Goal: Task Accomplishment & Management: Use online tool/utility

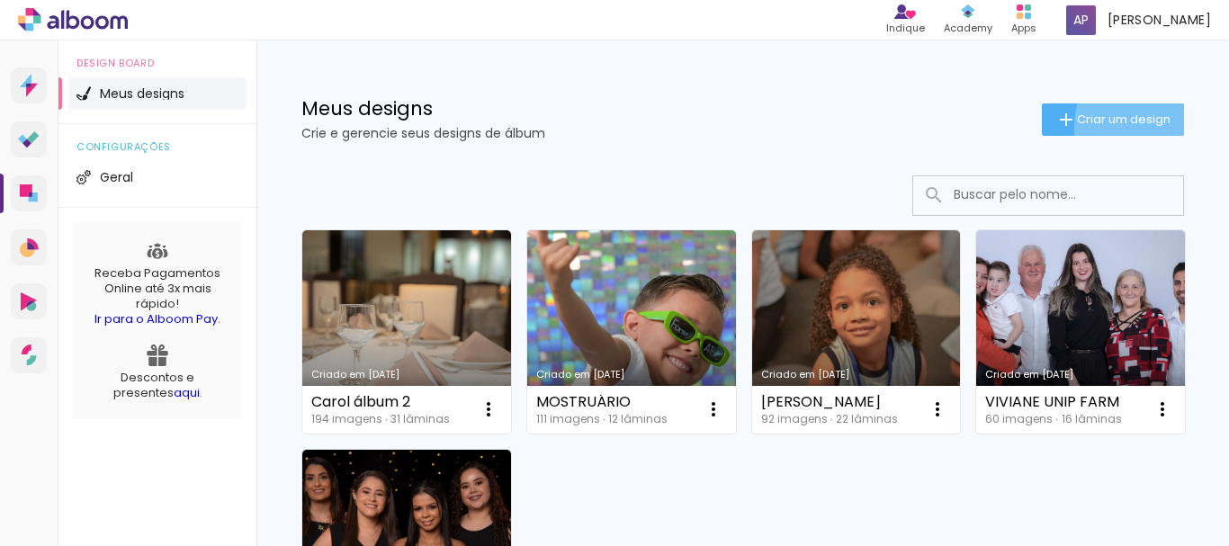
drag, startPoint x: 1158, startPoint y: 129, endPoint x: 1172, endPoint y: 104, distance: 27.8
click at [1160, 130] on paper-button "Criar um design" at bounding box center [1113, 120] width 142 height 32
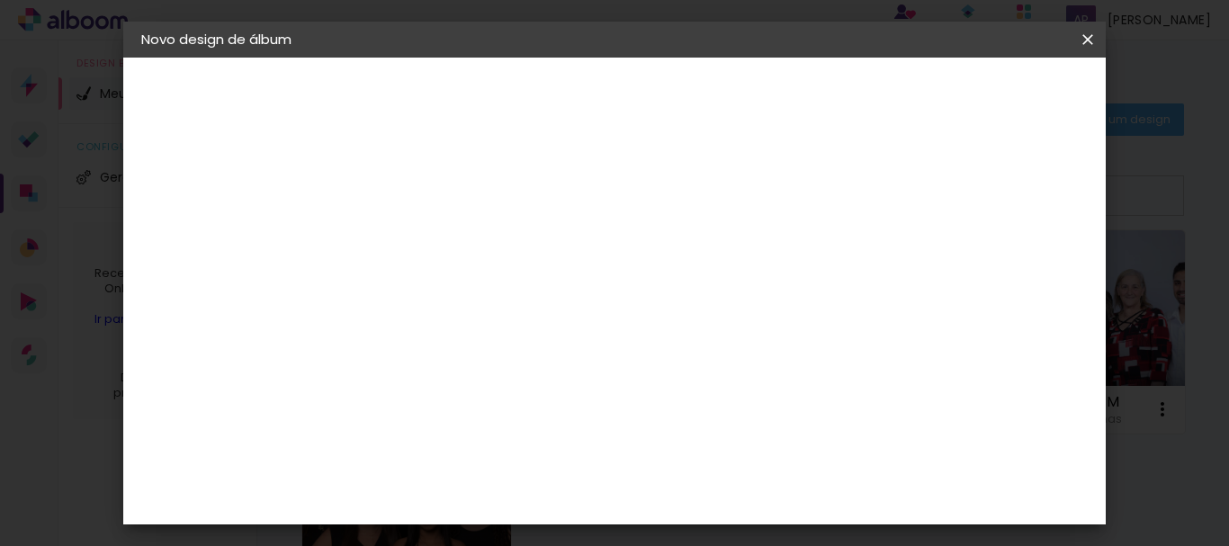
click at [436, 243] on input at bounding box center [436, 242] width 0 height 28
type input "a"
type input "[PERSON_NAME] - 4 ANOS"
type paper-input "[PERSON_NAME] - 4 ANOS"
click at [0, 0] on slot "Avançar" at bounding box center [0, 0] width 0 height 0
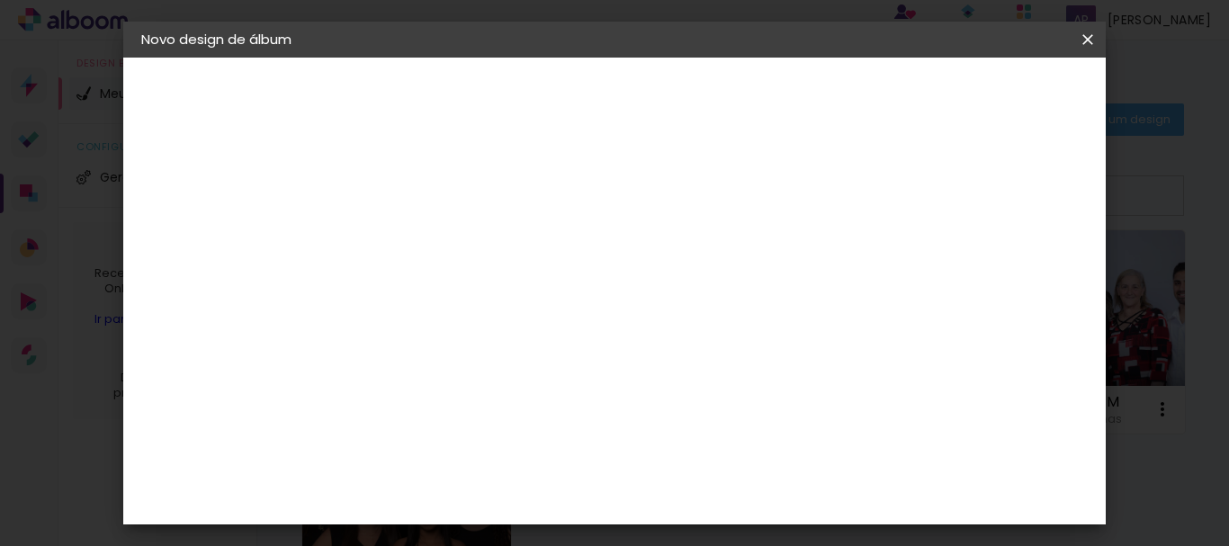
scroll to position [3690, 0]
click at [0, 0] on slot "Avançar" at bounding box center [0, 0] width 0 height 0
click at [534, 292] on paper-input-container "Linha" at bounding box center [481, 315] width 104 height 46
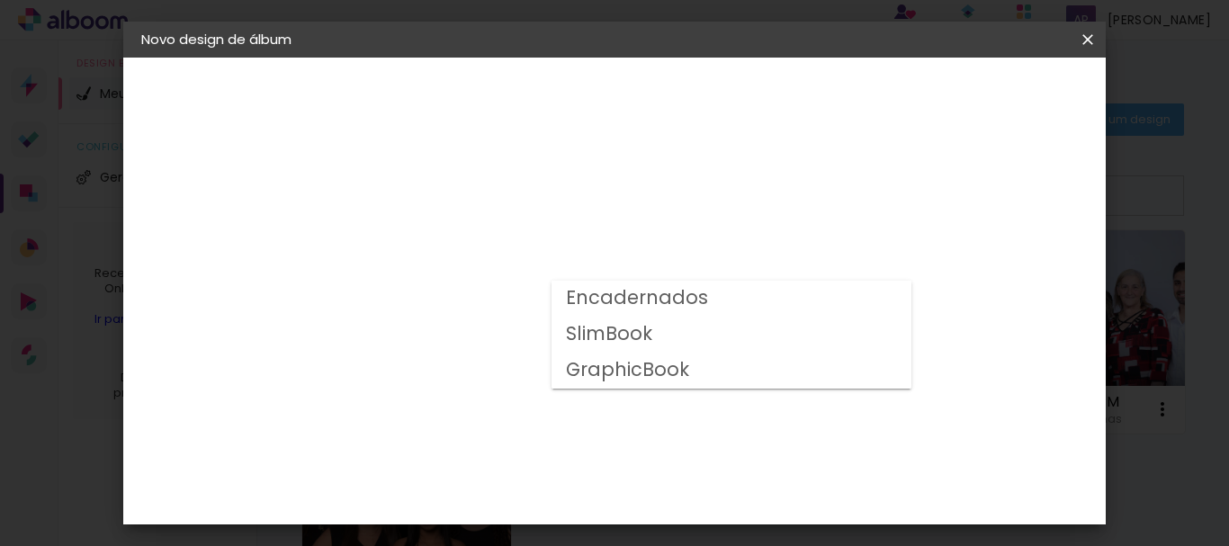
click at [634, 317] on paper-item "SlimBook" at bounding box center [732, 335] width 360 height 36
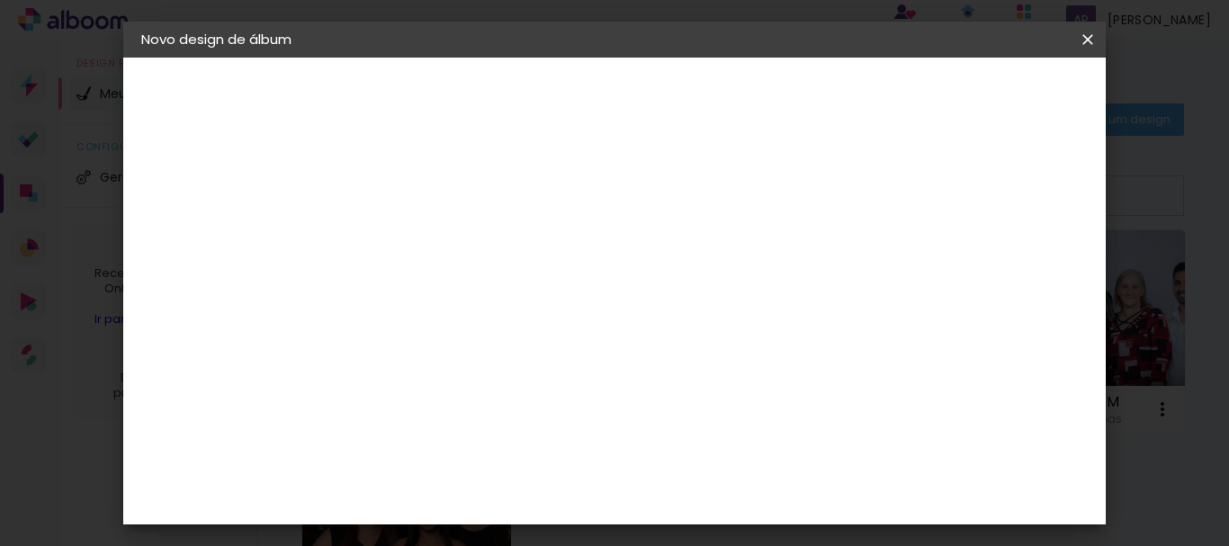
click at [654, 302] on input "SlimBook" at bounding box center [546, 296] width 221 height 28
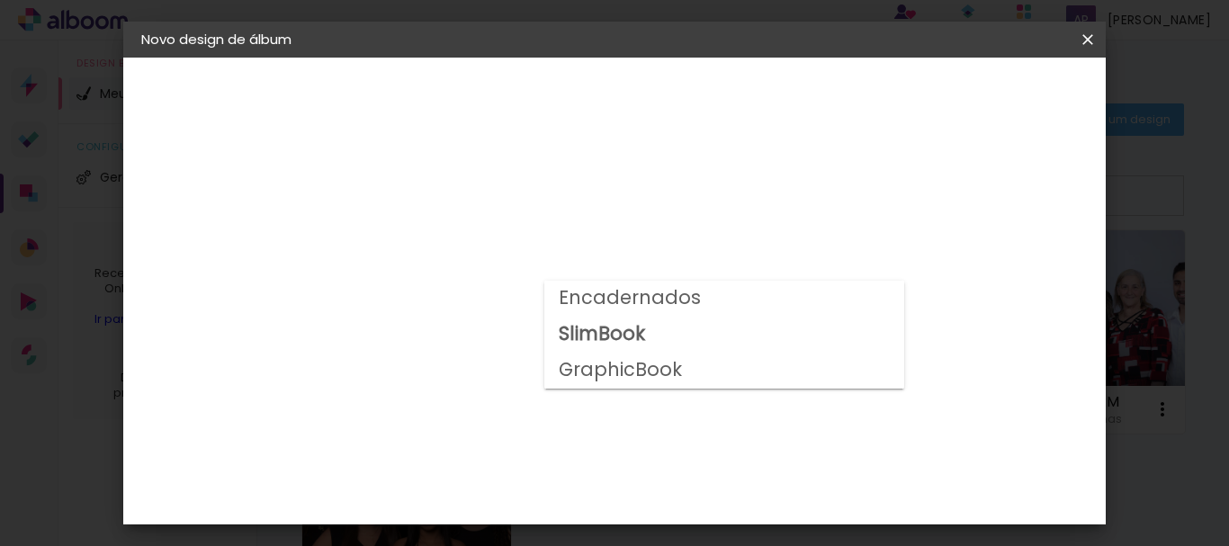
click at [0, 0] on slot "Encadernados" at bounding box center [0, 0] width 0 height 0
type input "Encadernados"
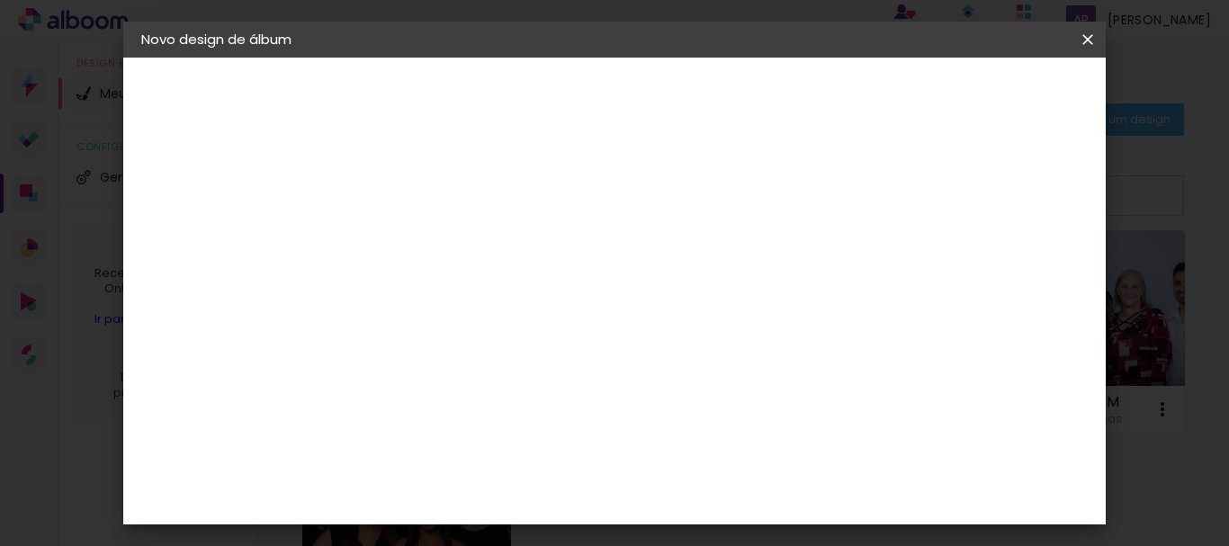
scroll to position [180, 0]
click at [624, 284] on span "15 × 21 cm" at bounding box center [590, 308] width 67 height 48
click at [0, 0] on slot "Avançar" at bounding box center [0, 0] width 0 height 0
drag, startPoint x: 427, startPoint y: 194, endPoint x: 378, endPoint y: 191, distance: 48.7
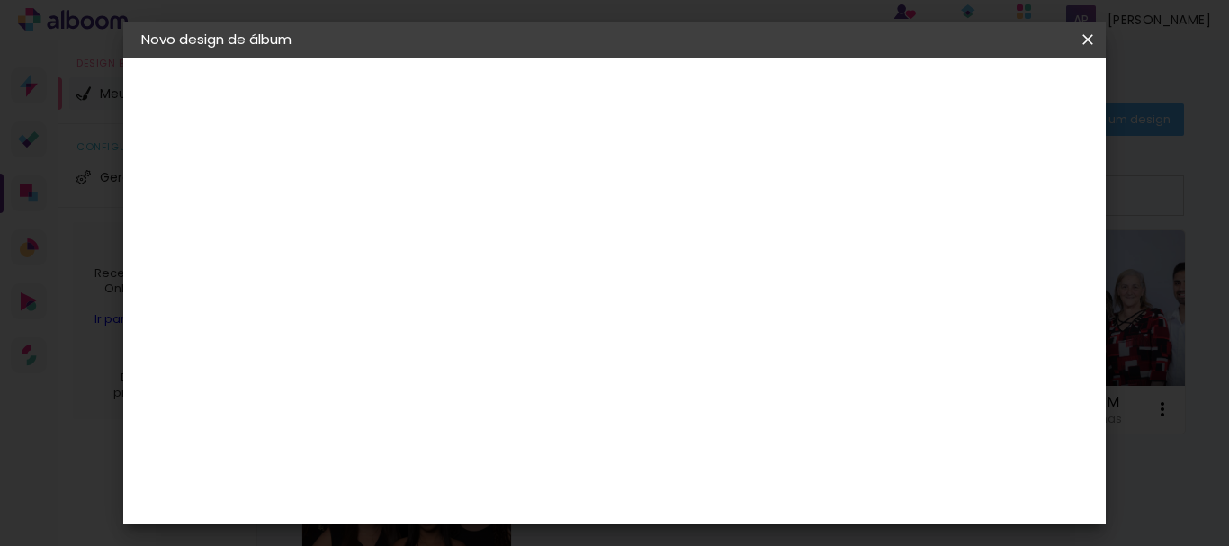
click at [378, 191] on div "mm Mostrar sangria 21.6 cm Largura da página 15.2 cm Altura 43.2 cm Largura da …" at bounding box center [595, 134] width 476 height 153
type input "1"
type paper-input "1"
click at [806, 80] on paper-button "Iniciar design" at bounding box center [762, 101] width 86 height 43
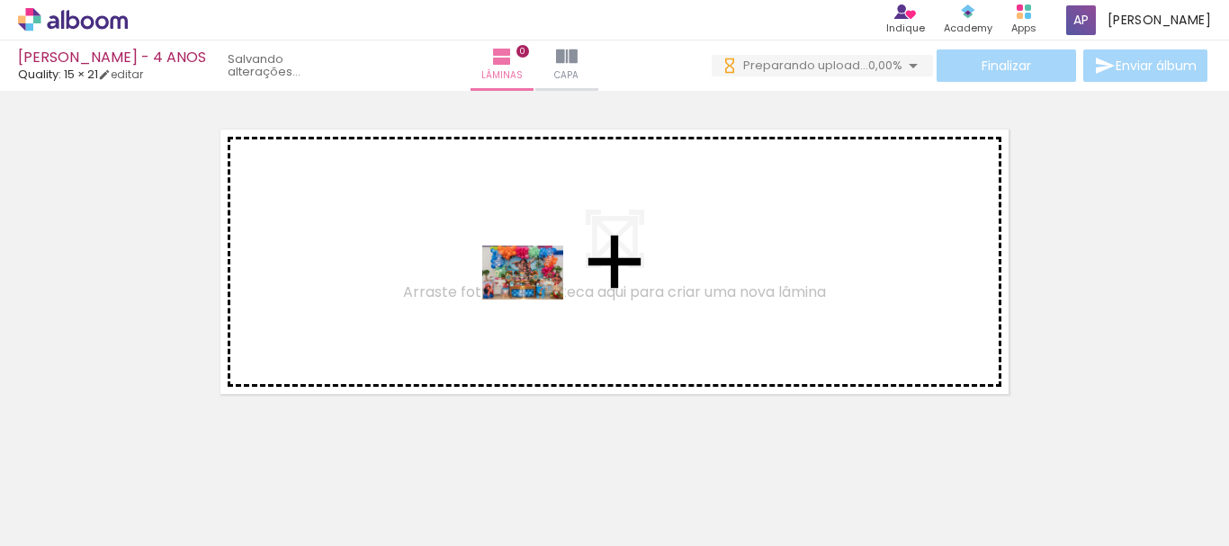
drag, startPoint x: 197, startPoint y: 501, endPoint x: 536, endPoint y: 300, distance: 394.7
click at [536, 300] on quentale-workspace at bounding box center [614, 273] width 1229 height 546
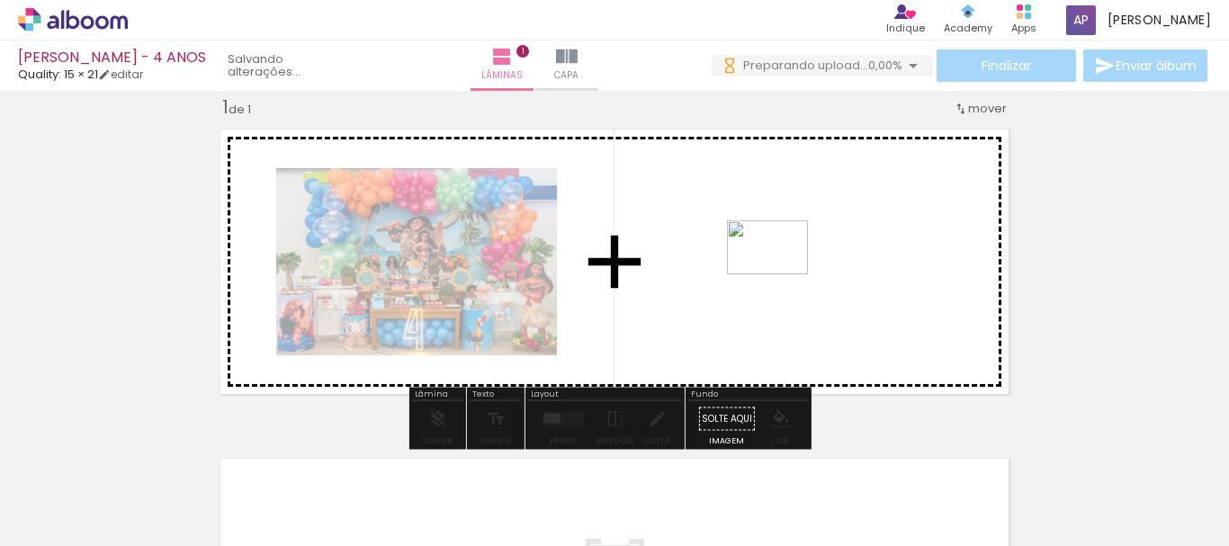
drag, startPoint x: 405, startPoint y: 498, endPoint x: 781, endPoint y: 275, distance: 437.4
click at [781, 275] on quentale-workspace at bounding box center [614, 273] width 1229 height 546
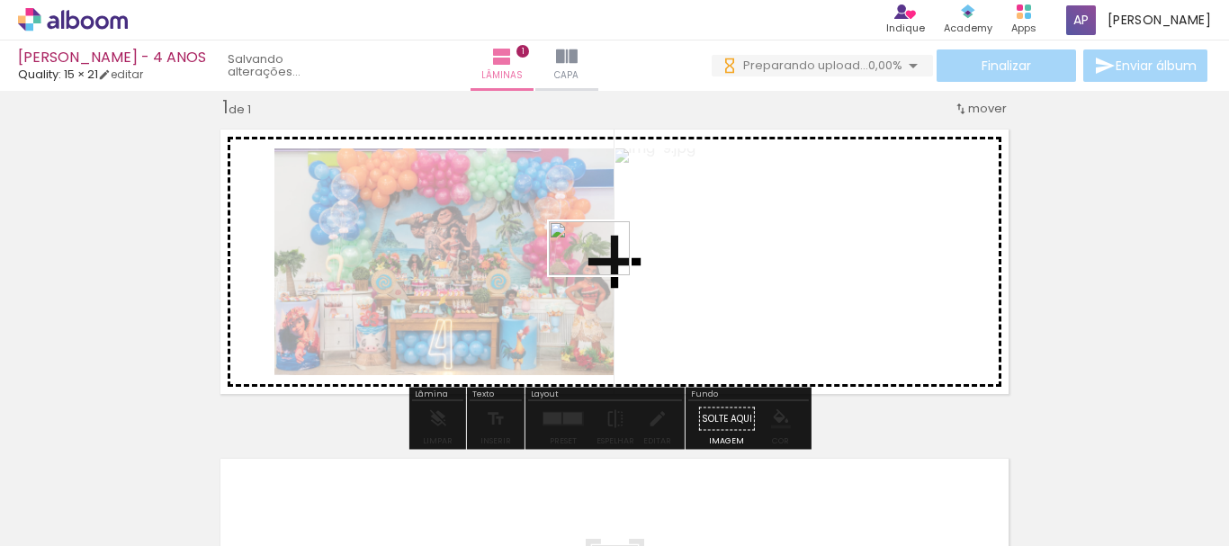
drag, startPoint x: 310, startPoint y: 489, endPoint x: 603, endPoint y: 275, distance: 362.7
click at [603, 275] on quentale-workspace at bounding box center [614, 273] width 1229 height 546
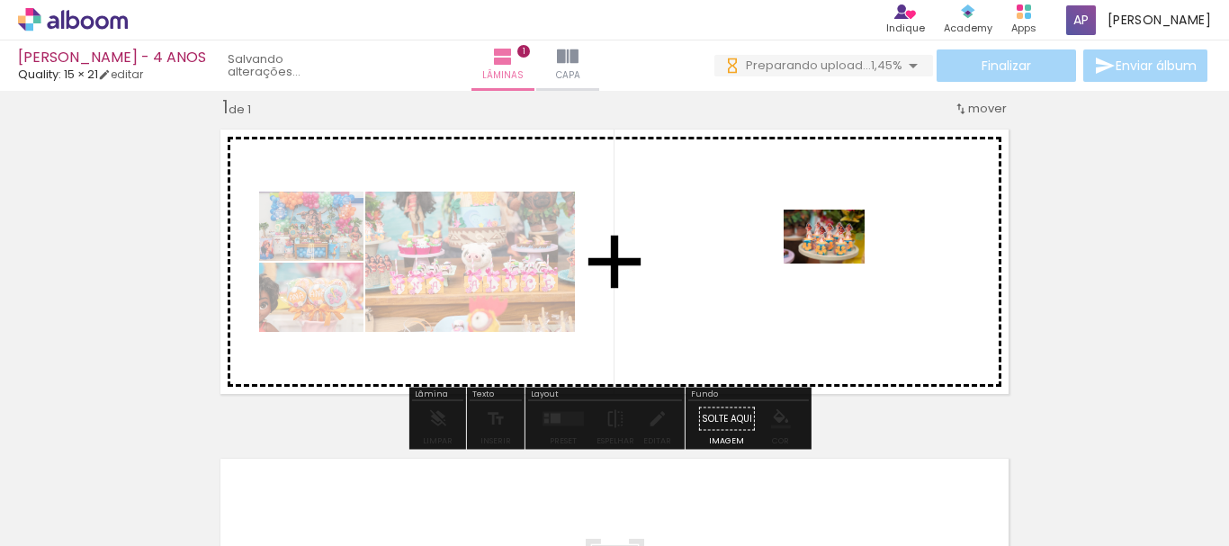
drag, startPoint x: 372, startPoint y: 506, endPoint x: 838, endPoint y: 264, distance: 525.3
click at [838, 264] on quentale-workspace at bounding box center [614, 273] width 1229 height 546
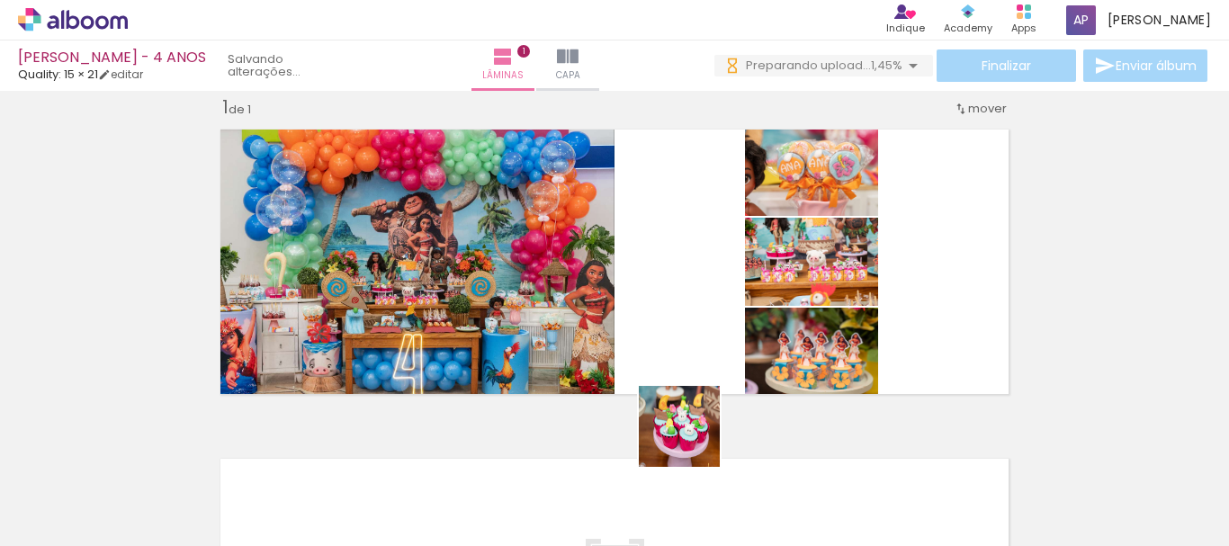
drag, startPoint x: 697, startPoint y: 461, endPoint x: 668, endPoint y: 267, distance: 195.6
click at [667, 257] on quentale-workspace at bounding box center [614, 273] width 1229 height 546
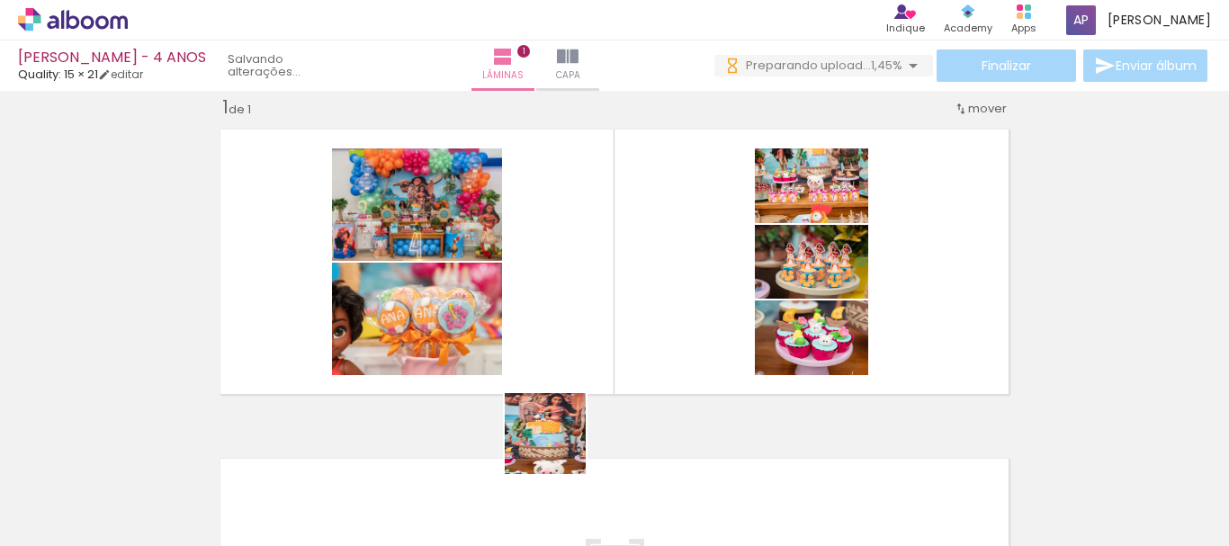
drag, startPoint x: 545, startPoint y: 492, endPoint x: 621, endPoint y: 309, distance: 198.6
click at [626, 231] on quentale-workspace at bounding box center [614, 273] width 1229 height 546
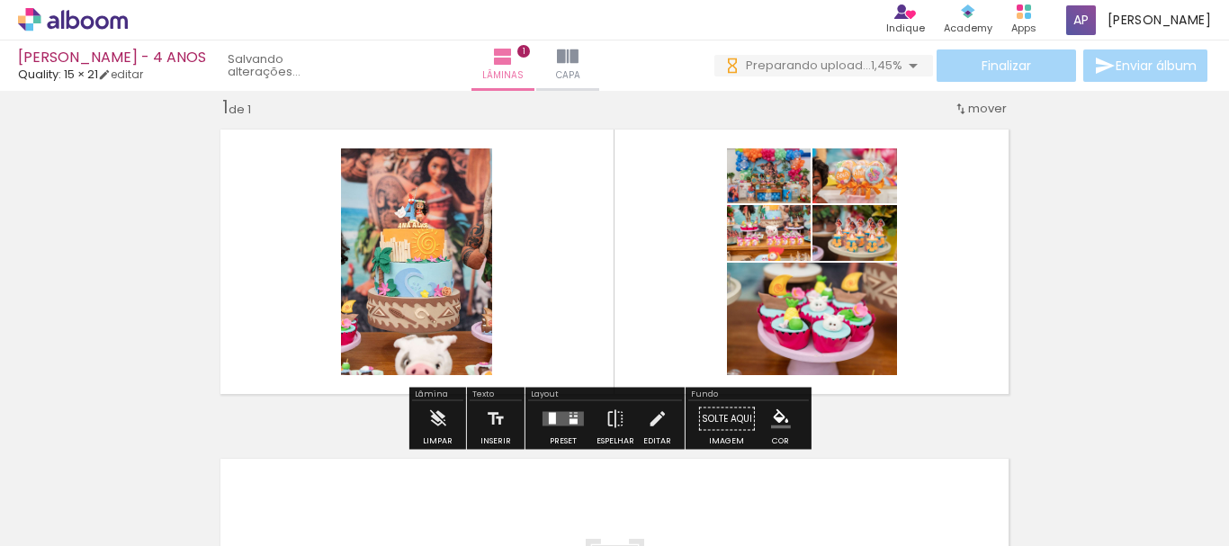
scroll to position [0, 612]
click at [574, 416] on div at bounding box center [576, 417] width 4 height 2
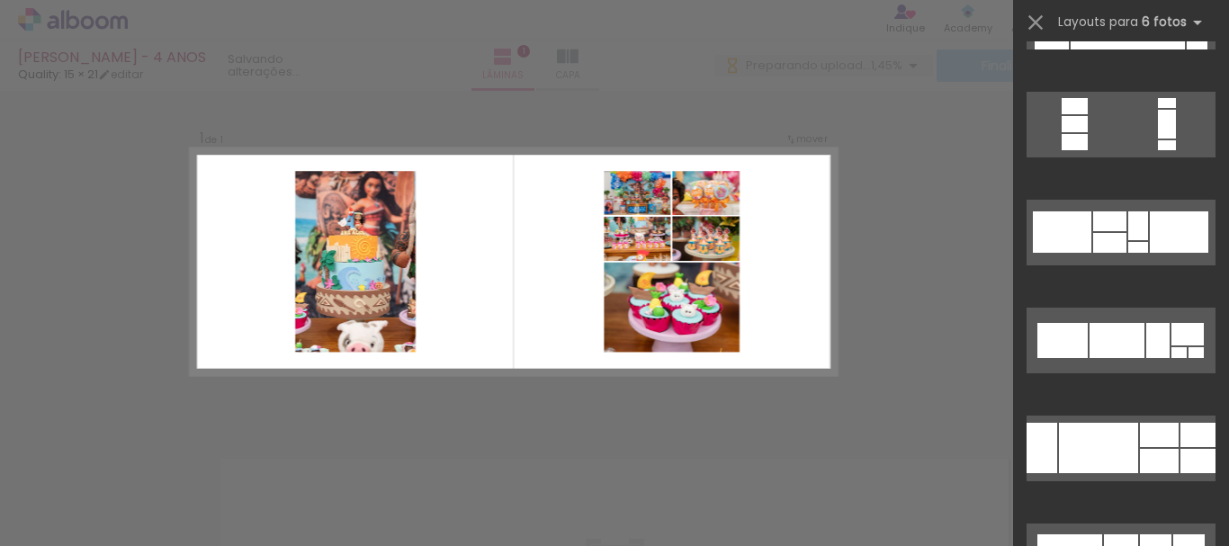
scroll to position [360, 0]
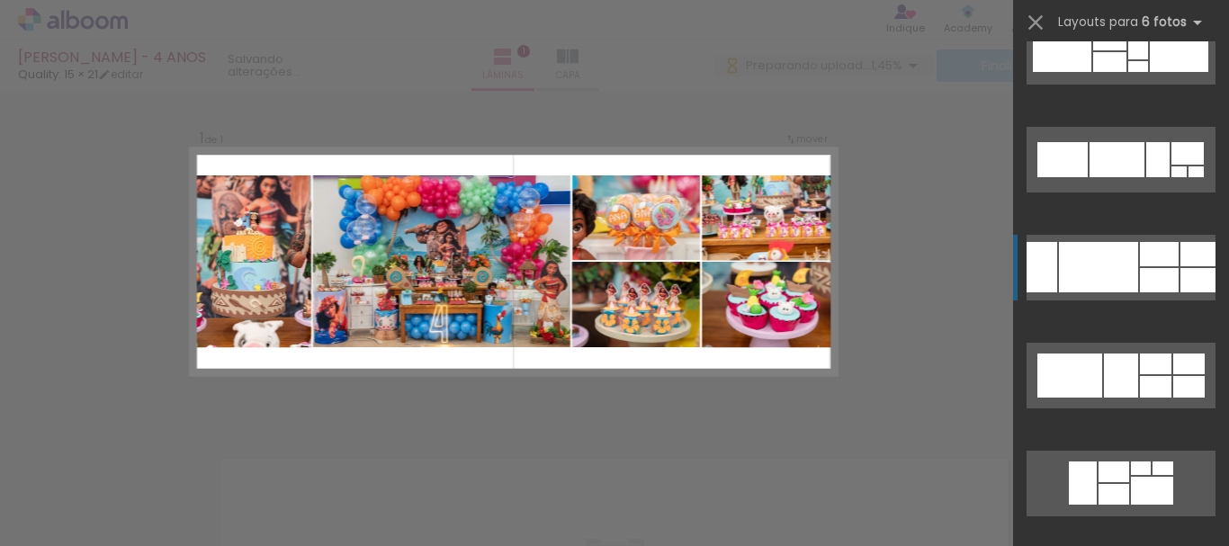
click at [1153, 266] on quentale-layouter at bounding box center [1121, 268] width 189 height 66
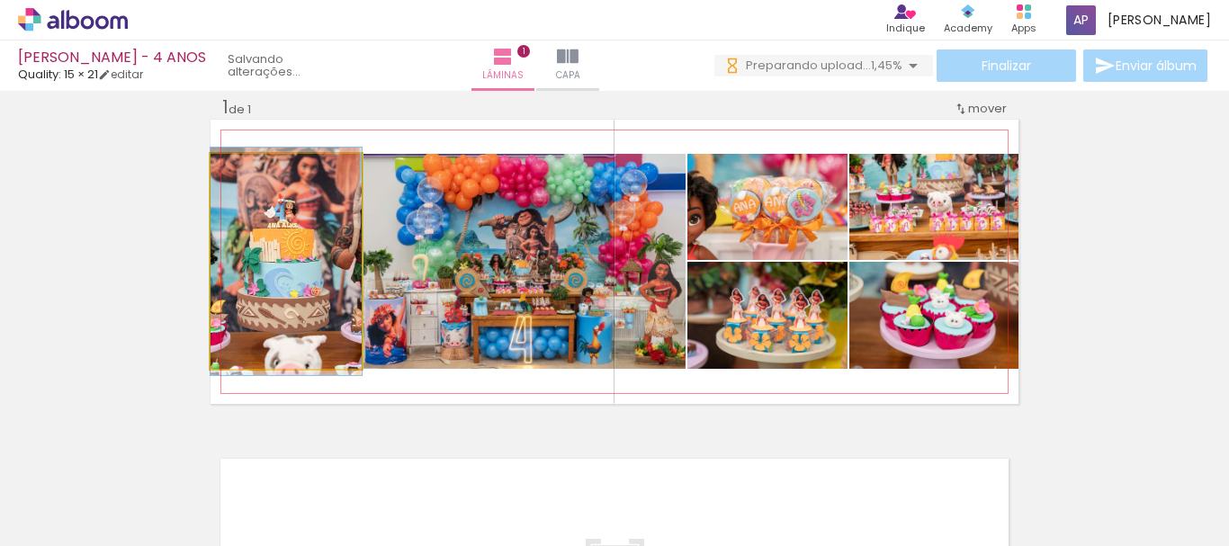
drag, startPoint x: 297, startPoint y: 261, endPoint x: 314, endPoint y: 261, distance: 17.1
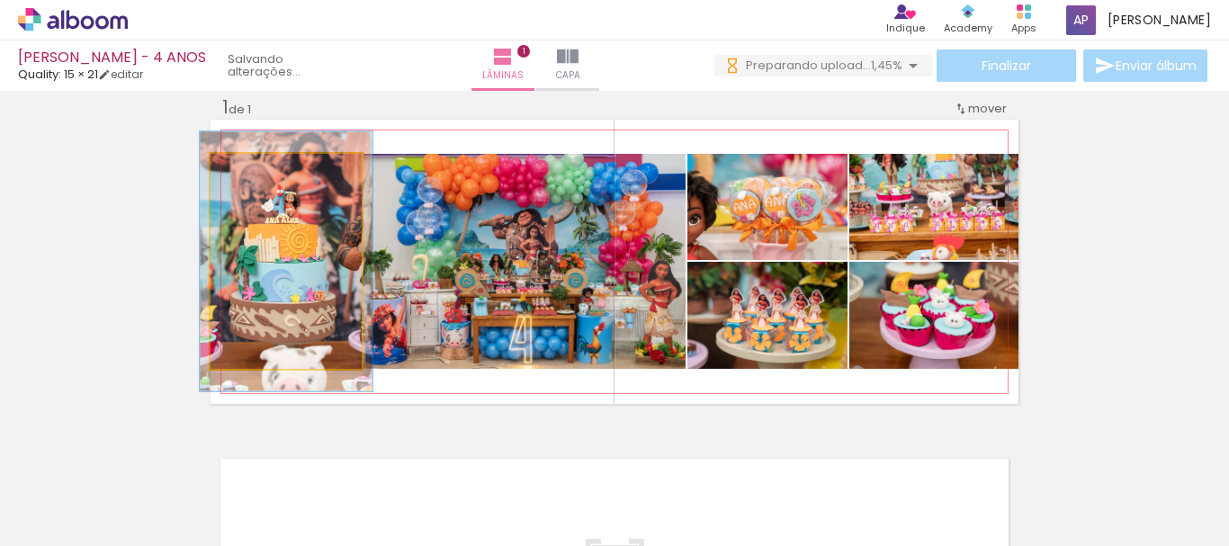
drag, startPoint x: 244, startPoint y: 175, endPoint x: 272, endPoint y: 192, distance: 32.7
type paper-slider "114"
click at [254, 176] on div at bounding box center [262, 173] width 16 height 16
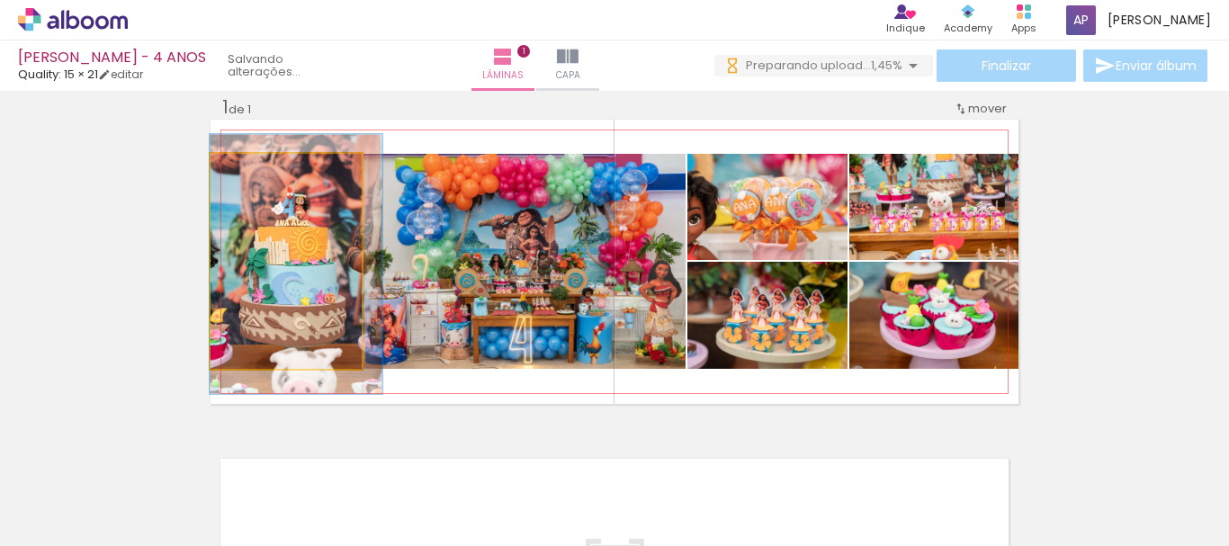
drag, startPoint x: 293, startPoint y: 239, endPoint x: 304, endPoint y: 241, distance: 12.0
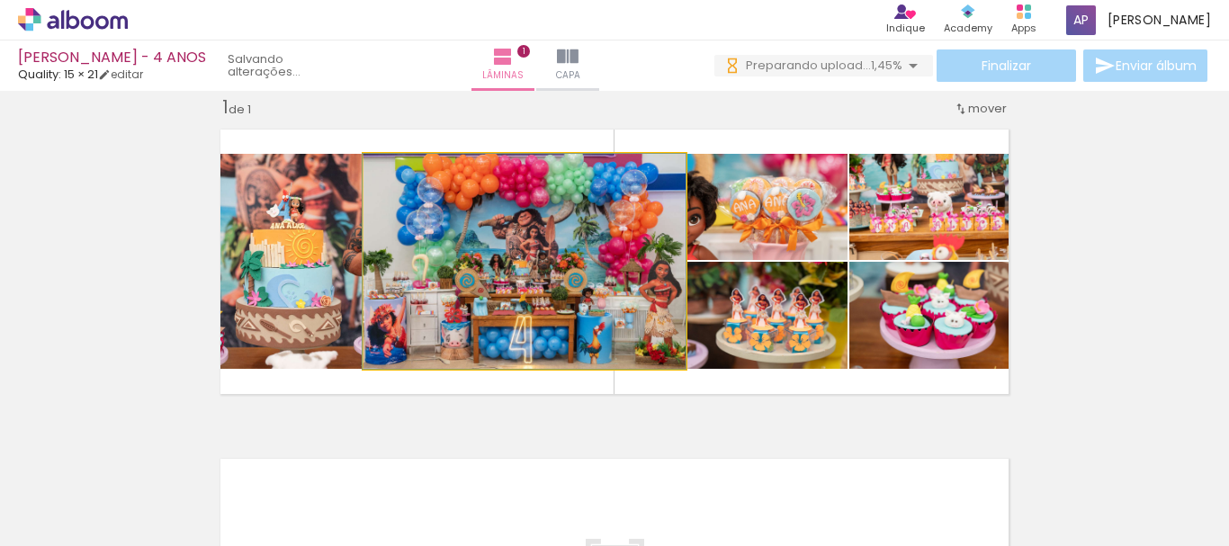
drag, startPoint x: 406, startPoint y: 172, endPoint x: 396, endPoint y: 178, distance: 11.7
type paper-slider "100"
click at [396, 178] on div at bounding box center [406, 172] width 29 height 29
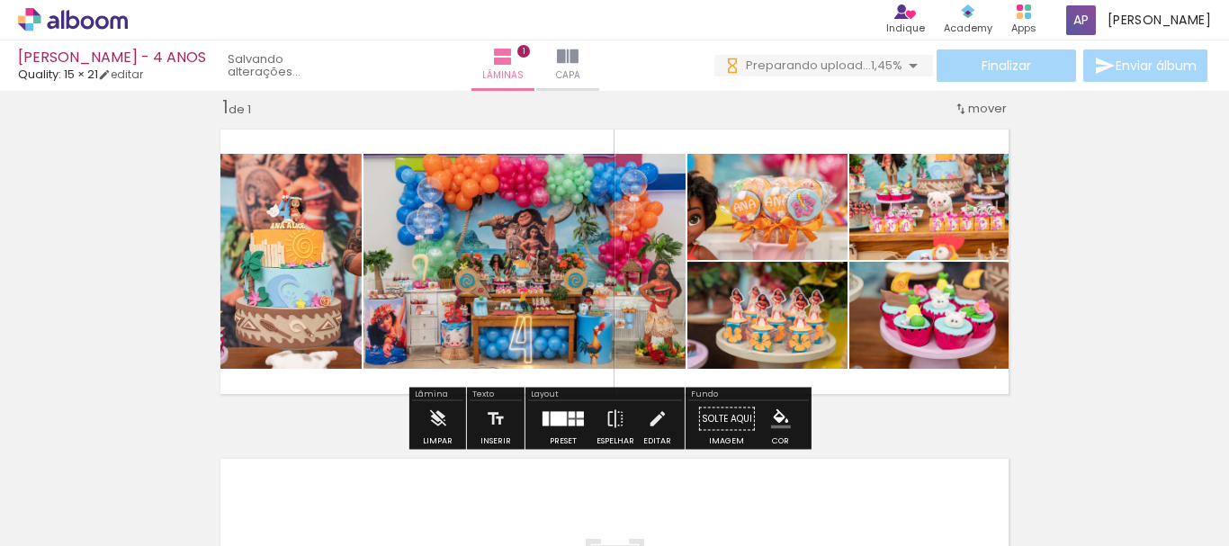
click at [569, 416] on div at bounding box center [572, 415] width 6 height 6
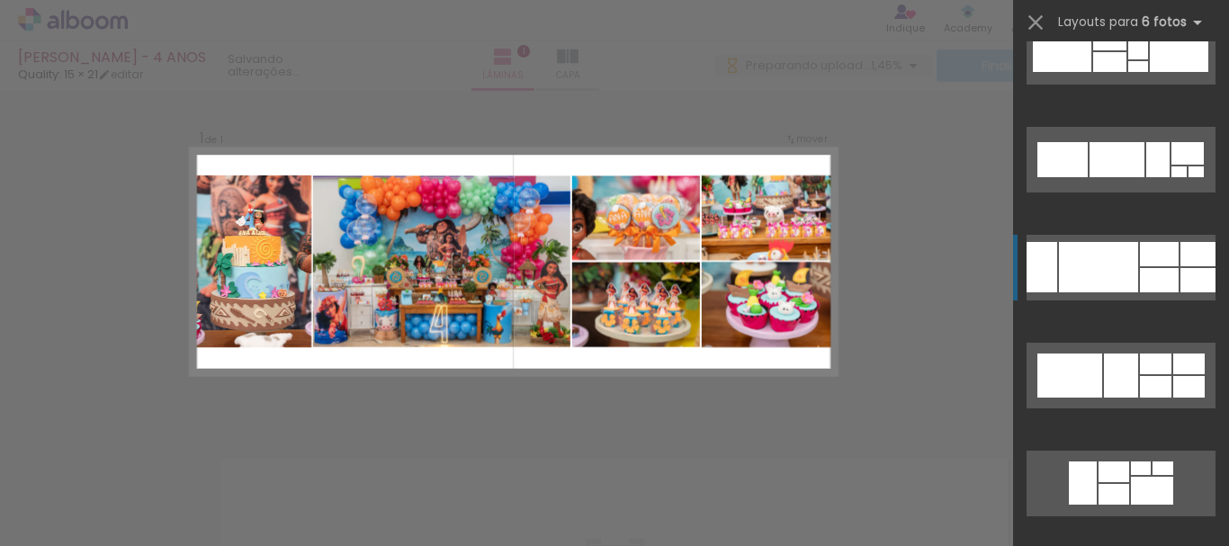
click at [1159, 279] on div at bounding box center [1159, 280] width 39 height 24
click at [1165, 269] on div at bounding box center [1159, 280] width 39 height 24
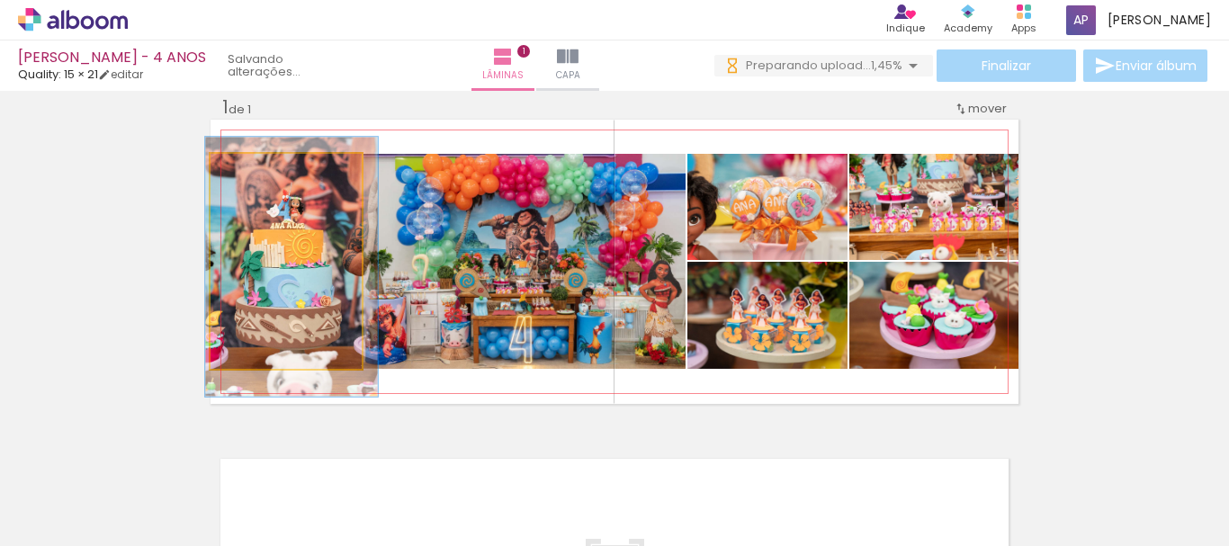
click at [261, 283] on quentale-photo at bounding box center [286, 261] width 151 height 215
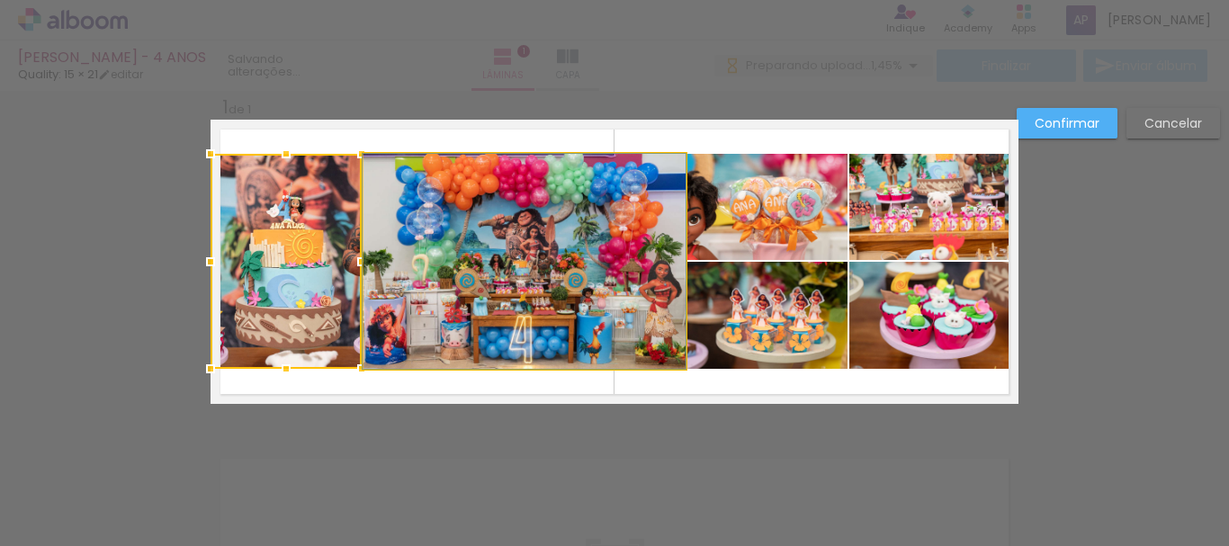
click at [532, 275] on quentale-photo at bounding box center [525, 261] width 322 height 215
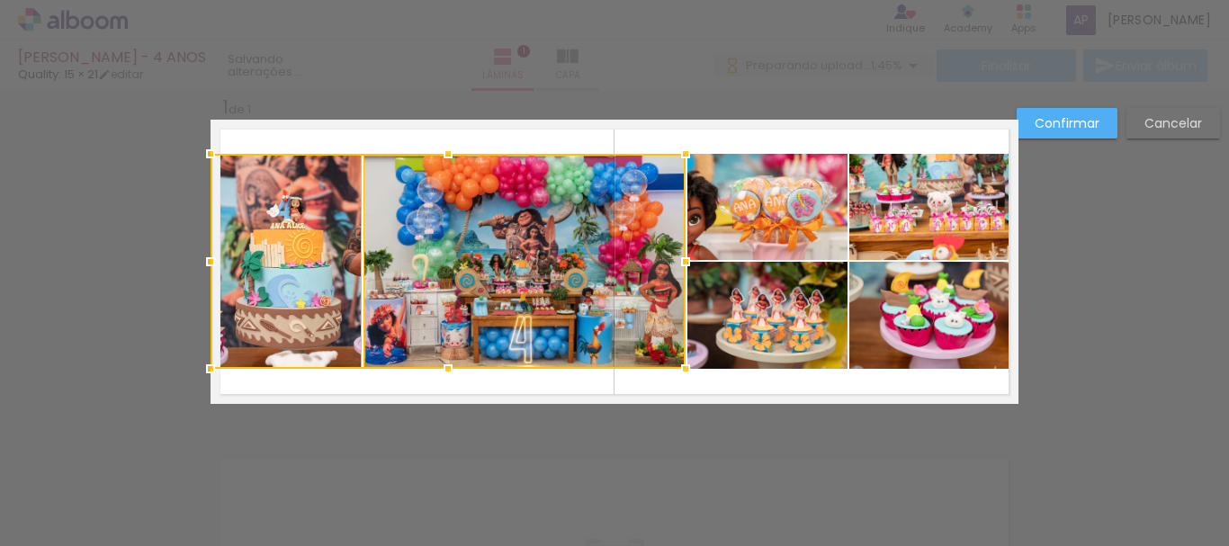
click at [761, 215] on quentale-photo at bounding box center [768, 207] width 160 height 106
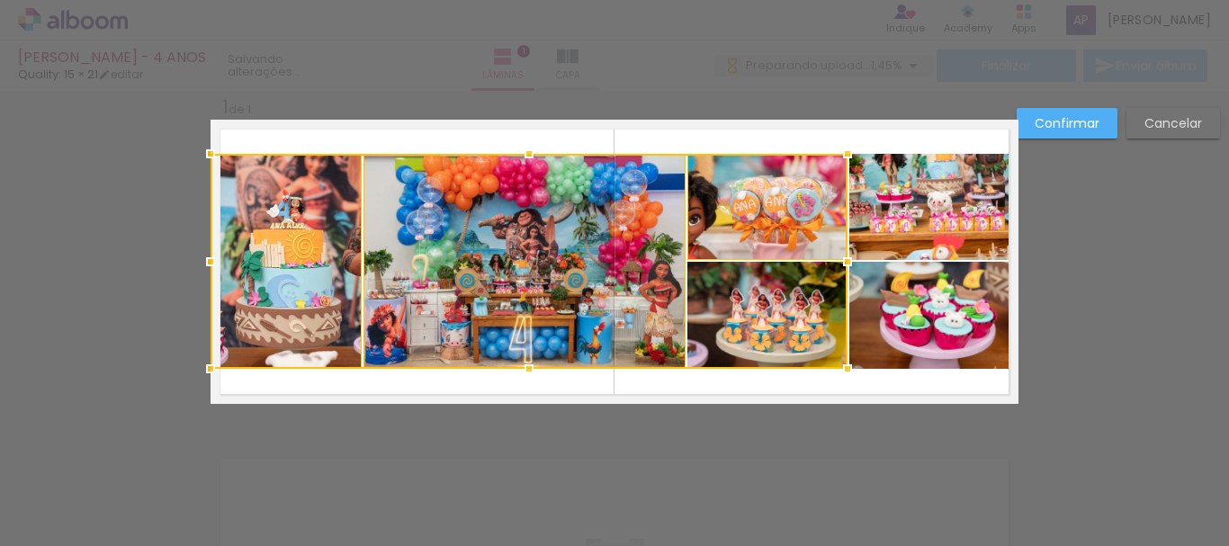
click at [797, 323] on div at bounding box center [529, 261] width 637 height 215
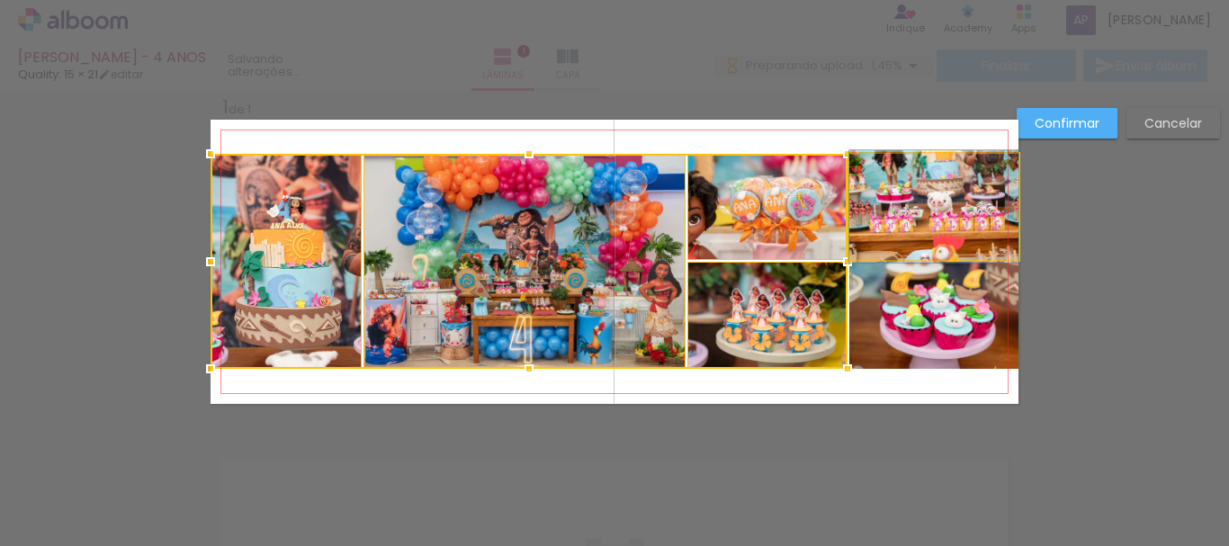
click at [947, 203] on quentale-photo at bounding box center [934, 207] width 169 height 106
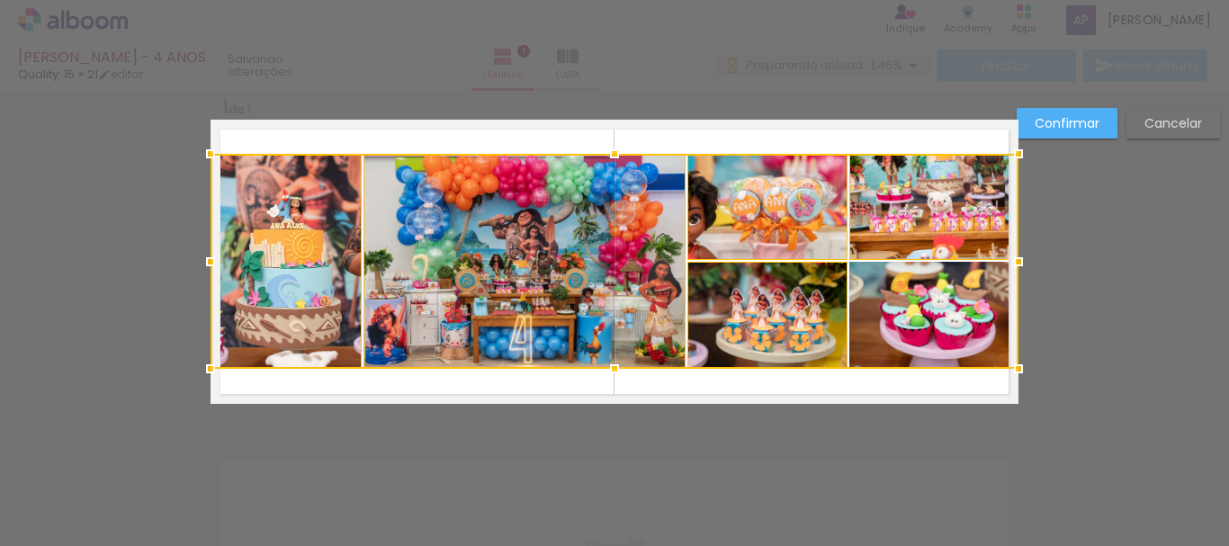
click at [977, 317] on div at bounding box center [615, 261] width 808 height 215
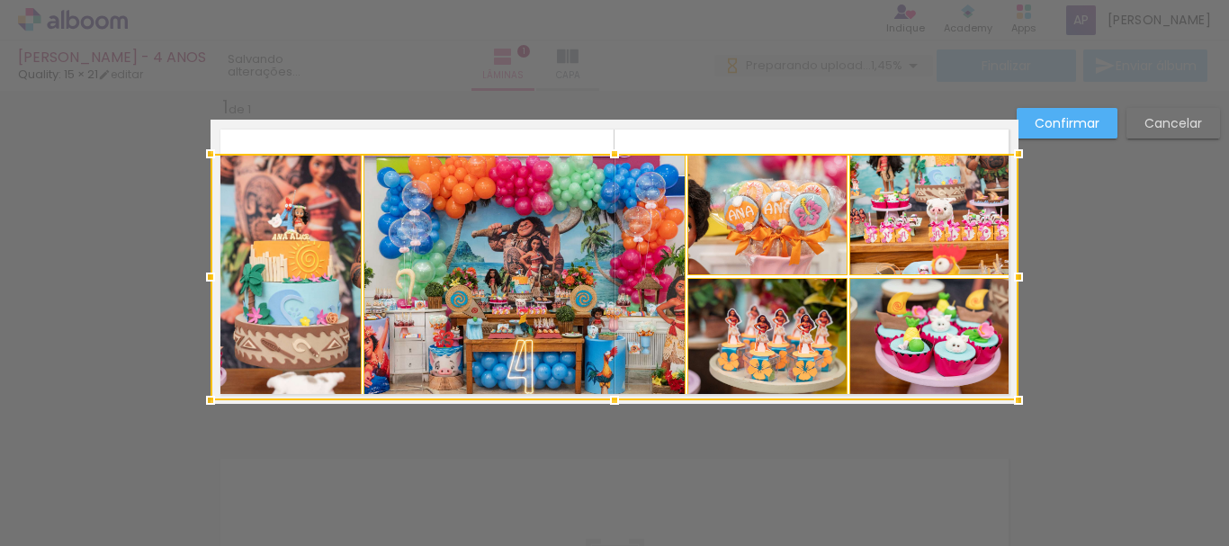
drag, startPoint x: 609, startPoint y: 373, endPoint x: 612, endPoint y: 403, distance: 30.7
click at [612, 403] on div at bounding box center [615, 401] width 36 height 36
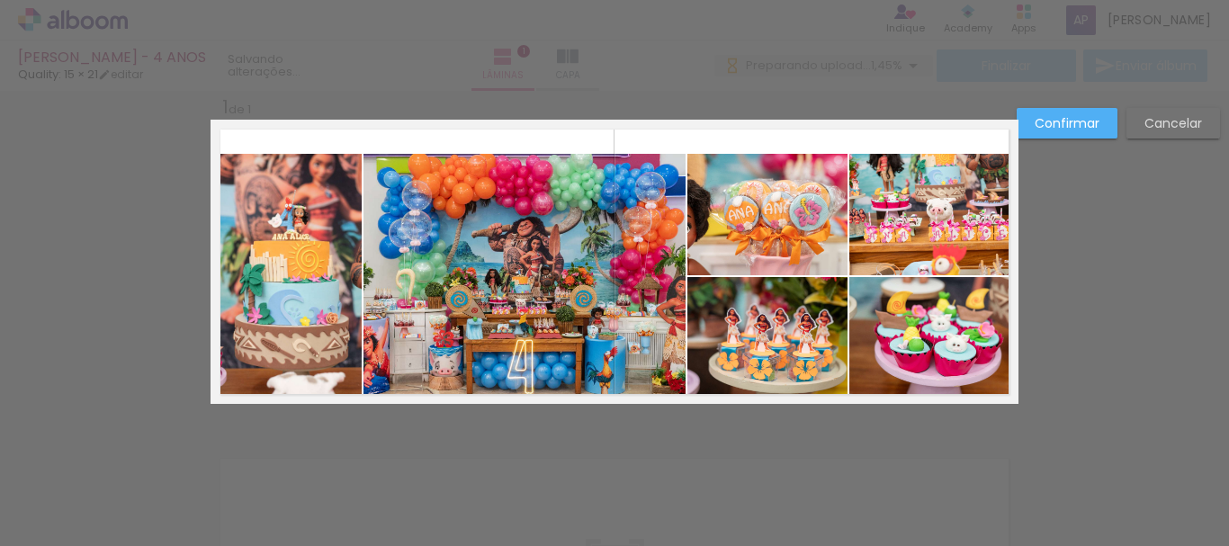
click at [261, 302] on quentale-photo at bounding box center [286, 277] width 151 height 247
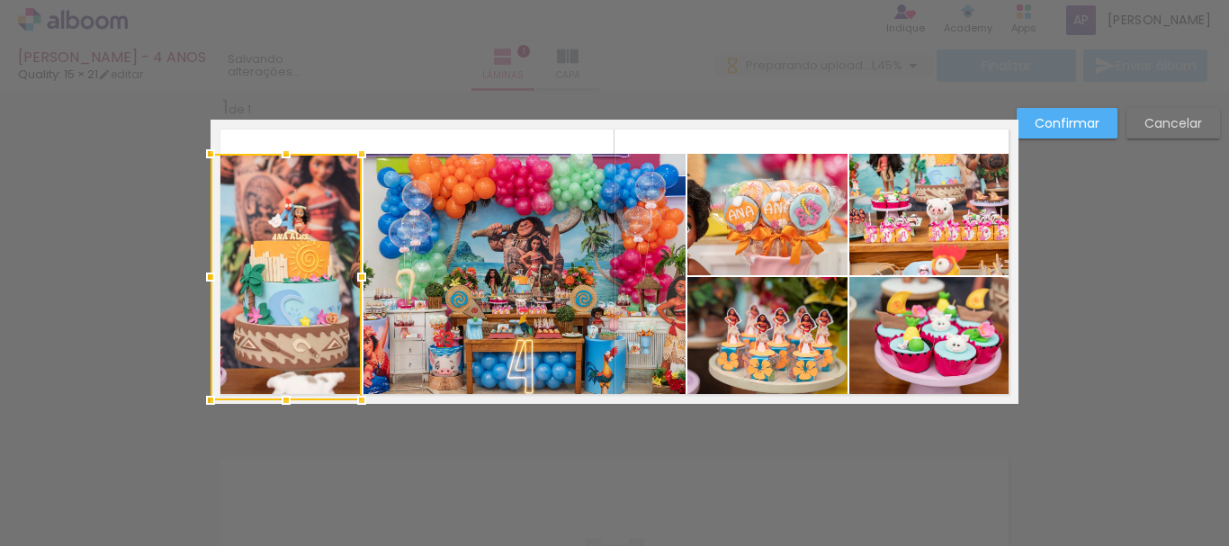
click at [546, 257] on quentale-photo at bounding box center [525, 277] width 322 height 247
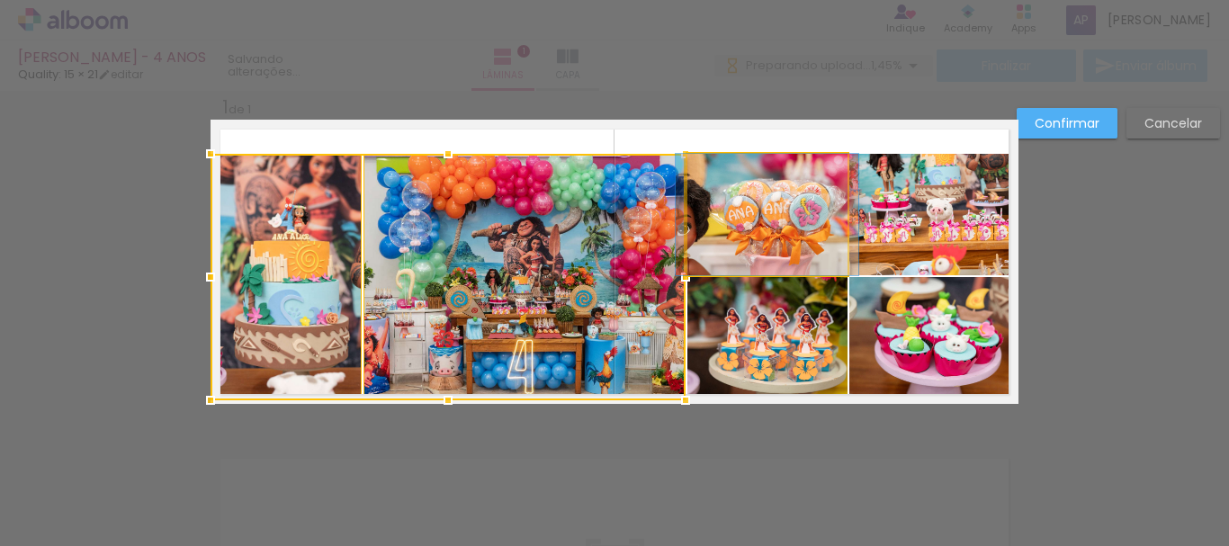
click at [811, 219] on quentale-photo at bounding box center [768, 215] width 160 height 122
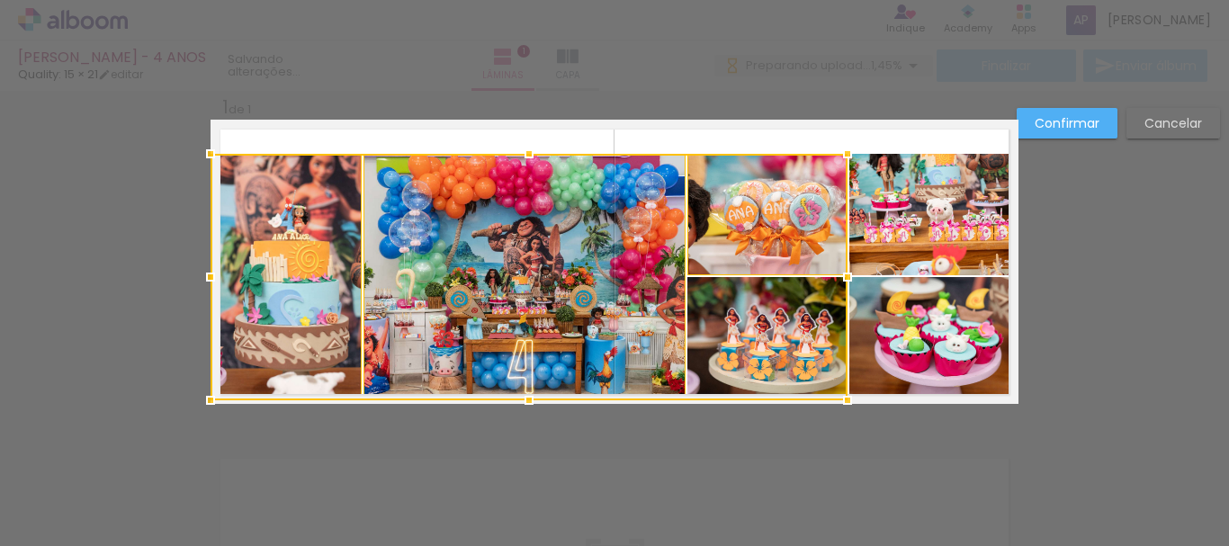
click at [830, 344] on div at bounding box center [529, 277] width 637 height 247
click at [910, 248] on quentale-photo at bounding box center [934, 215] width 169 height 122
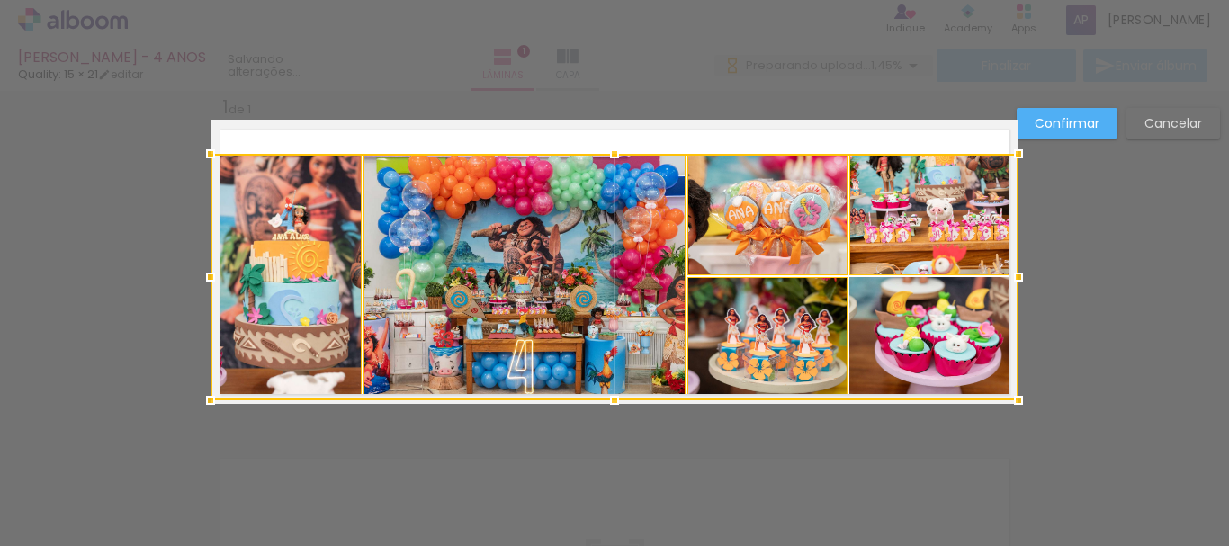
click at [942, 346] on div at bounding box center [615, 277] width 808 height 247
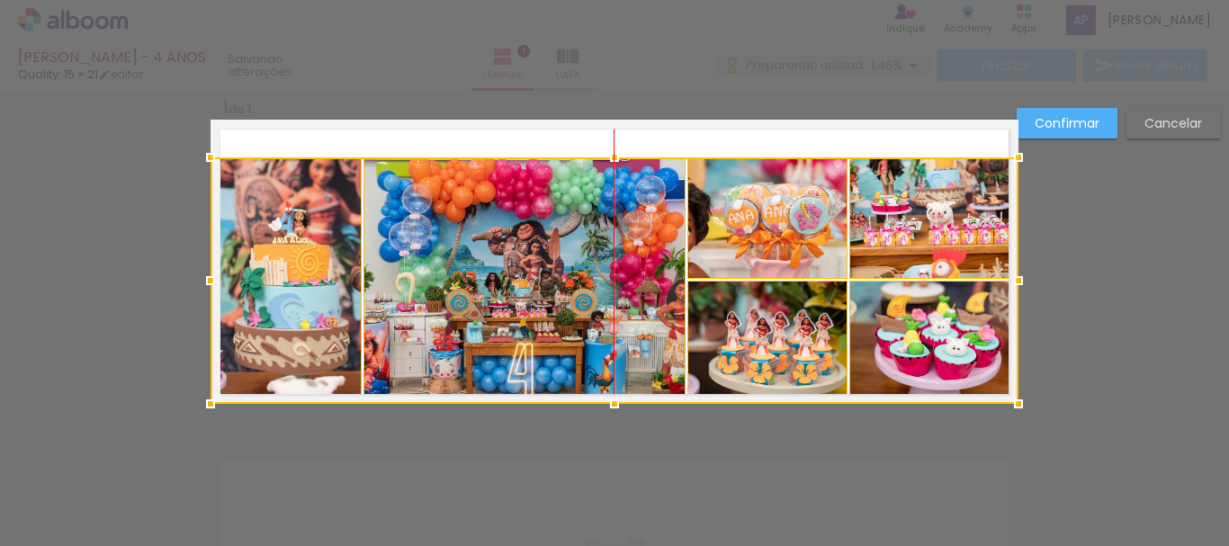
drag, startPoint x: 635, startPoint y: 241, endPoint x: 635, endPoint y: 253, distance: 11.7
click at [635, 253] on div at bounding box center [615, 281] width 808 height 247
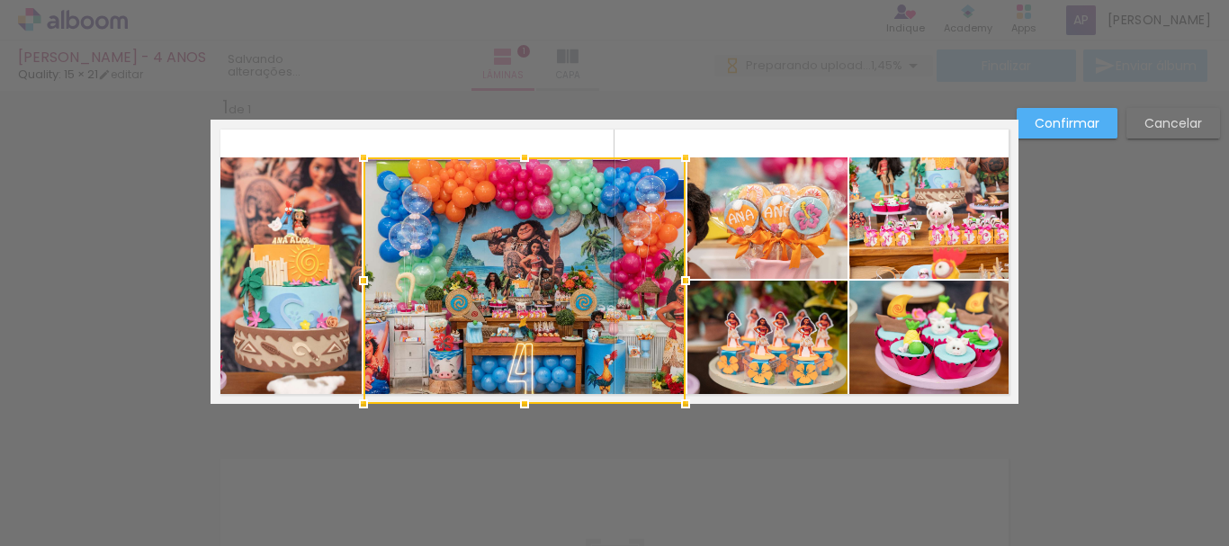
click at [298, 250] on quentale-photo at bounding box center [286, 281] width 151 height 247
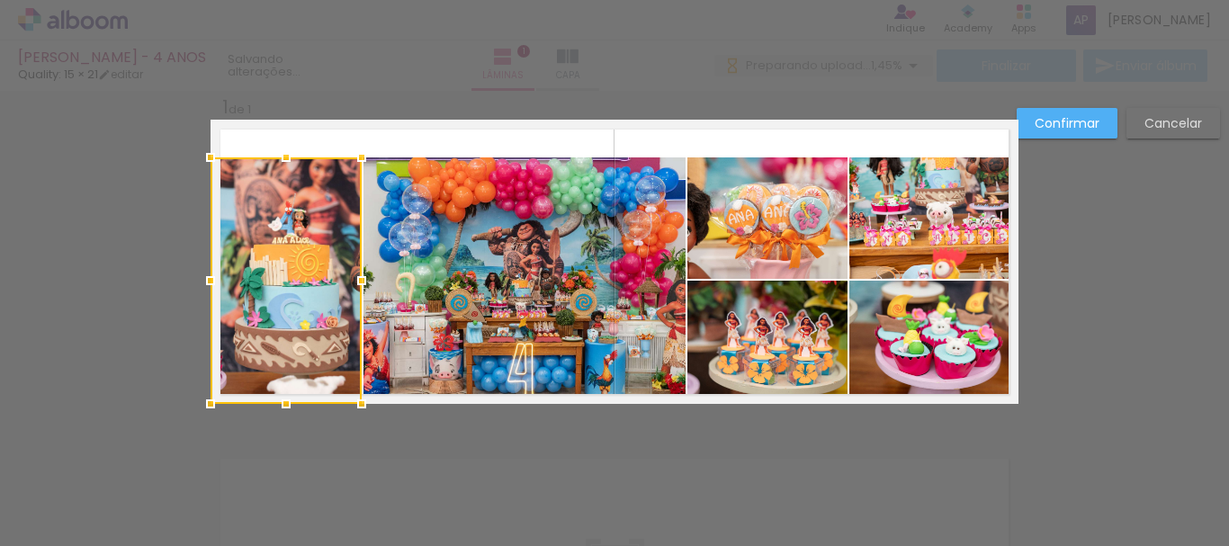
click at [547, 230] on quentale-photo at bounding box center [525, 281] width 322 height 247
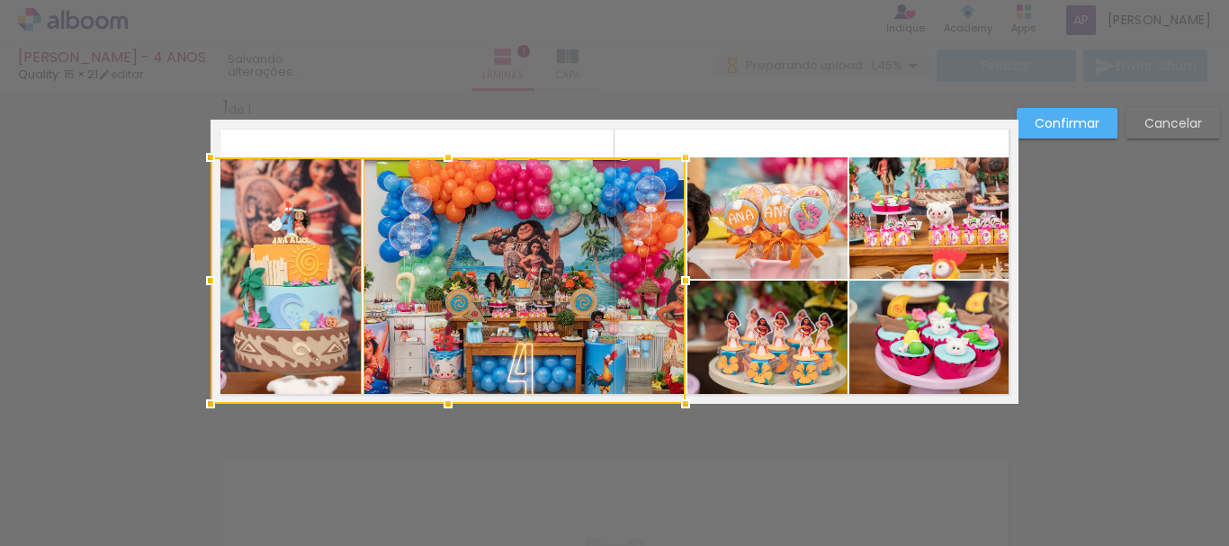
click at [803, 177] on quentale-photo at bounding box center [768, 219] width 160 height 122
click at [950, 232] on quentale-photo at bounding box center [934, 219] width 169 height 122
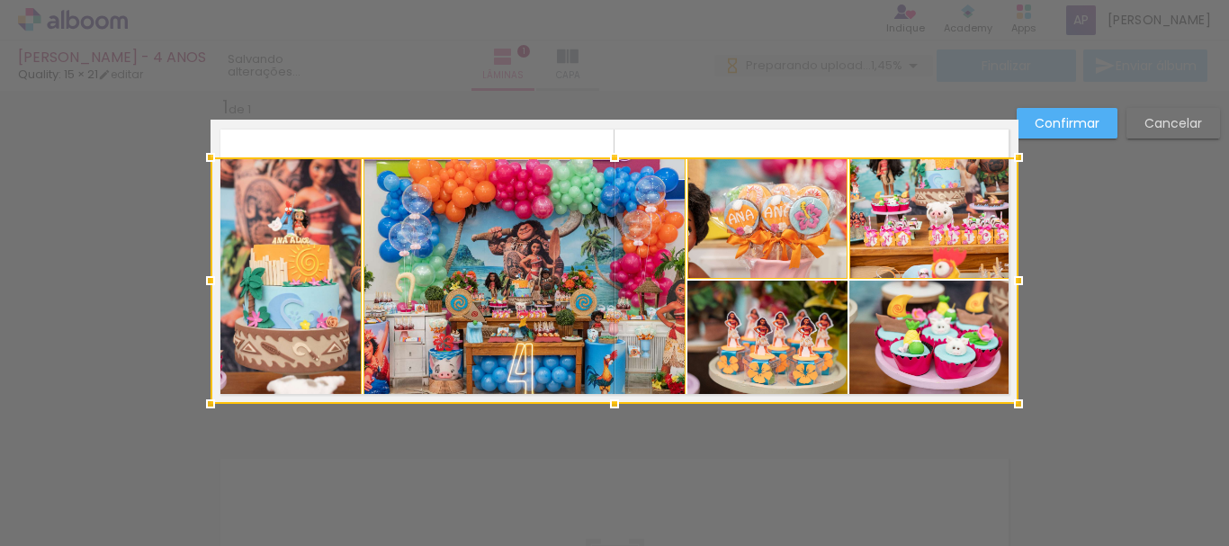
click at [913, 311] on div at bounding box center [615, 281] width 808 height 247
click at [783, 336] on div at bounding box center [615, 281] width 808 height 247
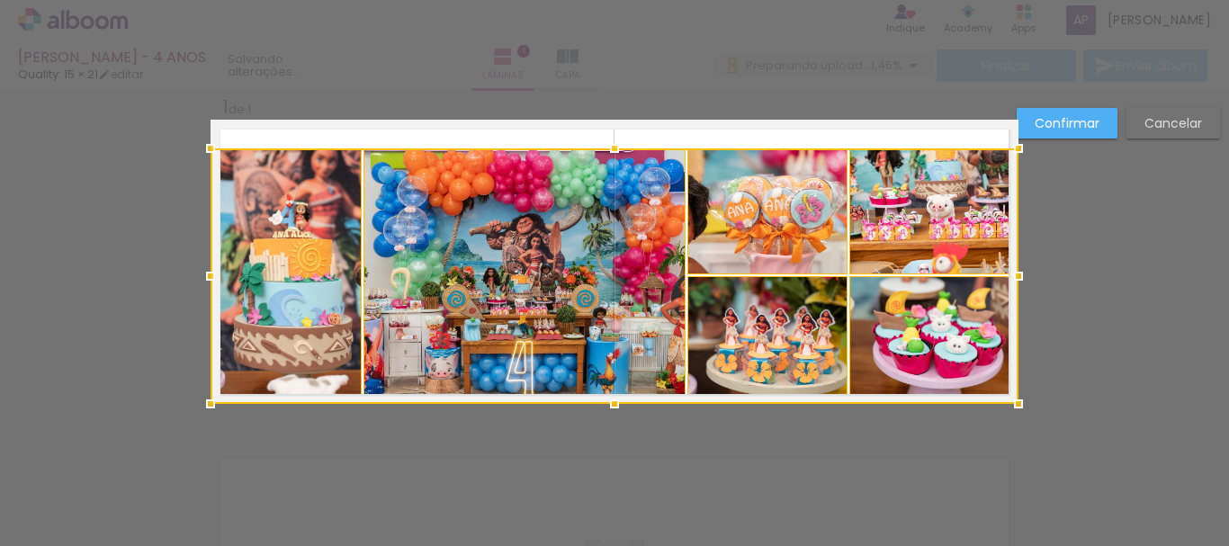
drag, startPoint x: 608, startPoint y: 159, endPoint x: 617, endPoint y: 142, distance: 19.3
click at [617, 142] on div at bounding box center [615, 149] width 36 height 36
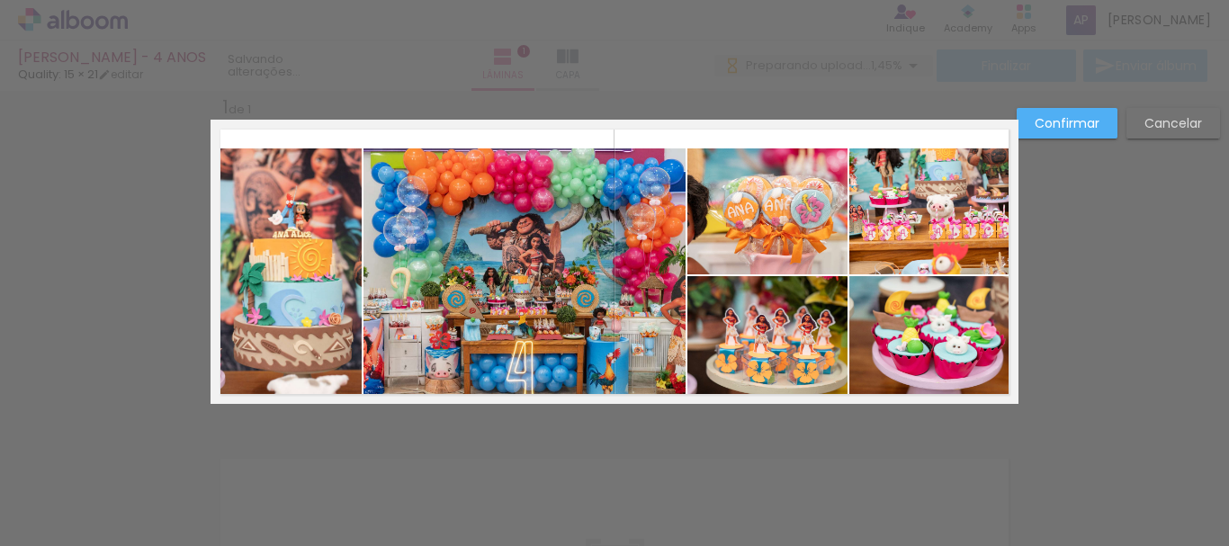
click at [267, 275] on quentale-photo at bounding box center [286, 277] width 151 height 256
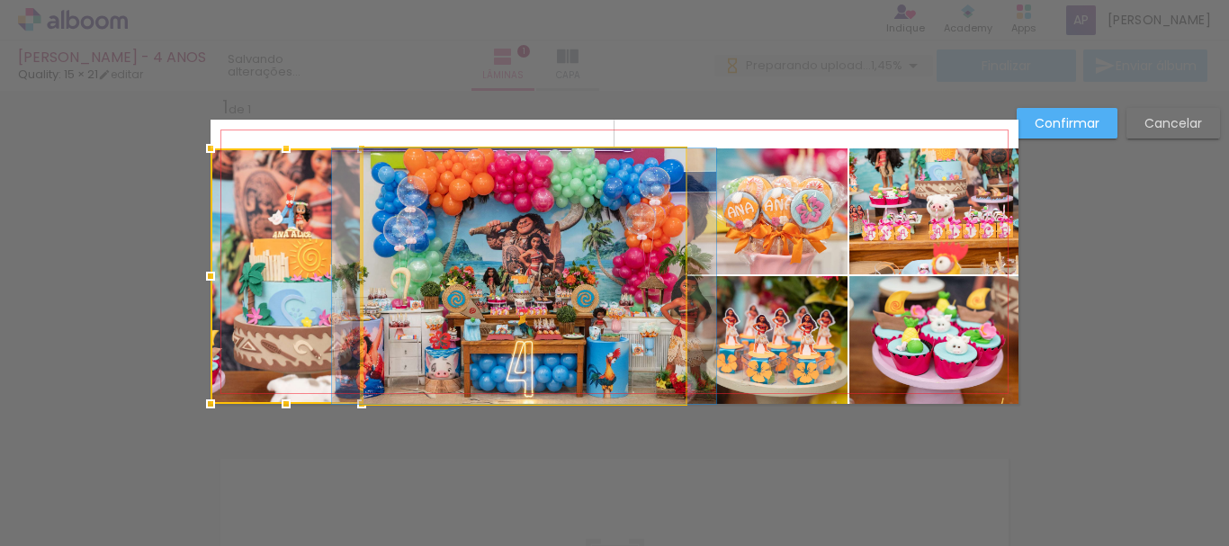
click at [527, 245] on quentale-photo at bounding box center [525, 277] width 322 height 256
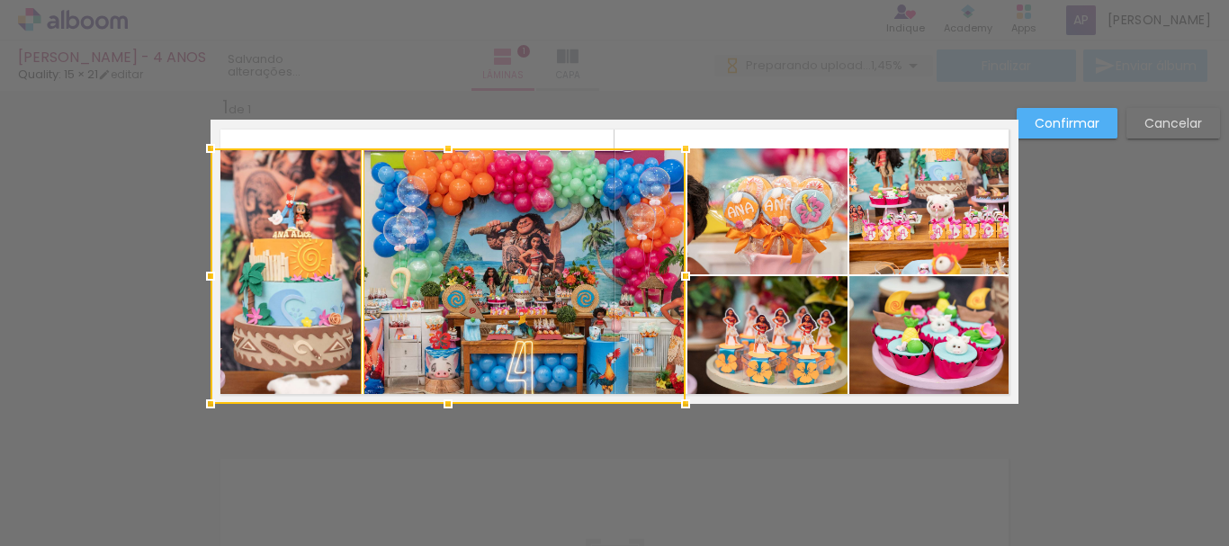
click at [780, 203] on quentale-photo at bounding box center [768, 212] width 160 height 126
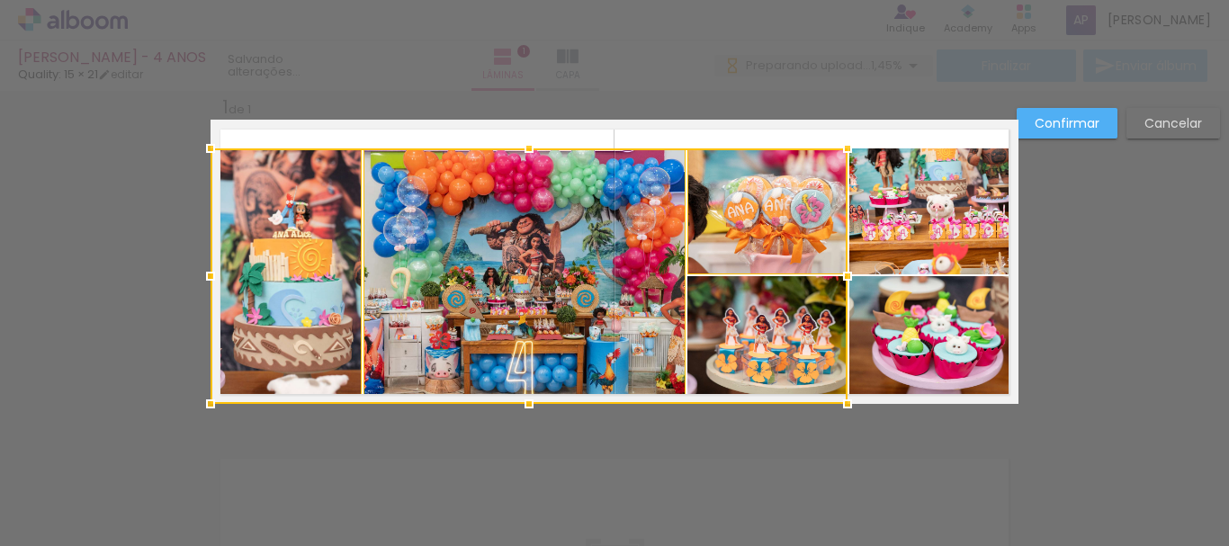
click at [772, 334] on div at bounding box center [529, 277] width 637 height 256
click at [905, 232] on quentale-photo at bounding box center [934, 212] width 169 height 126
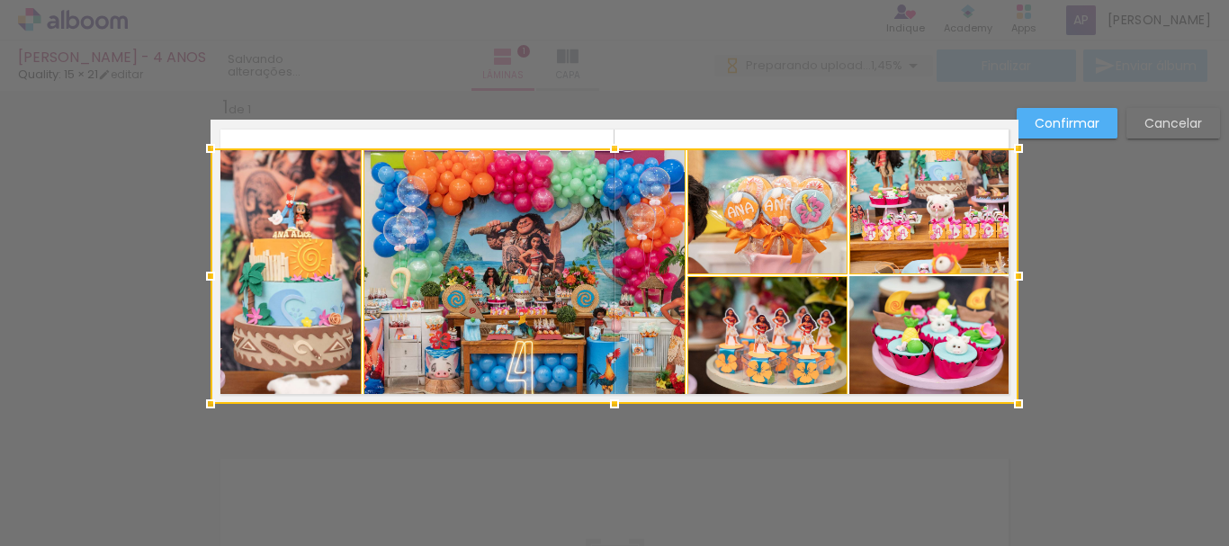
click at [918, 317] on div at bounding box center [615, 277] width 808 height 256
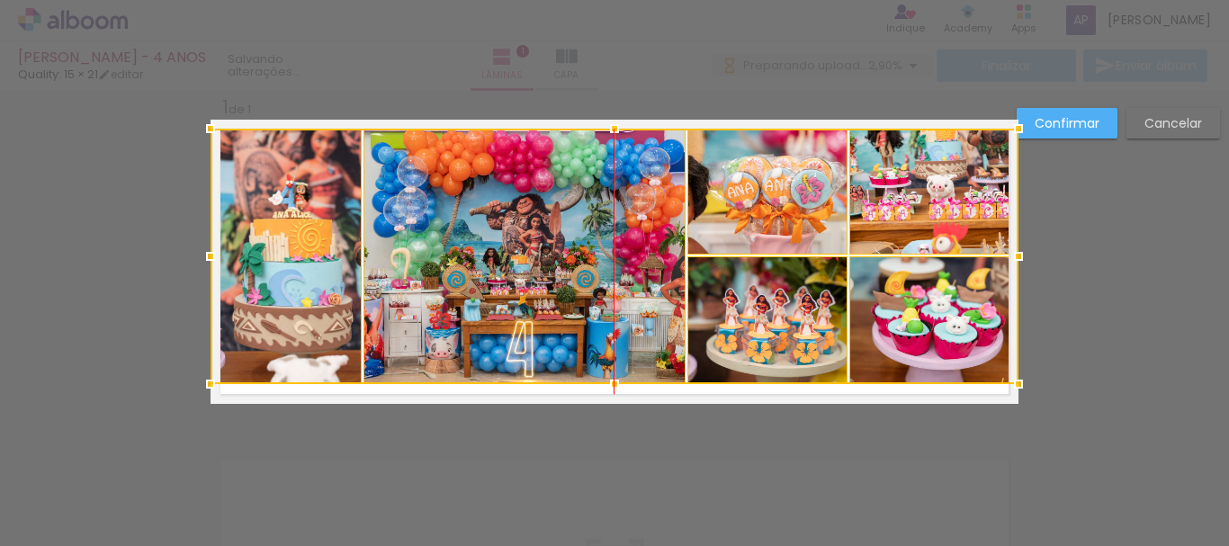
drag, startPoint x: 683, startPoint y: 275, endPoint x: 681, endPoint y: 255, distance: 19.9
click at [681, 255] on div at bounding box center [615, 257] width 808 height 256
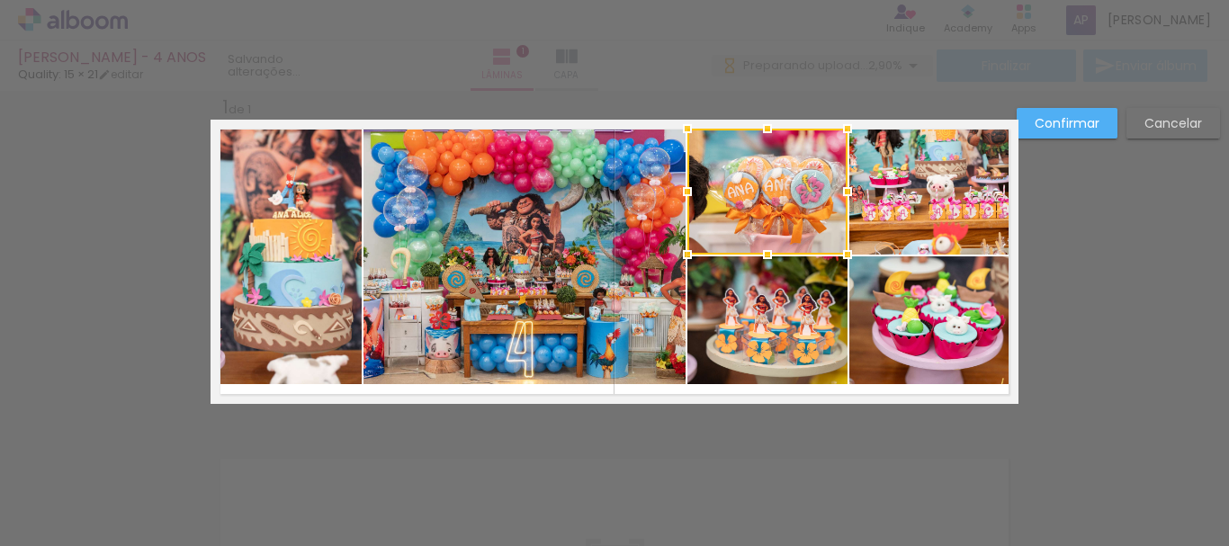
click at [267, 267] on quentale-photo at bounding box center [286, 257] width 151 height 256
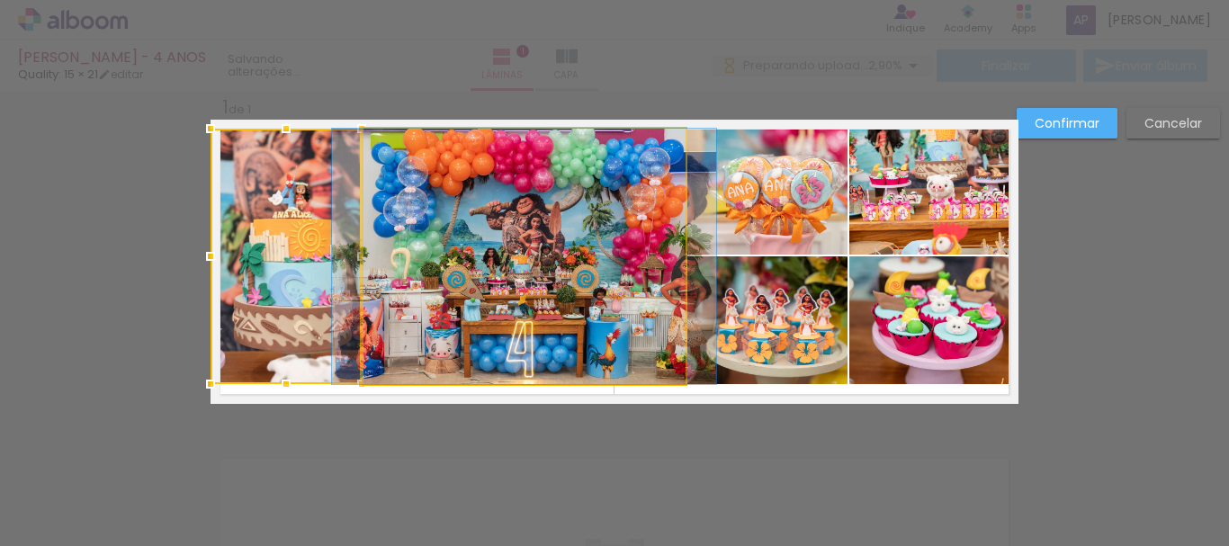
click at [577, 205] on quentale-photo at bounding box center [525, 257] width 322 height 256
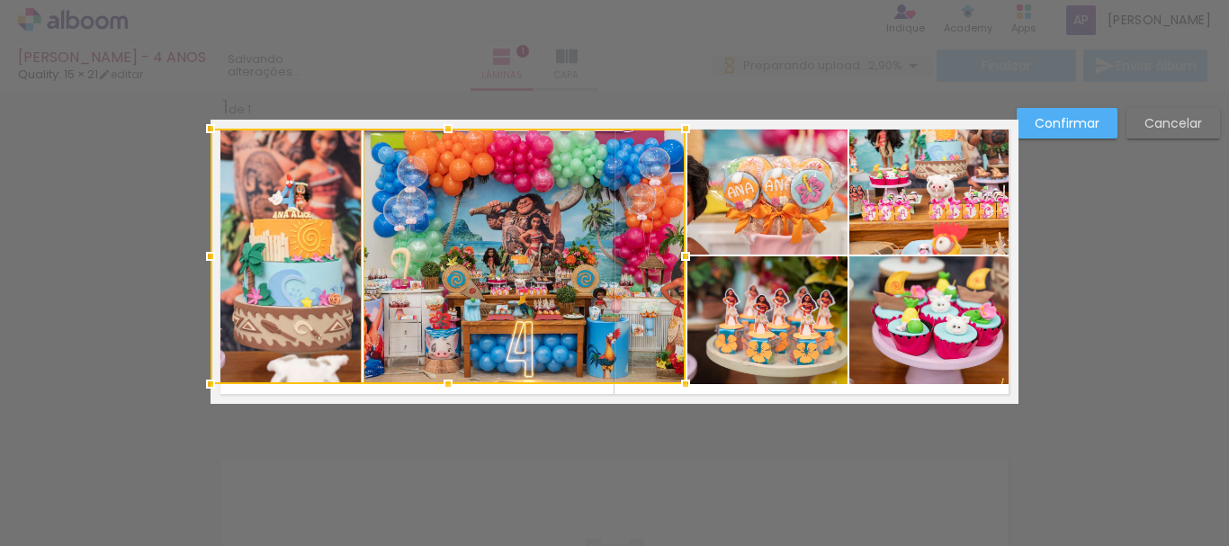
click at [771, 182] on quentale-photo at bounding box center [768, 192] width 160 height 126
click at [779, 297] on div at bounding box center [529, 257] width 637 height 256
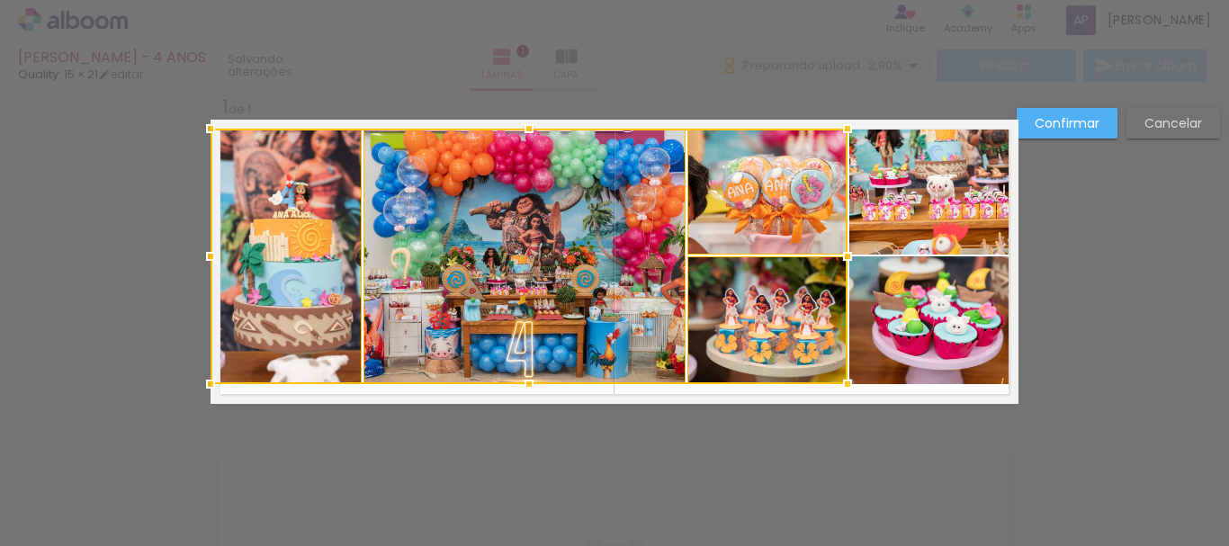
click at [943, 201] on quentale-photo at bounding box center [934, 192] width 169 height 126
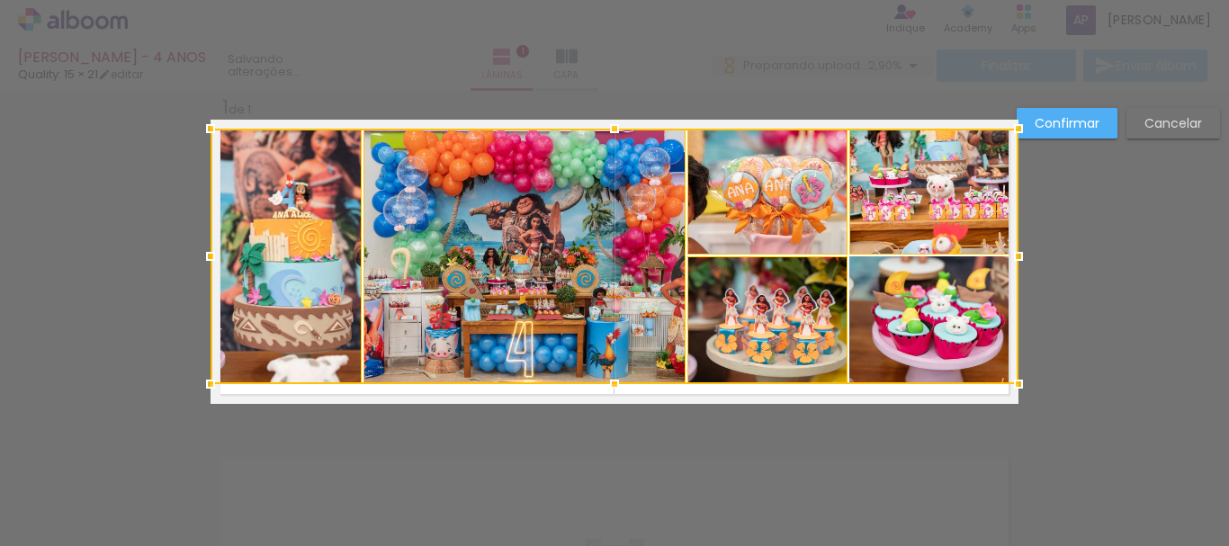
click at [950, 302] on div at bounding box center [615, 257] width 808 height 256
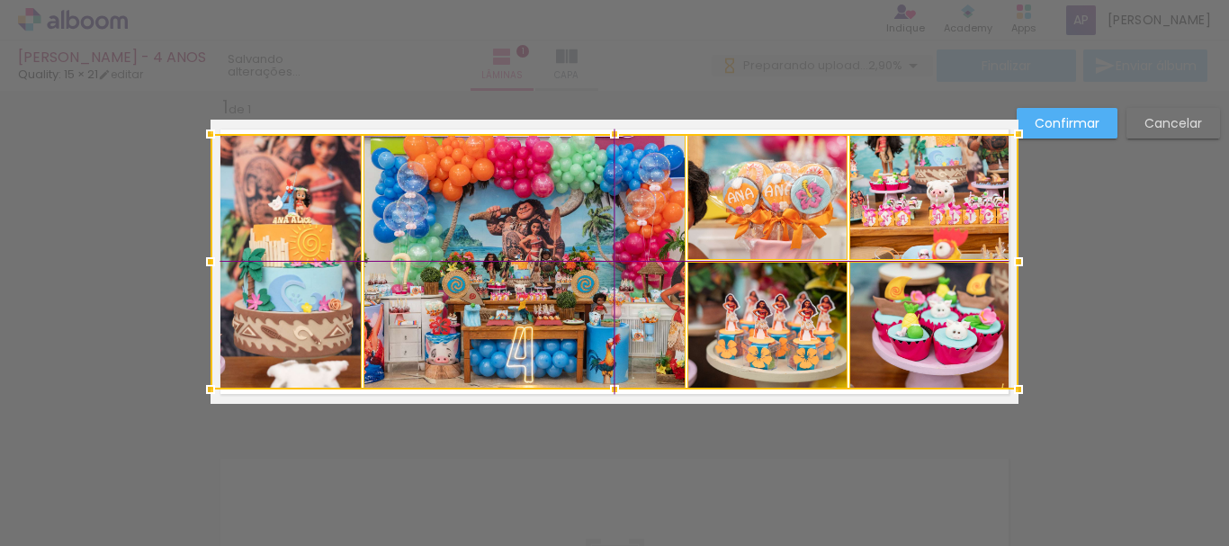
click at [642, 227] on div at bounding box center [615, 262] width 808 height 256
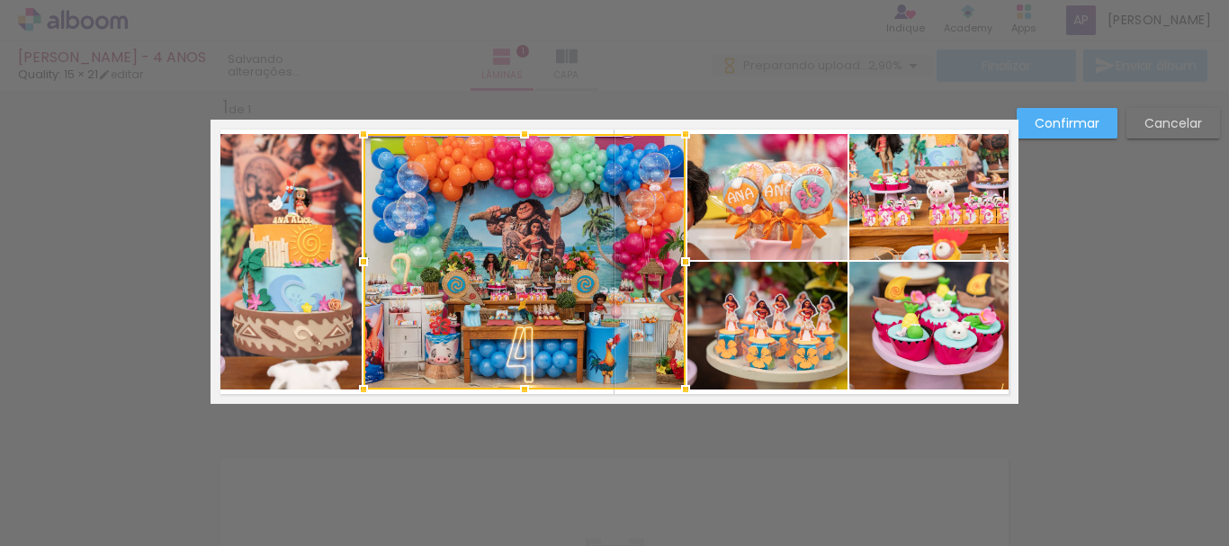
click at [292, 275] on quentale-photo at bounding box center [286, 262] width 151 height 256
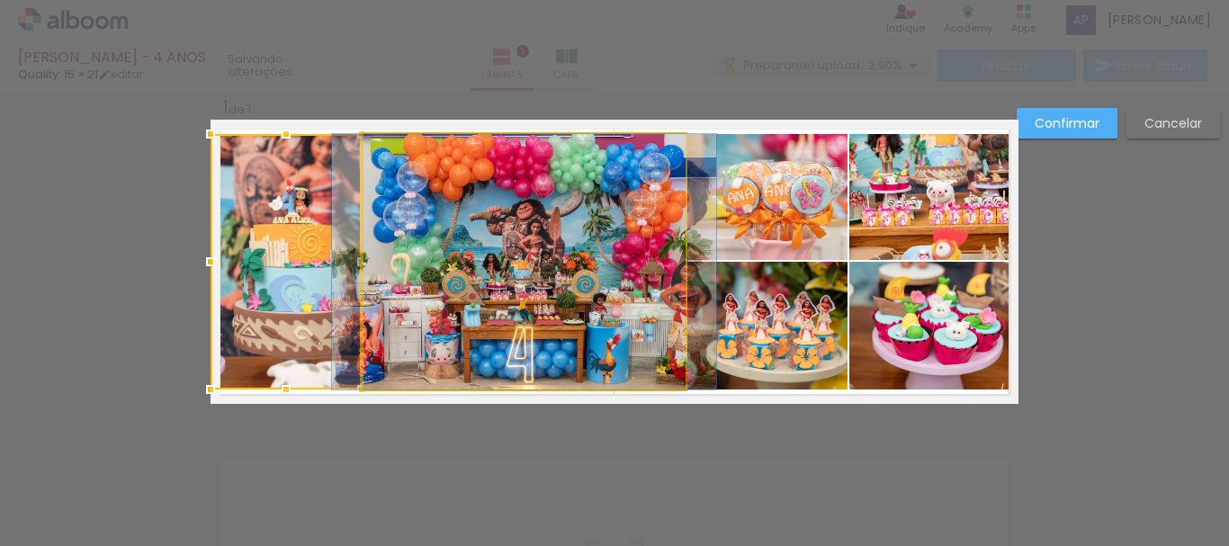
click at [579, 233] on quentale-photo at bounding box center [525, 262] width 322 height 256
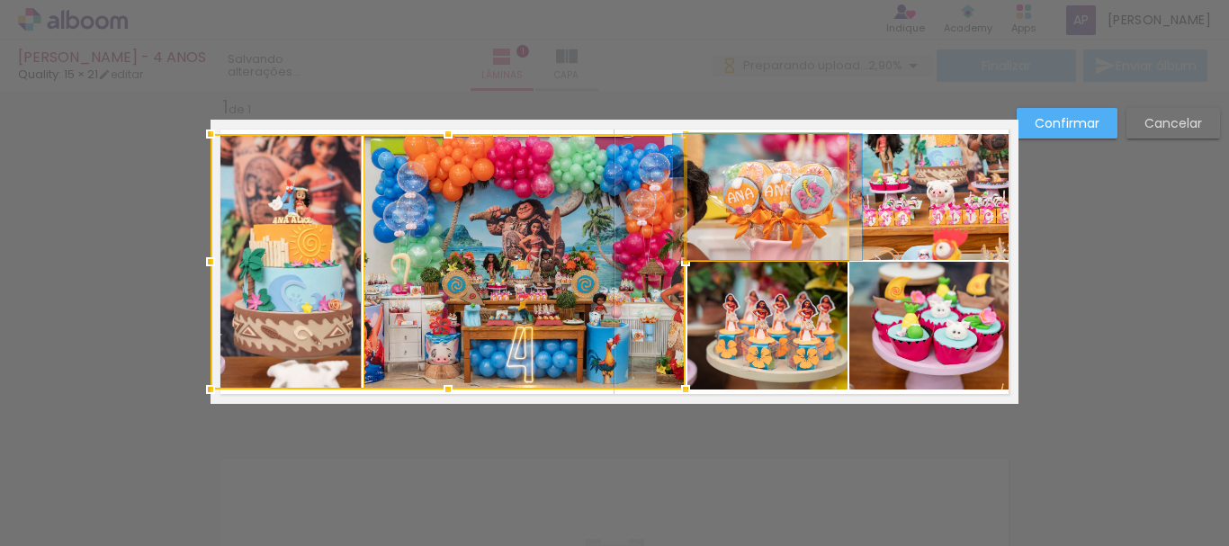
click at [776, 185] on quentale-photo at bounding box center [768, 197] width 160 height 126
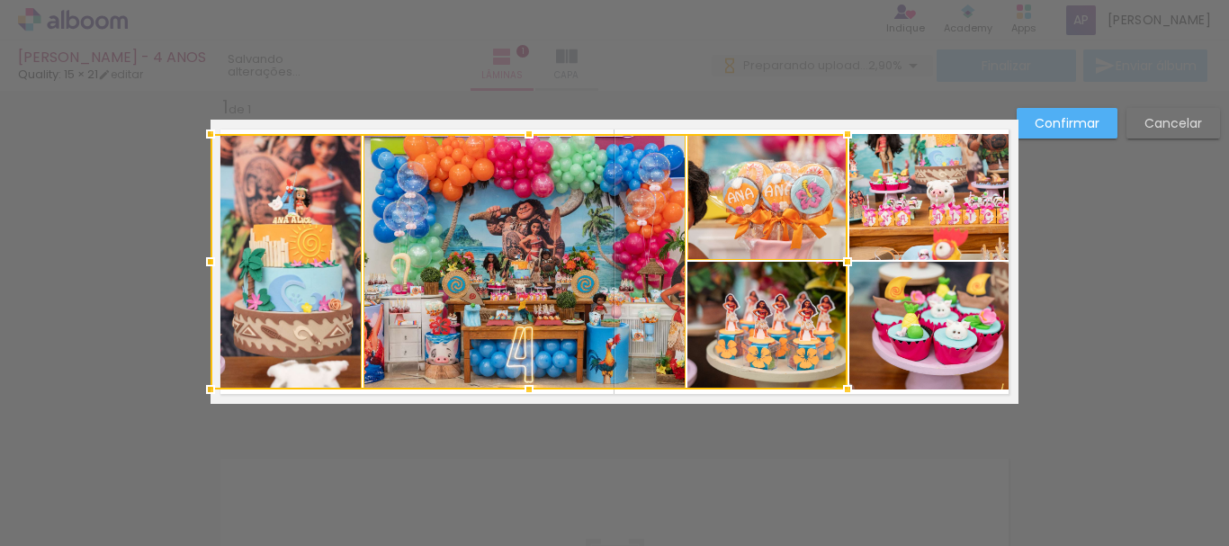
click at [784, 321] on div at bounding box center [529, 262] width 637 height 256
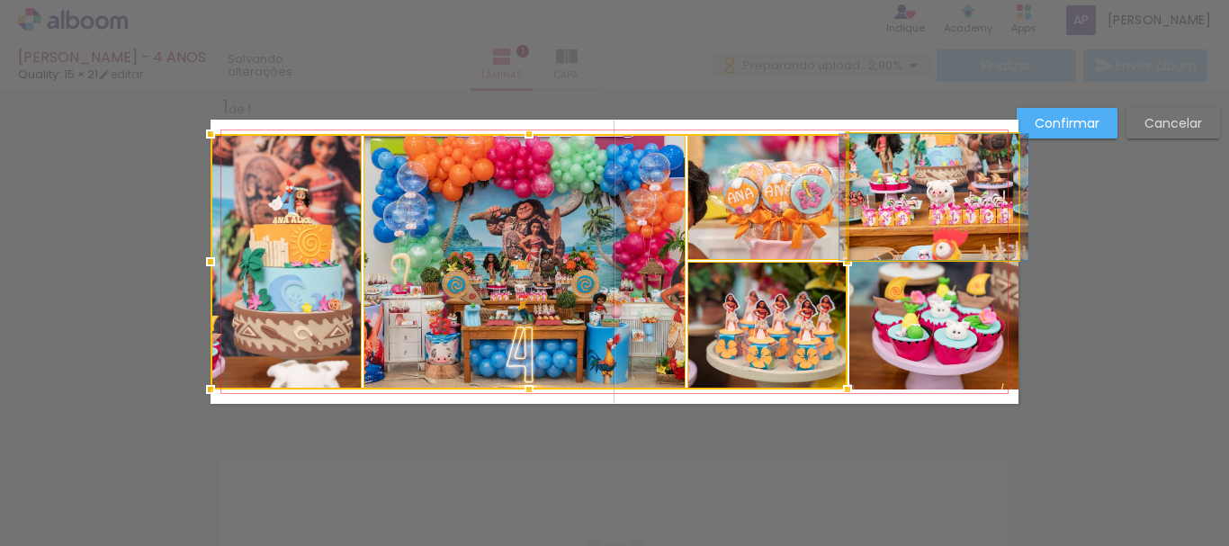
click at [953, 207] on quentale-photo at bounding box center [934, 197] width 169 height 126
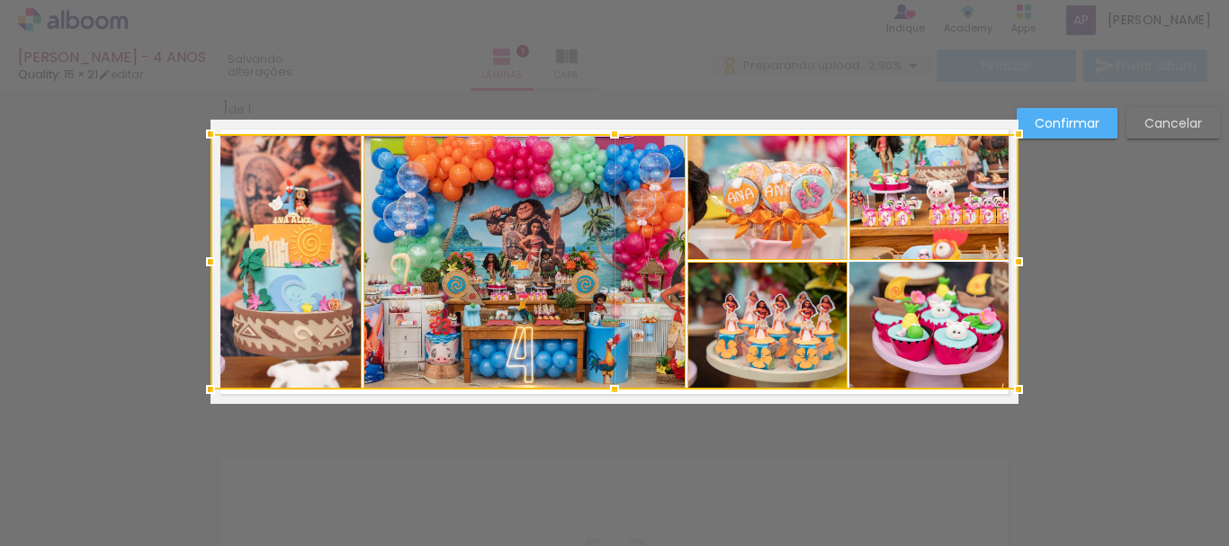
click at [947, 314] on div at bounding box center [615, 262] width 808 height 256
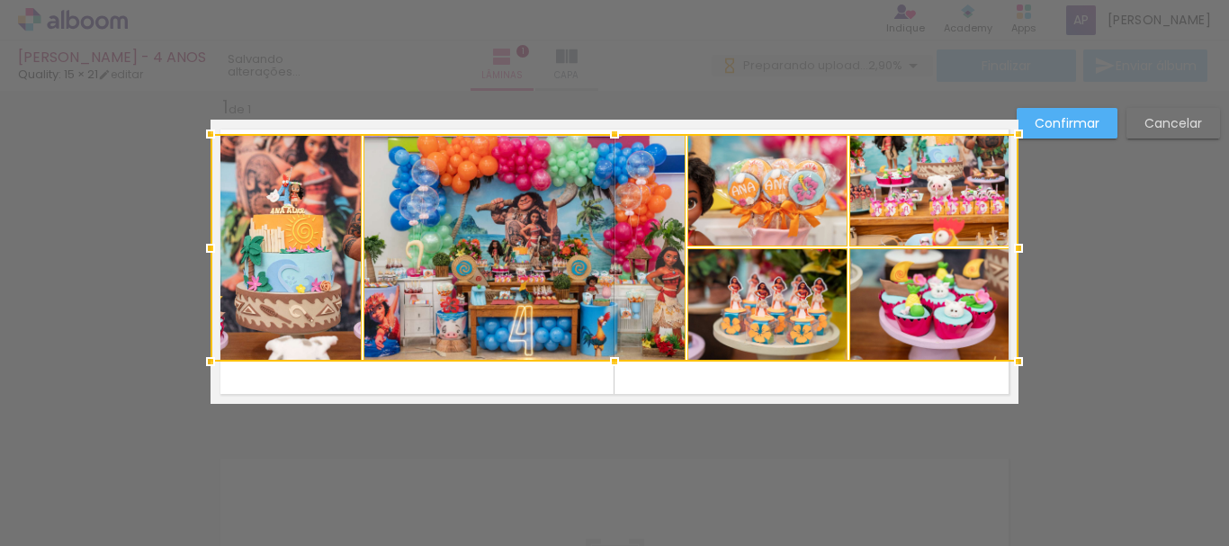
drag, startPoint x: 594, startPoint y: 390, endPoint x: 599, endPoint y: 361, distance: 29.1
click at [599, 361] on div at bounding box center [615, 362] width 36 height 36
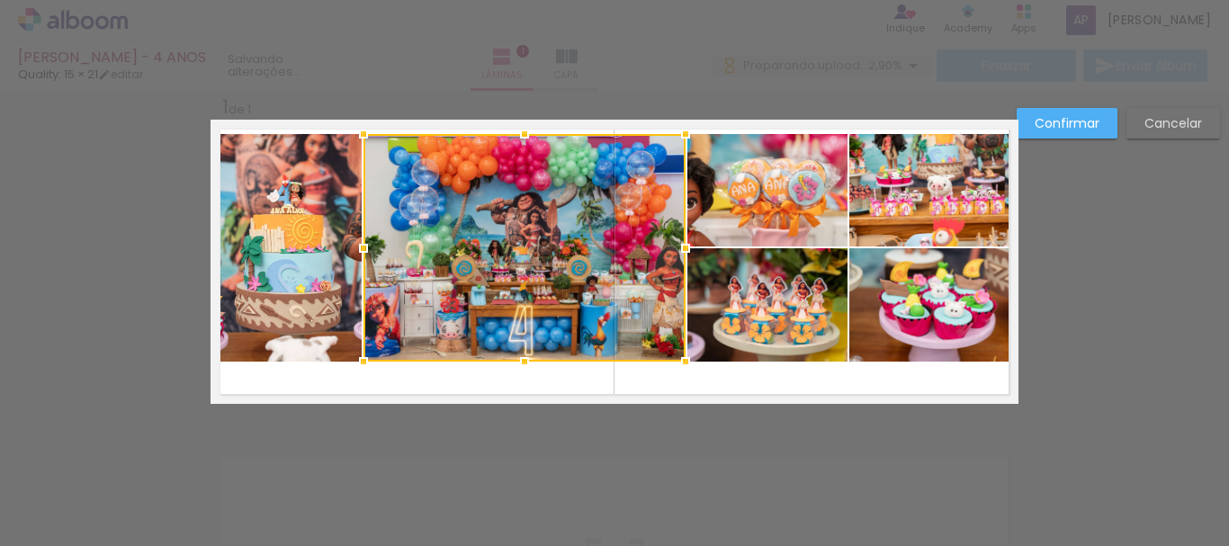
click at [380, 395] on quentale-layouter at bounding box center [615, 262] width 808 height 284
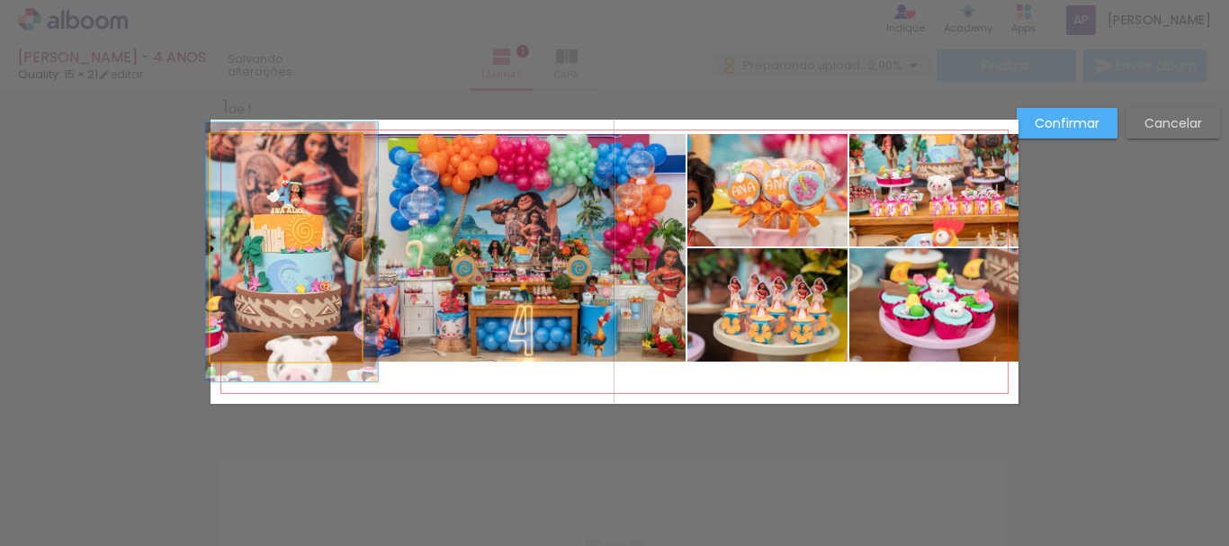
click at [273, 287] on quentale-photo at bounding box center [286, 248] width 151 height 228
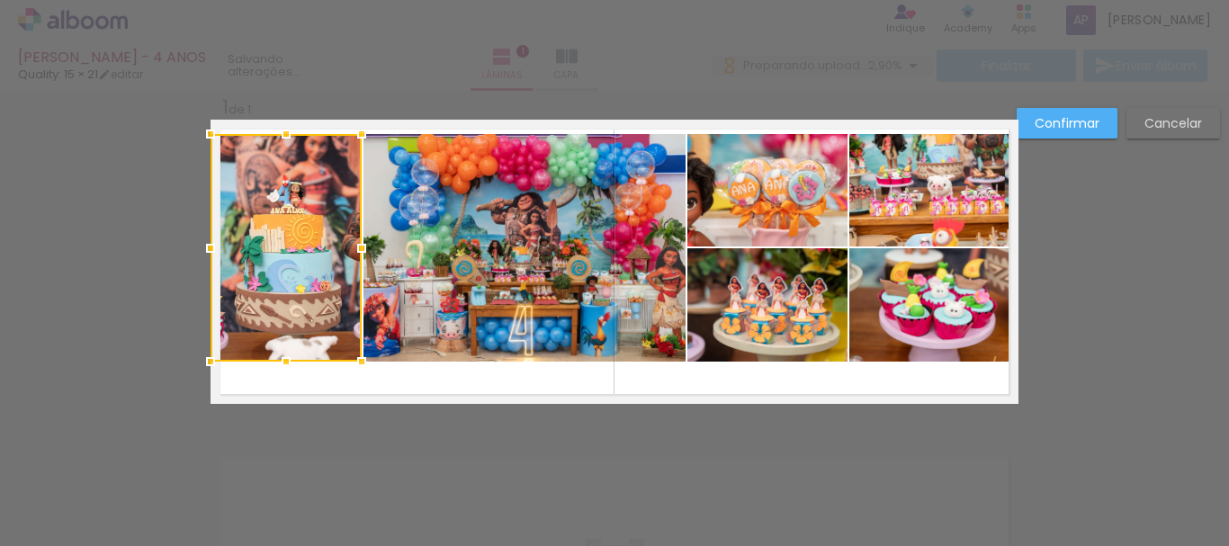
click at [536, 255] on quentale-photo at bounding box center [525, 248] width 322 height 228
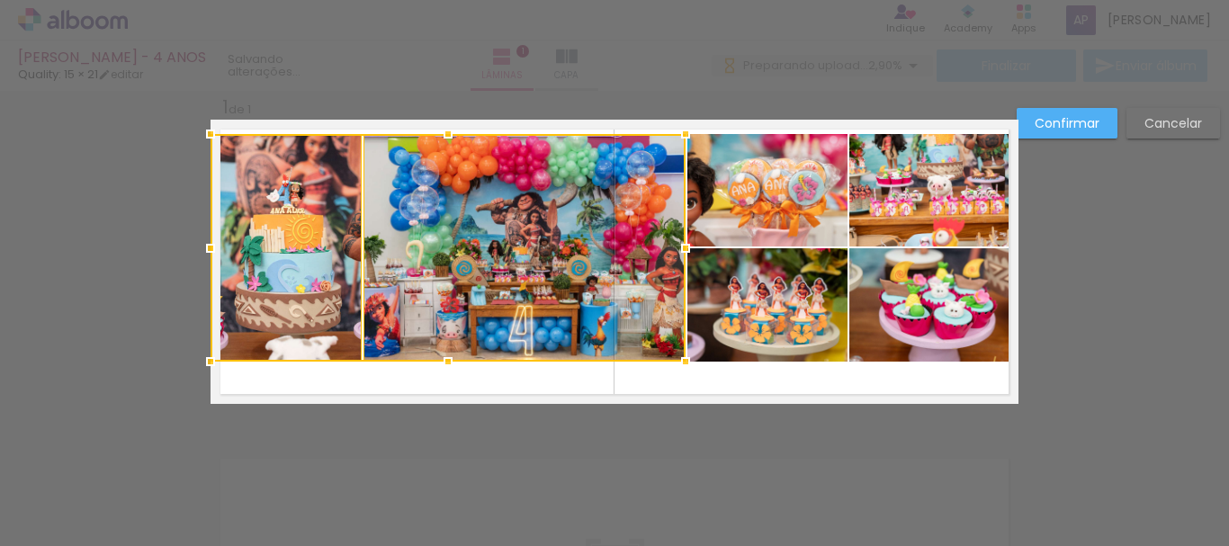
click at [795, 193] on quentale-photo at bounding box center [768, 190] width 160 height 113
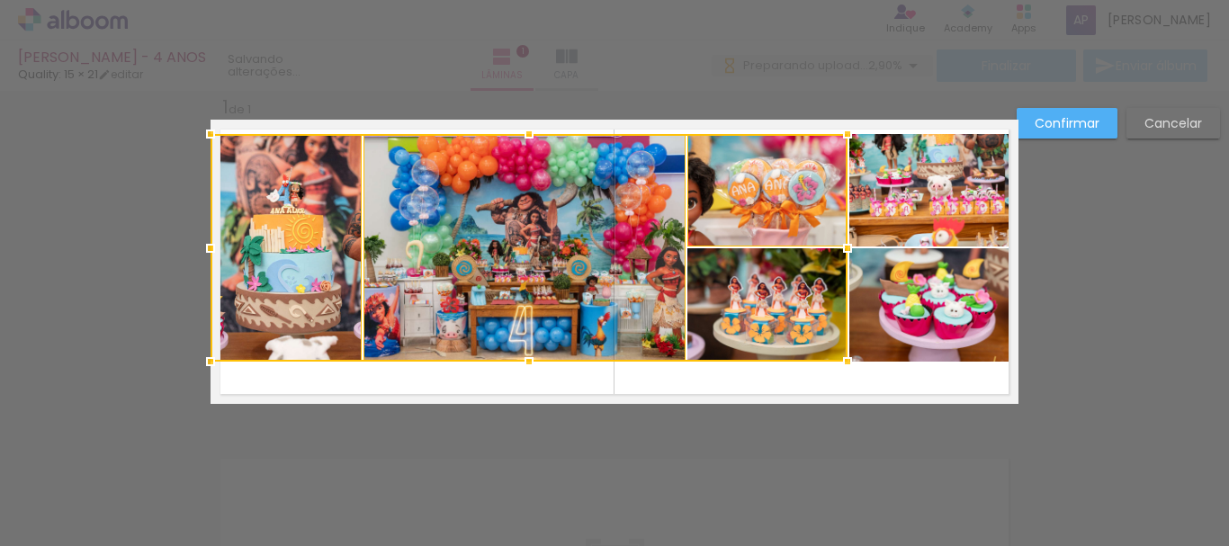
click at [806, 286] on div at bounding box center [529, 248] width 637 height 228
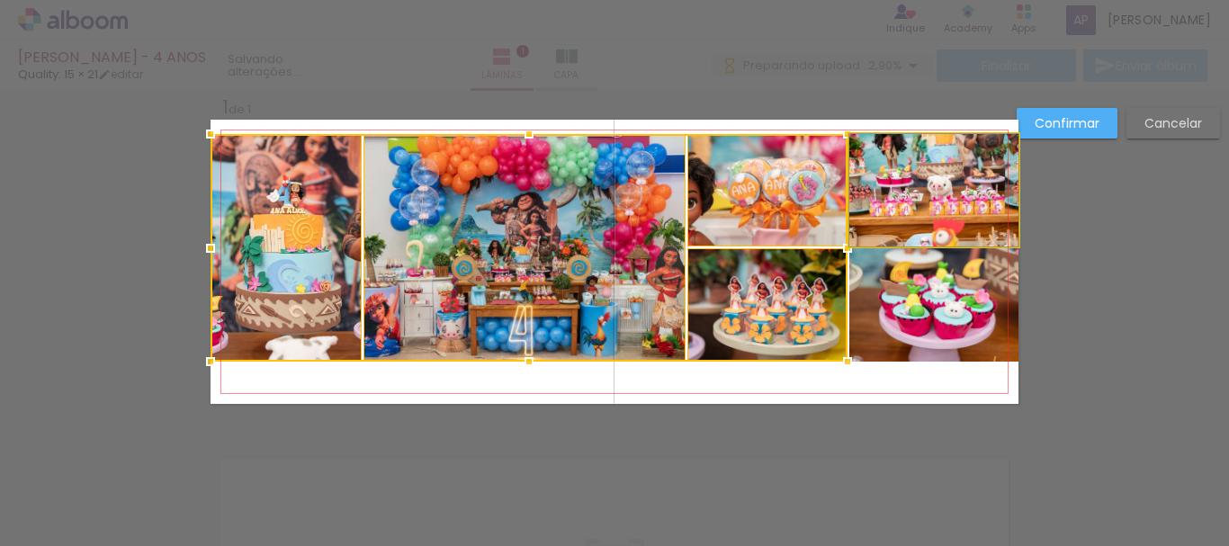
click at [949, 210] on quentale-photo at bounding box center [934, 190] width 169 height 113
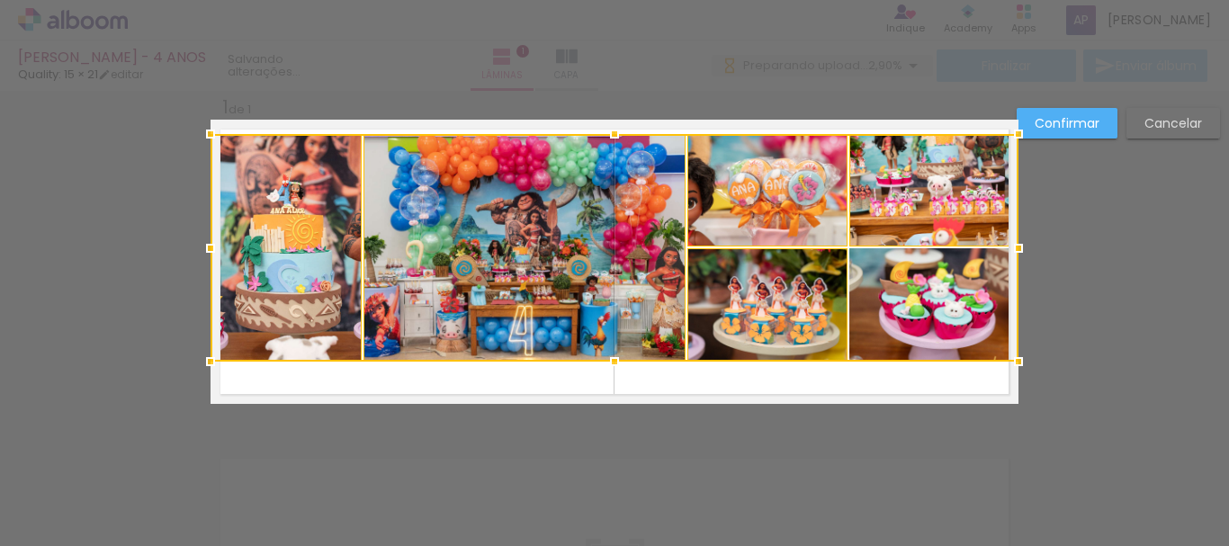
drag, startPoint x: 945, startPoint y: 312, endPoint x: 760, endPoint y: 294, distance: 186.3
click at [946, 312] on div at bounding box center [615, 248] width 808 height 228
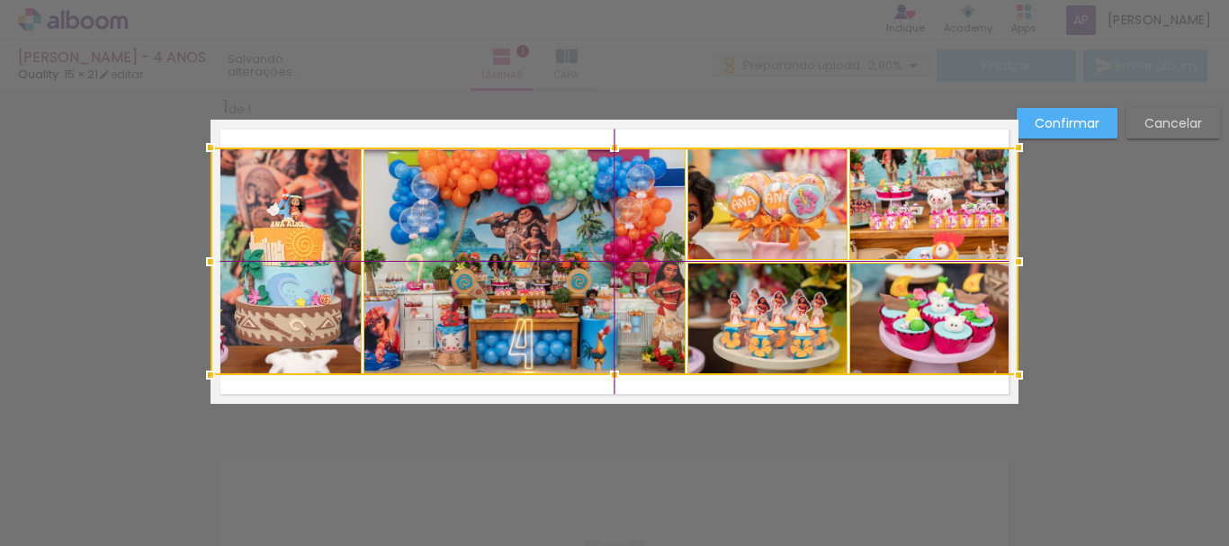
drag, startPoint x: 598, startPoint y: 247, endPoint x: 596, endPoint y: 263, distance: 16.3
click at [596, 263] on div at bounding box center [615, 262] width 808 height 228
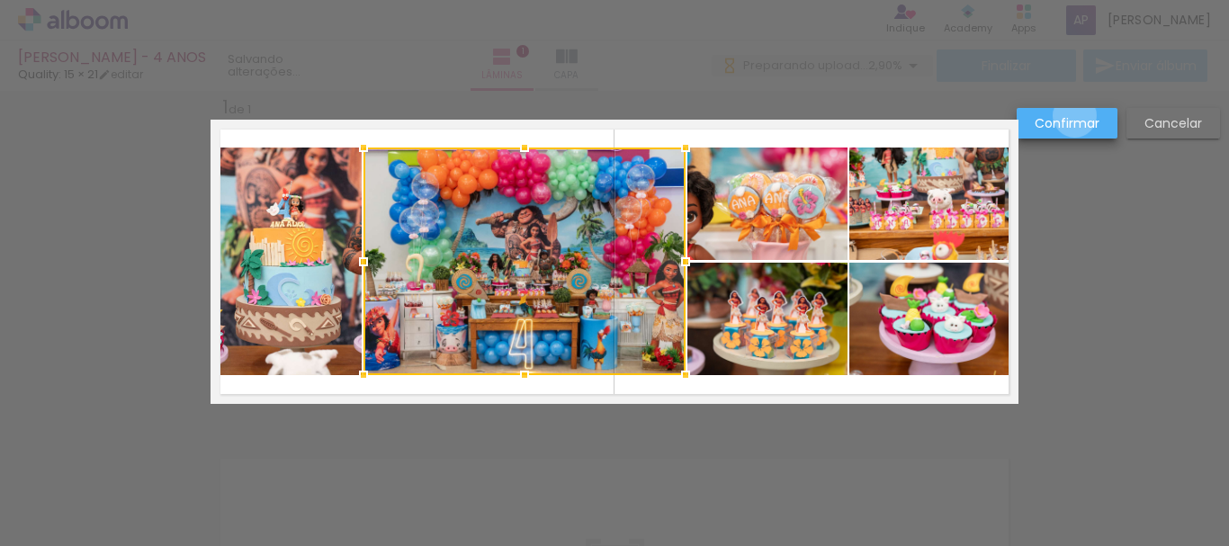
click at [0, 0] on slot "Confirmar" at bounding box center [0, 0] width 0 height 0
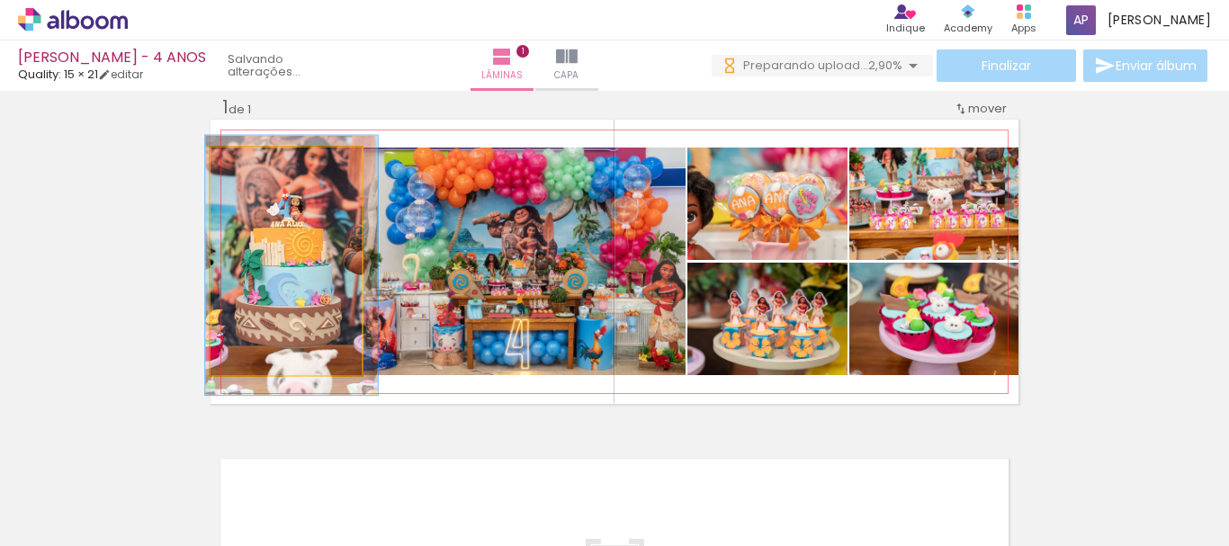
click at [261, 167] on div at bounding box center [263, 166] width 16 height 16
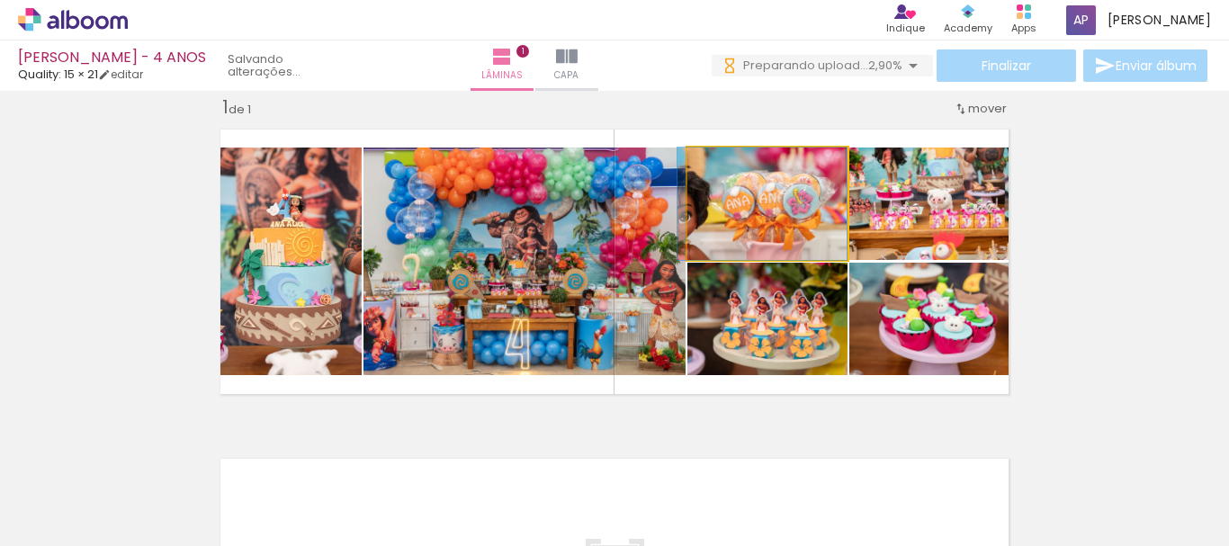
drag, startPoint x: 816, startPoint y: 216, endPoint x: 801, endPoint y: 224, distance: 17.3
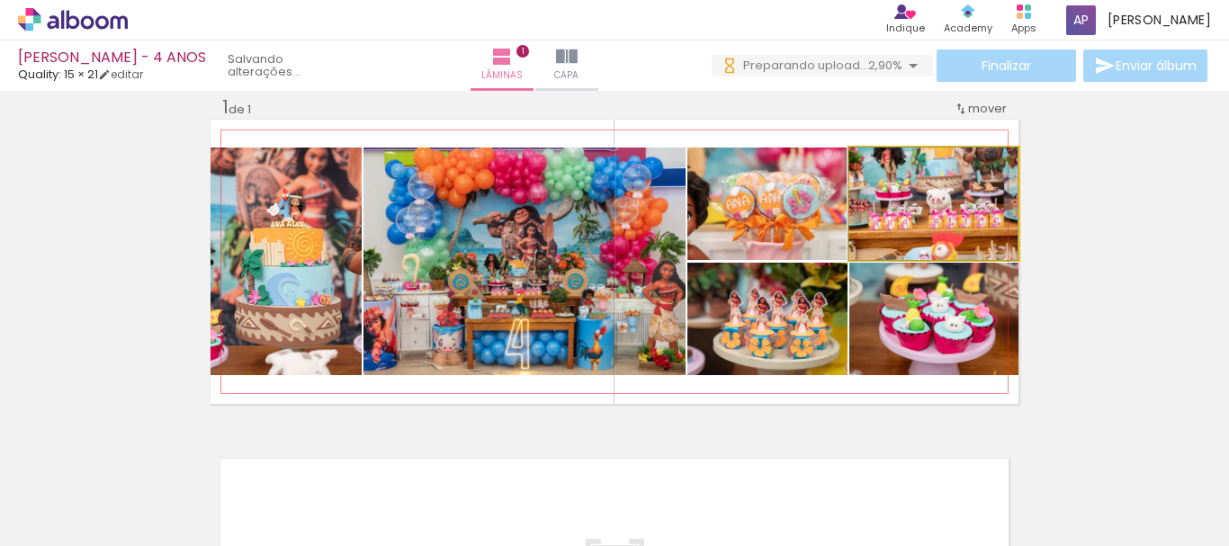
drag, startPoint x: 916, startPoint y: 221, endPoint x: 896, endPoint y: 222, distance: 19.9
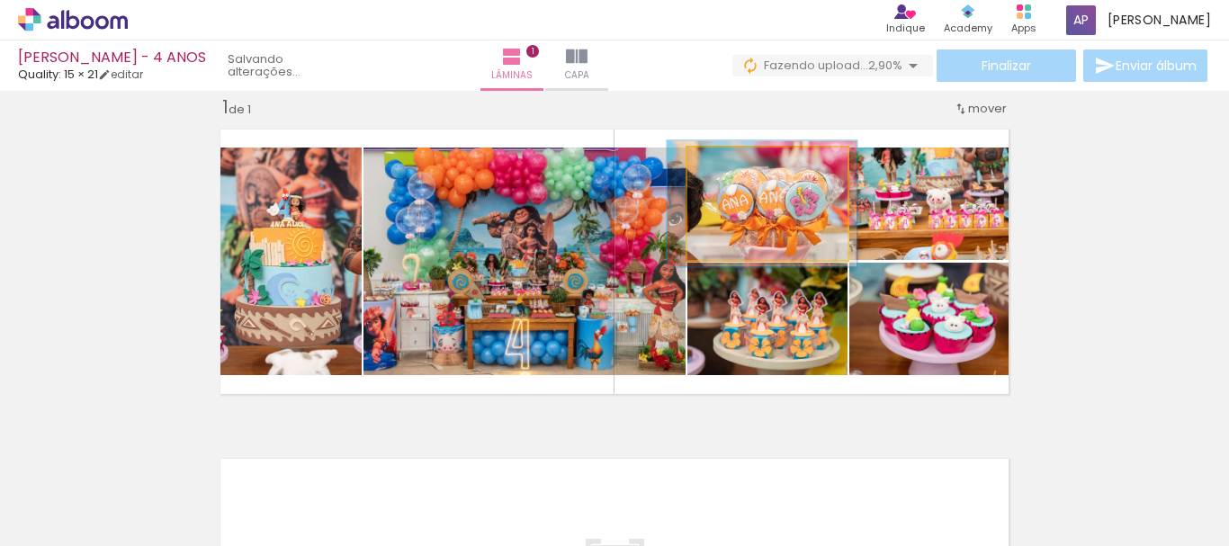
type paper-slider "112"
click at [736, 168] on div at bounding box center [737, 166] width 29 height 29
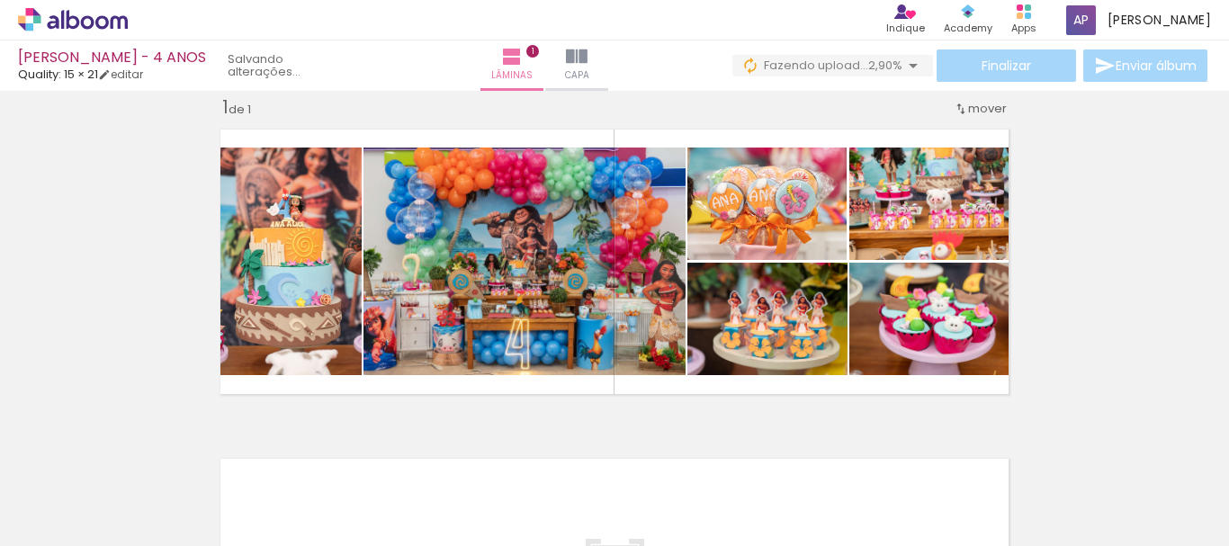
scroll to position [0, 356]
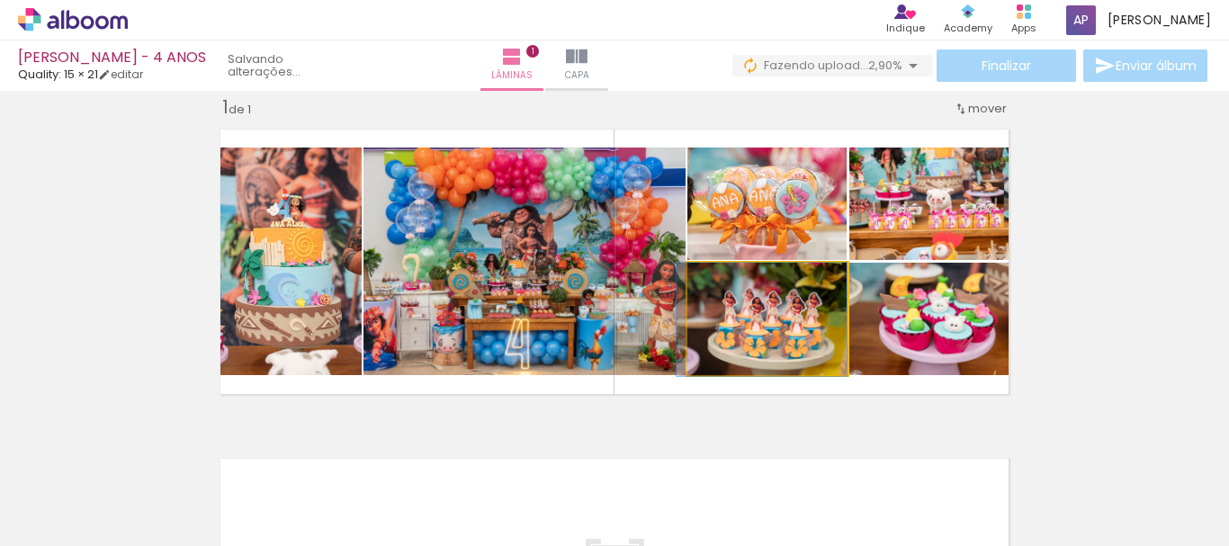
drag, startPoint x: 784, startPoint y: 317, endPoint x: 769, endPoint y: 319, distance: 15.4
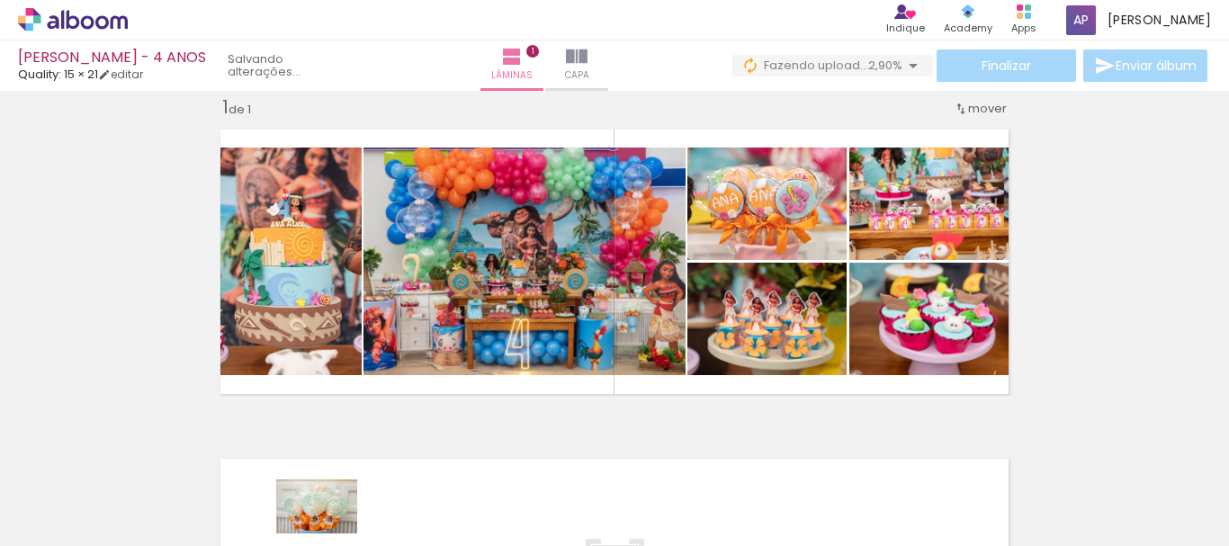
drag, startPoint x: 344, startPoint y: 532, endPoint x: 330, endPoint y: 534, distance: 13.6
click at [148, 534] on iron-horizontal-list at bounding box center [130, 490] width 36 height 113
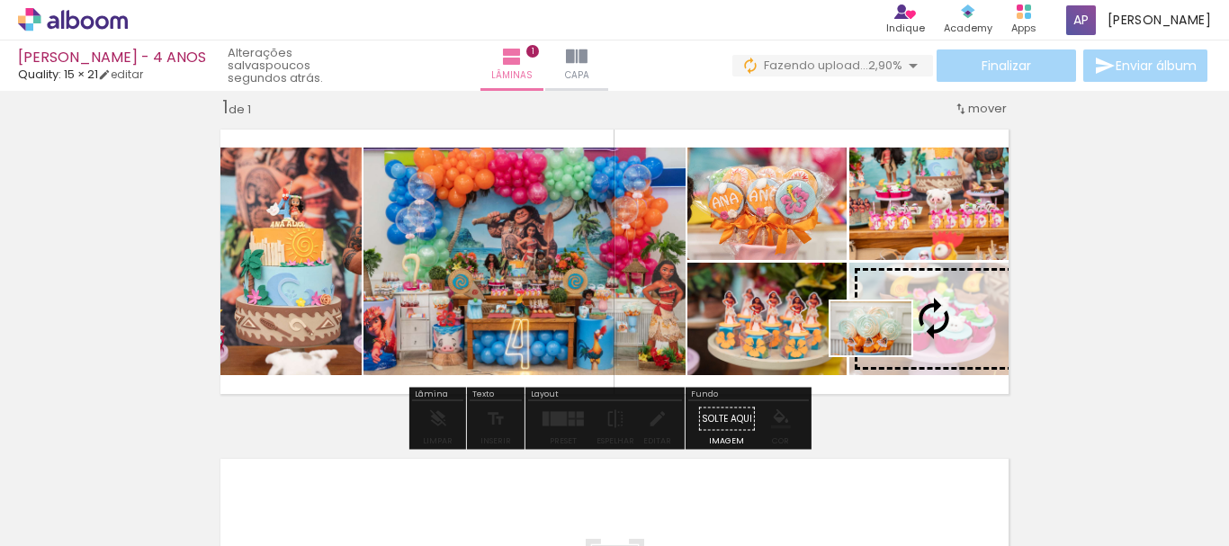
drag, startPoint x: 689, startPoint y: 500, endPoint x: 884, endPoint y: 356, distance: 241.9
click at [884, 356] on quentale-workspace at bounding box center [614, 273] width 1229 height 546
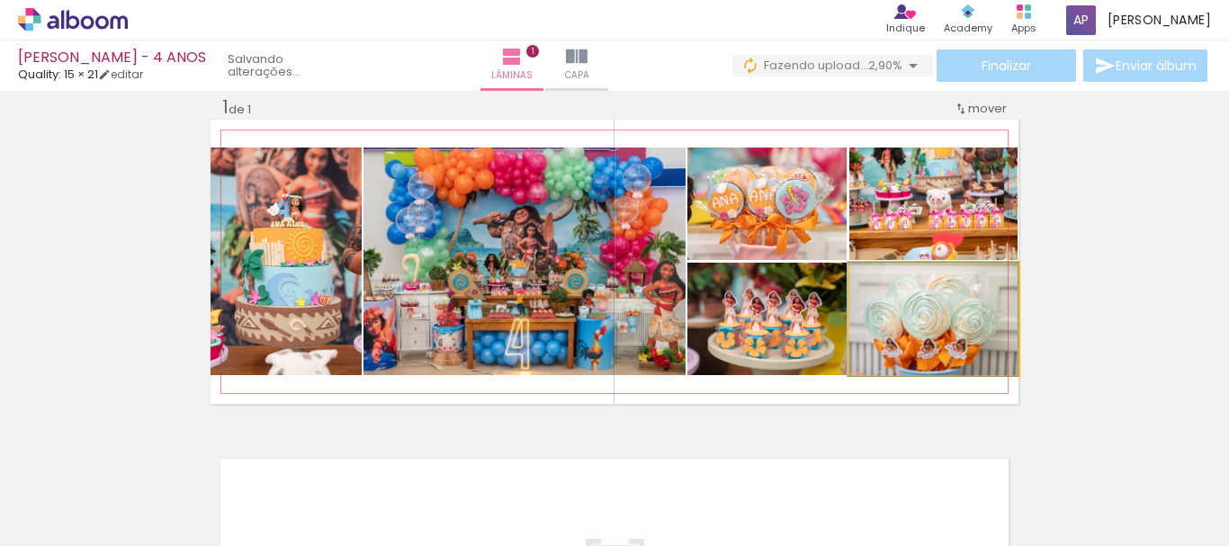
drag, startPoint x: 947, startPoint y: 360, endPoint x: 933, endPoint y: 360, distance: 13.5
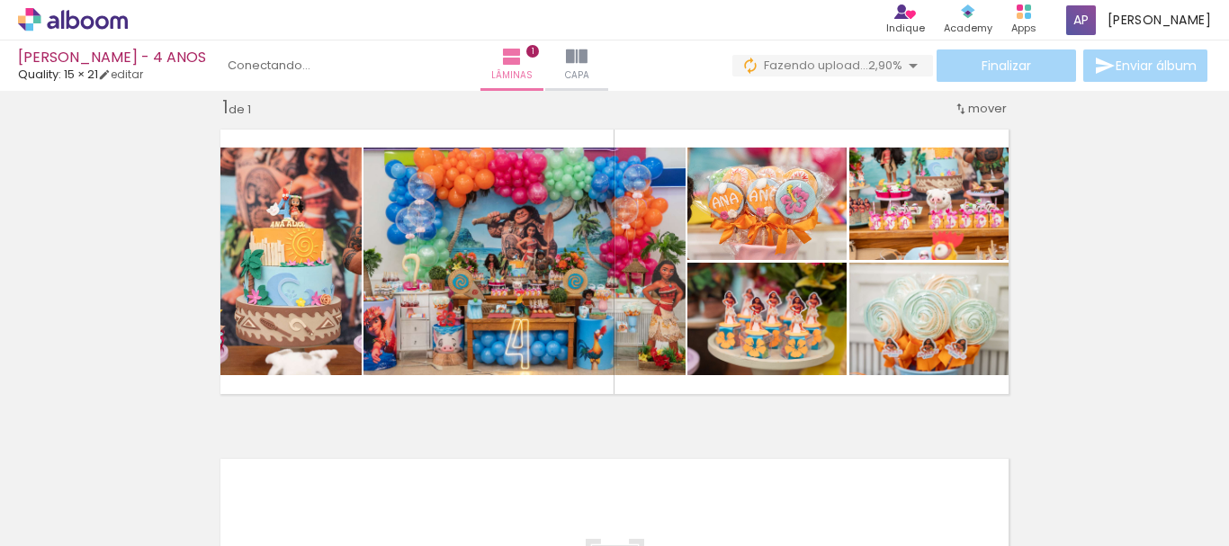
scroll to position [0, 617]
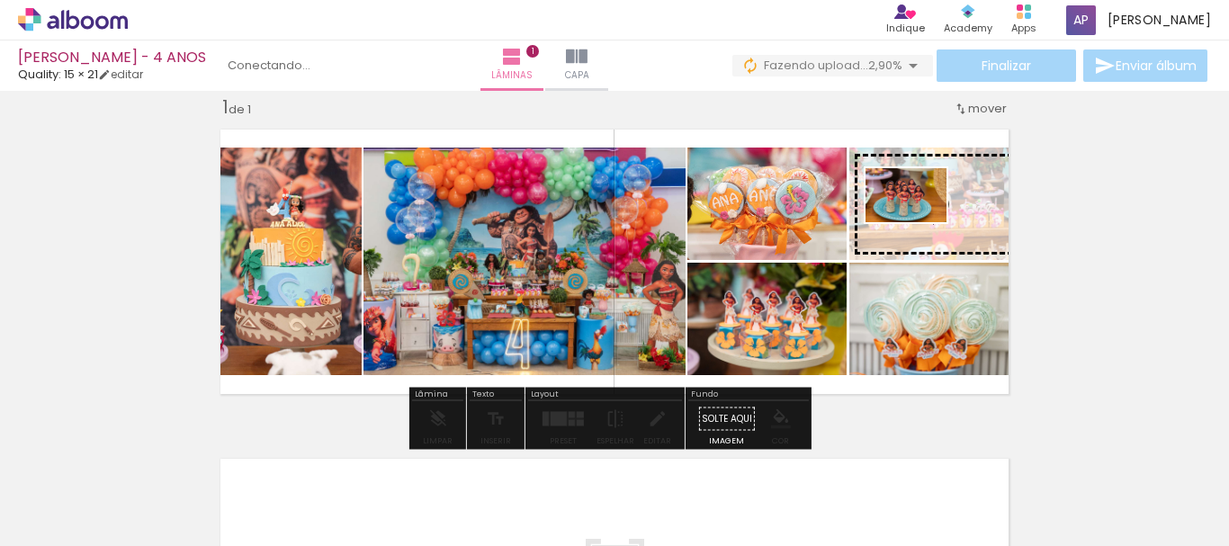
drag, startPoint x: 454, startPoint y: 454, endPoint x: 920, endPoint y: 222, distance: 520.4
click at [920, 222] on quentale-workspace at bounding box center [614, 273] width 1229 height 546
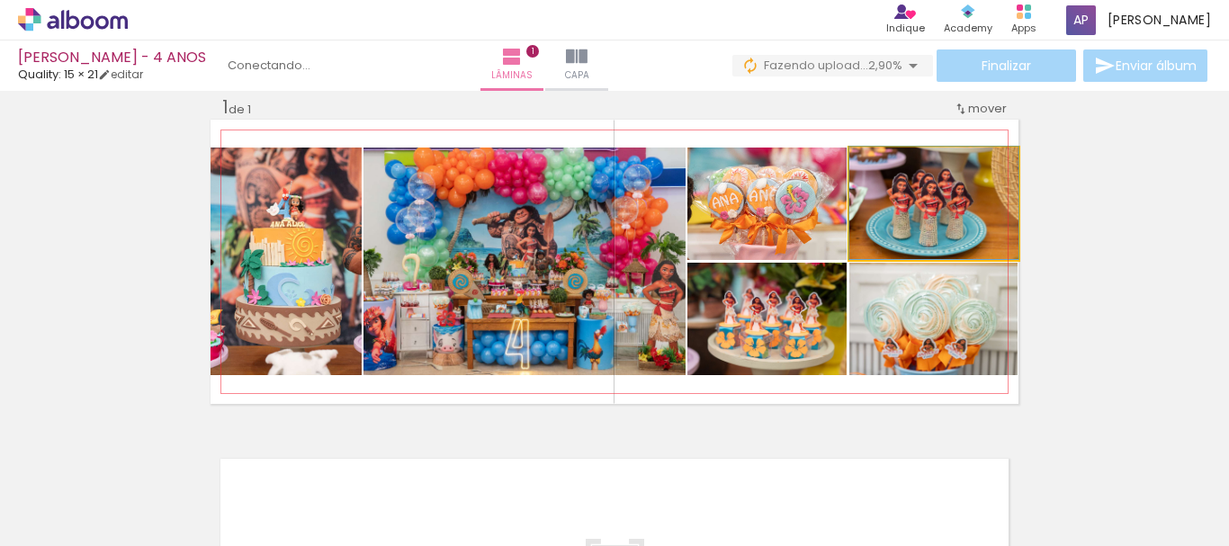
drag, startPoint x: 960, startPoint y: 236, endPoint x: 962, endPoint y: 221, distance: 14.5
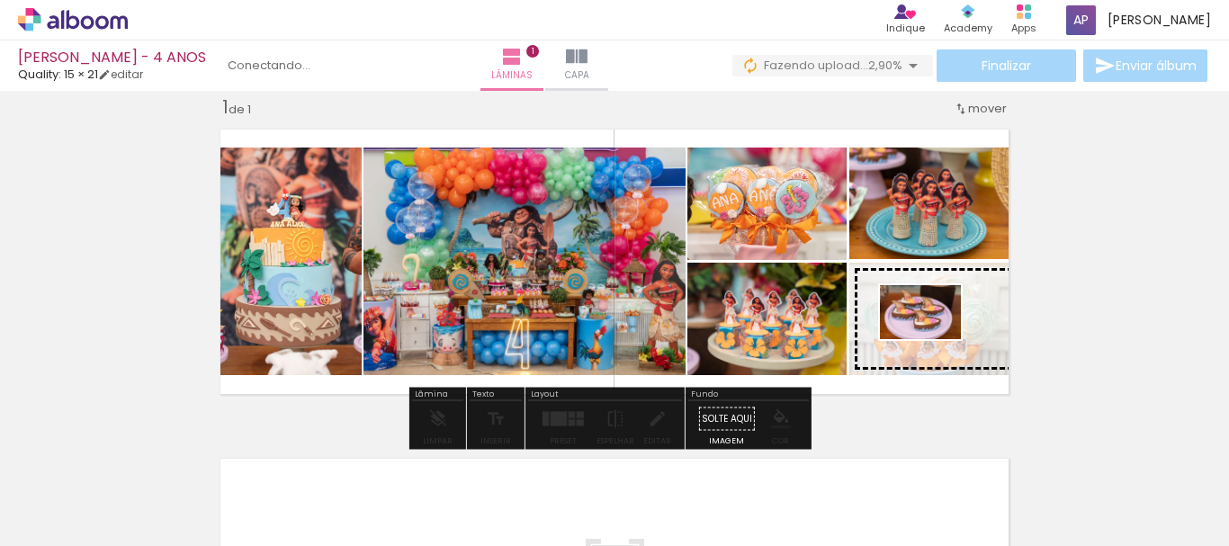
drag, startPoint x: 974, startPoint y: 493, endPoint x: 934, endPoint y: 339, distance: 158.9
click at [934, 339] on quentale-workspace at bounding box center [614, 273] width 1229 height 546
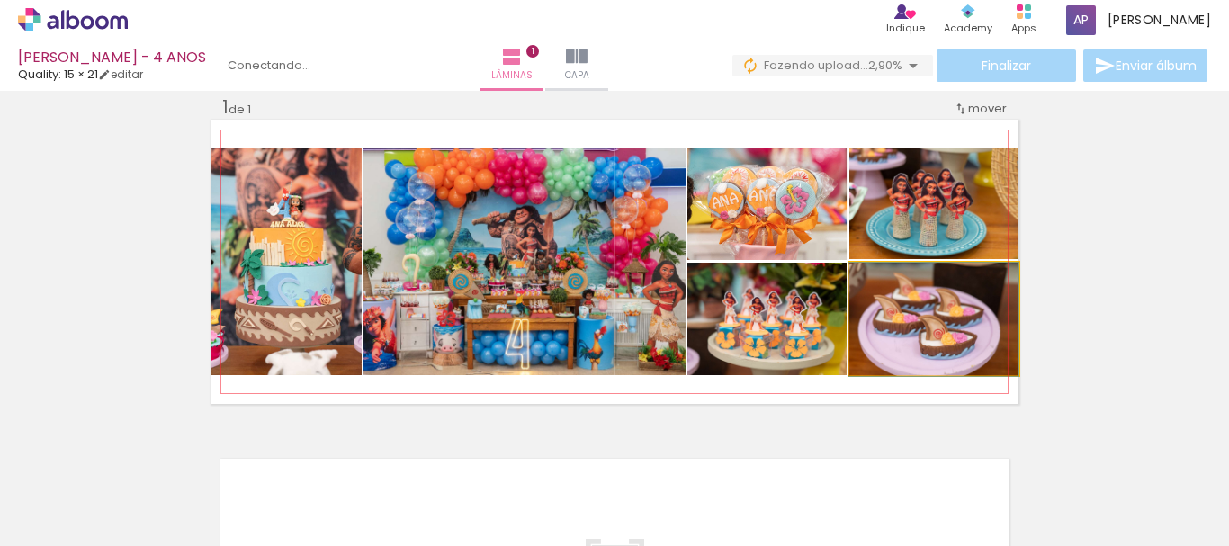
drag, startPoint x: 964, startPoint y: 348, endPoint x: 1004, endPoint y: 319, distance: 50.2
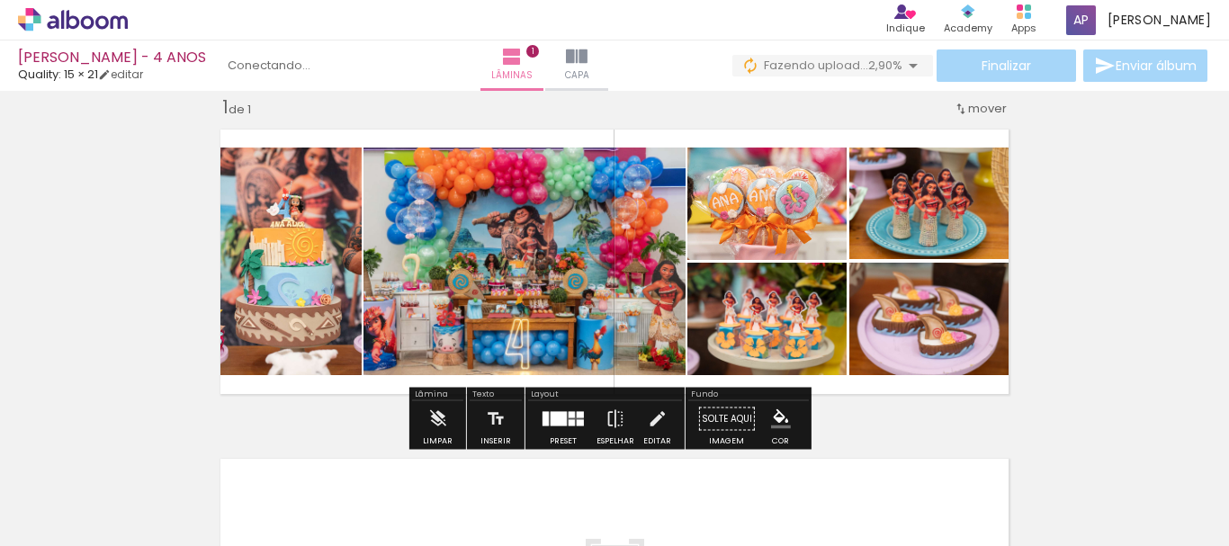
click at [1078, 293] on div "Inserir lâmina 1 de 1" at bounding box center [614, 404] width 1229 height 660
click at [1076, 247] on div "Inserir lâmina 1 de 1" at bounding box center [614, 404] width 1229 height 660
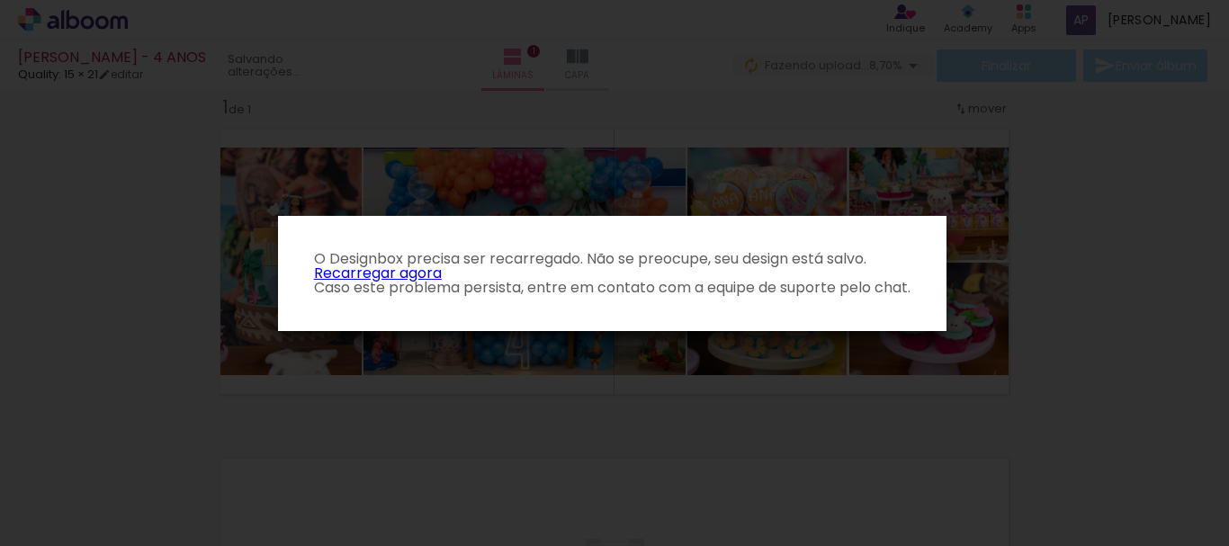
click at [507, 276] on p "O Designbox precisa ser recarregado. Não se preocupe, seu design está salvo. Re…" at bounding box center [613, 273] width 640 height 43
click at [411, 266] on link "Recarregar agora" at bounding box center [378, 273] width 128 height 21
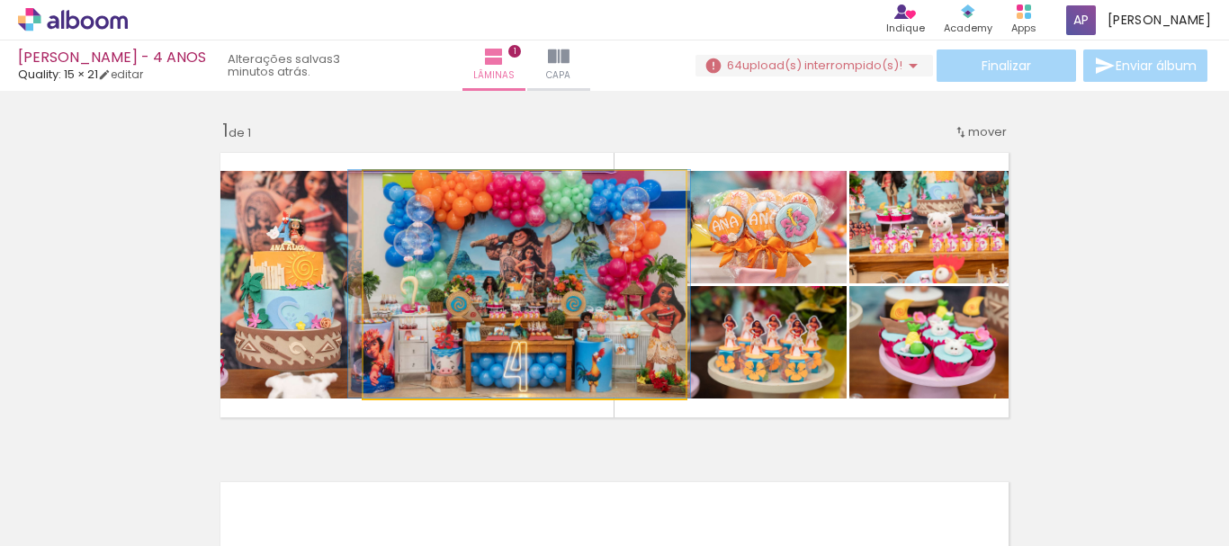
drag, startPoint x: 539, startPoint y: 364, endPoint x: 537, endPoint y: 344, distance: 19.9
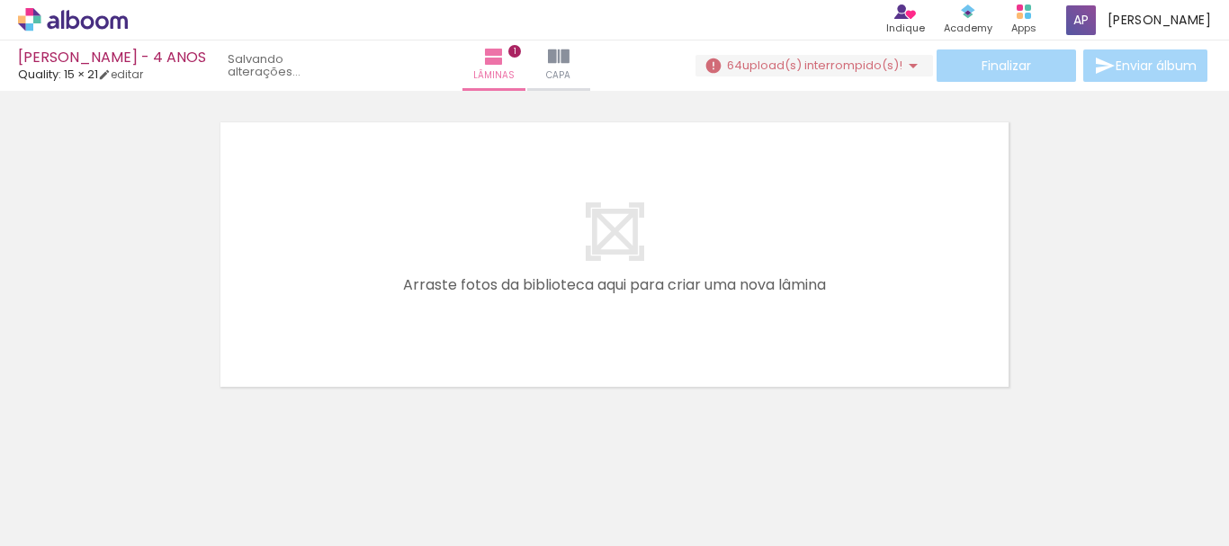
scroll to position [0, 2400]
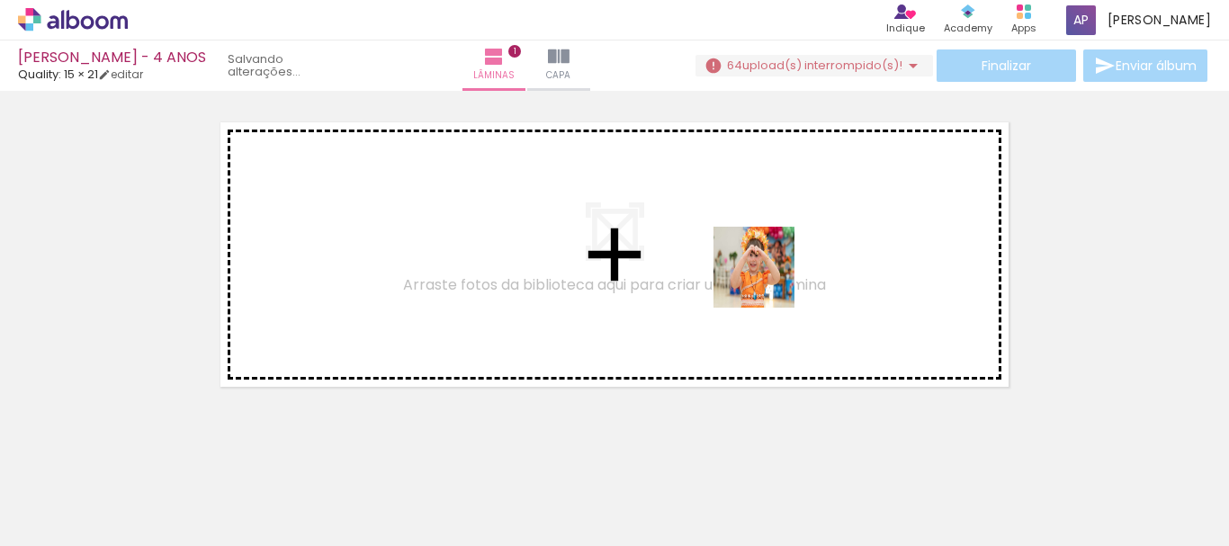
drag, startPoint x: 725, startPoint y: 489, endPoint x: 768, endPoint y: 281, distance: 212.2
click at [768, 281] on quentale-workspace at bounding box center [614, 273] width 1229 height 546
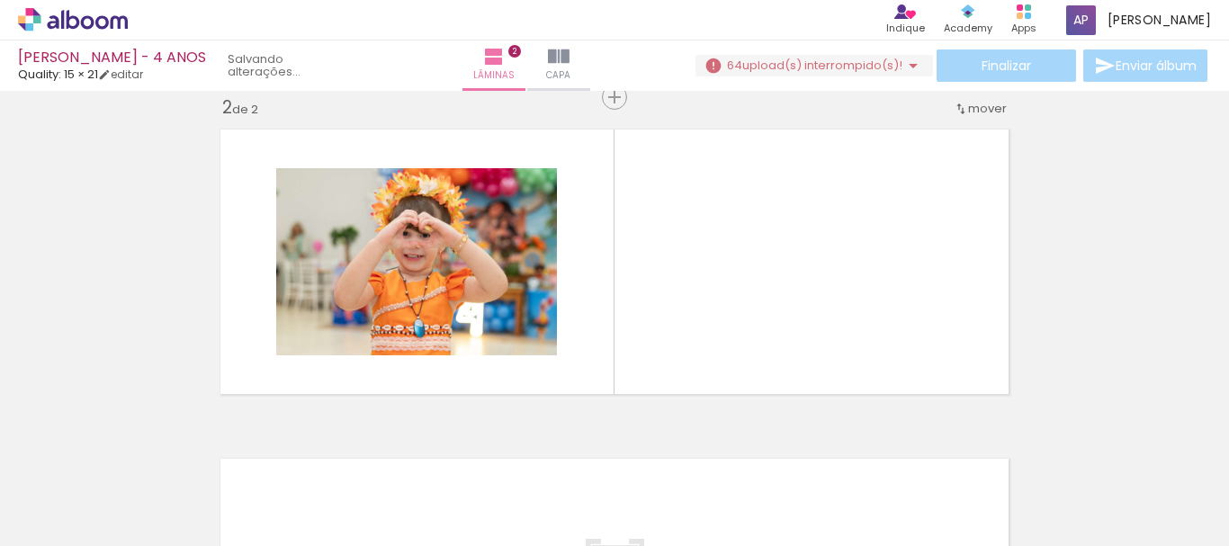
scroll to position [0, 1684]
drag, startPoint x: 743, startPoint y: 491, endPoint x: 707, endPoint y: 420, distance: 79.3
click at [741, 309] on quentale-workspace at bounding box center [614, 273] width 1229 height 546
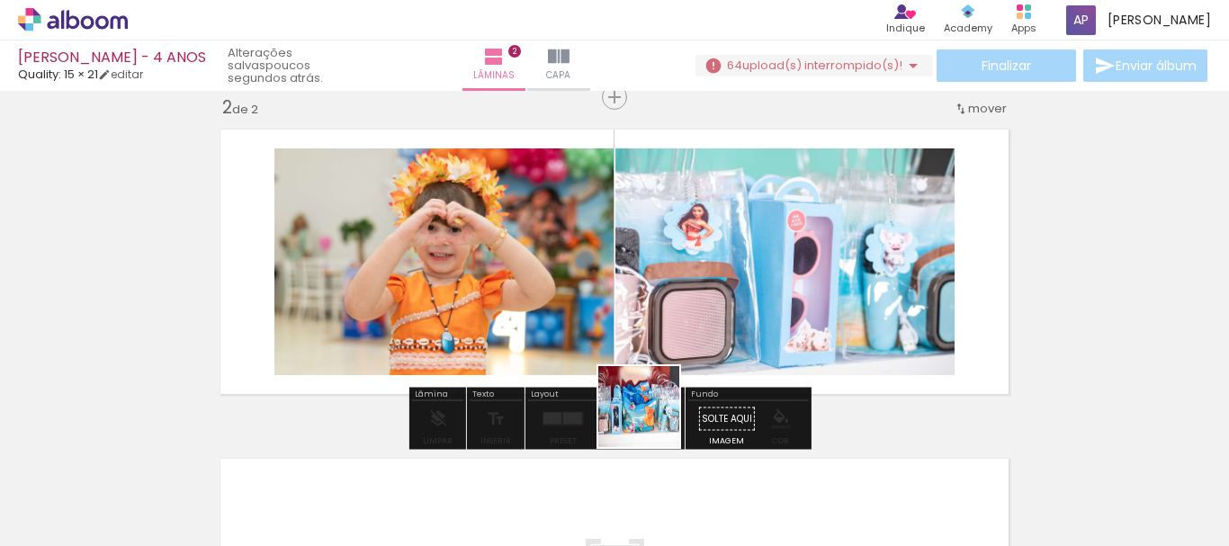
drag, startPoint x: 608, startPoint y: 504, endPoint x: 720, endPoint y: 348, distance: 191.6
click at [713, 290] on quentale-workspace at bounding box center [614, 273] width 1229 height 546
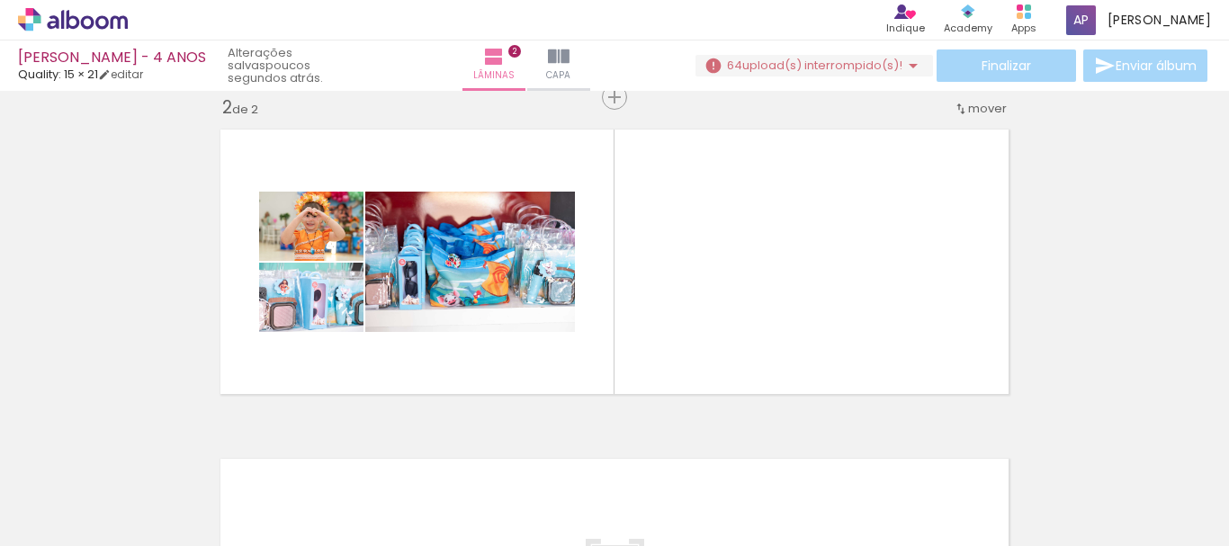
scroll to position [0, 23]
drag, startPoint x: 590, startPoint y: 475, endPoint x: 665, endPoint y: 352, distance: 144.6
click at [682, 278] on quentale-workspace at bounding box center [614, 273] width 1229 height 546
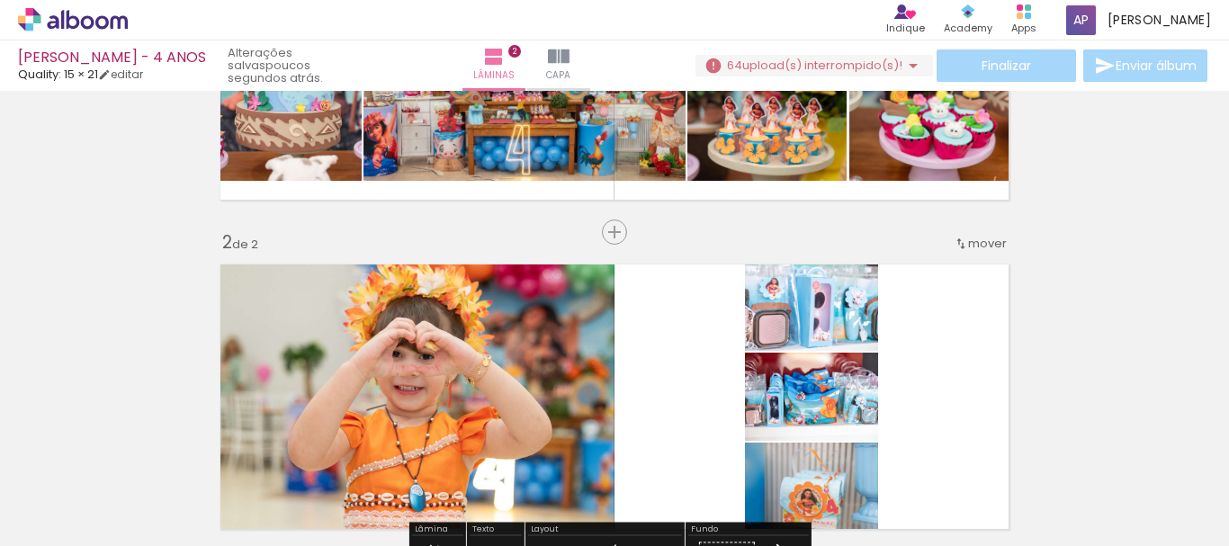
scroll to position [0, 0]
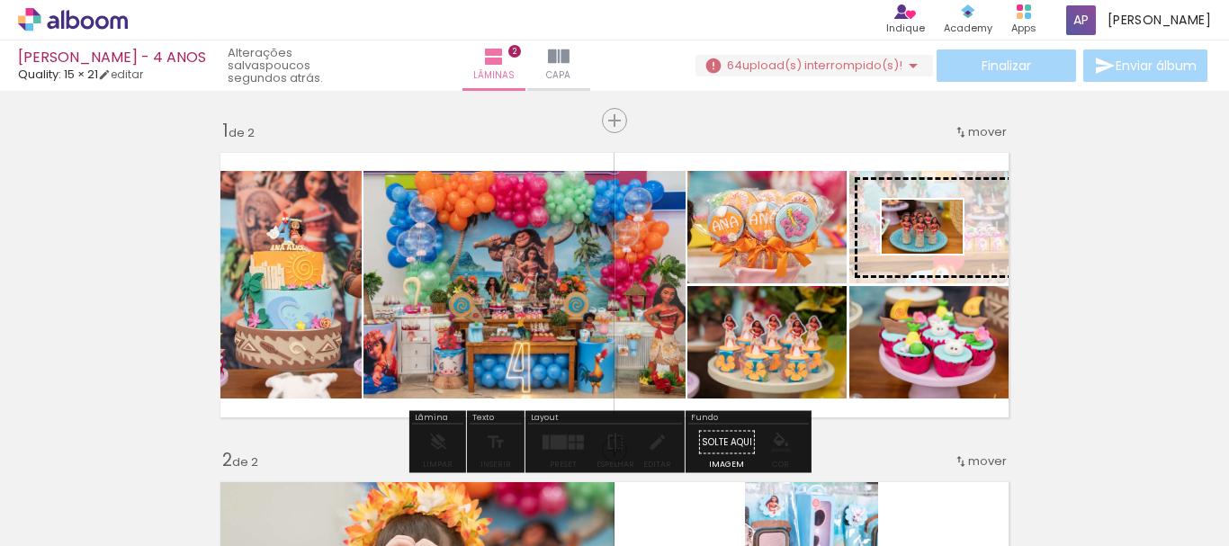
drag, startPoint x: 976, startPoint y: 500, endPoint x: 910, endPoint y: 254, distance: 254.3
click at [910, 254] on quentale-workspace at bounding box center [614, 273] width 1229 height 546
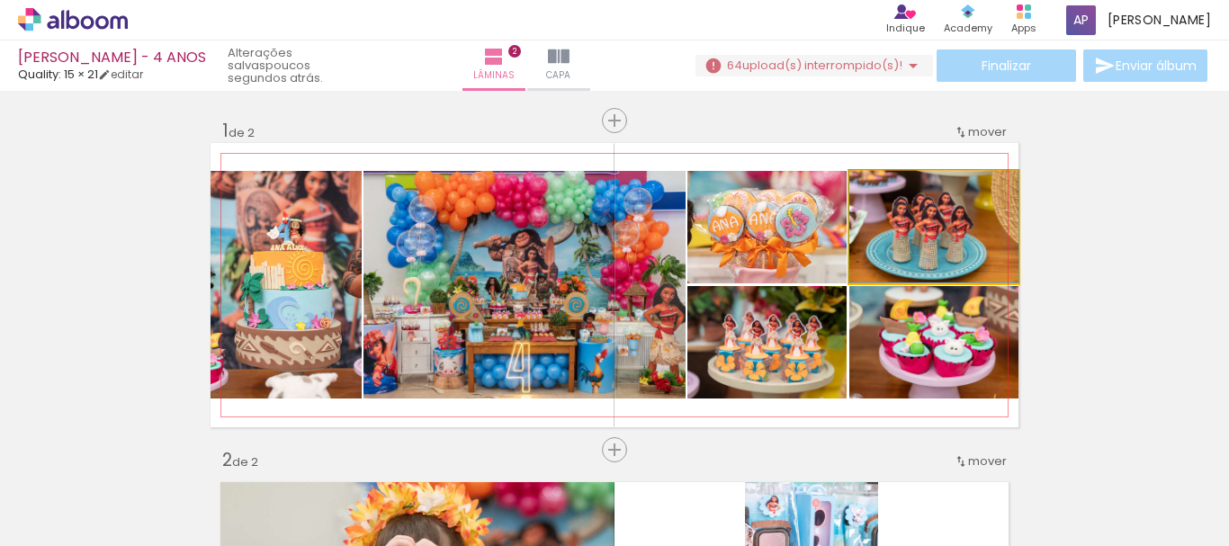
drag, startPoint x: 968, startPoint y: 259, endPoint x: 983, endPoint y: 221, distance: 41.6
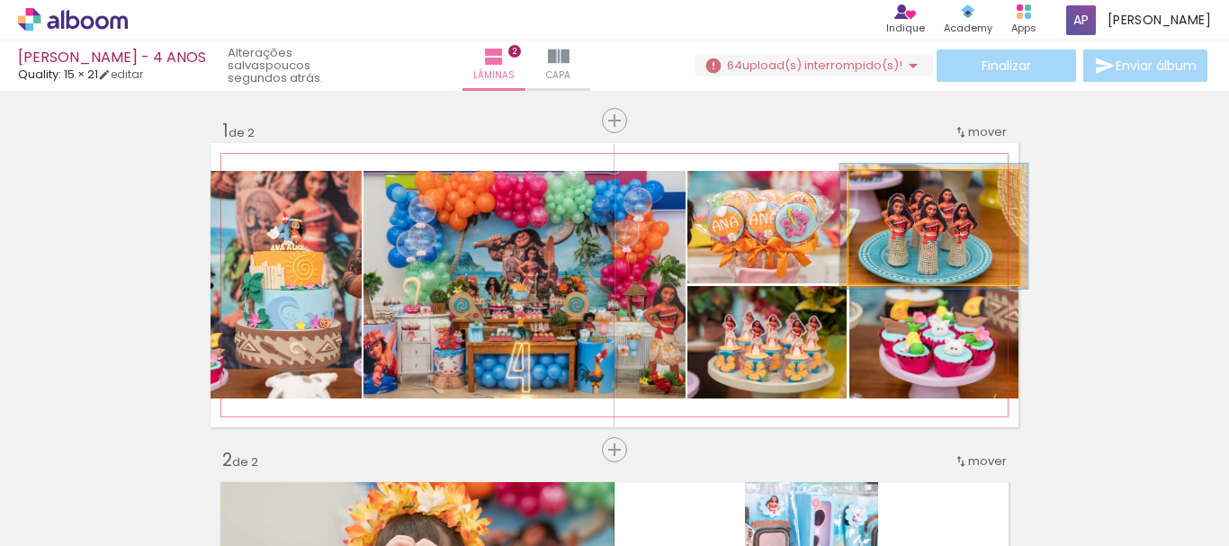
type paper-slider "111"
click at [896, 186] on div at bounding box center [899, 190] width 16 height 16
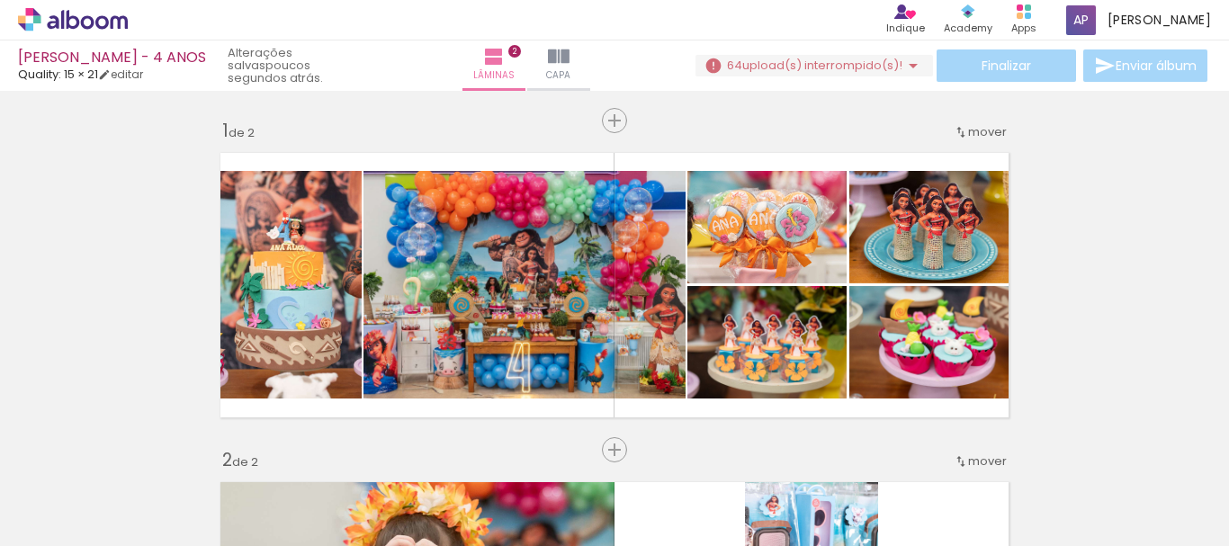
scroll to position [0, 681]
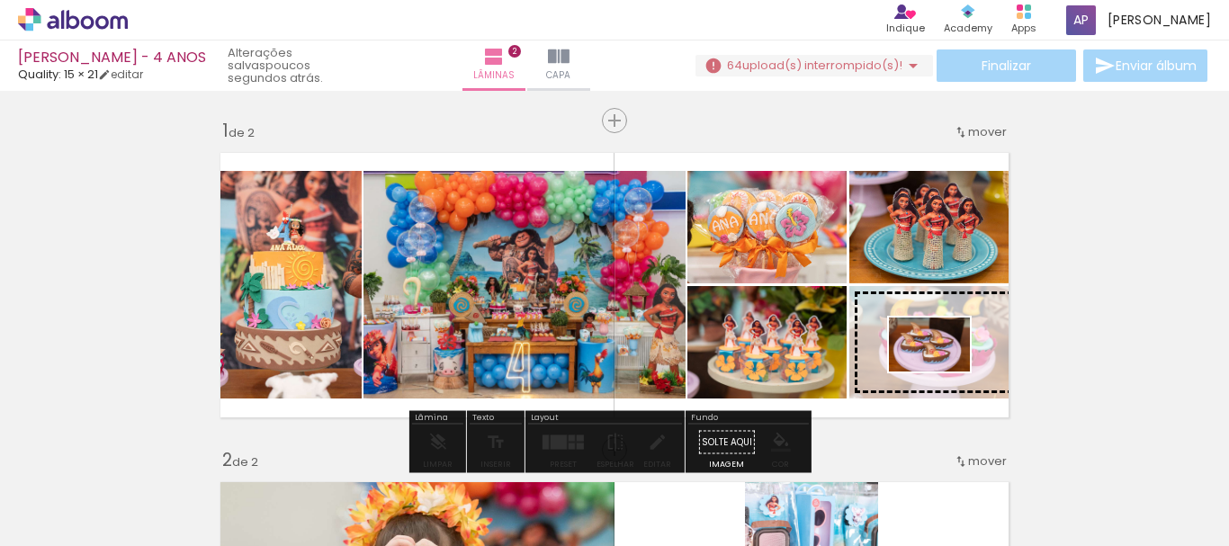
drag, startPoint x: 938, startPoint y: 478, endPoint x: 943, endPoint y: 372, distance: 106.3
click at [943, 372] on quentale-workspace at bounding box center [614, 273] width 1229 height 546
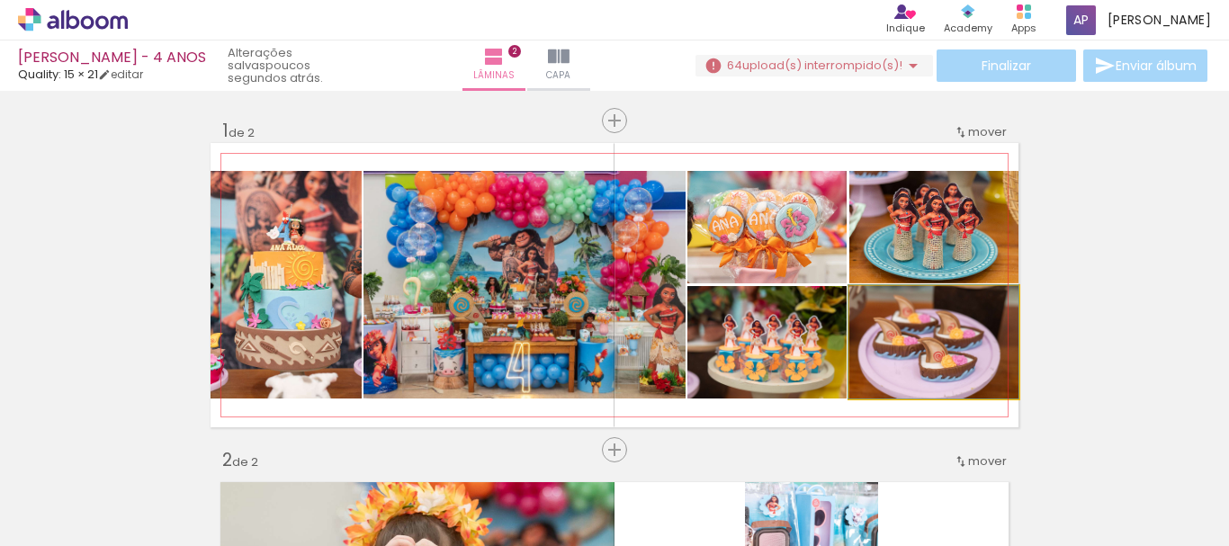
drag, startPoint x: 969, startPoint y: 365, endPoint x: 969, endPoint y: 351, distance: 13.5
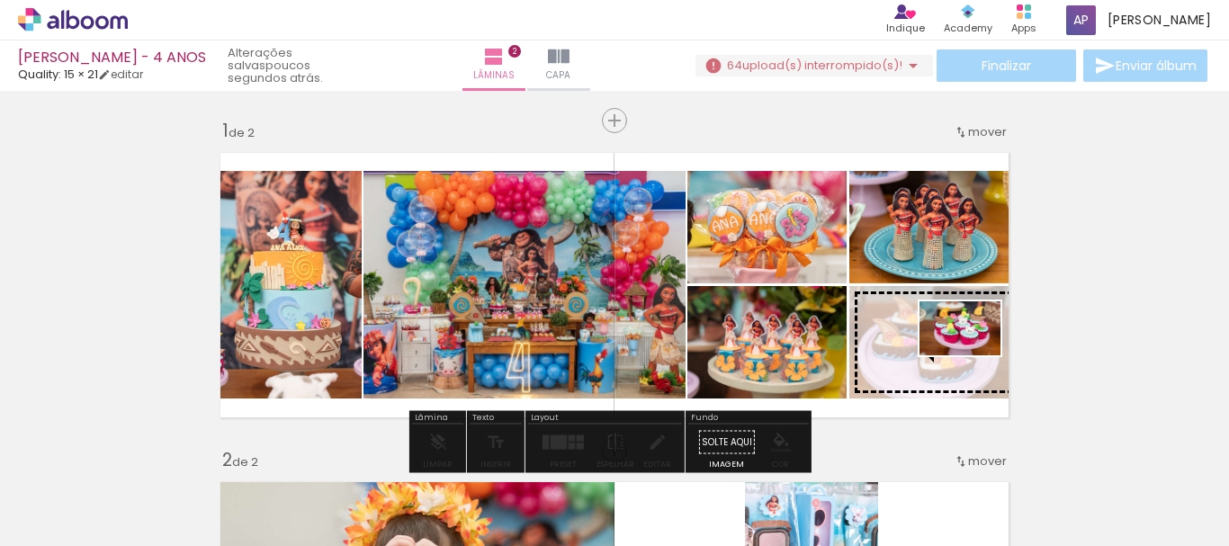
drag, startPoint x: 1027, startPoint y: 495, endPoint x: 950, endPoint y: 357, distance: 158.0
click at [950, 356] on quentale-workspace at bounding box center [614, 273] width 1229 height 546
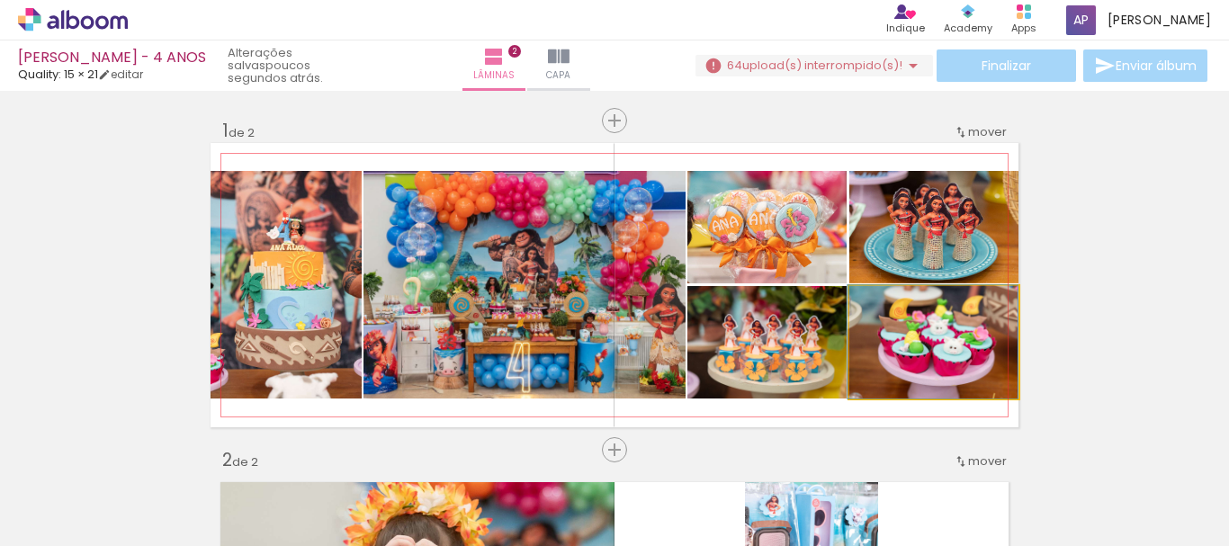
drag, startPoint x: 954, startPoint y: 365, endPoint x: 941, endPoint y: 359, distance: 14.5
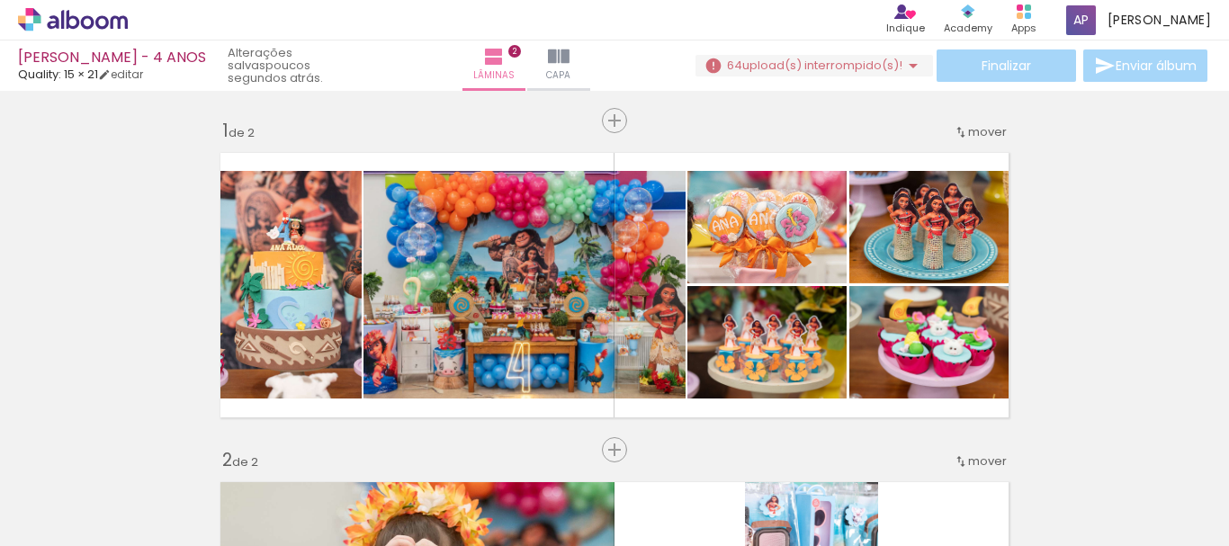
scroll to position [0, 659]
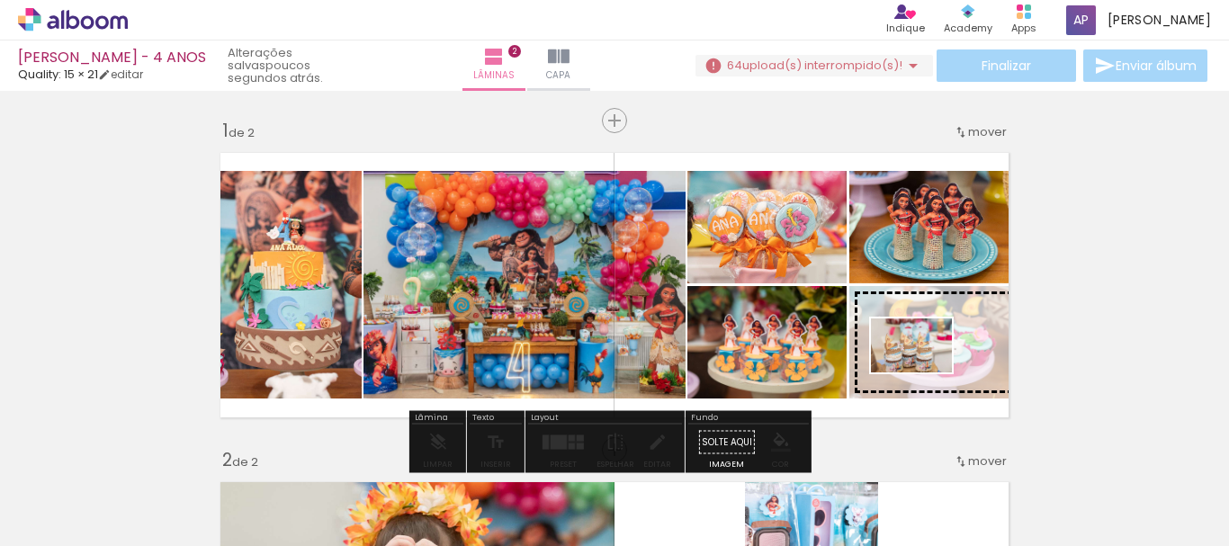
drag, startPoint x: 754, startPoint y: 504, endPoint x: 925, endPoint y: 373, distance: 215.7
click at [925, 373] on quentale-workspace at bounding box center [614, 273] width 1229 height 546
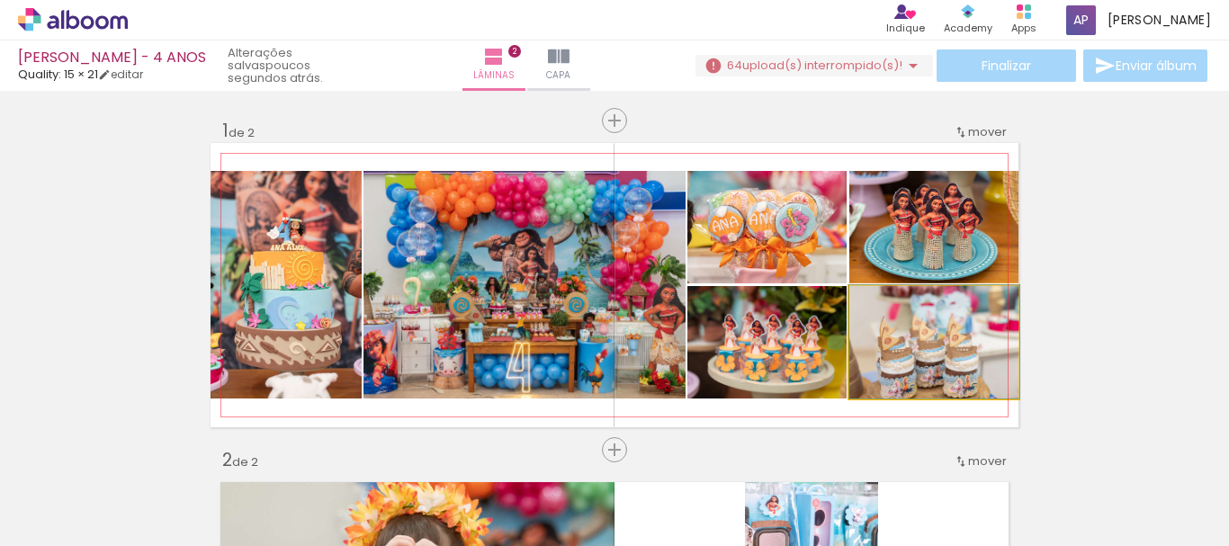
drag, startPoint x: 964, startPoint y: 354, endPoint x: 968, endPoint y: 334, distance: 20.1
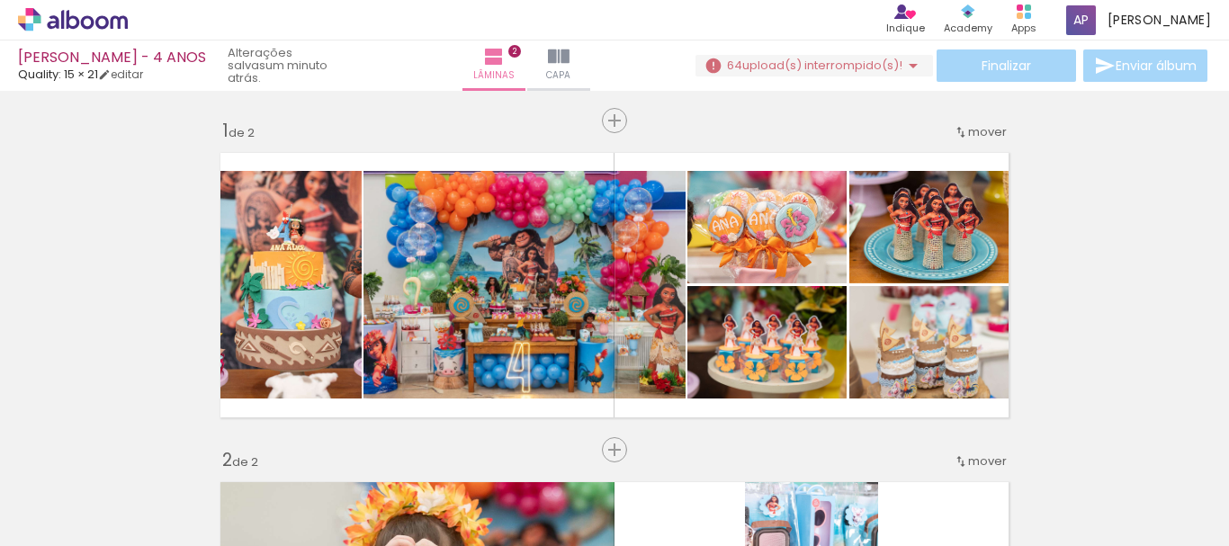
scroll to position [0, 204]
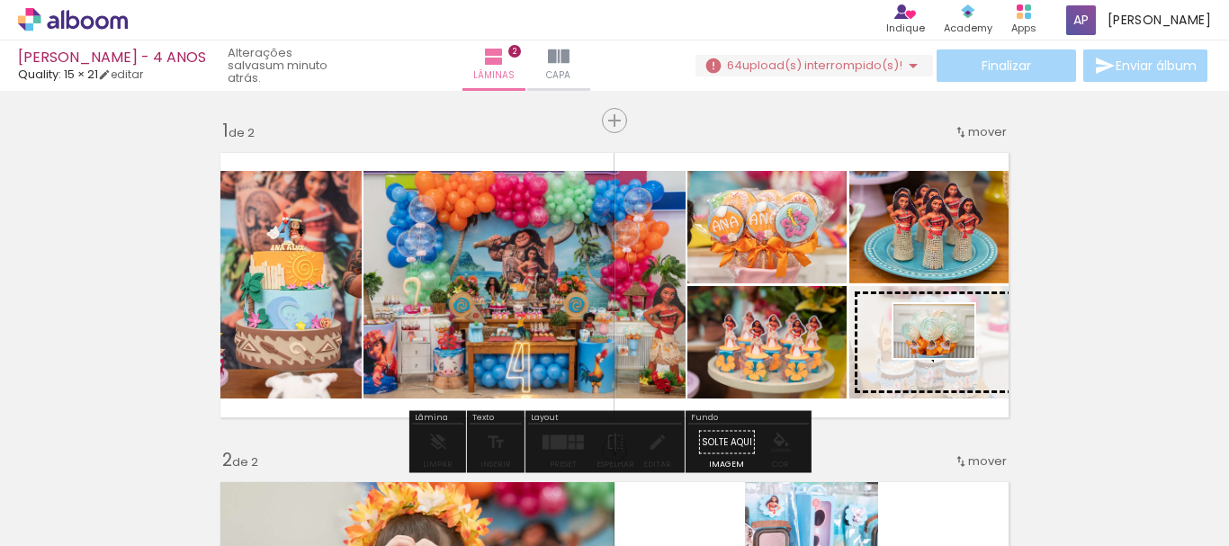
drag, startPoint x: 501, startPoint y: 491, endPoint x: 944, endPoint y: 359, distance: 461.9
click at [944, 359] on quentale-workspace at bounding box center [614, 273] width 1229 height 546
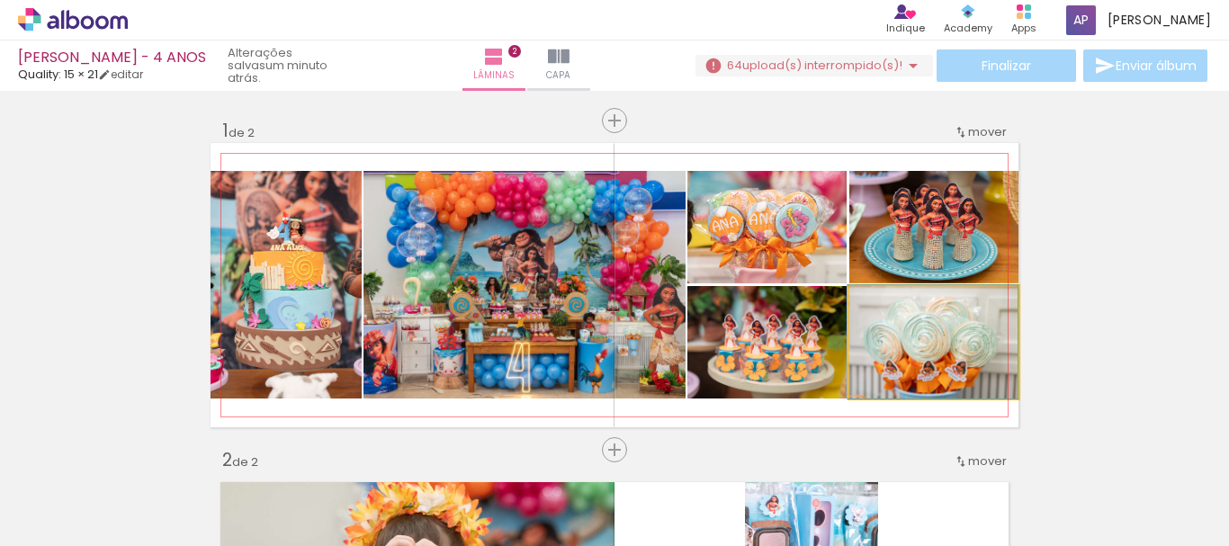
drag, startPoint x: 959, startPoint y: 370, endPoint x: 950, endPoint y: 334, distance: 36.9
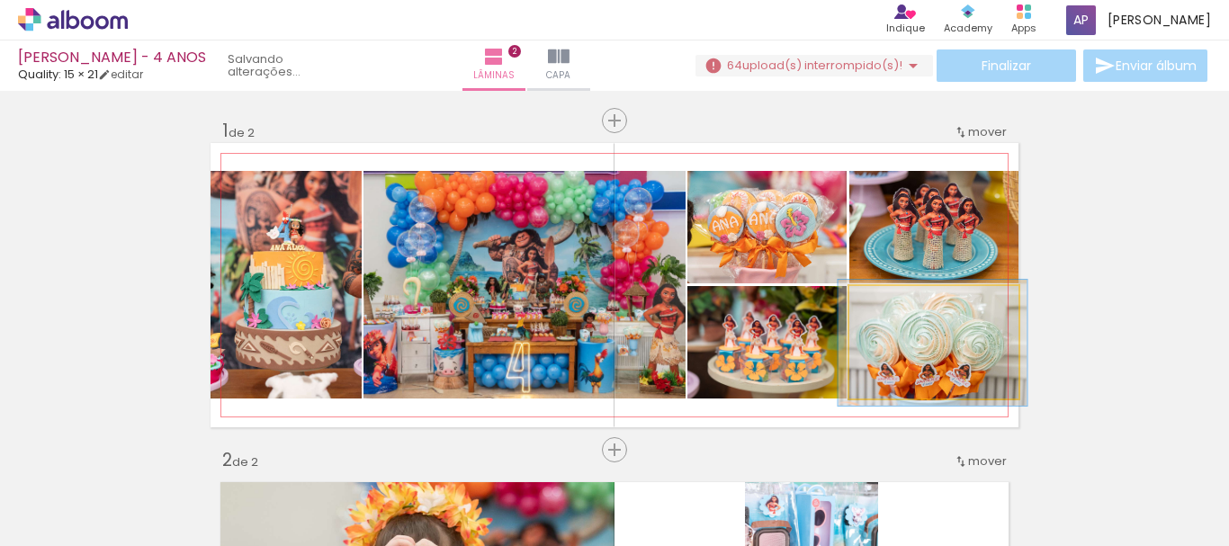
click at [894, 298] on div at bounding box center [899, 305] width 16 height 16
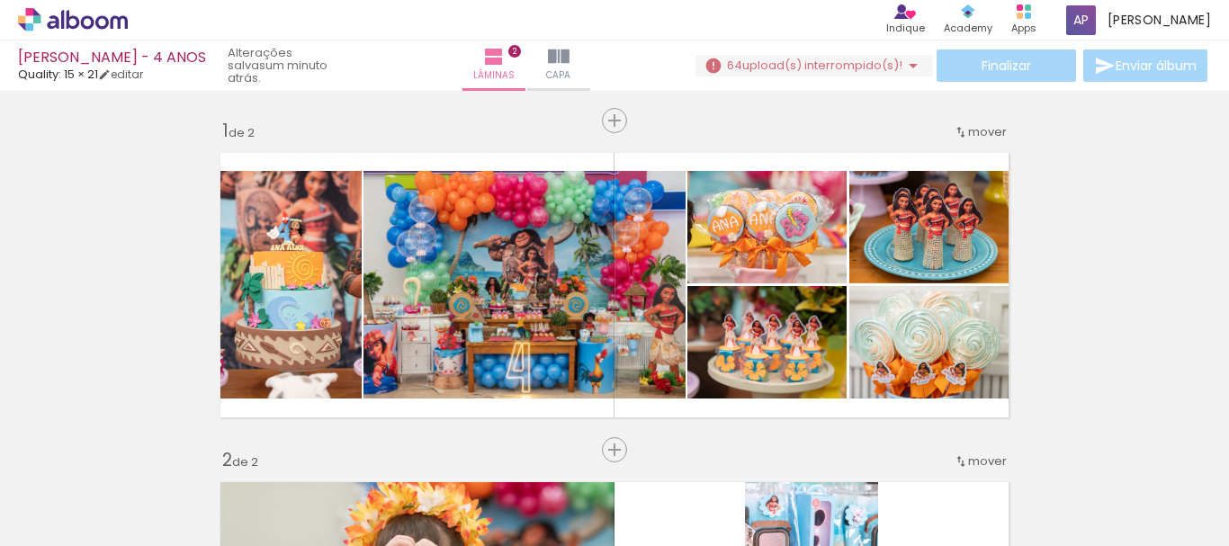
scroll to position [0, 985]
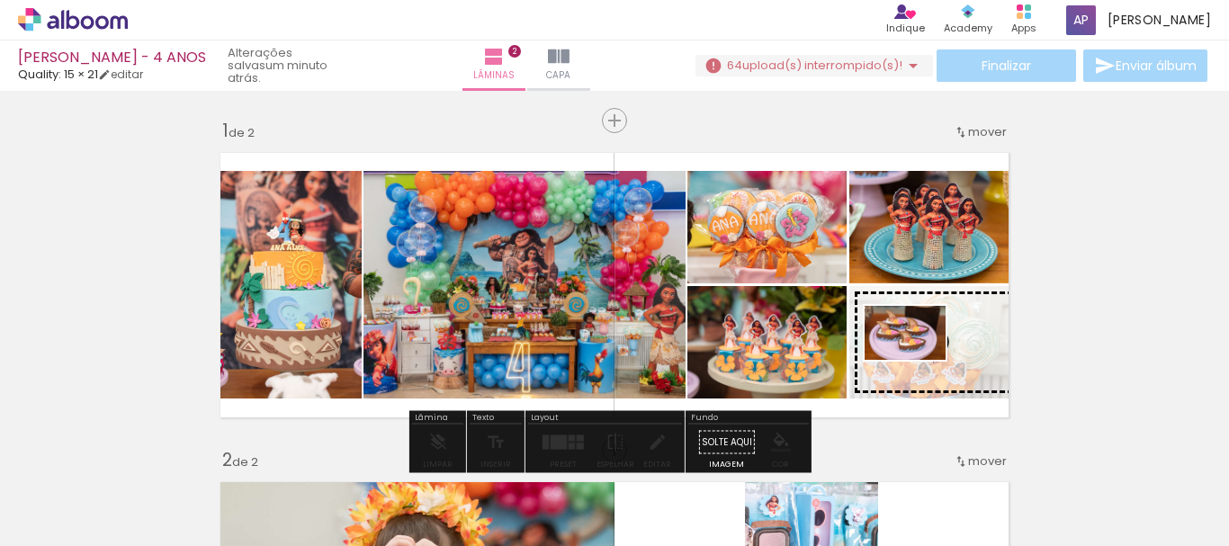
drag, startPoint x: 622, startPoint y: 495, endPoint x: 924, endPoint y: 360, distance: 331.2
click at [924, 360] on quentale-workspace at bounding box center [614, 273] width 1229 height 546
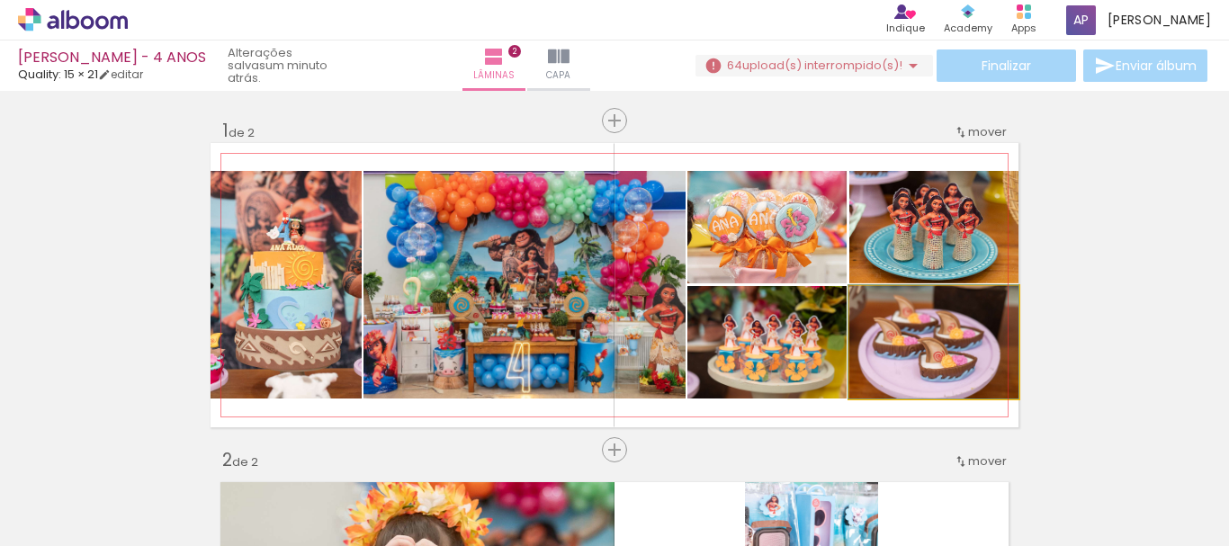
drag, startPoint x: 956, startPoint y: 369, endPoint x: 956, endPoint y: 345, distance: 24.3
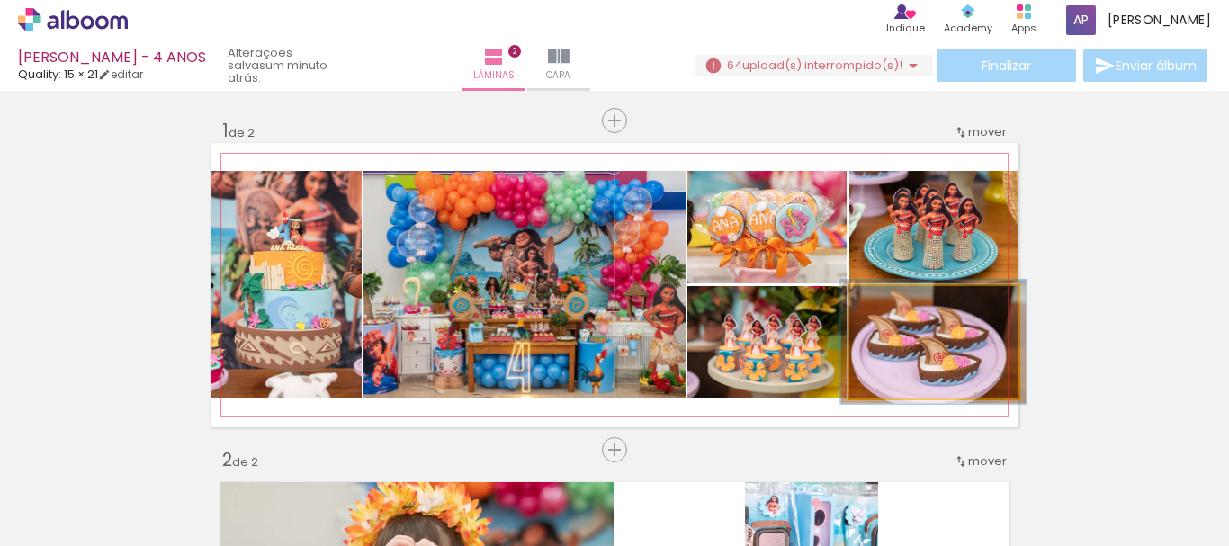
drag, startPoint x: 886, startPoint y: 297, endPoint x: 907, endPoint y: 313, distance: 27.0
type paper-slider "109"
click at [891, 296] on div at bounding box center [897, 305] width 29 height 29
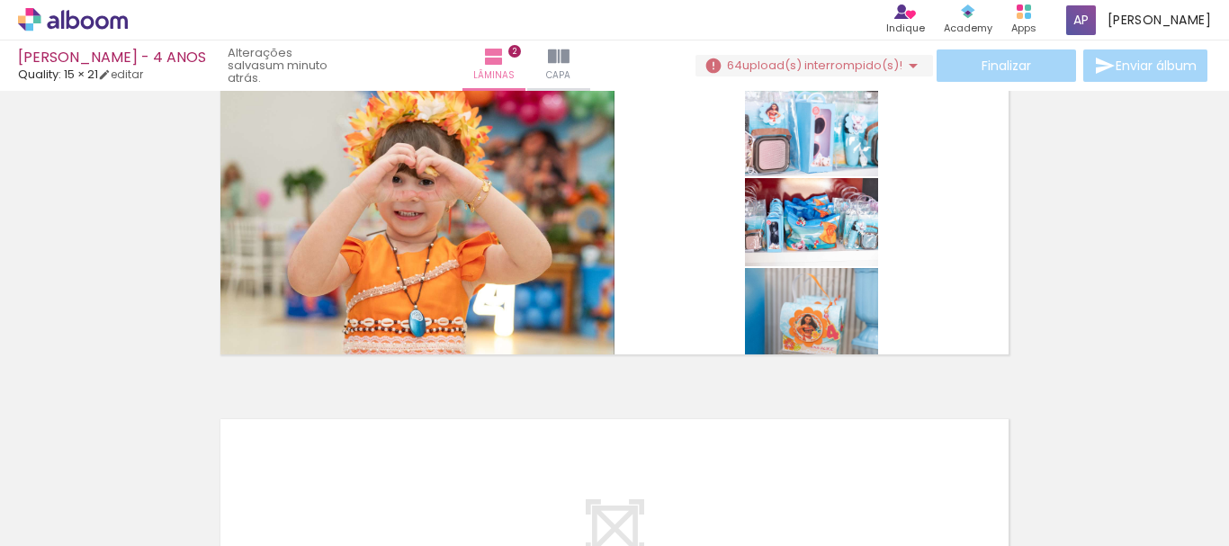
scroll to position [360, 0]
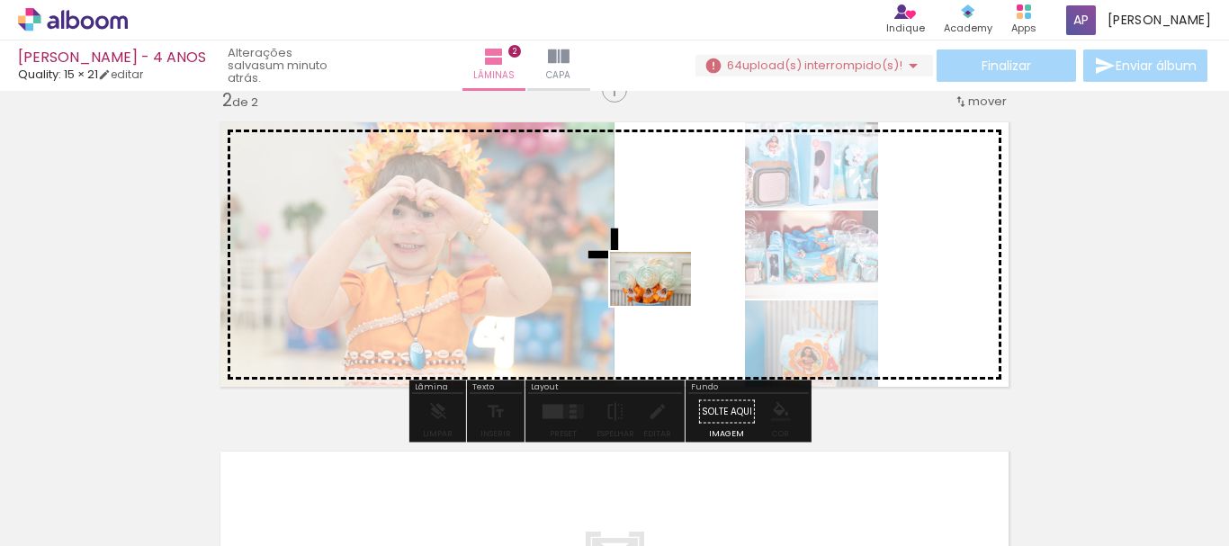
drag, startPoint x: 532, startPoint y: 497, endPoint x: 664, endPoint y: 306, distance: 232.2
click at [664, 306] on quentale-workspace at bounding box center [614, 273] width 1229 height 546
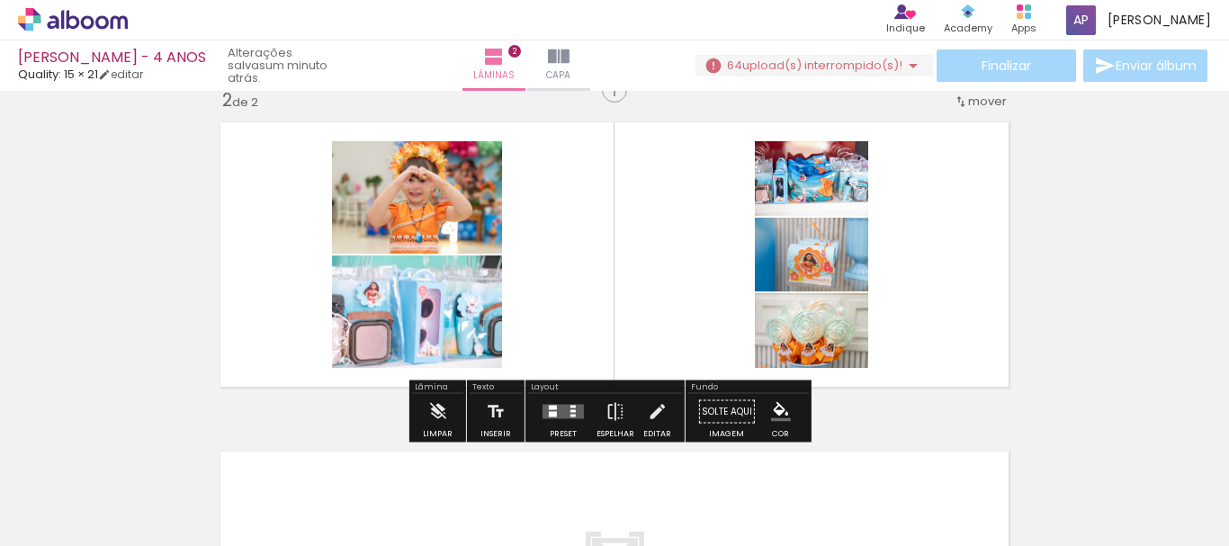
click at [569, 420] on div at bounding box center [563, 412] width 49 height 36
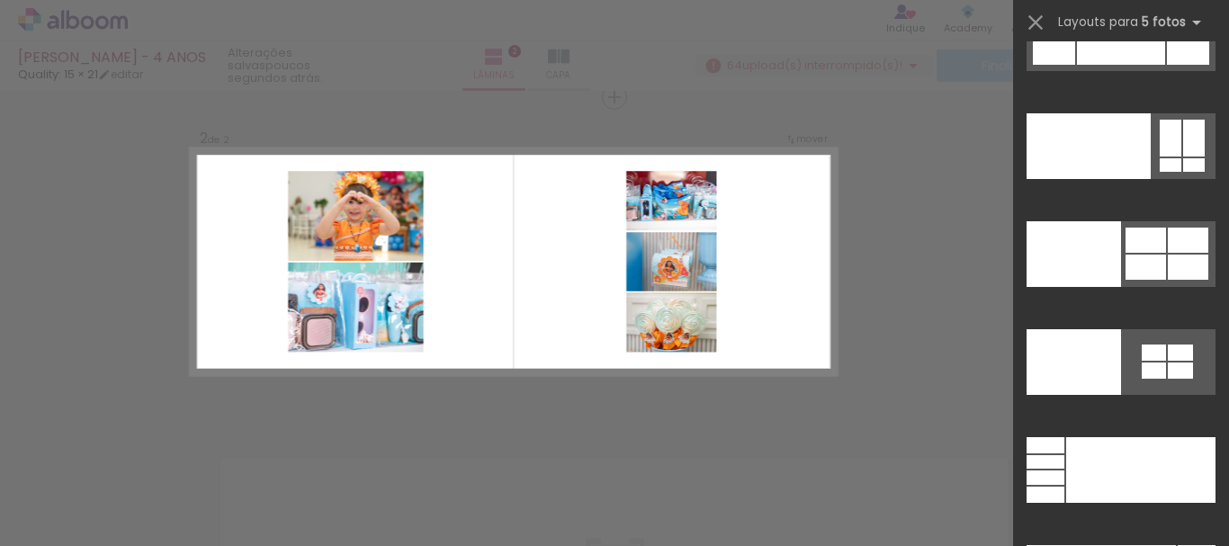
scroll to position [49104, 0]
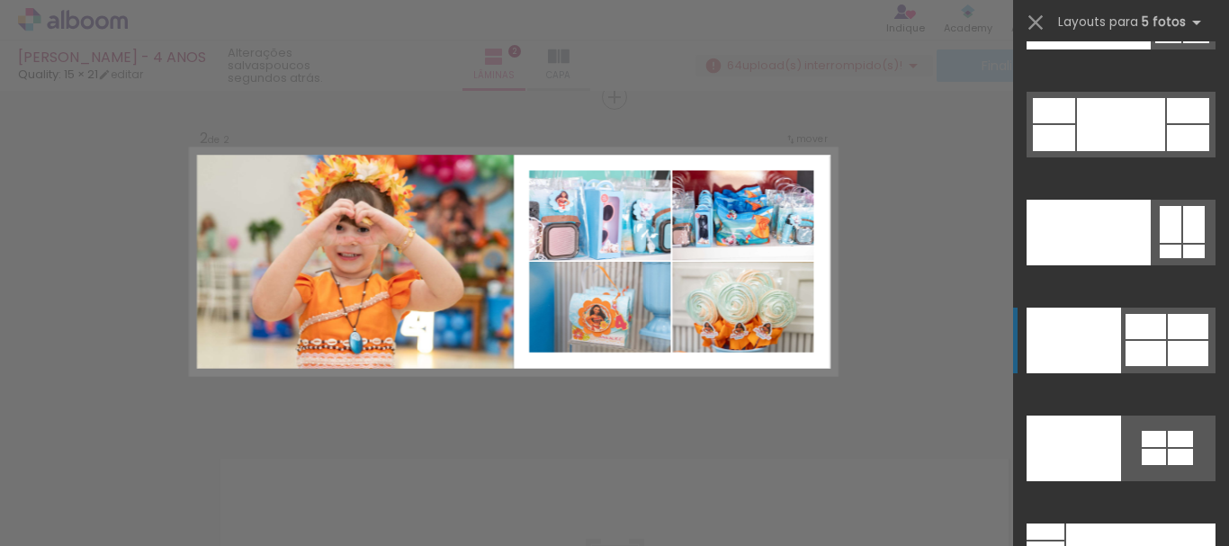
click at [1144, 317] on div at bounding box center [1146, 326] width 41 height 25
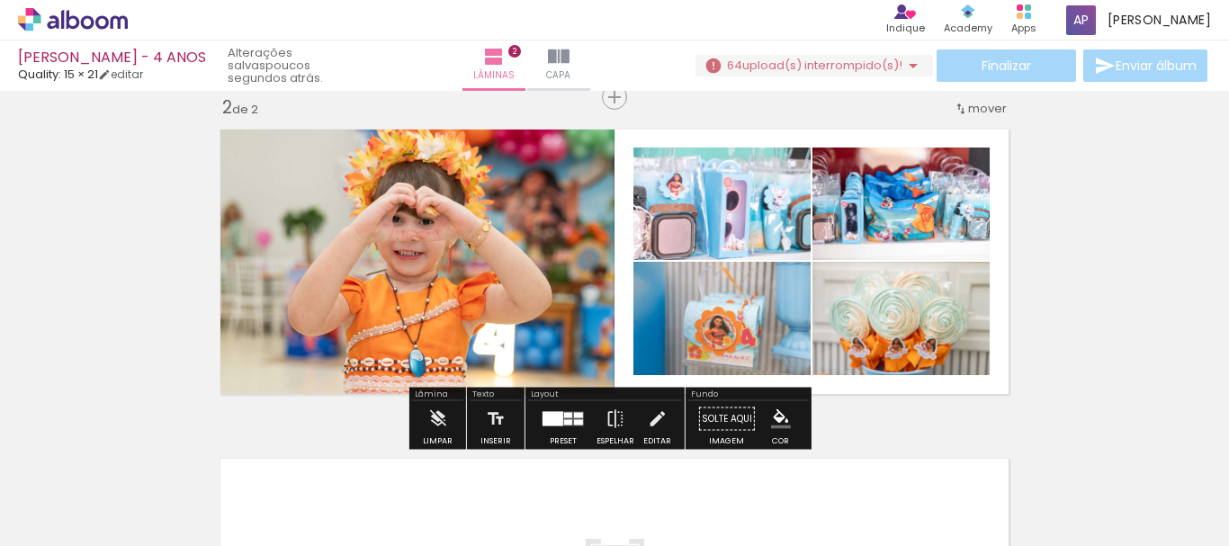
click at [613, 440] on quentale-thumb at bounding box center [622, 486] width 101 height 104
click at [610, 422] on iron-icon at bounding box center [616, 419] width 20 height 36
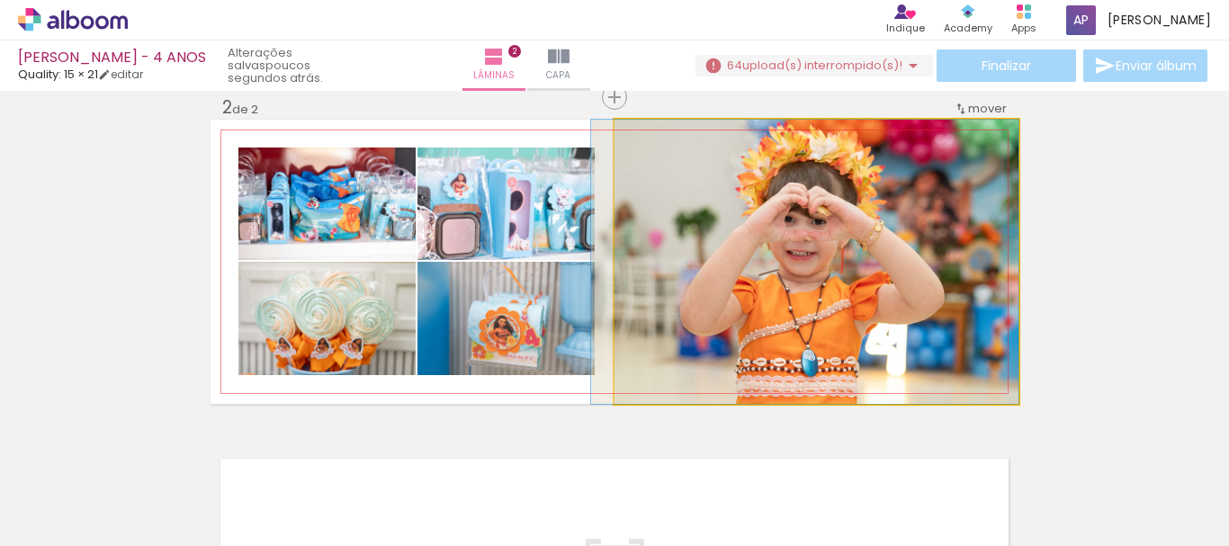
drag, startPoint x: 766, startPoint y: 240, endPoint x: 752, endPoint y: 242, distance: 14.5
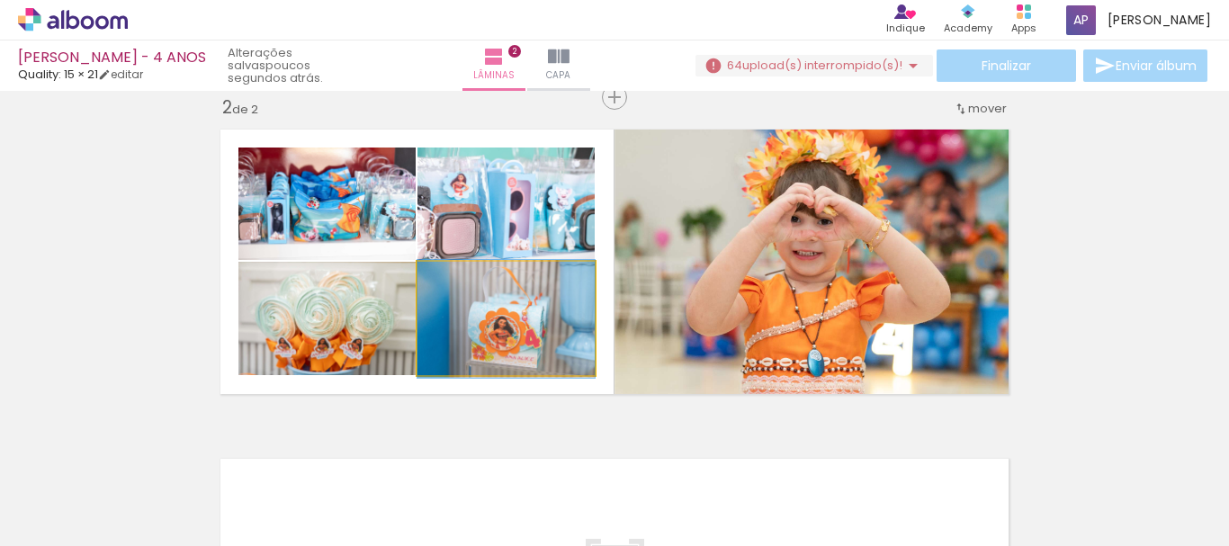
drag, startPoint x: 536, startPoint y: 341, endPoint x: 526, endPoint y: 342, distance: 10.8
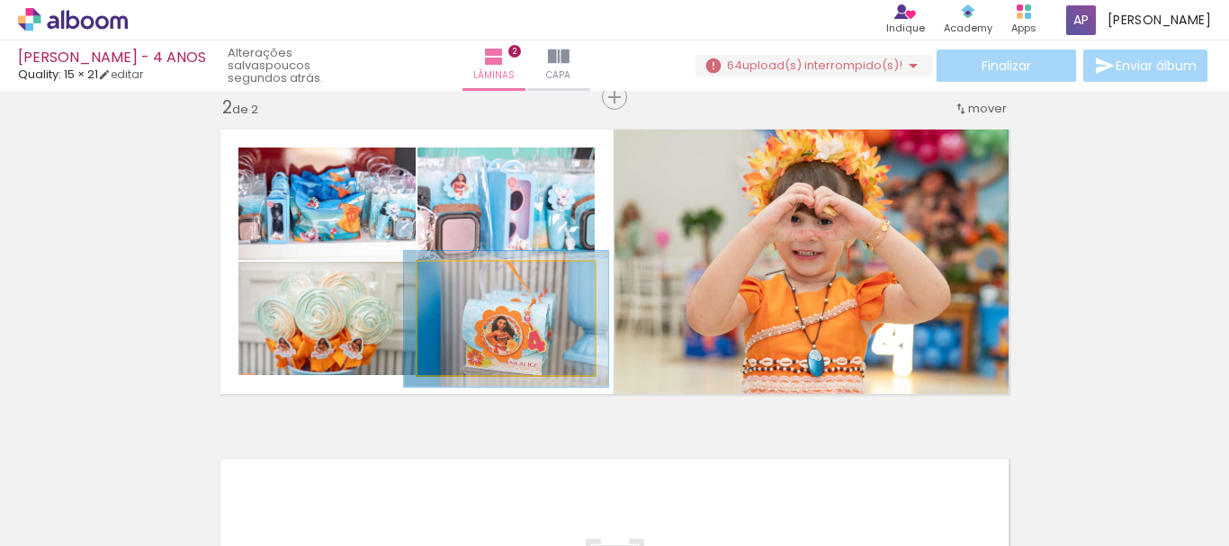
drag, startPoint x: 456, startPoint y: 279, endPoint x: 470, endPoint y: 271, distance: 15.7
type paper-slider "118"
click at [468, 271] on div at bounding box center [469, 280] width 29 height 29
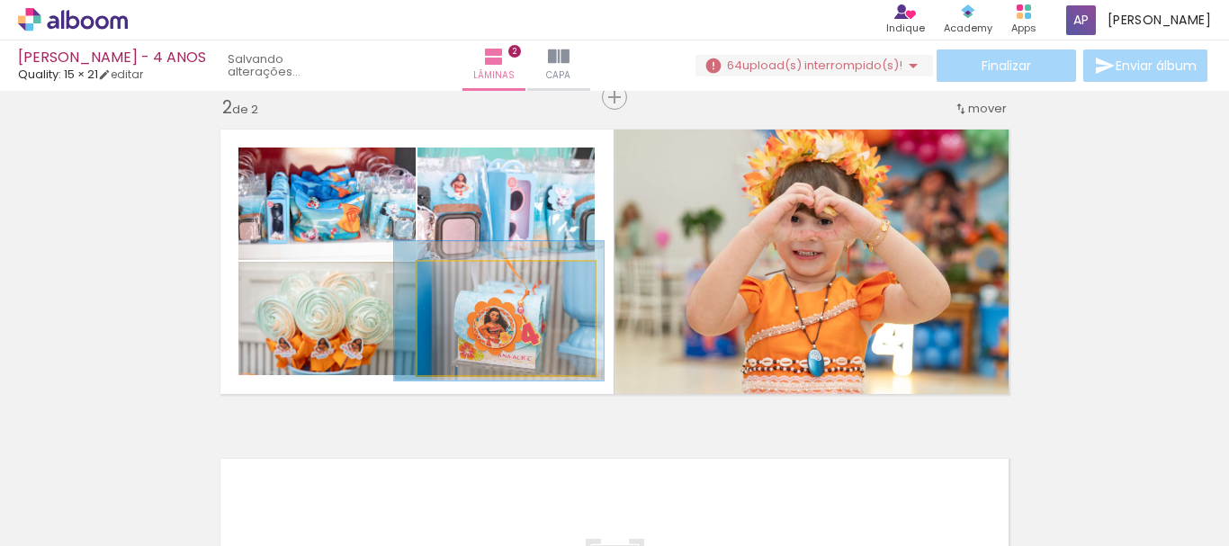
drag, startPoint x: 527, startPoint y: 332, endPoint x: 519, endPoint y: 324, distance: 10.8
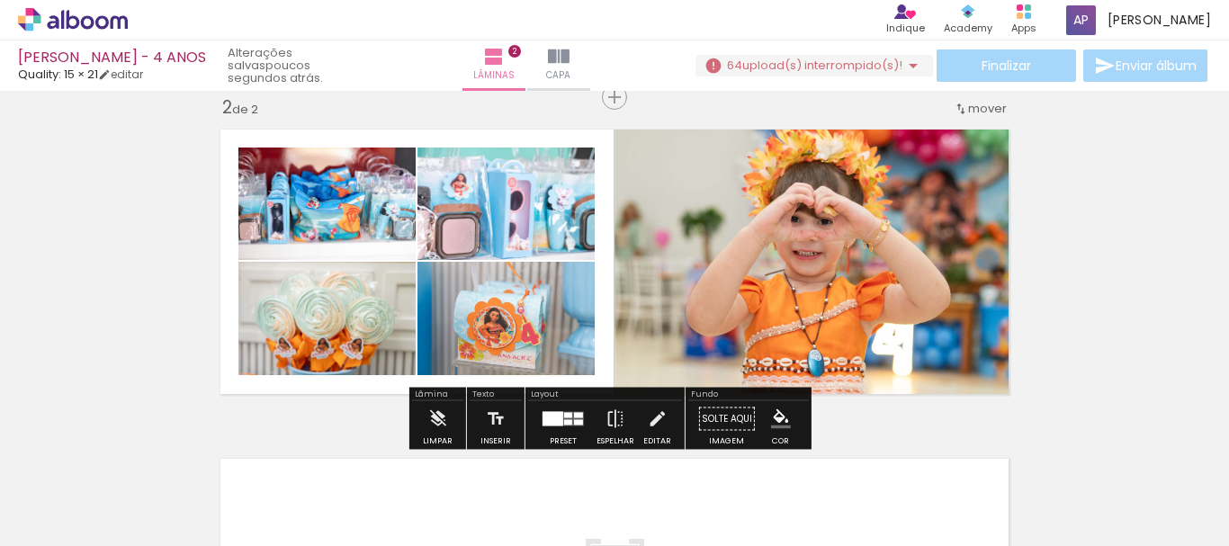
click at [1099, 216] on div "Inserir lâmina 1 de 2 Inserir lâmina 2 de 2" at bounding box center [614, 238] width 1229 height 989
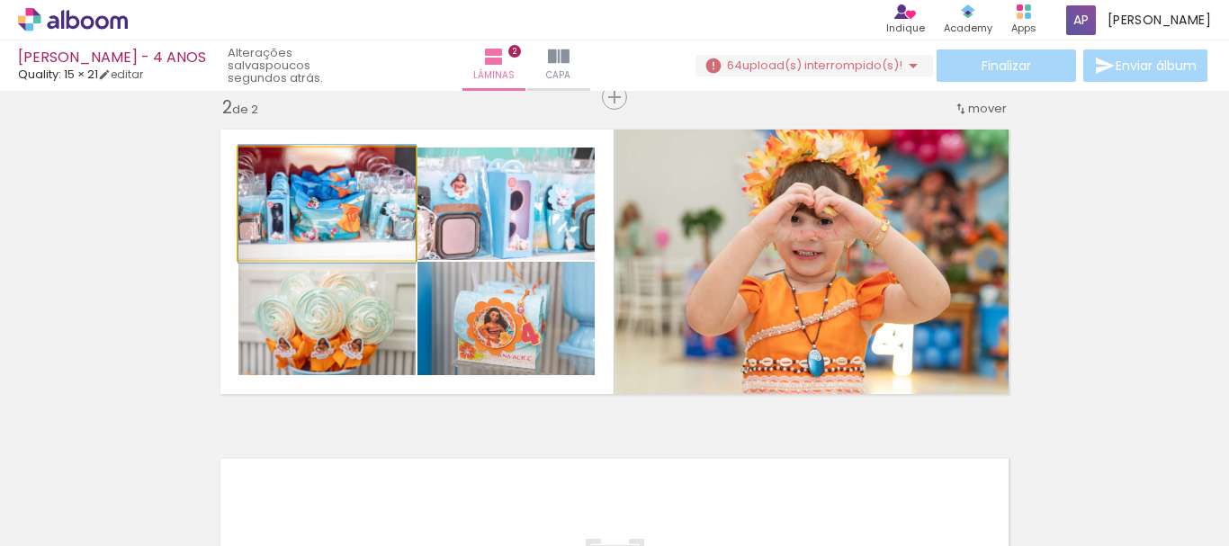
click at [358, 220] on quentale-photo at bounding box center [327, 204] width 177 height 113
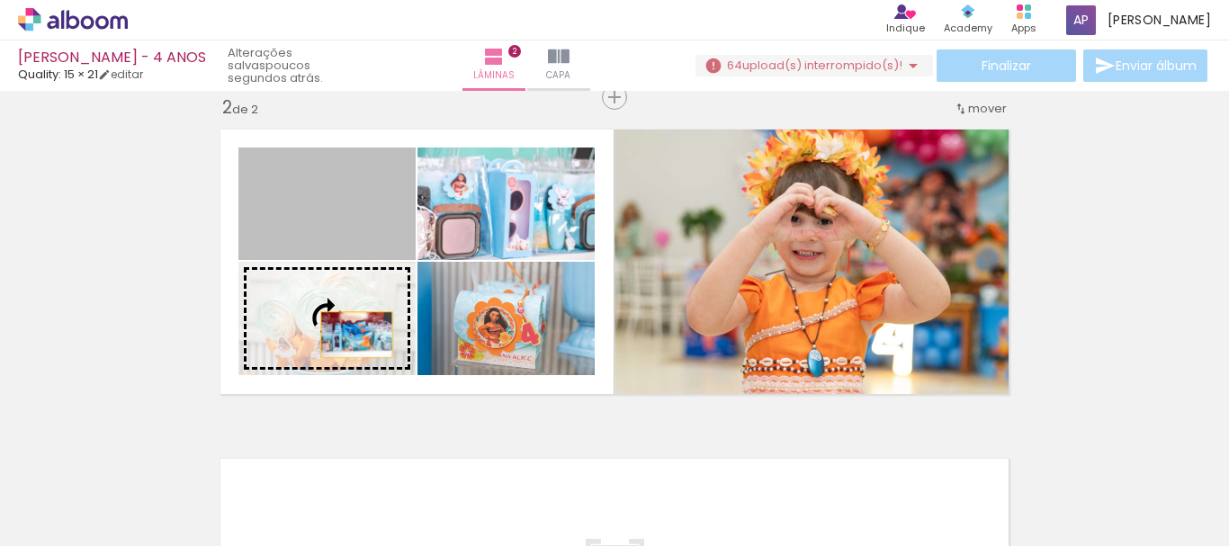
drag, startPoint x: 364, startPoint y: 230, endPoint x: 350, endPoint y: 335, distance: 105.3
click at [0, 0] on slot at bounding box center [0, 0] width 0 height 0
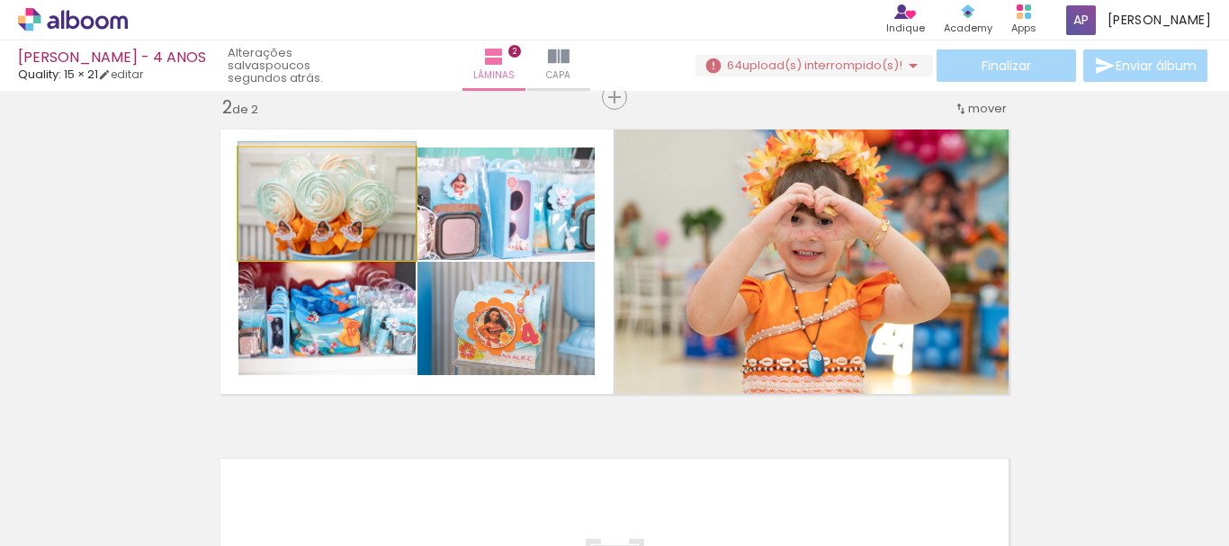
drag, startPoint x: 384, startPoint y: 225, endPoint x: 383, endPoint y: 205, distance: 19.8
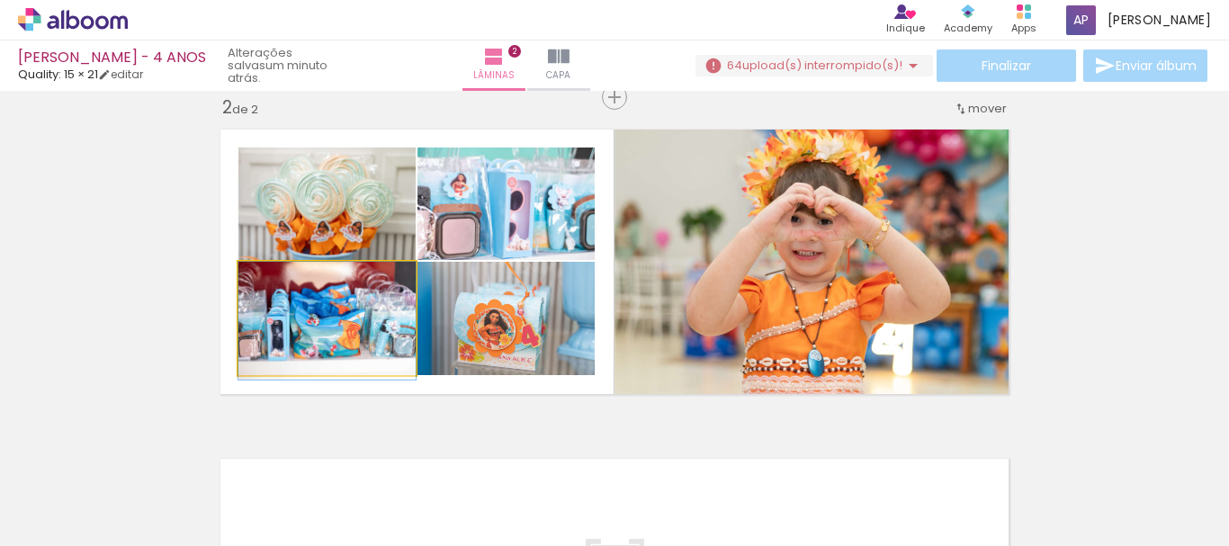
drag, startPoint x: 338, startPoint y: 328, endPoint x: 332, endPoint y: 336, distance: 9.7
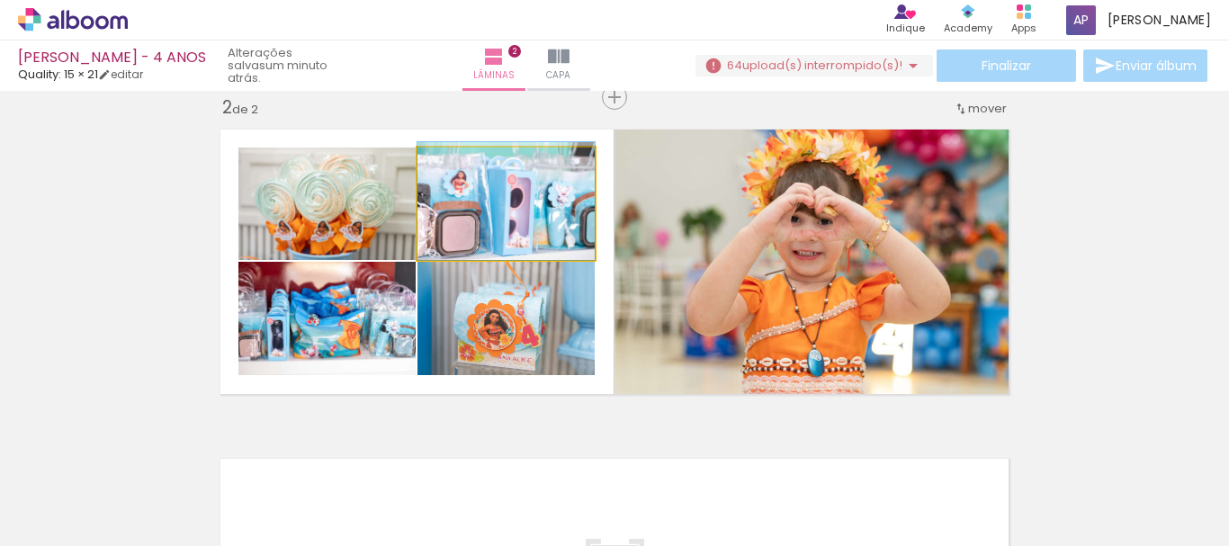
drag, startPoint x: 538, startPoint y: 230, endPoint x: 544, endPoint y: 219, distance: 12.9
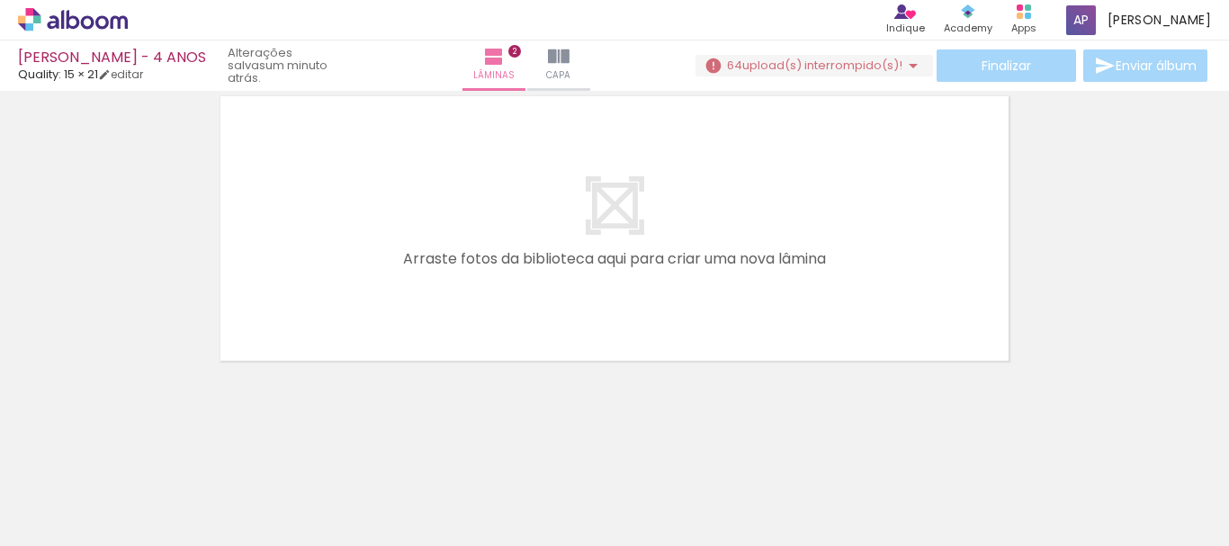
scroll to position [0, 1282]
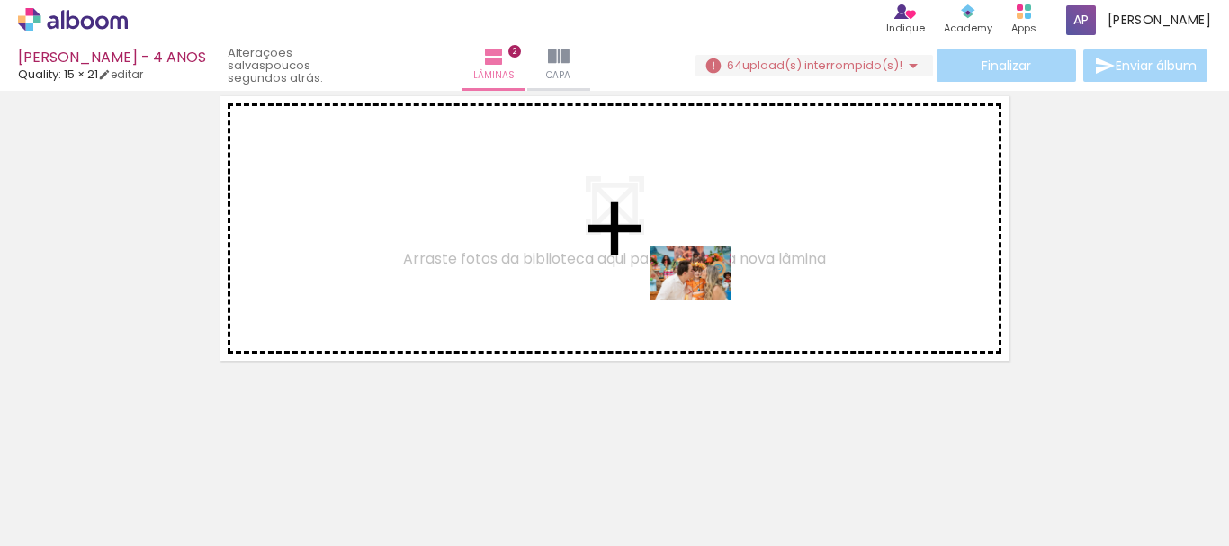
drag, startPoint x: 739, startPoint y: 499, endPoint x: 704, endPoint y: 301, distance: 201.1
click at [704, 301] on quentale-workspace at bounding box center [614, 273] width 1229 height 546
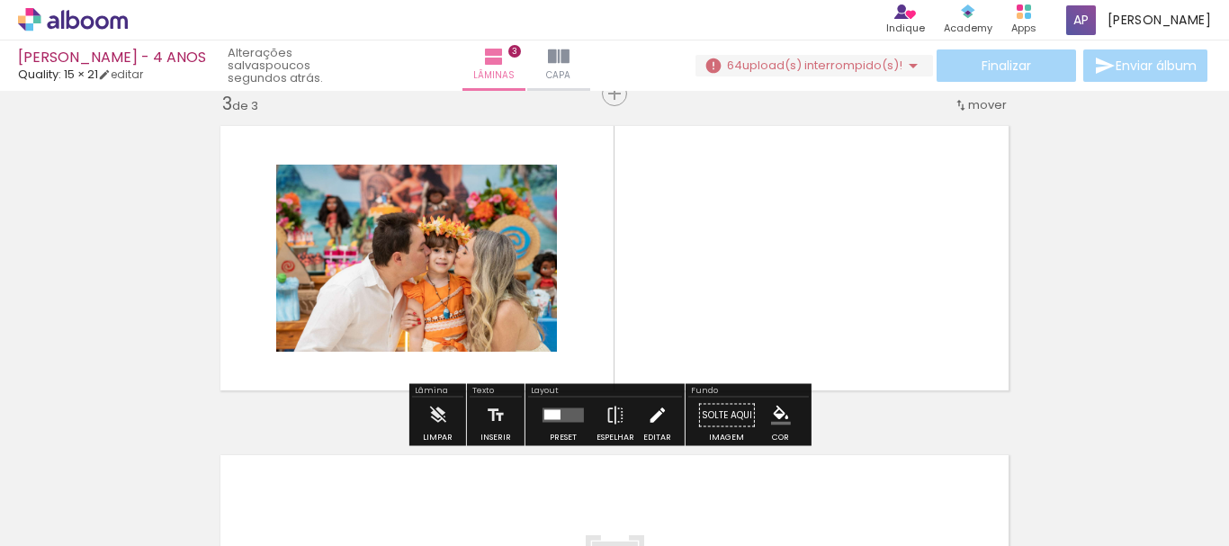
scroll to position [682, 0]
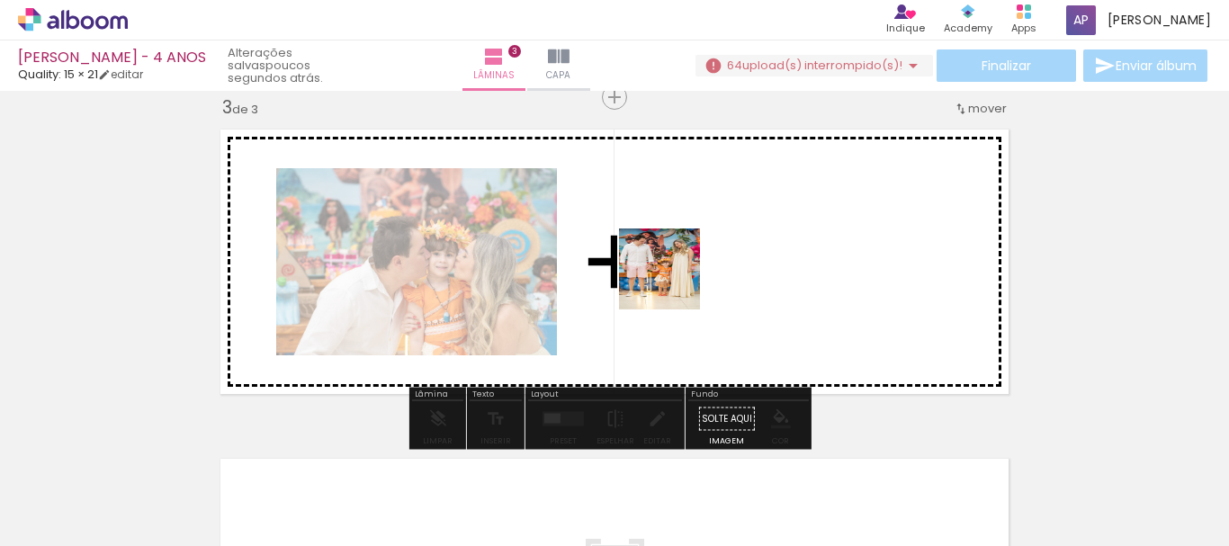
drag, startPoint x: 612, startPoint y: 475, endPoint x: 673, endPoint y: 283, distance: 202.1
click at [673, 283] on quentale-workspace at bounding box center [614, 273] width 1229 height 546
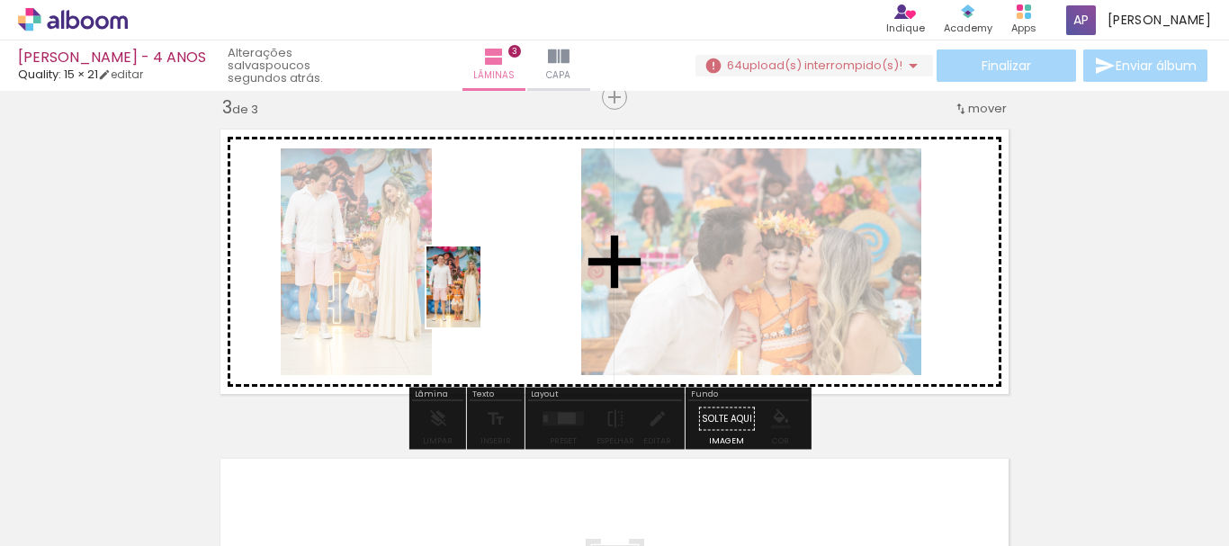
drag, startPoint x: 528, startPoint y: 501, endPoint x: 481, endPoint y: 301, distance: 206.3
click at [481, 301] on quentale-workspace at bounding box center [614, 273] width 1229 height 546
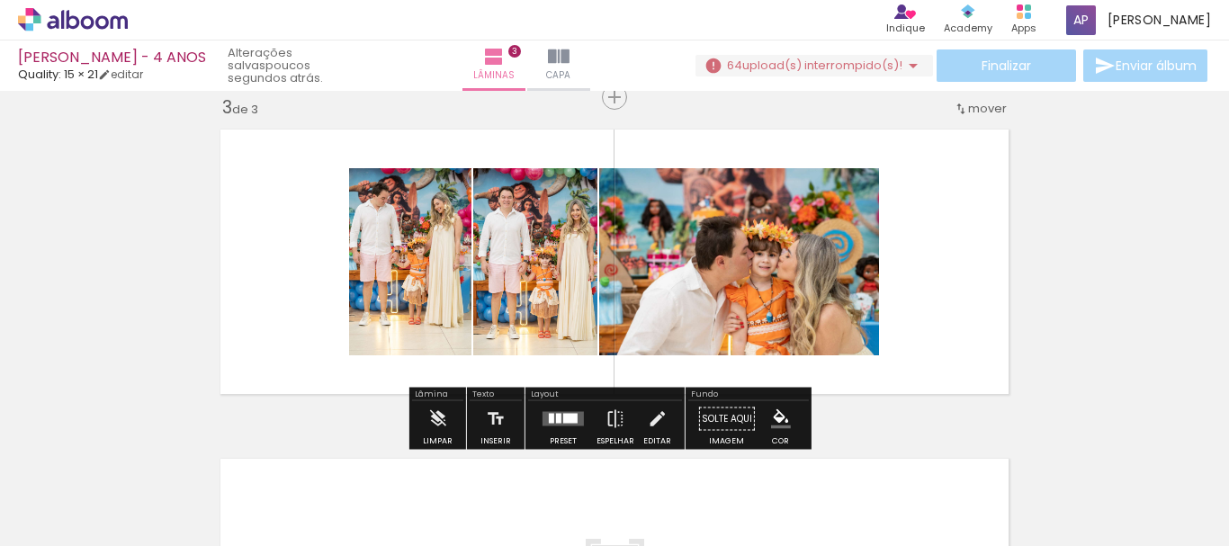
click at [554, 410] on div at bounding box center [563, 419] width 49 height 36
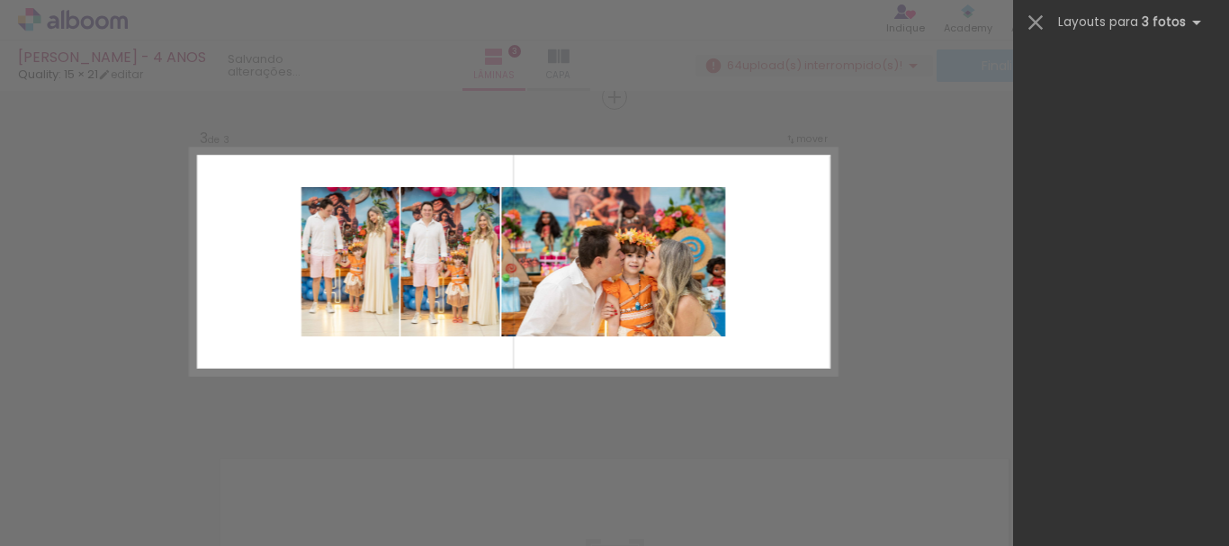
scroll to position [0, 0]
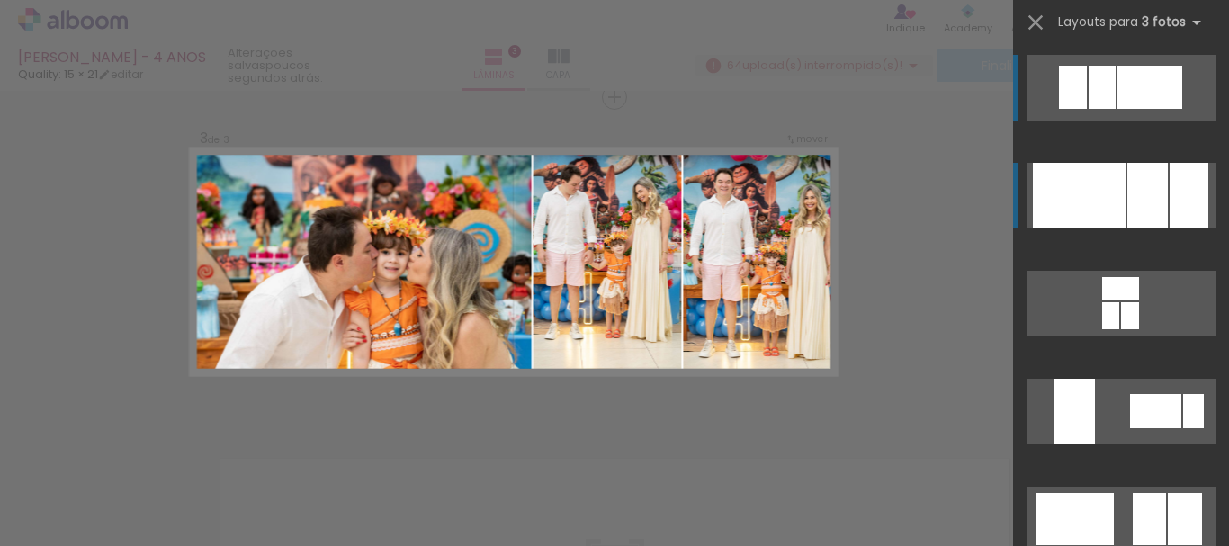
click at [1115, 178] on div at bounding box center [1079, 196] width 93 height 66
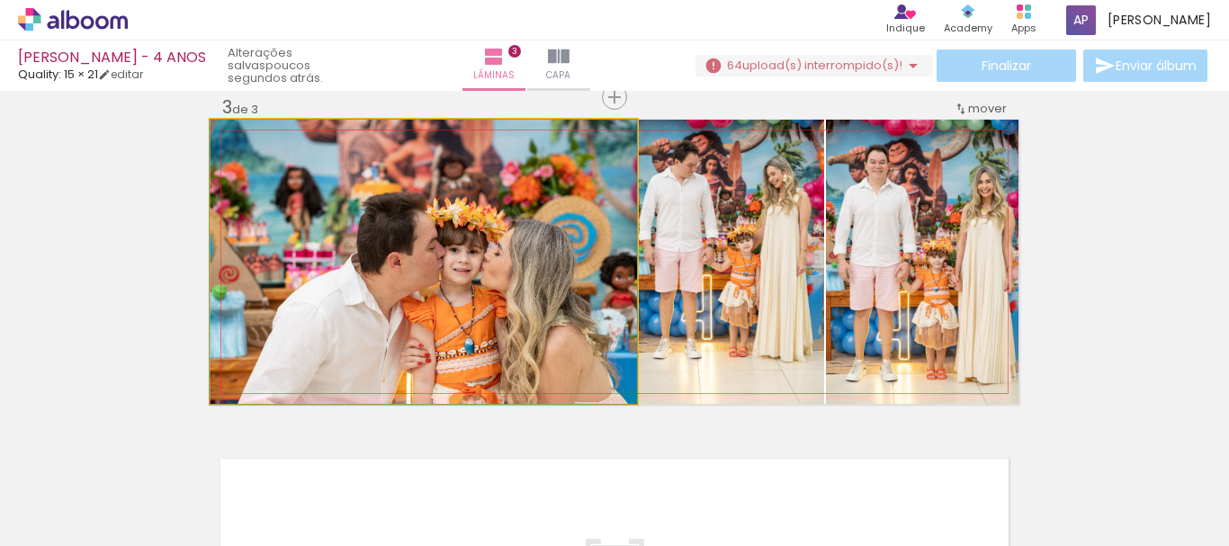
drag, startPoint x: 419, startPoint y: 301, endPoint x: 383, endPoint y: 298, distance: 36.1
drag, startPoint x: 498, startPoint y: 311, endPoint x: 404, endPoint y: 277, distance: 99.3
drag, startPoint x: 517, startPoint y: 301, endPoint x: 498, endPoint y: 288, distance: 22.7
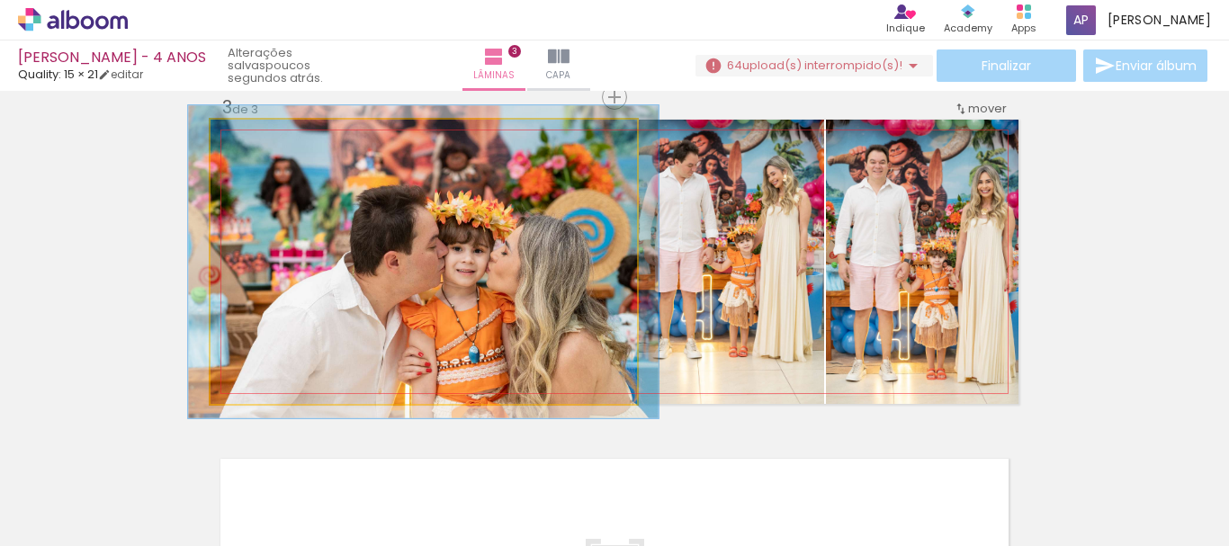
type paper-slider "110"
click at [251, 140] on div at bounding box center [259, 139] width 16 height 16
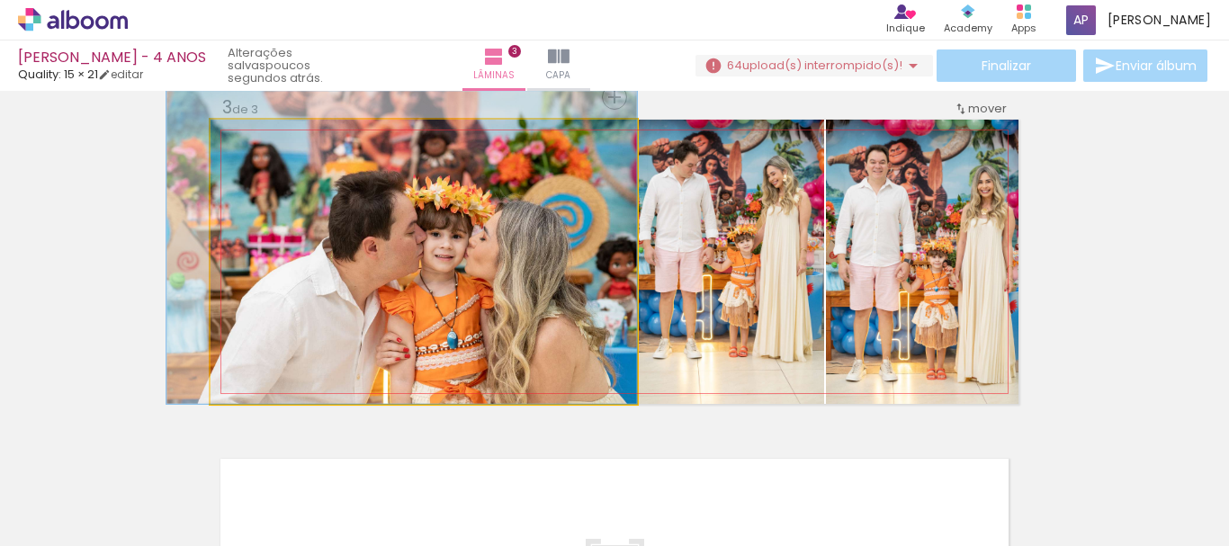
drag, startPoint x: 527, startPoint y: 322, endPoint x: 483, endPoint y: 292, distance: 52.9
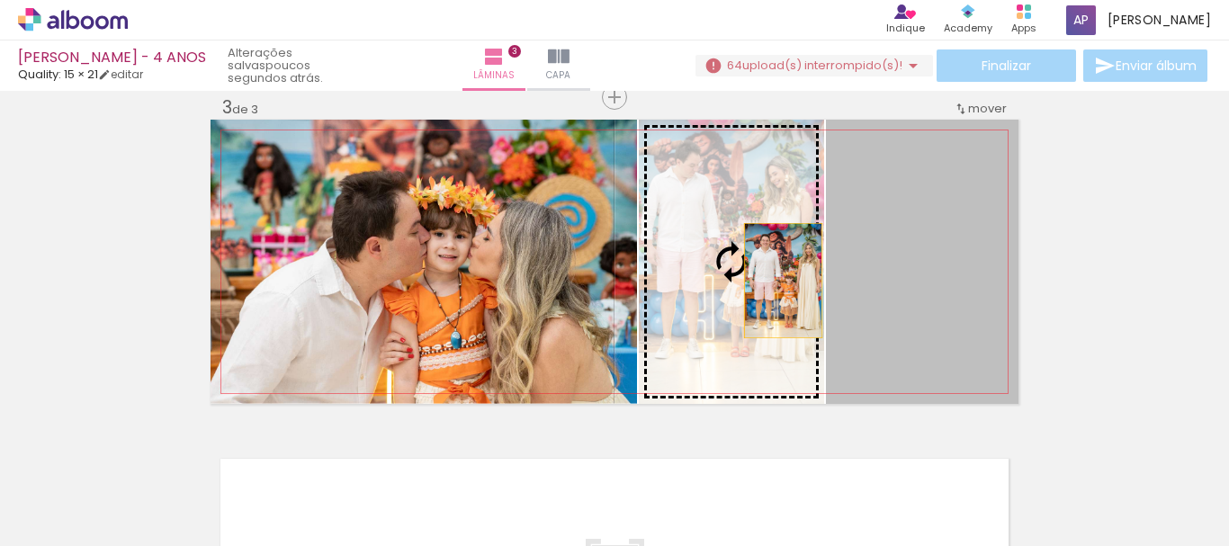
drag, startPoint x: 886, startPoint y: 277, endPoint x: 747, endPoint y: 281, distance: 138.6
click at [0, 0] on slot at bounding box center [0, 0] width 0 height 0
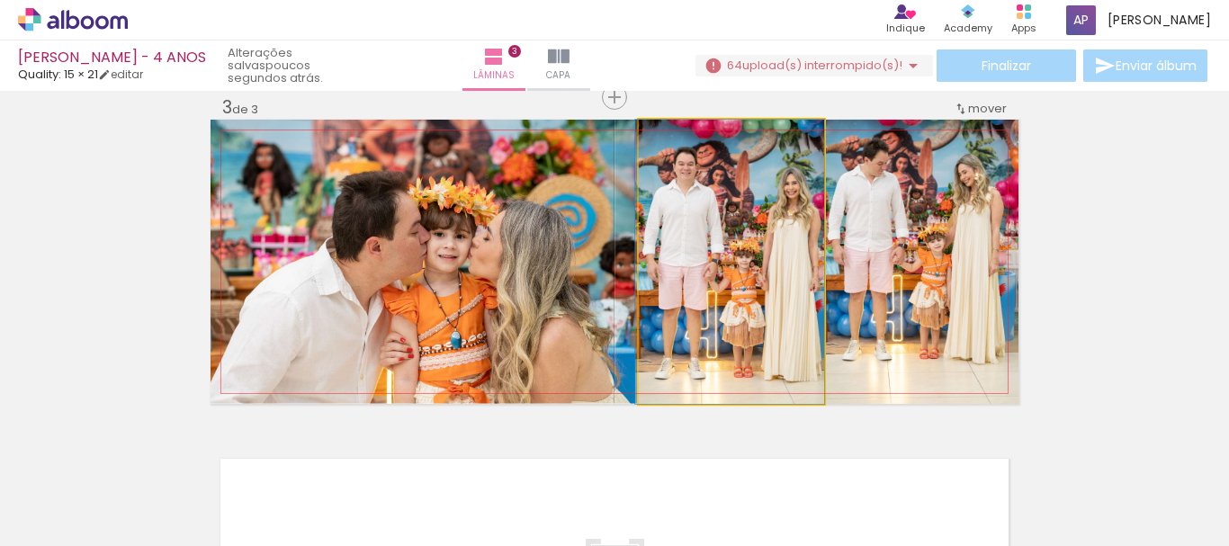
drag, startPoint x: 792, startPoint y: 268, endPoint x: 778, endPoint y: 267, distance: 14.4
drag, startPoint x: 771, startPoint y: 275, endPoint x: 754, endPoint y: 265, distance: 19.8
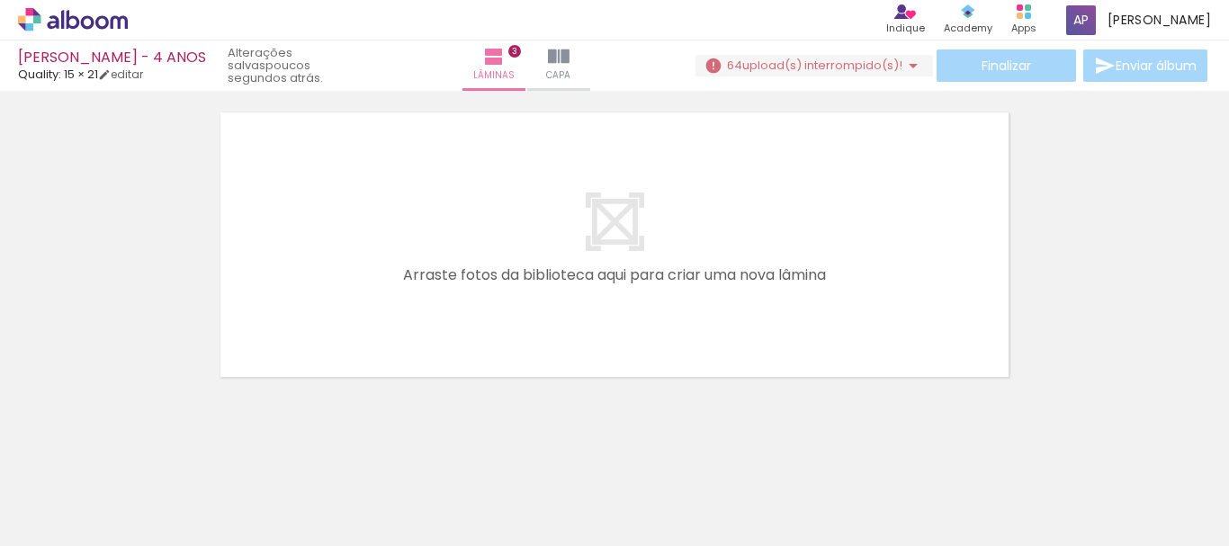
scroll to position [0, 2226]
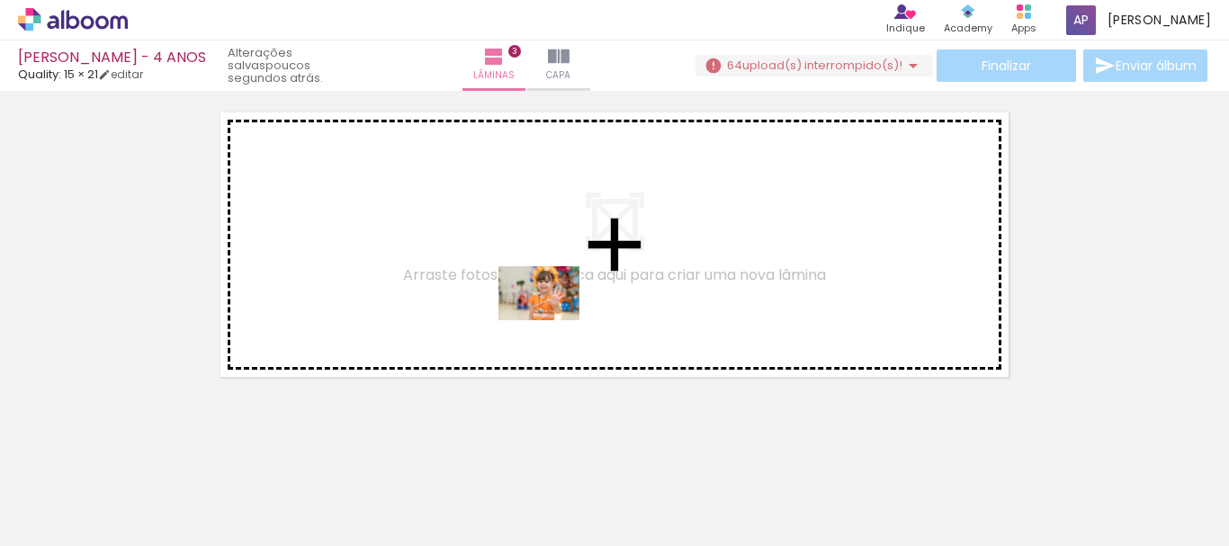
drag, startPoint x: 756, startPoint y: 462, endPoint x: 553, endPoint y: 320, distance: 247.7
click at [553, 320] on quentale-workspace at bounding box center [614, 273] width 1229 height 546
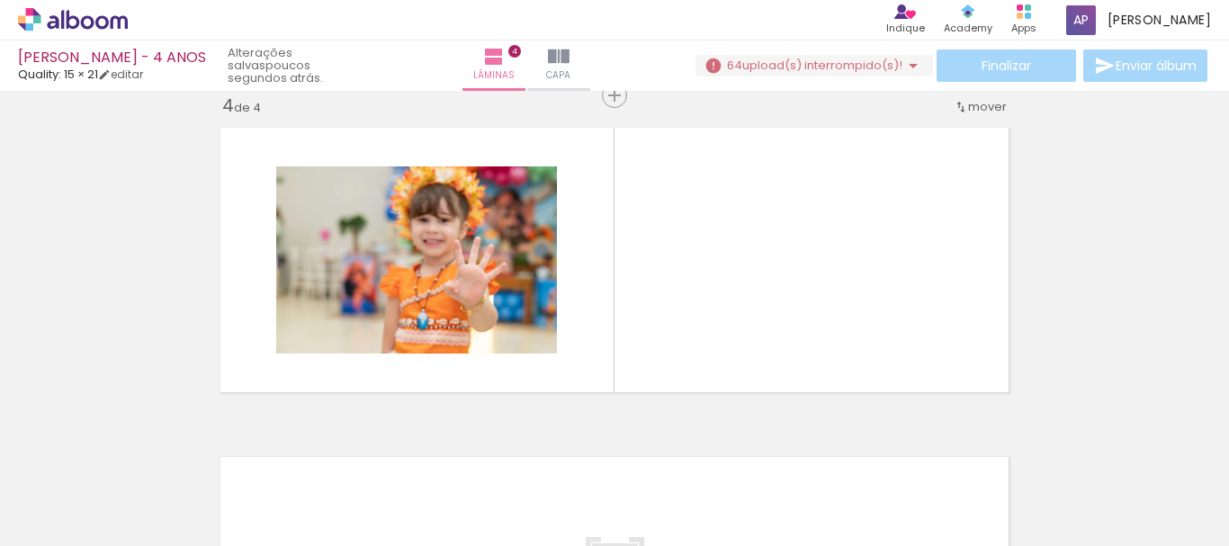
scroll to position [1012, 0]
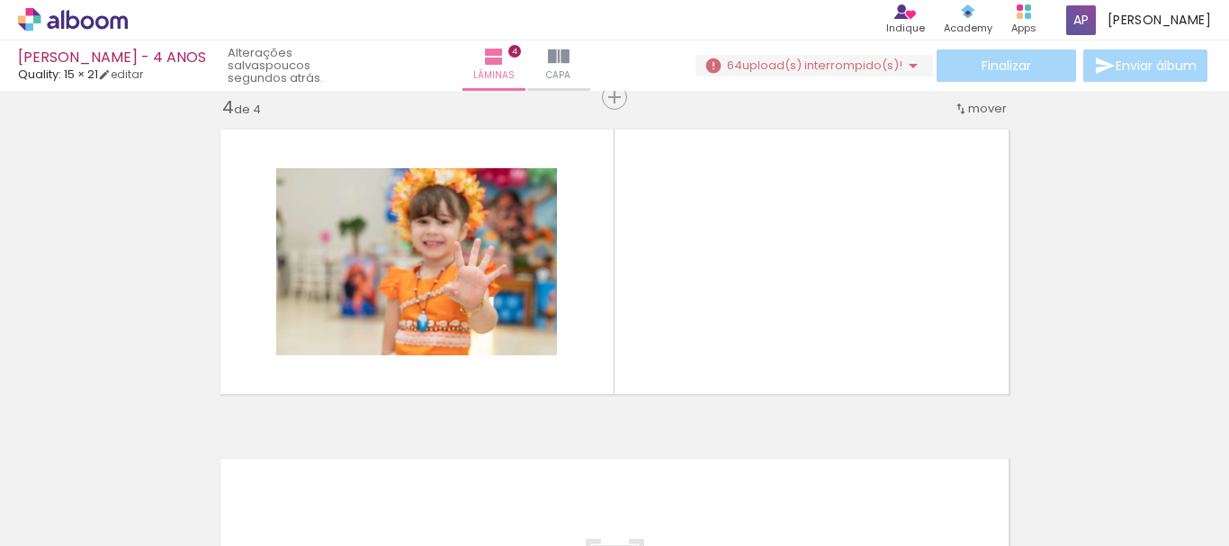
drag, startPoint x: 1099, startPoint y: 491, endPoint x: 796, endPoint y: 274, distance: 372.9
click at [796, 274] on quentale-workspace at bounding box center [614, 273] width 1229 height 546
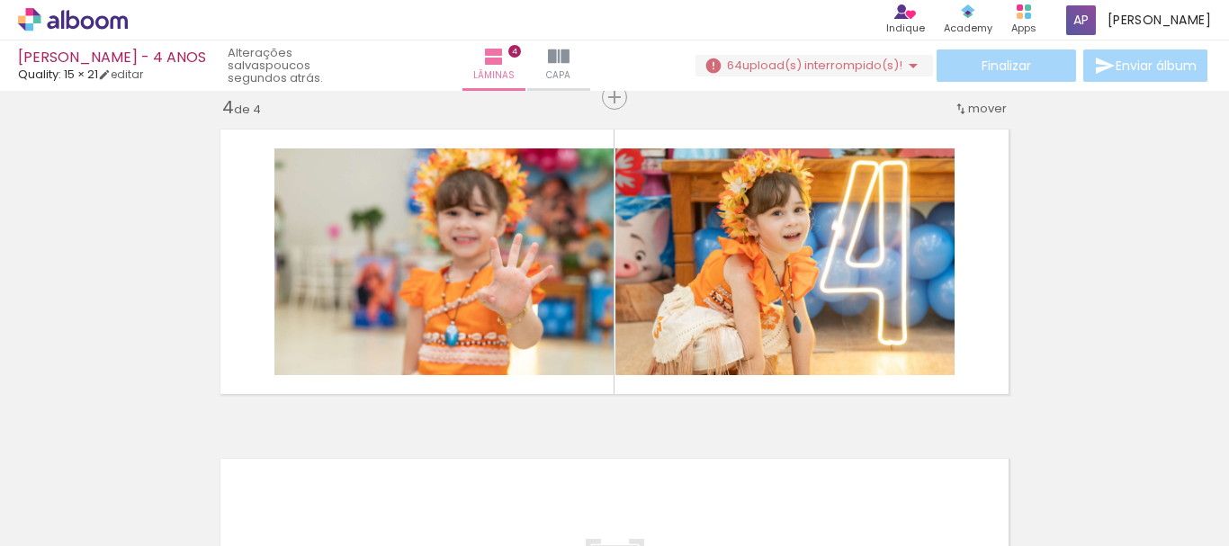
scroll to position [0, 1632]
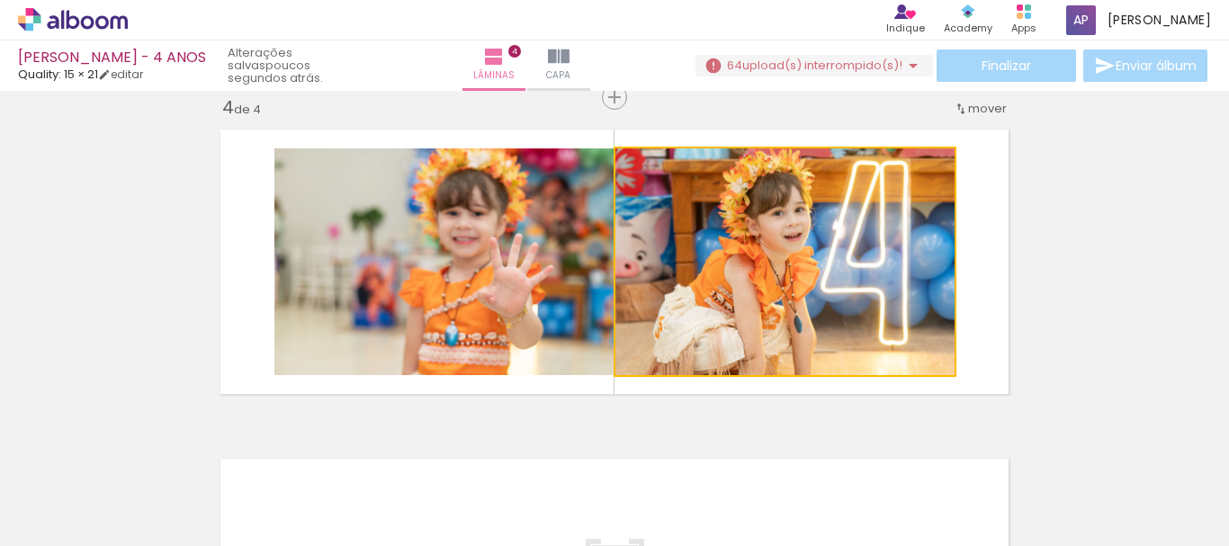
drag, startPoint x: 805, startPoint y: 310, endPoint x: 936, endPoint y: 400, distance: 159.3
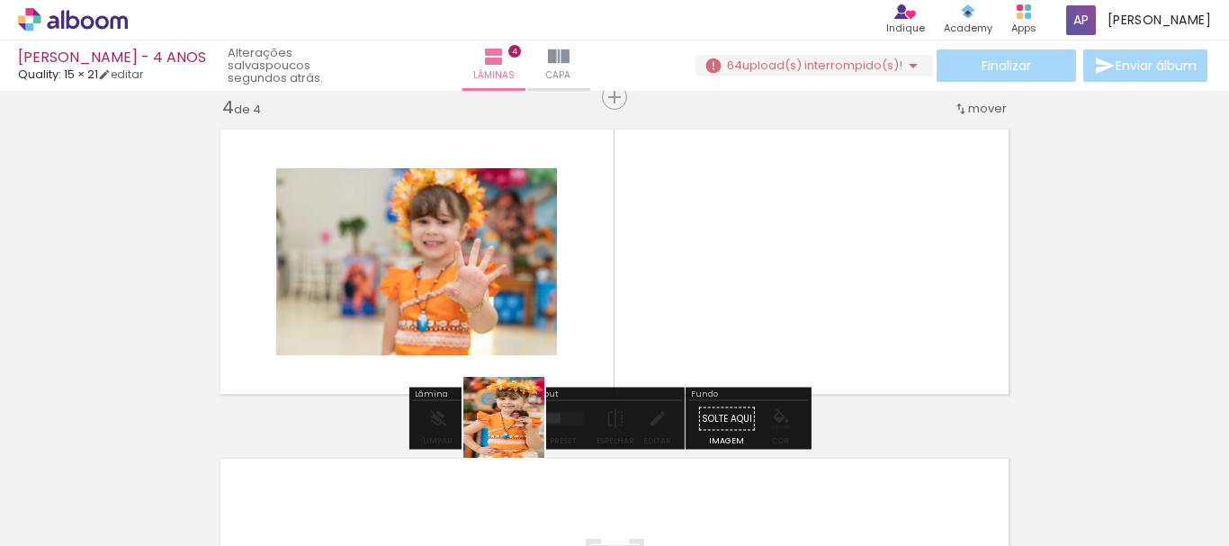
drag, startPoint x: 518, startPoint y: 431, endPoint x: 662, endPoint y: 329, distance: 177.5
click at [662, 327] on quentale-workspace at bounding box center [614, 273] width 1229 height 546
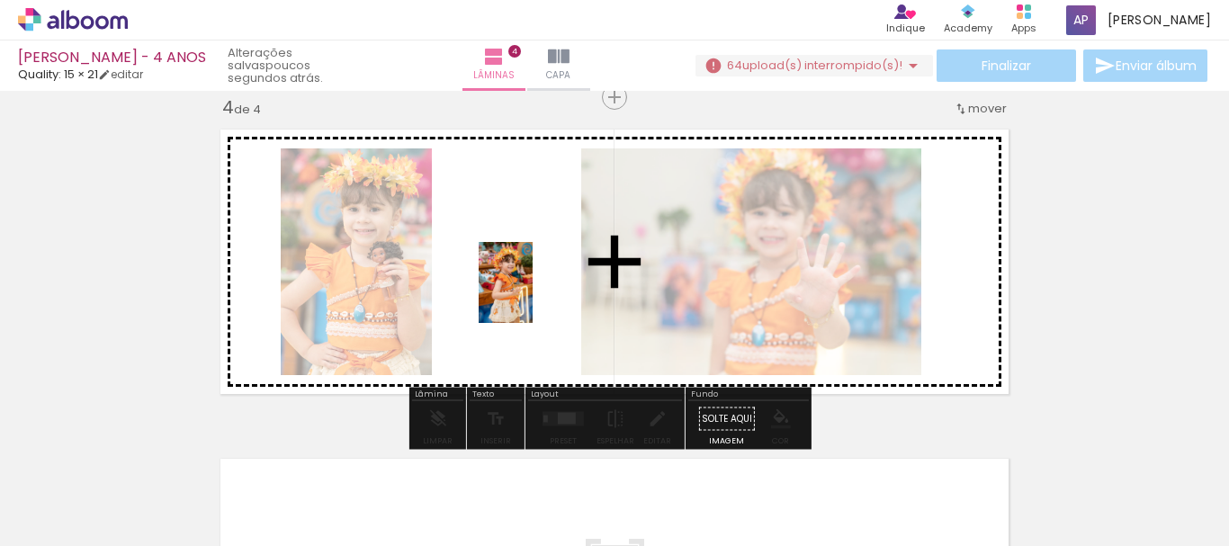
drag, startPoint x: 968, startPoint y: 480, endPoint x: 555, endPoint y: 490, distance: 412.3
click at [527, 297] on quentale-workspace at bounding box center [614, 273] width 1229 height 546
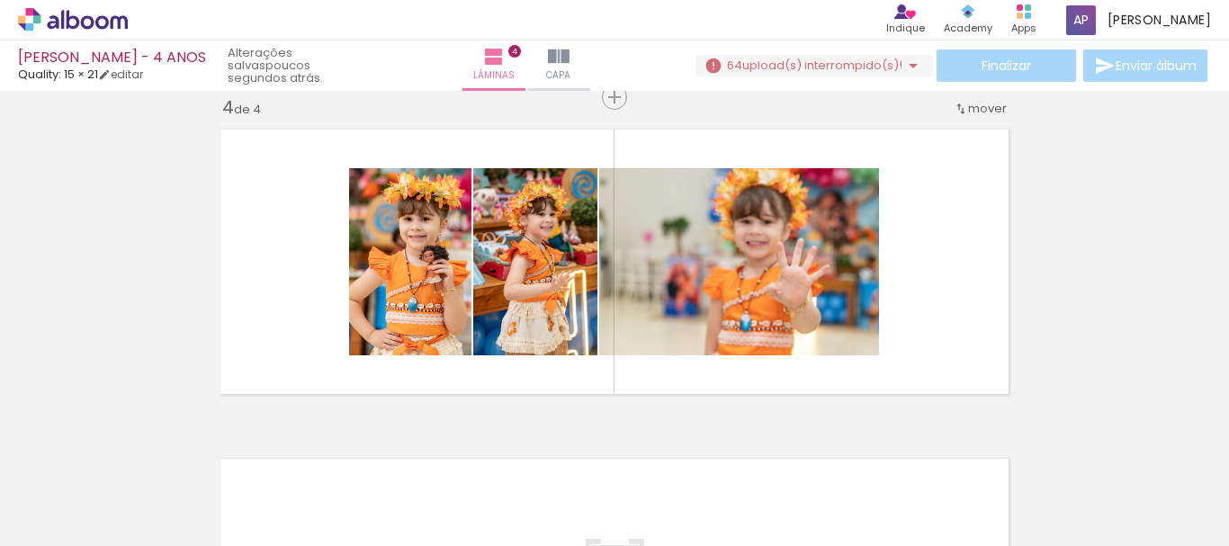
scroll to position [0, 2628]
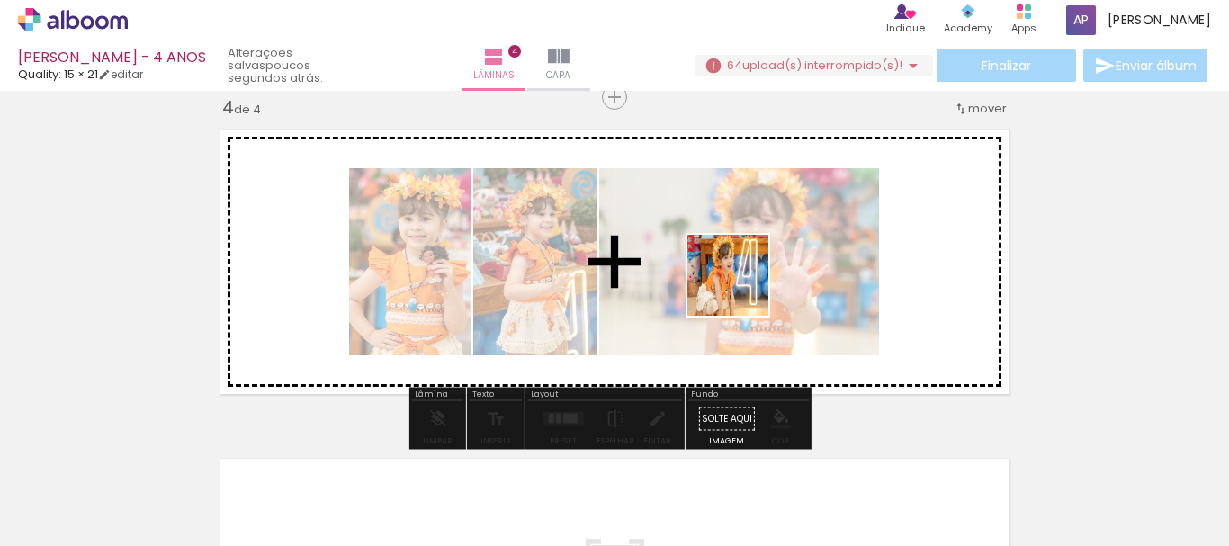
drag, startPoint x: 687, startPoint y: 494, endPoint x: 742, endPoint y: 289, distance: 212.4
click at [742, 289] on quentale-workspace at bounding box center [614, 273] width 1229 height 546
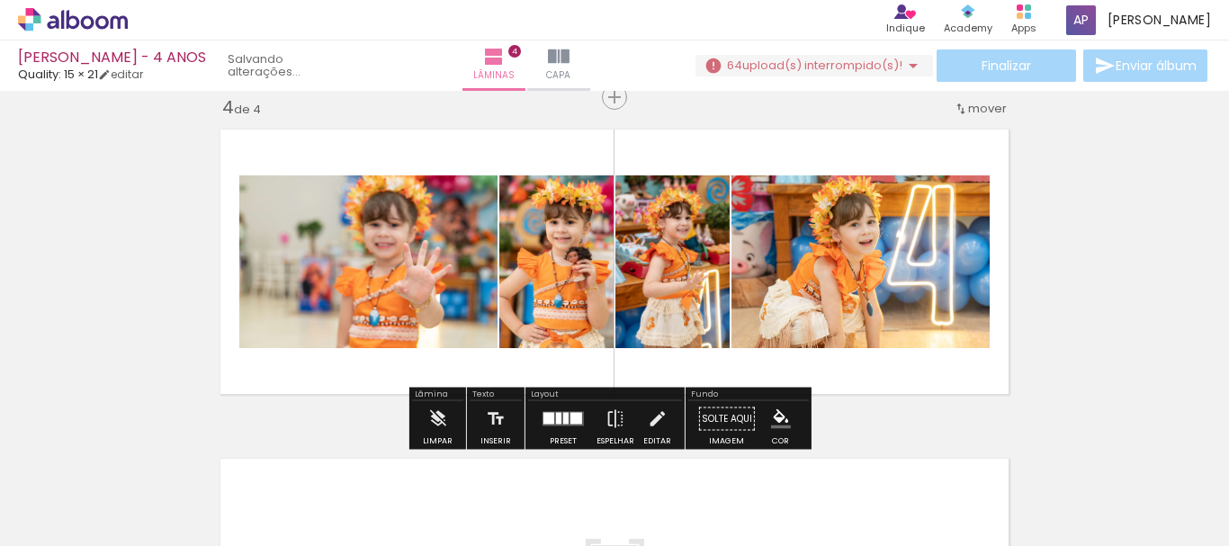
click at [571, 418] on div at bounding box center [577, 419] width 12 height 12
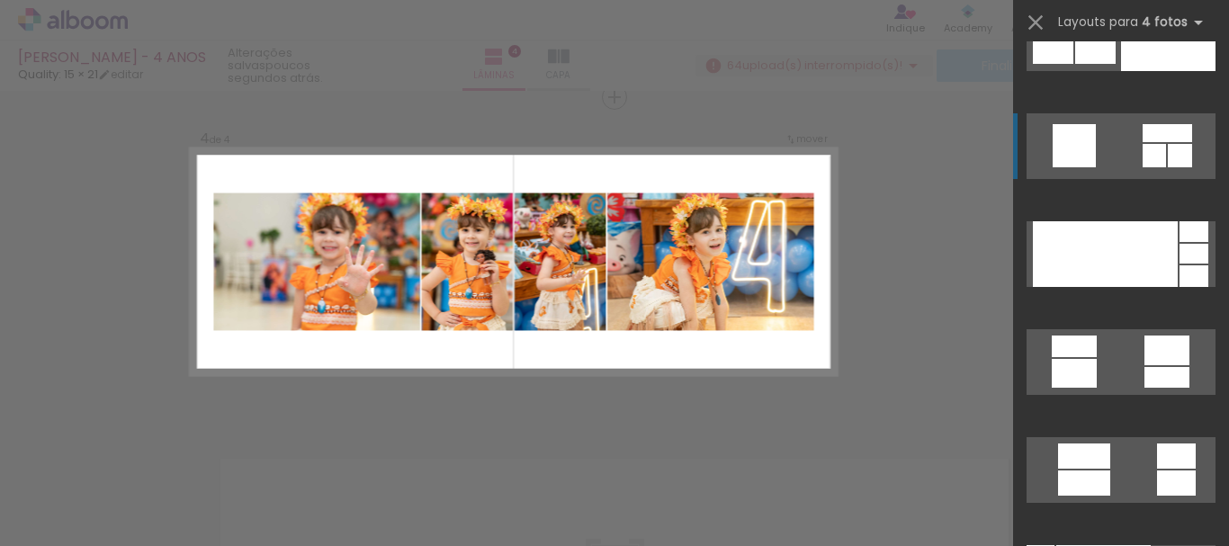
scroll to position [34373, 0]
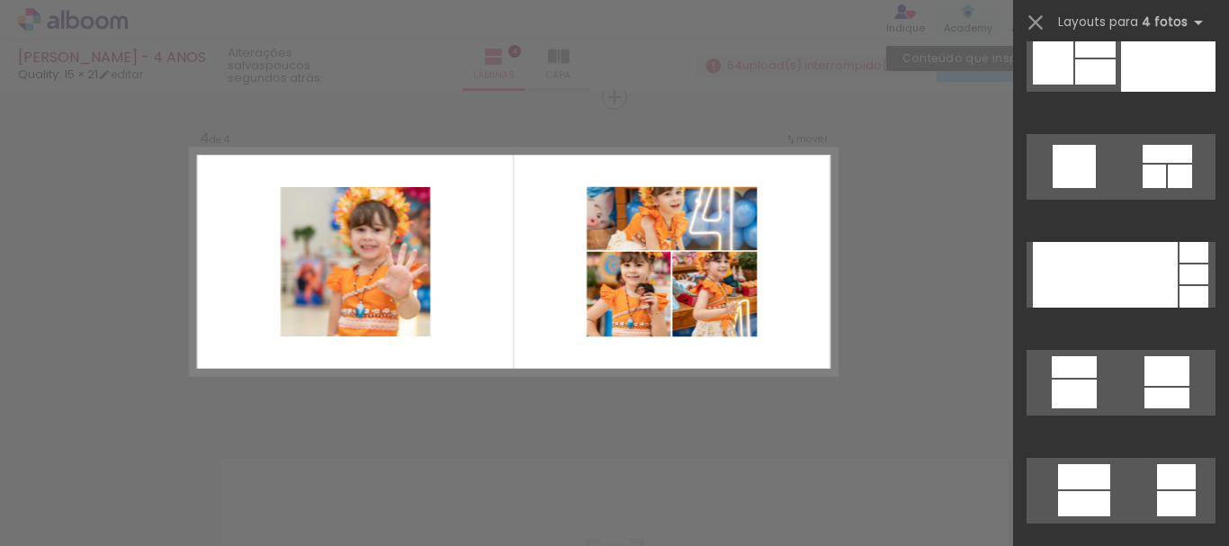
click at [831, 79] on div at bounding box center [614, 45] width 1229 height 91
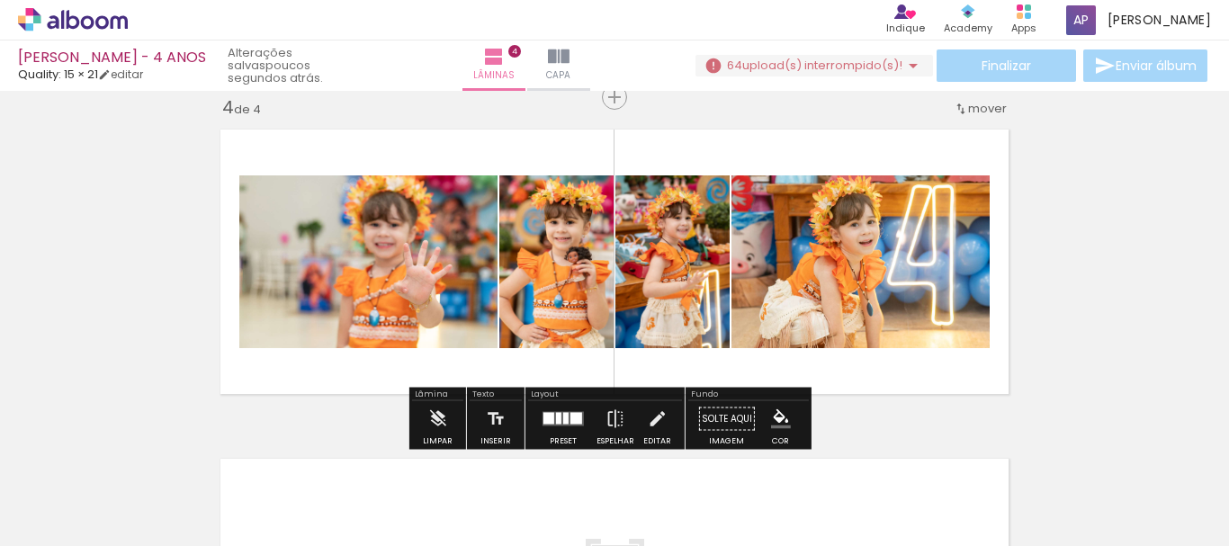
click at [809, 241] on quentale-photo at bounding box center [861, 262] width 258 height 173
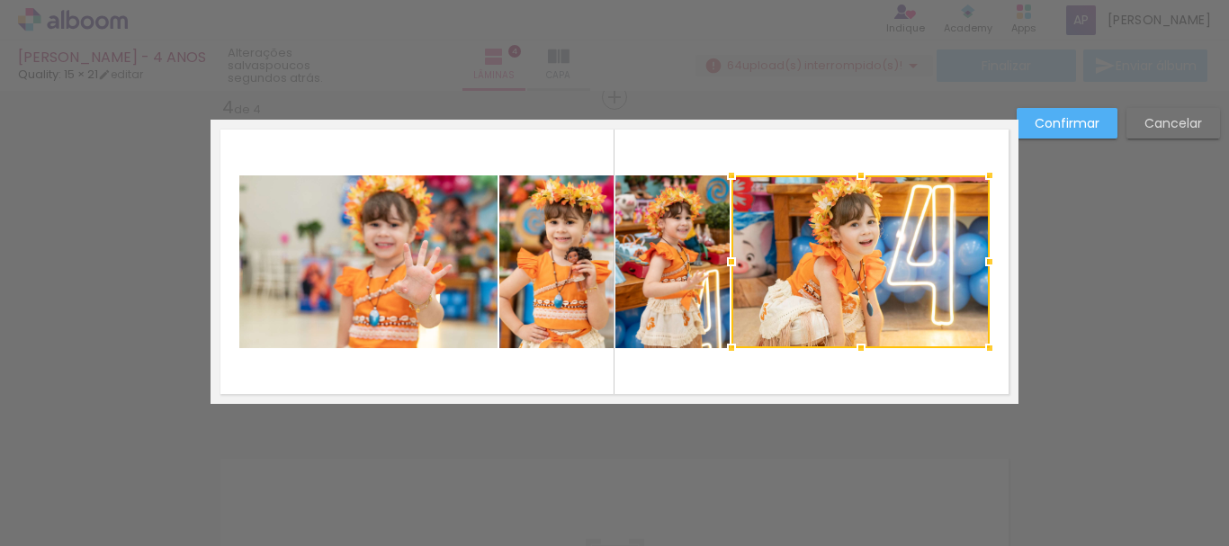
click at [646, 279] on quentale-photo at bounding box center [673, 262] width 114 height 173
click at [565, 278] on quentale-photo at bounding box center [557, 262] width 114 height 173
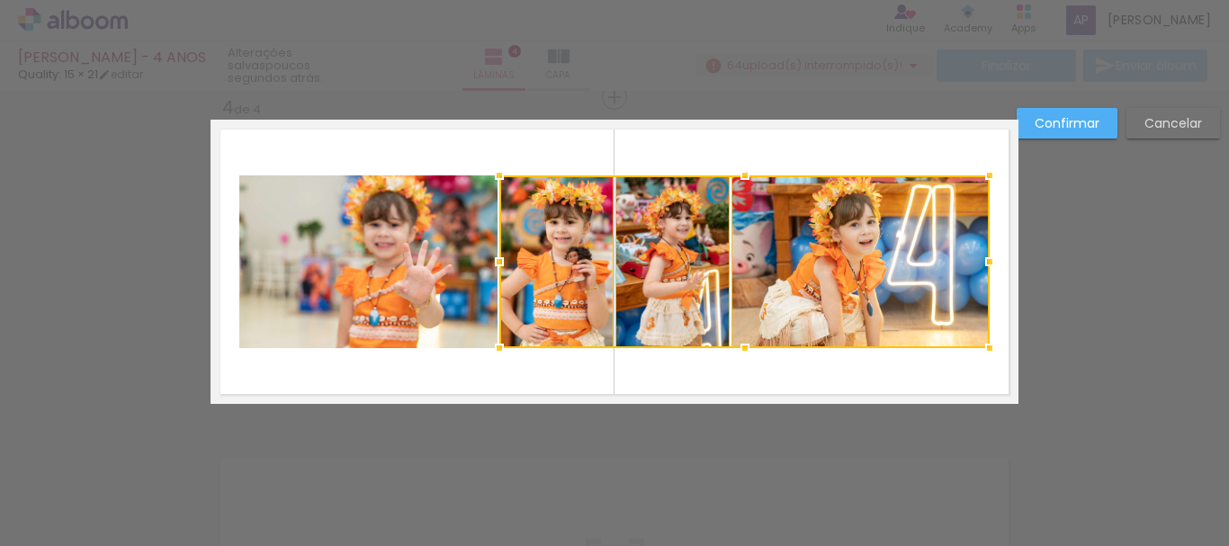
click at [401, 289] on quentale-photo at bounding box center [368, 262] width 258 height 173
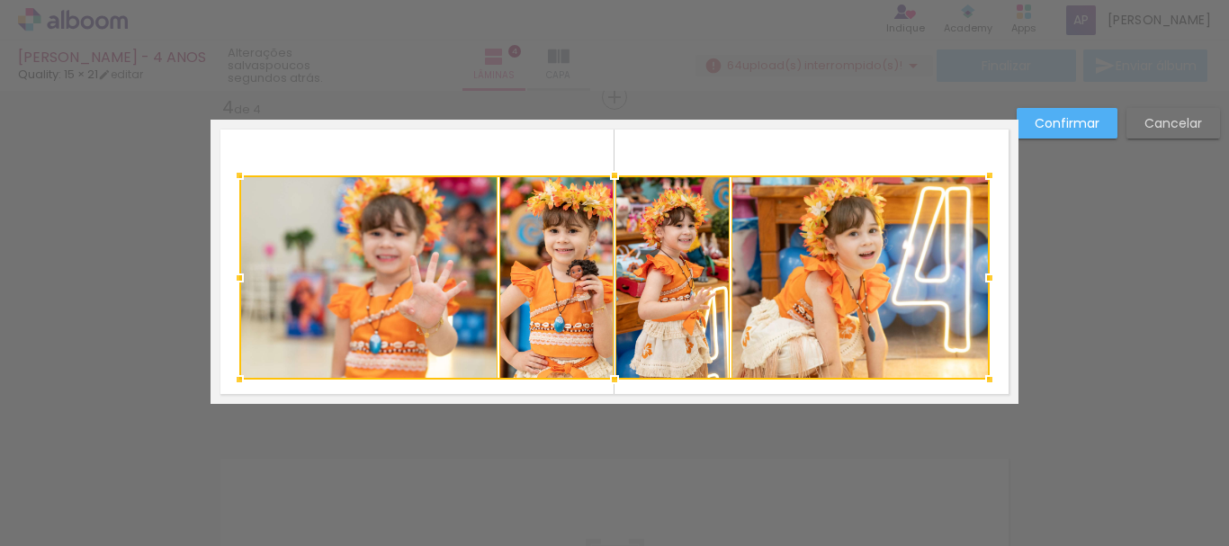
drag, startPoint x: 615, startPoint y: 349, endPoint x: 617, endPoint y: 381, distance: 31.6
click at [617, 381] on div at bounding box center [615, 380] width 36 height 36
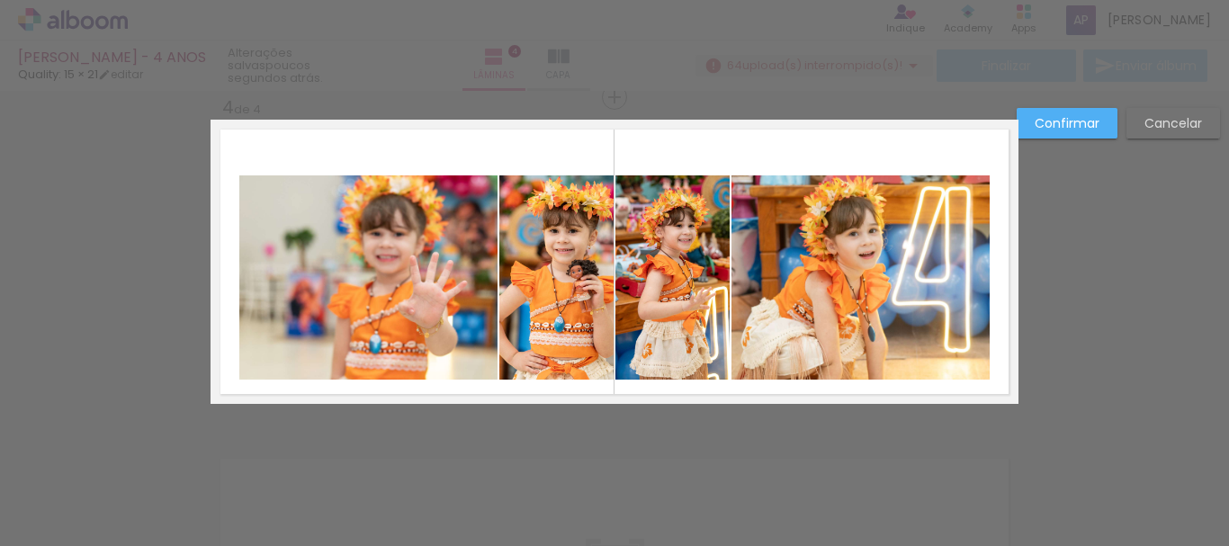
click at [393, 305] on quentale-photo at bounding box center [368, 278] width 258 height 204
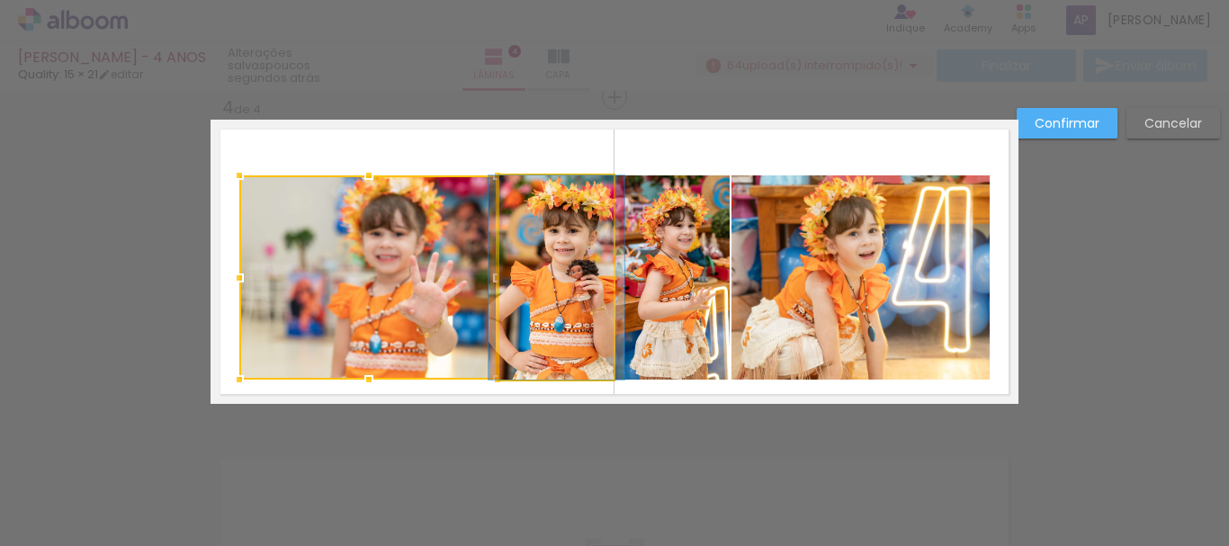
click at [605, 298] on quentale-photo at bounding box center [557, 278] width 114 height 204
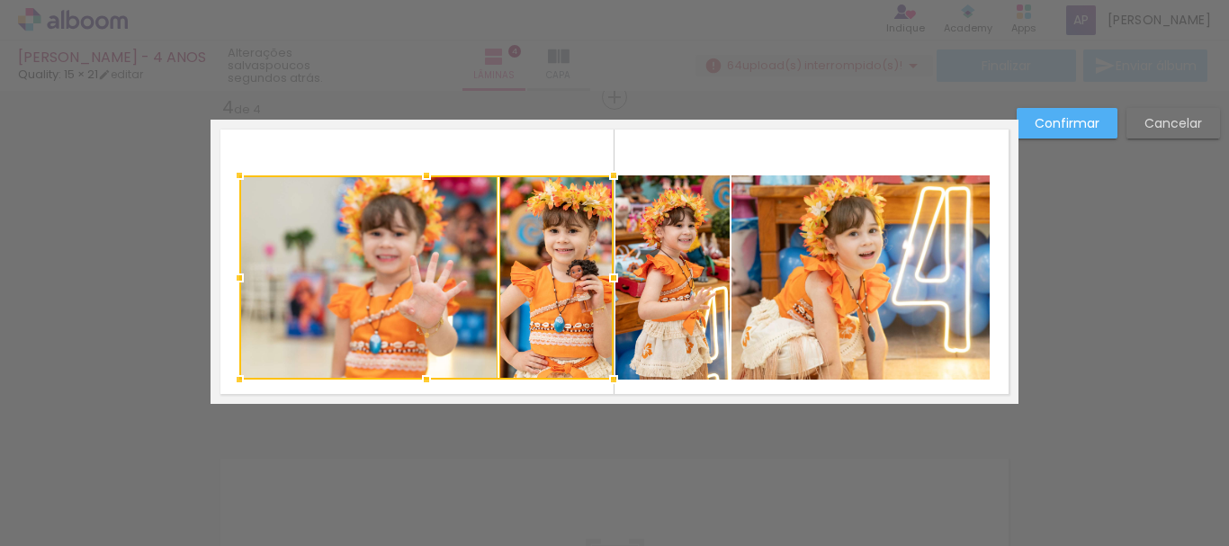
click at [678, 288] on quentale-photo at bounding box center [673, 278] width 114 height 204
drag, startPoint x: 850, startPoint y: 262, endPoint x: 836, endPoint y: 263, distance: 13.5
click at [851, 262] on quentale-photo at bounding box center [861, 278] width 258 height 204
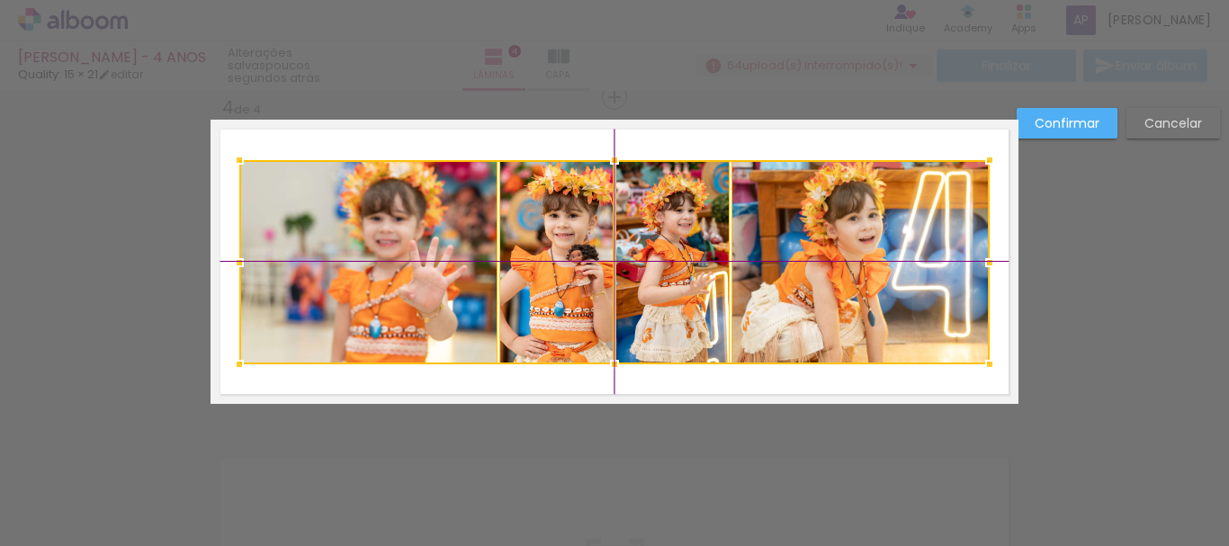
drag, startPoint x: 667, startPoint y: 289, endPoint x: 669, endPoint y: 275, distance: 13.6
click at [669, 275] on div at bounding box center [614, 262] width 751 height 204
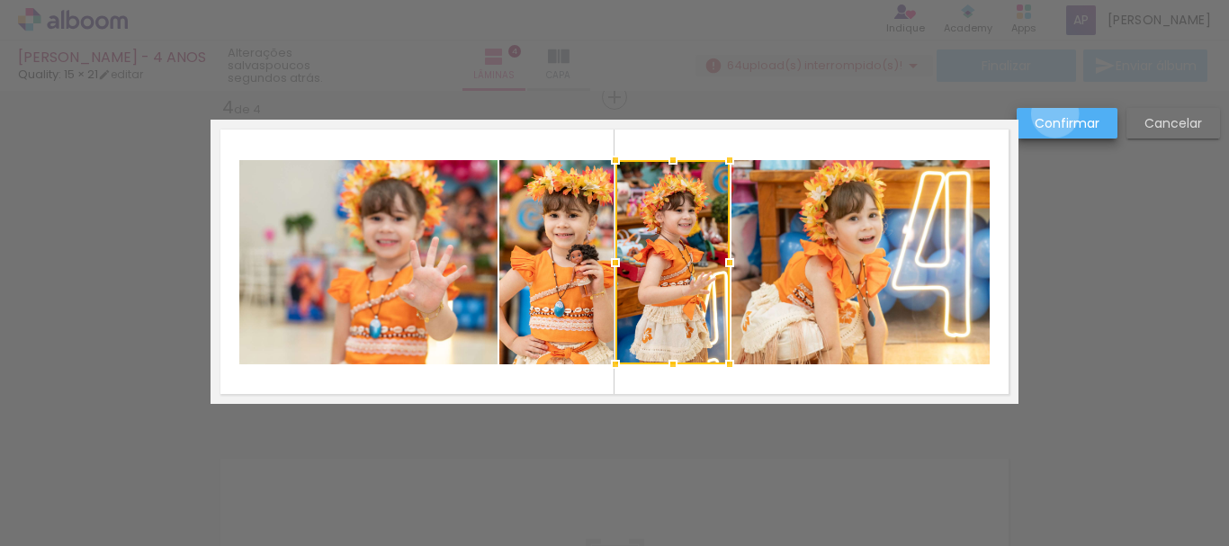
click at [0, 0] on slot "Confirmar" at bounding box center [0, 0] width 0 height 0
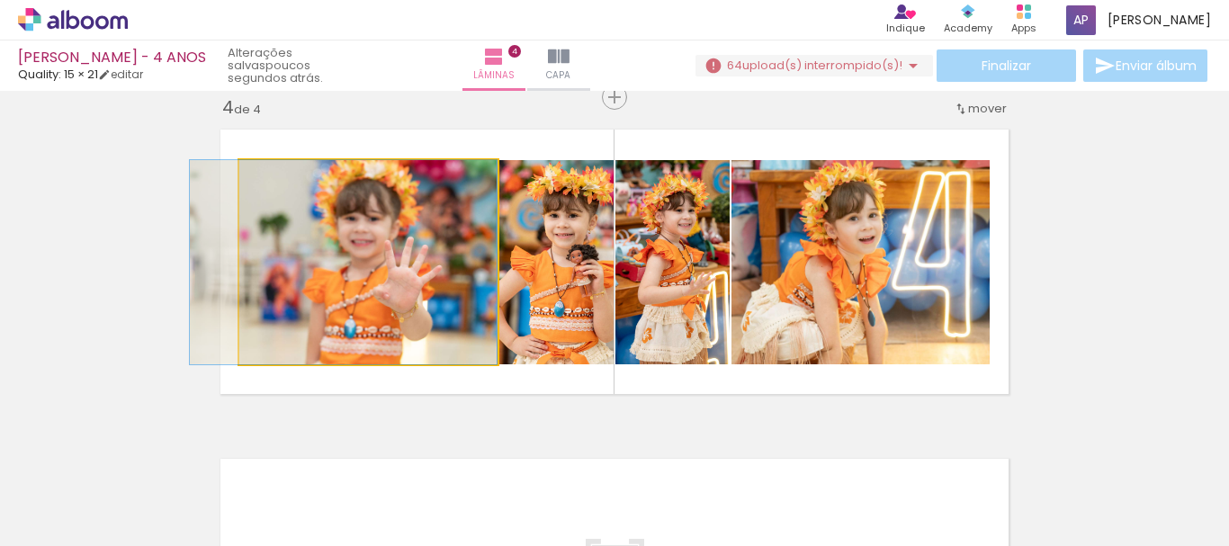
drag, startPoint x: 394, startPoint y: 266, endPoint x: 323, endPoint y: 270, distance: 71.2
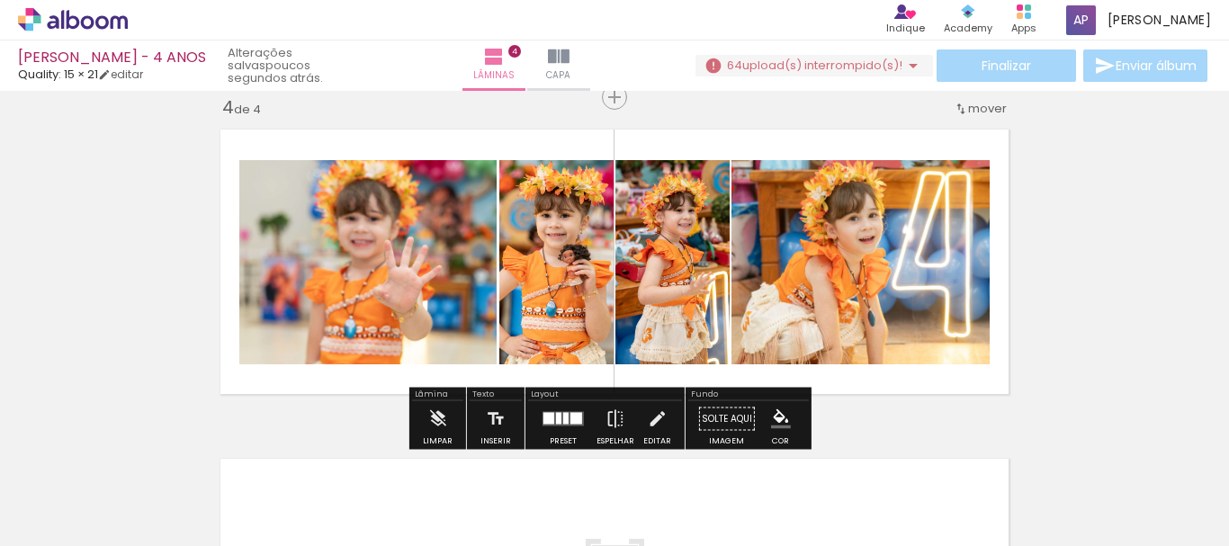
click at [465, 287] on quentale-photo at bounding box center [368, 262] width 258 height 204
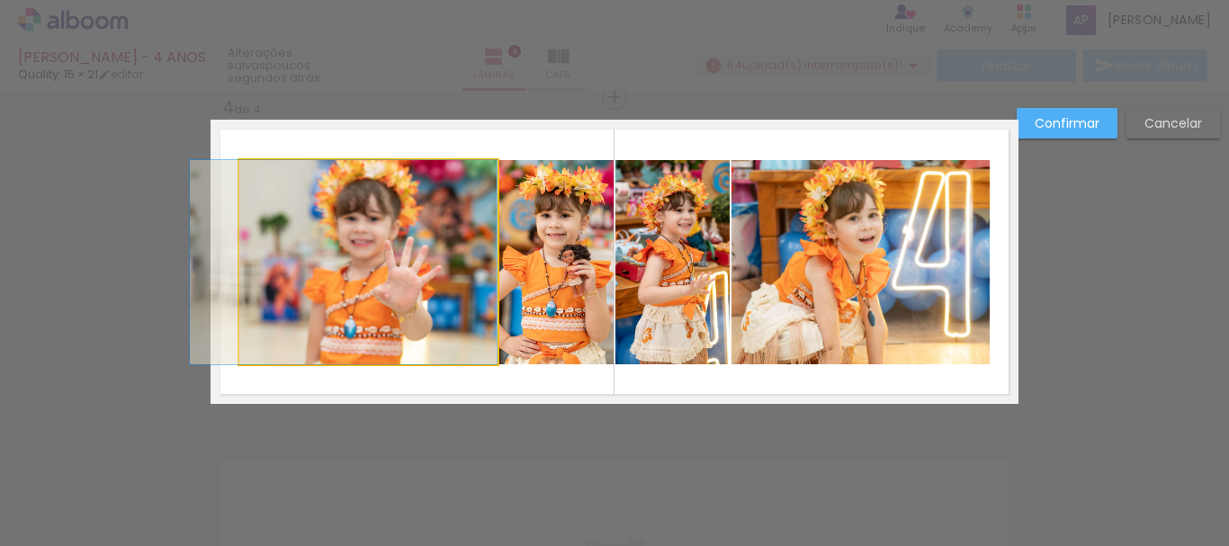
click at [476, 273] on quentale-photo at bounding box center [368, 262] width 258 height 204
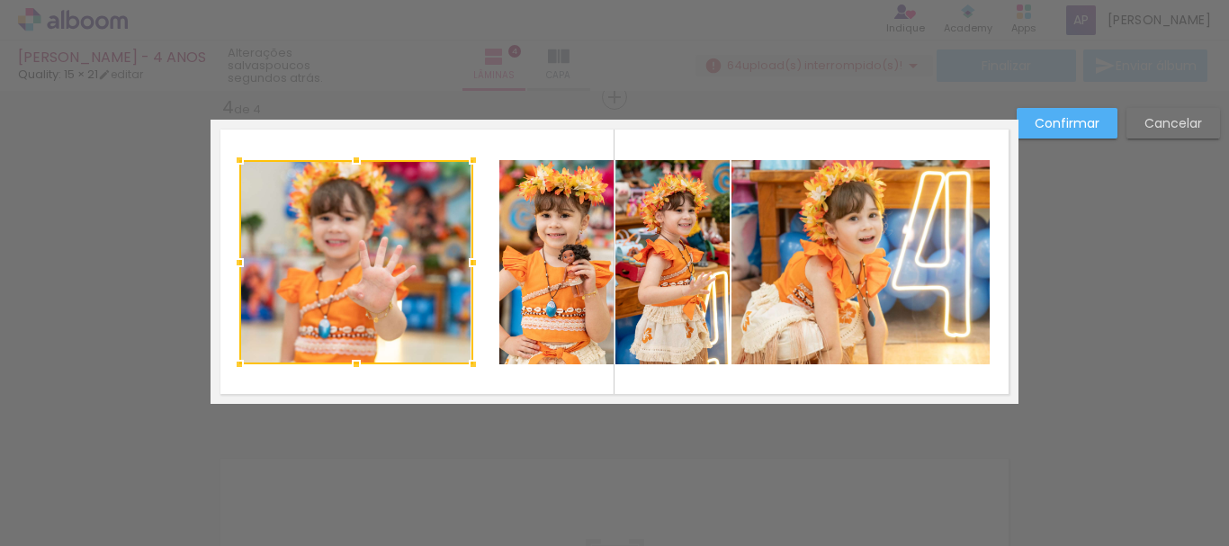
drag, startPoint x: 490, startPoint y: 259, endPoint x: 464, endPoint y: 262, distance: 26.2
click at [464, 262] on div at bounding box center [473, 263] width 36 height 36
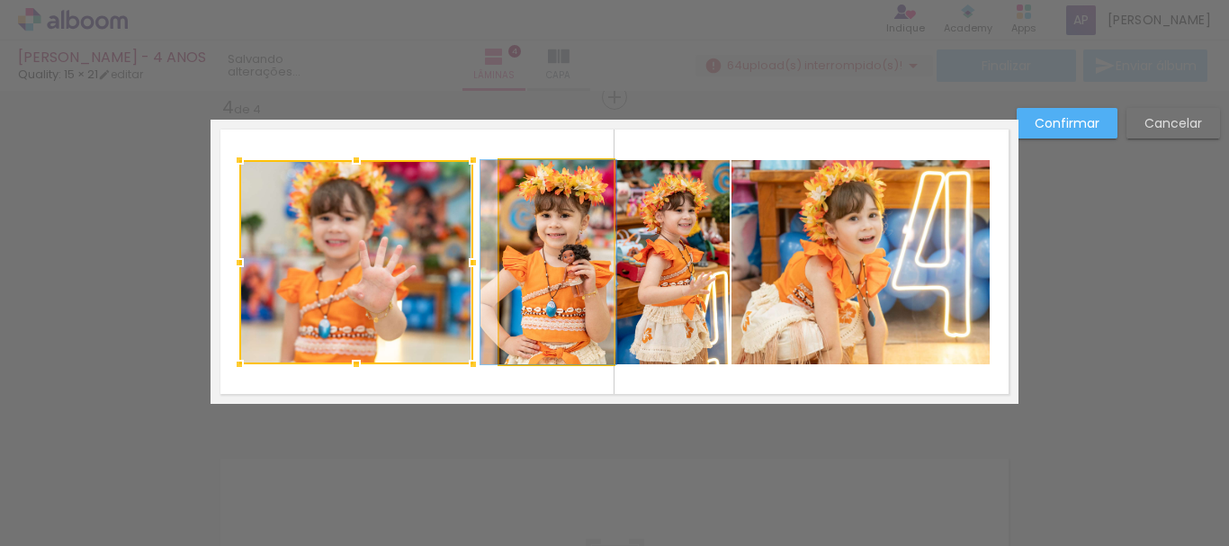
click at [532, 246] on quentale-photo at bounding box center [557, 262] width 114 height 204
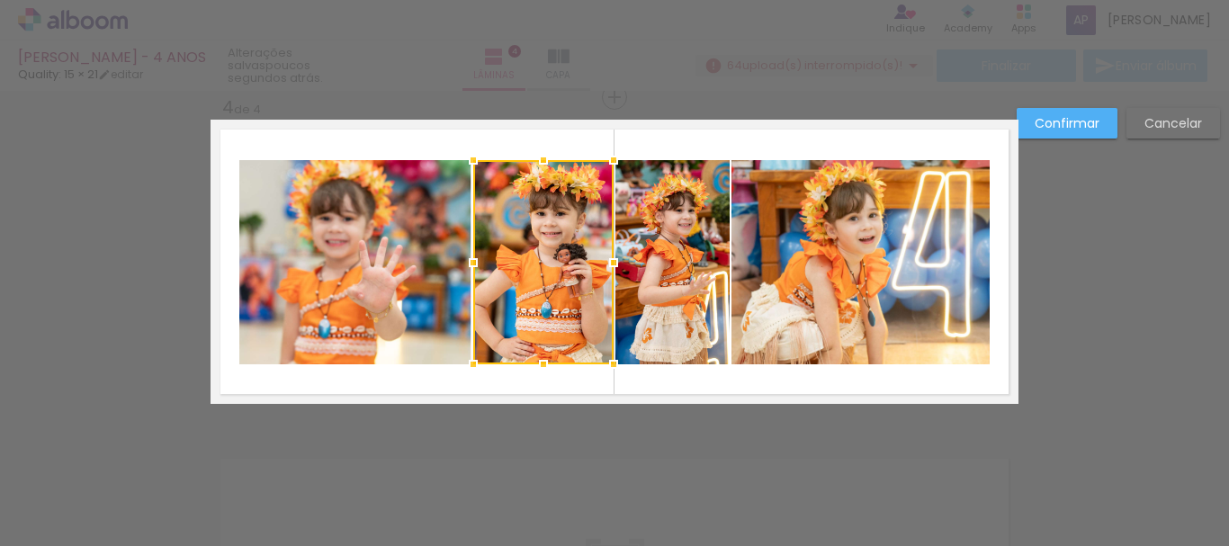
drag, startPoint x: 490, startPoint y: 260, endPoint x: 464, endPoint y: 267, distance: 27.1
click at [464, 267] on div at bounding box center [473, 263] width 36 height 36
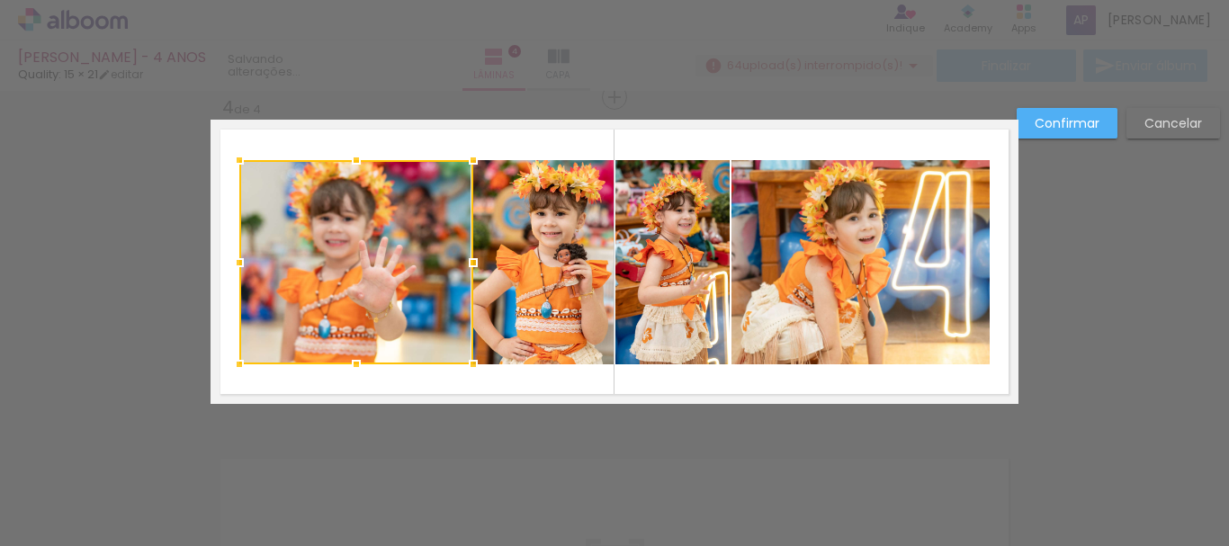
click at [932, 255] on quentale-photo at bounding box center [861, 262] width 258 height 204
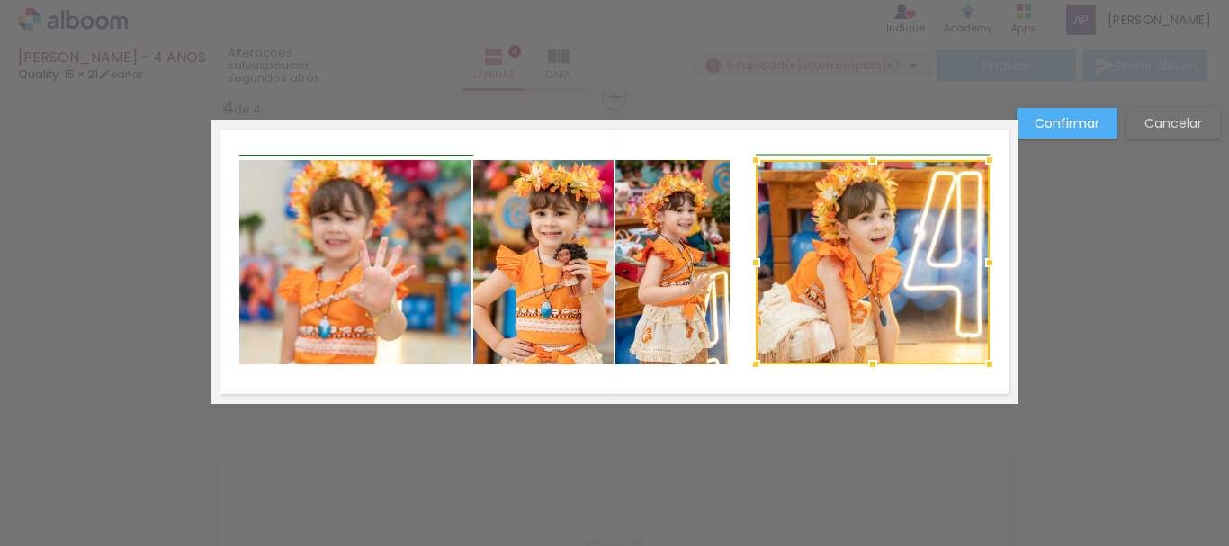
drag, startPoint x: 723, startPoint y: 266, endPoint x: 752, endPoint y: 257, distance: 29.9
click at [752, 257] on div at bounding box center [756, 263] width 36 height 36
click at [659, 275] on quentale-photo at bounding box center [673, 262] width 114 height 204
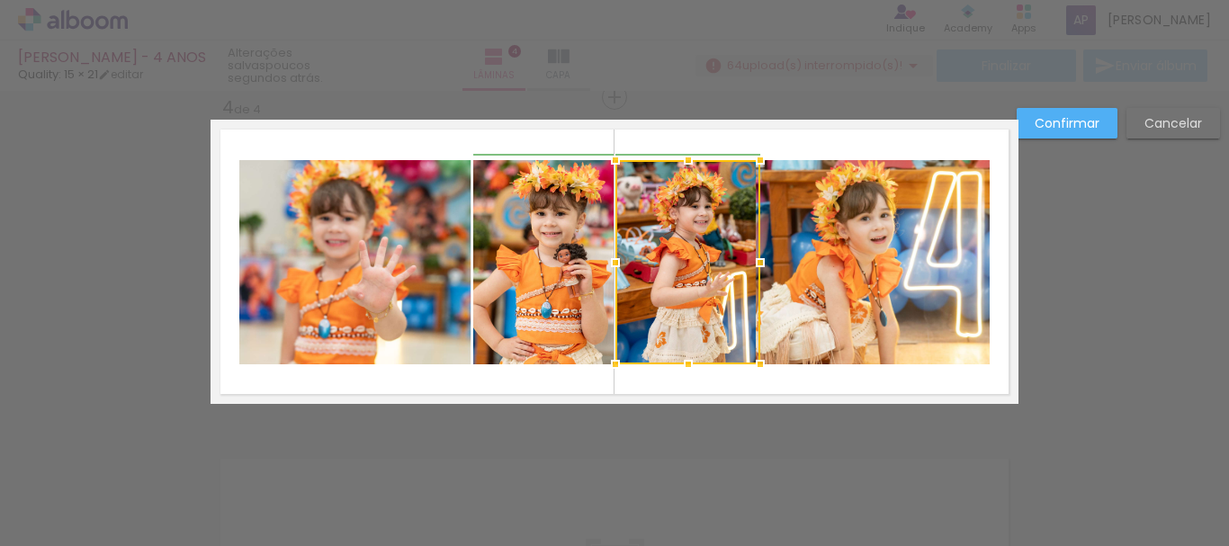
drag, startPoint x: 725, startPoint y: 266, endPoint x: 743, endPoint y: 260, distance: 18.8
click at [743, 260] on div at bounding box center [761, 263] width 36 height 36
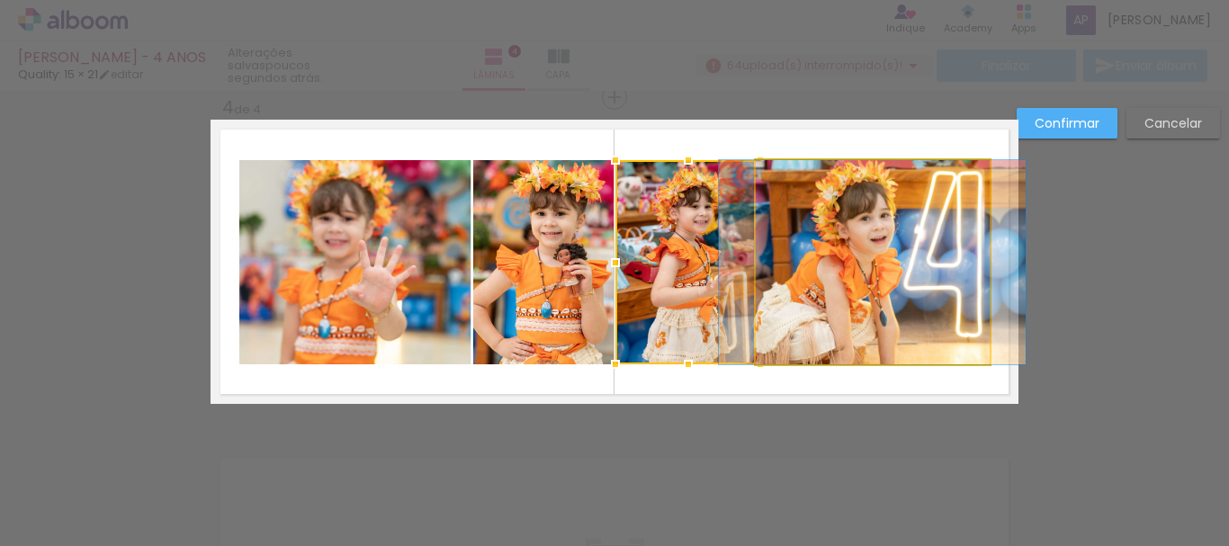
click at [823, 246] on quentale-photo at bounding box center [873, 262] width 234 height 204
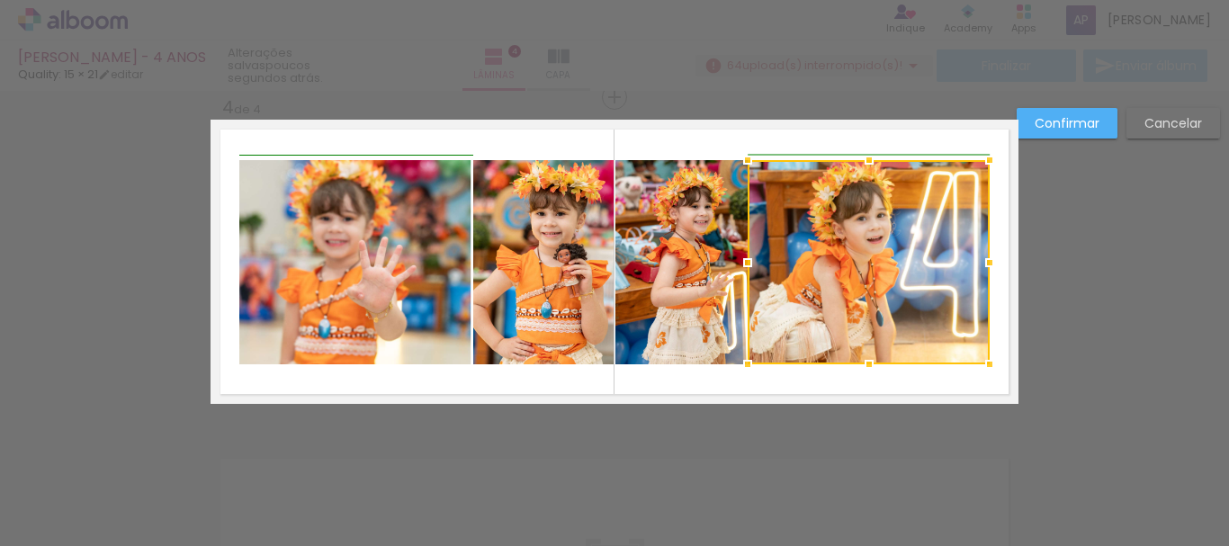
click at [762, 262] on div at bounding box center [869, 262] width 242 height 204
click at [0, 0] on slot "Confirmar" at bounding box center [0, 0] width 0 height 0
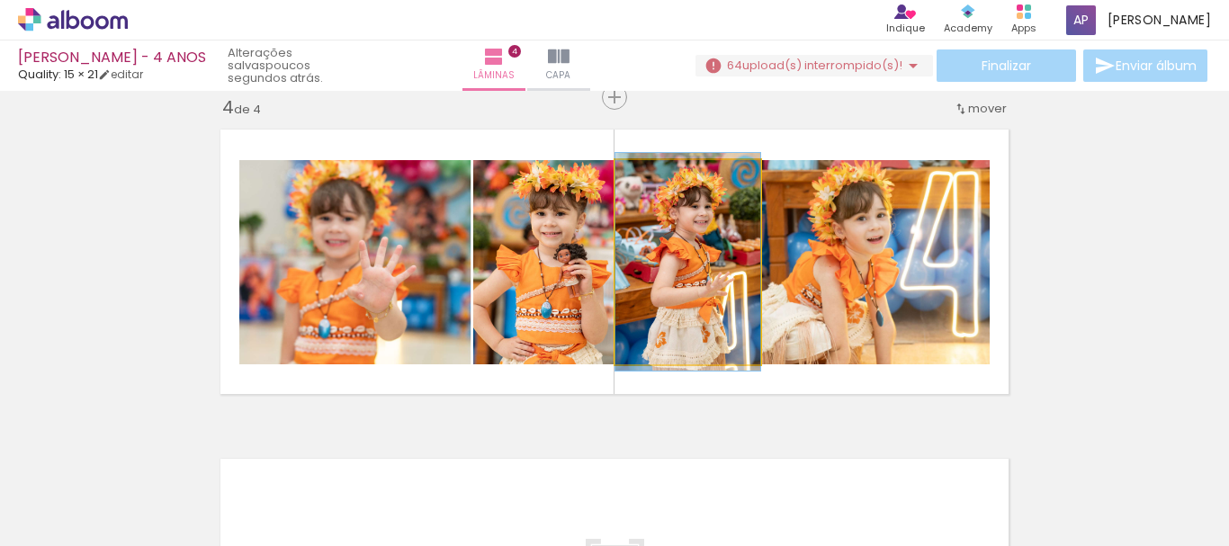
click at [697, 274] on quentale-photo at bounding box center [688, 262] width 145 height 204
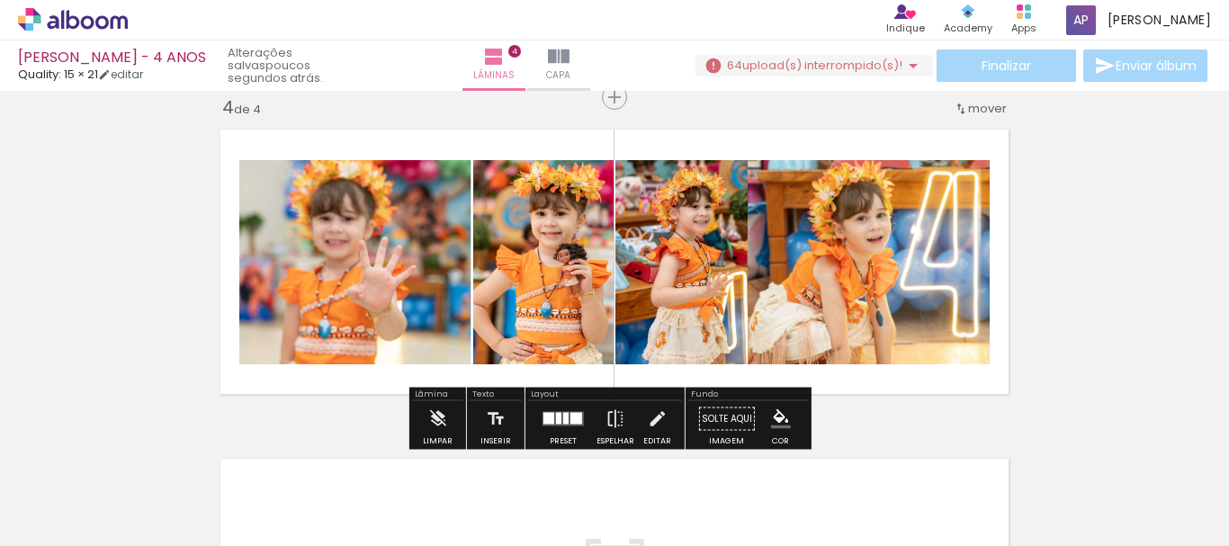
click at [824, 241] on quentale-photo at bounding box center [869, 262] width 242 height 204
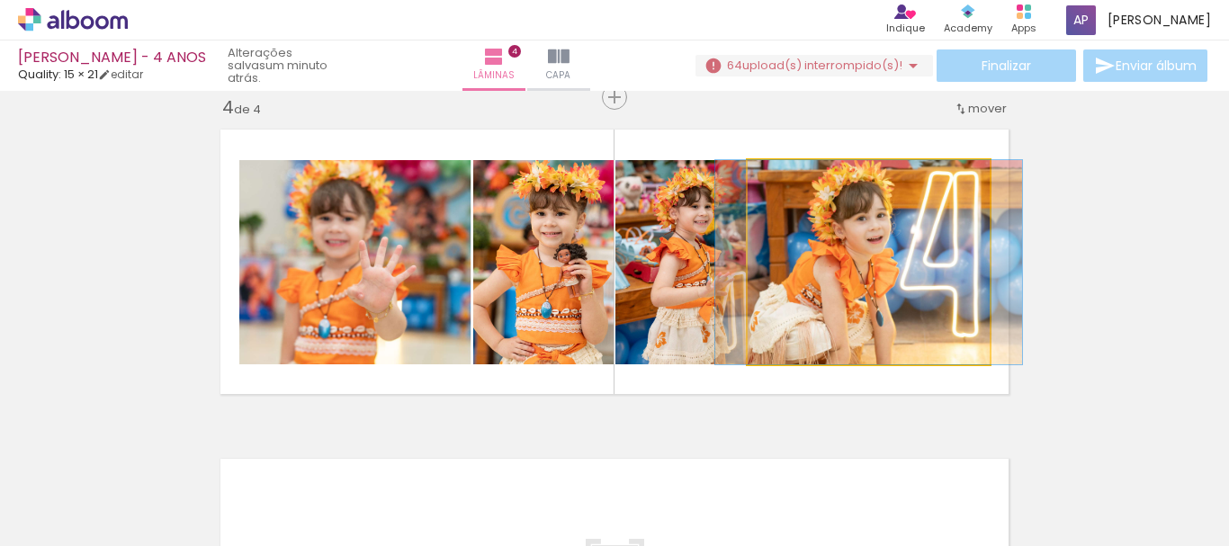
click at [825, 241] on quentale-photo at bounding box center [869, 262] width 242 height 204
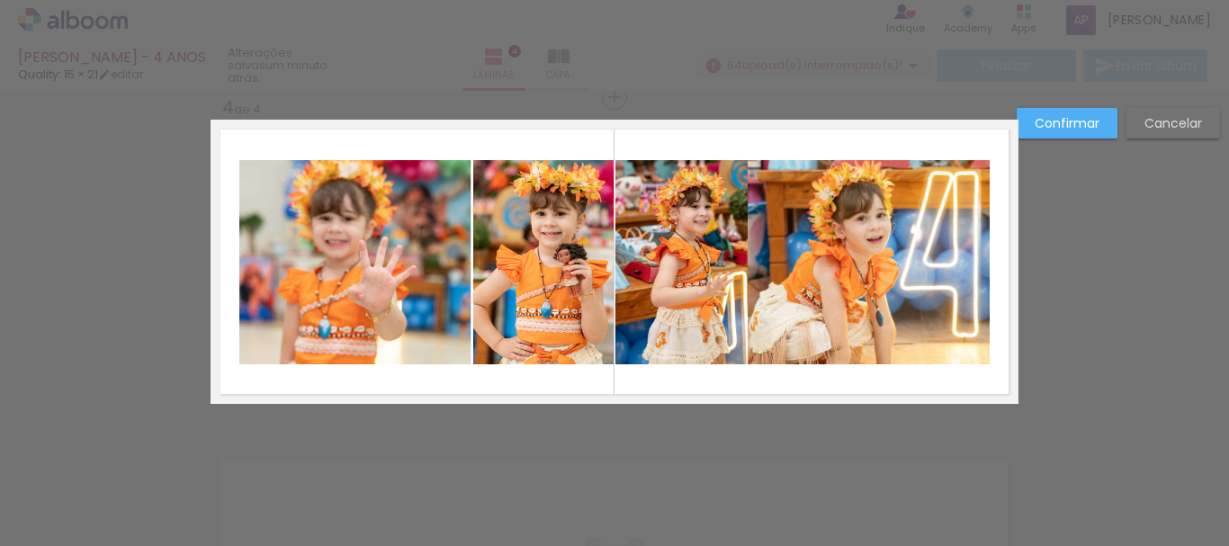
click at [832, 241] on quentale-photo at bounding box center [869, 262] width 242 height 204
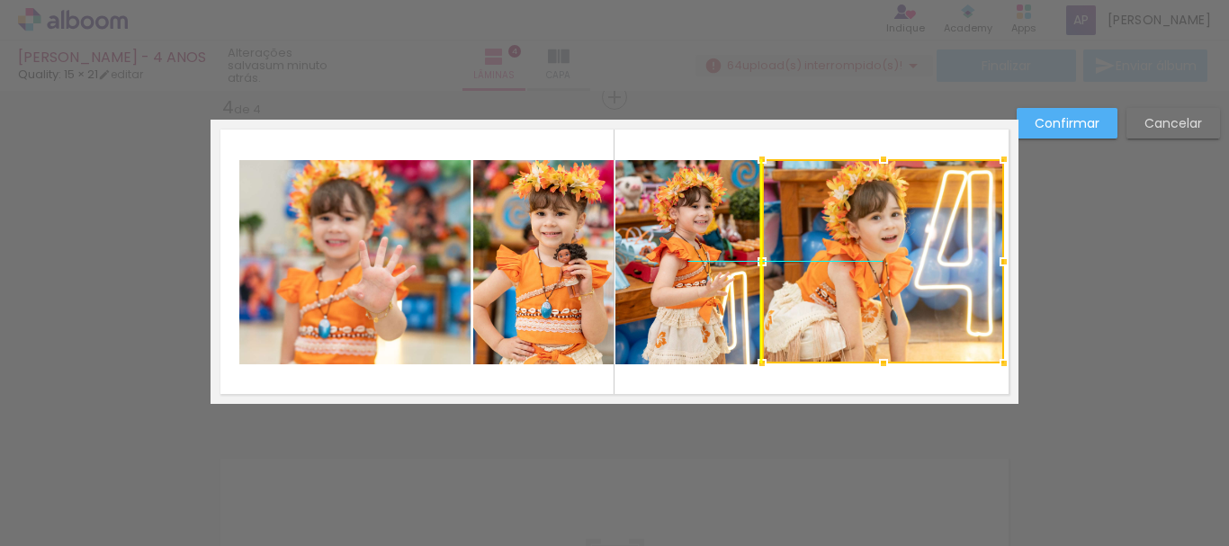
drag, startPoint x: 831, startPoint y: 238, endPoint x: 847, endPoint y: 239, distance: 16.2
click at [847, 239] on div at bounding box center [883, 261] width 242 height 204
click at [1031, 122] on paper-button "Confirmar" at bounding box center [1067, 123] width 101 height 31
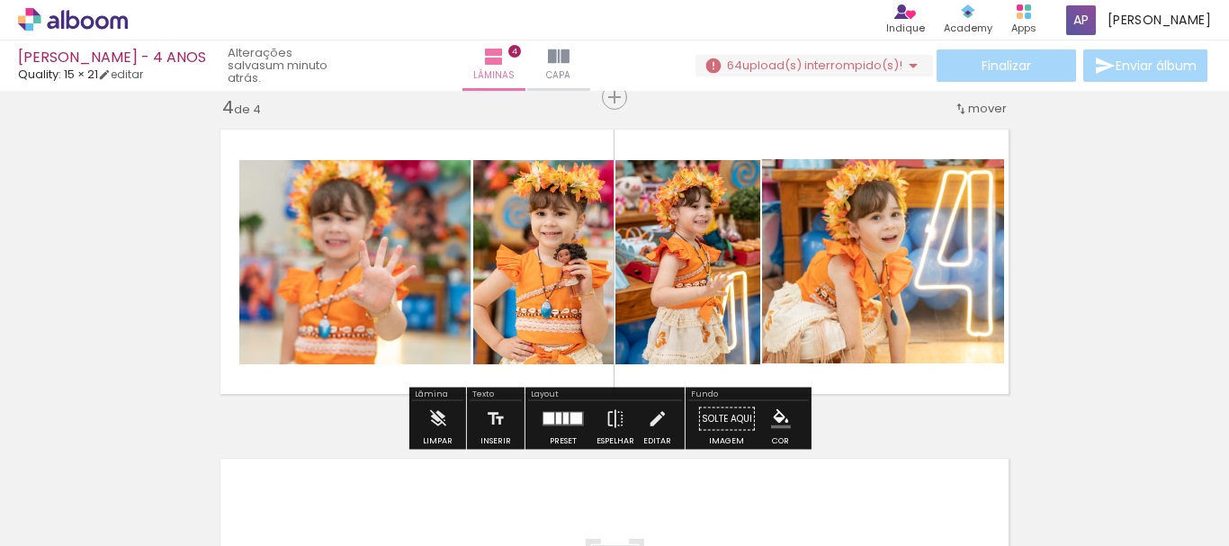
click at [948, 281] on quentale-photo at bounding box center [883, 261] width 242 height 204
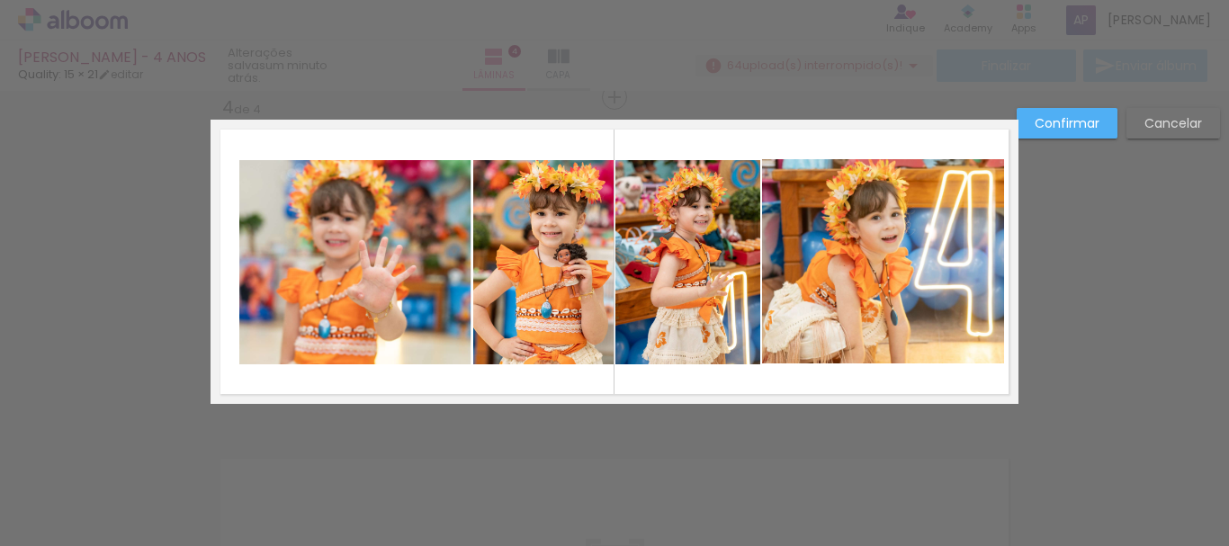
click at [923, 251] on quentale-photo at bounding box center [883, 261] width 242 height 204
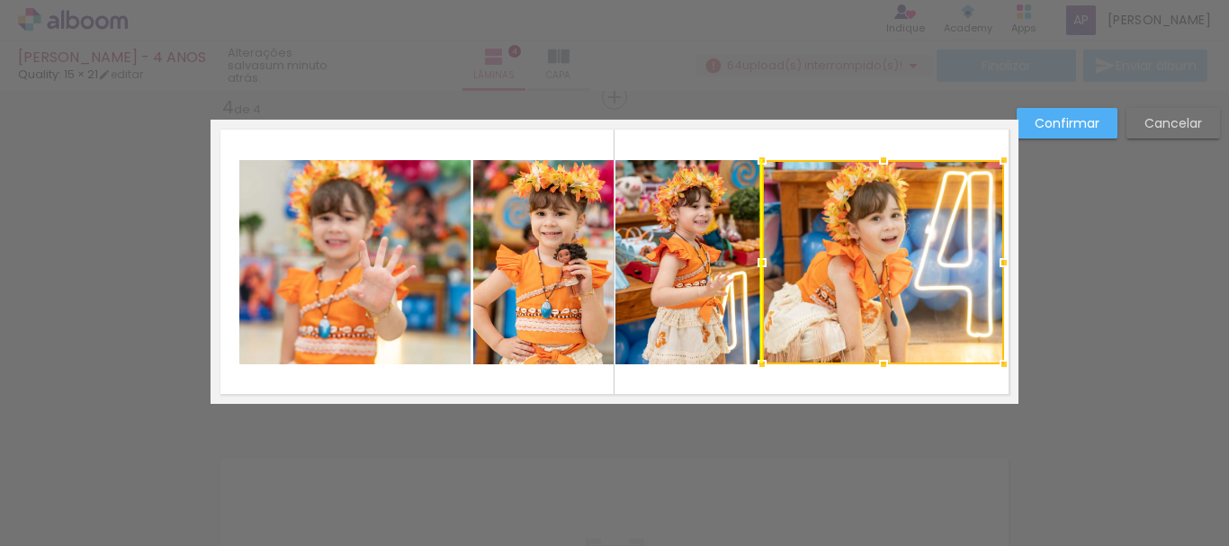
click at [899, 225] on div at bounding box center [883, 262] width 242 height 204
click at [0, 0] on slot "Confirmar" at bounding box center [0, 0] width 0 height 0
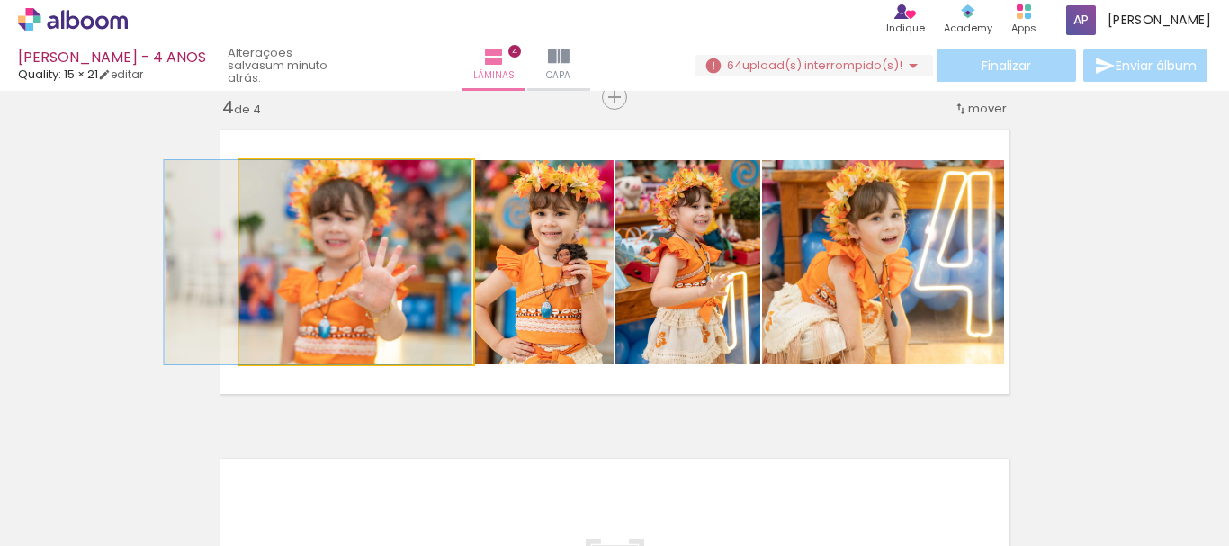
click at [379, 312] on quentale-photo at bounding box center [356, 262] width 234 height 204
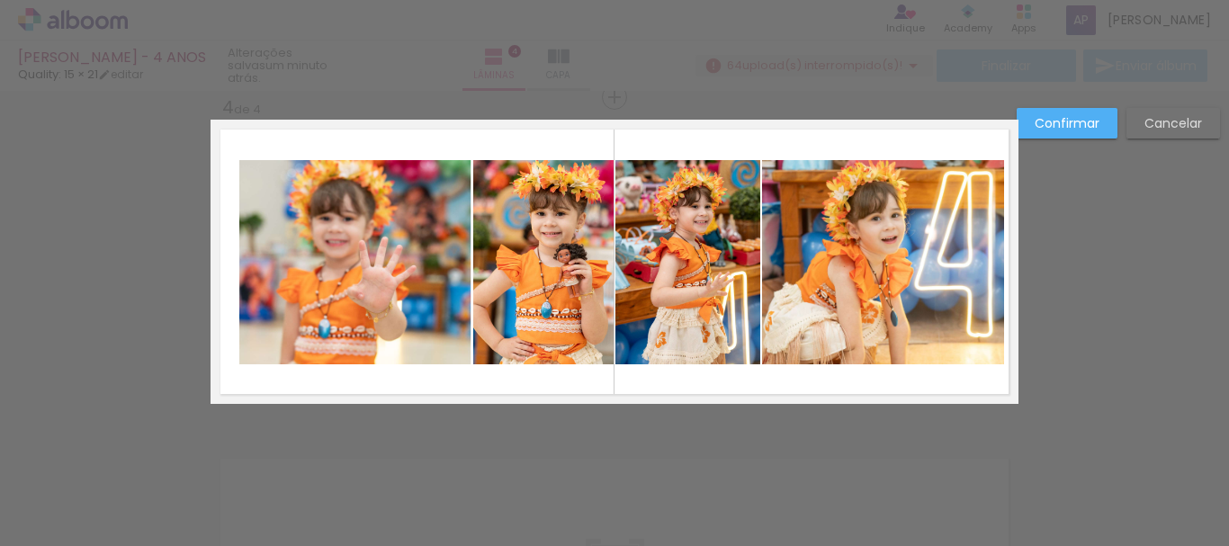
click at [383, 303] on quentale-photo at bounding box center [356, 262] width 234 height 204
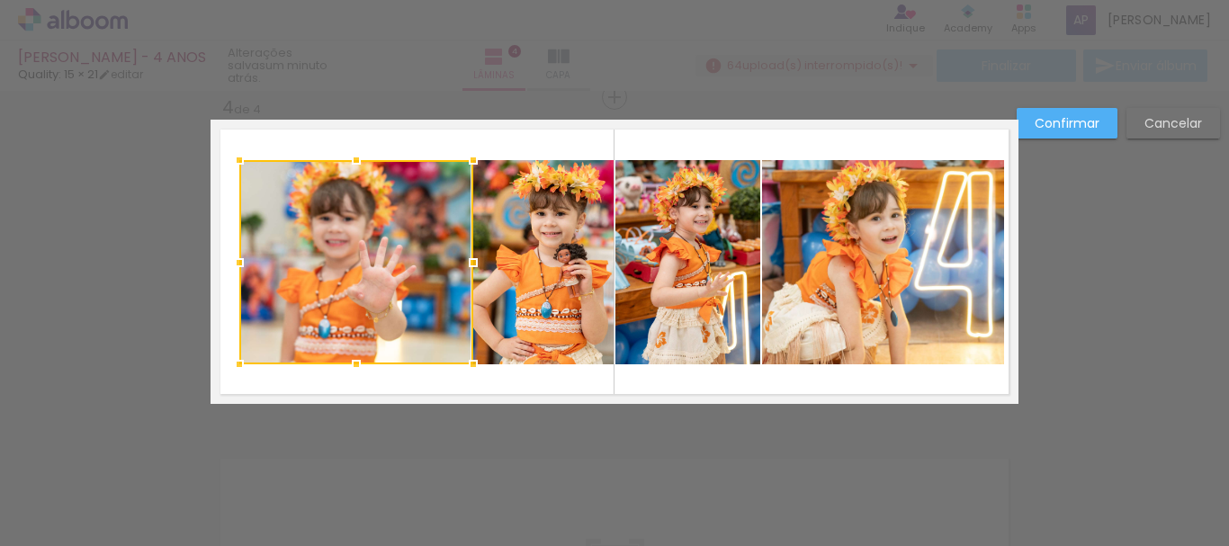
click at [0, 0] on slot "Confirmar" at bounding box center [0, 0] width 0 height 0
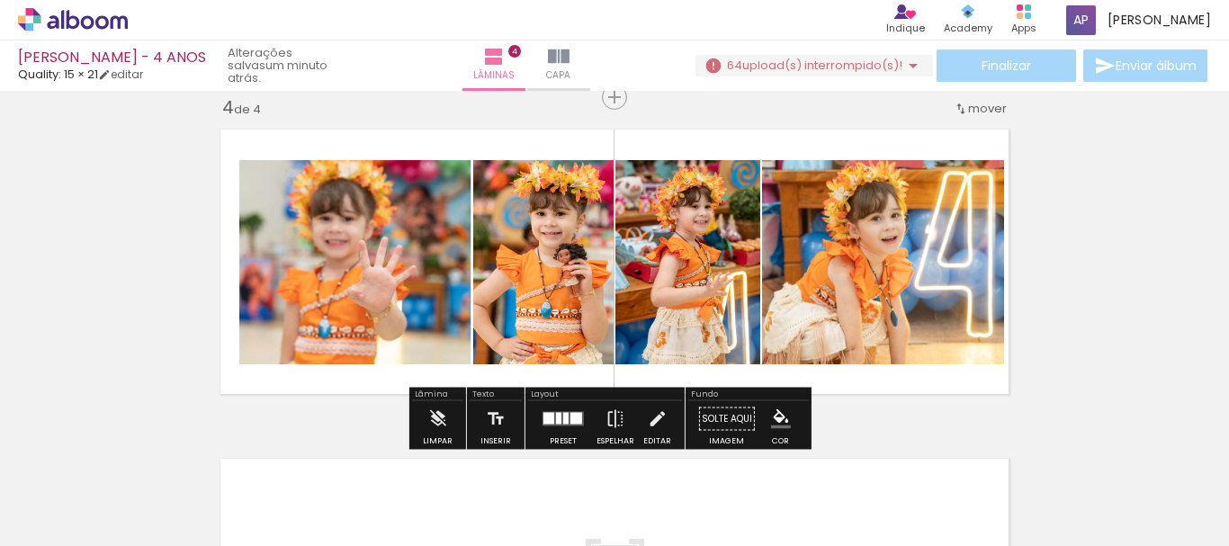
click at [409, 231] on quentale-photo at bounding box center [356, 262] width 234 height 204
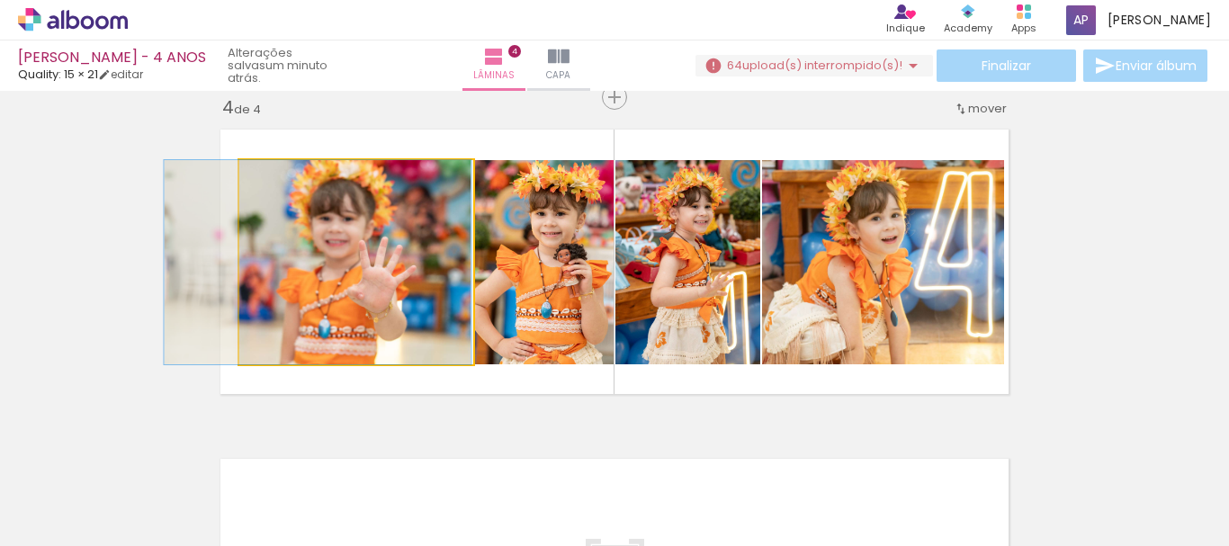
click at [409, 231] on quentale-photo at bounding box center [356, 262] width 234 height 204
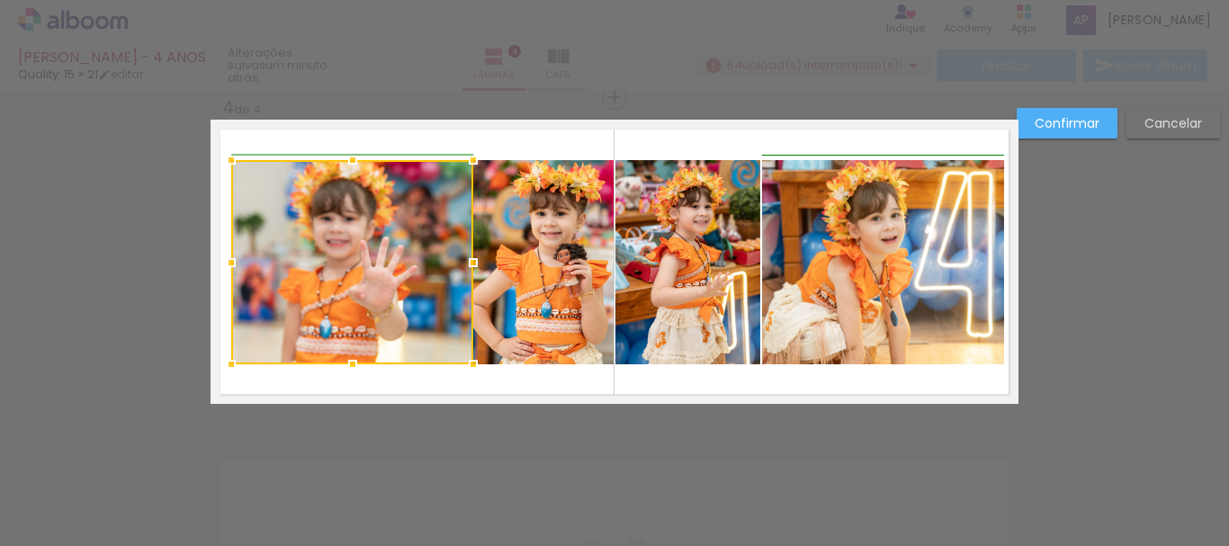
drag, startPoint x: 238, startPoint y: 261, endPoint x: 221, endPoint y: 263, distance: 16.3
click at [221, 263] on div at bounding box center [231, 263] width 36 height 36
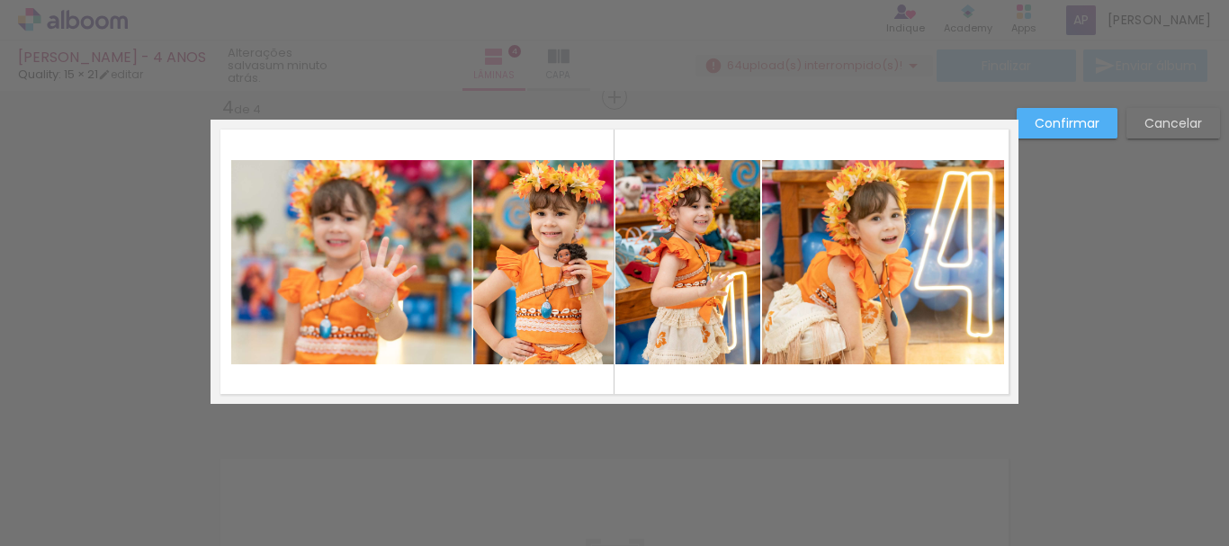
click at [0, 0] on slot "Confirmar" at bounding box center [0, 0] width 0 height 0
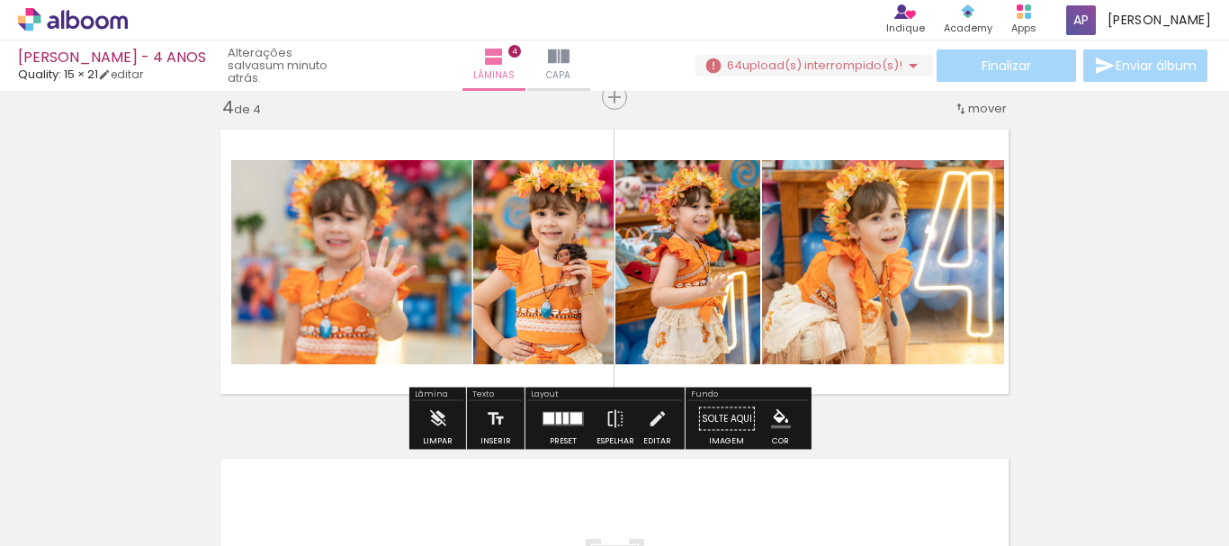
click at [374, 277] on quentale-photo at bounding box center [352, 262] width 242 height 204
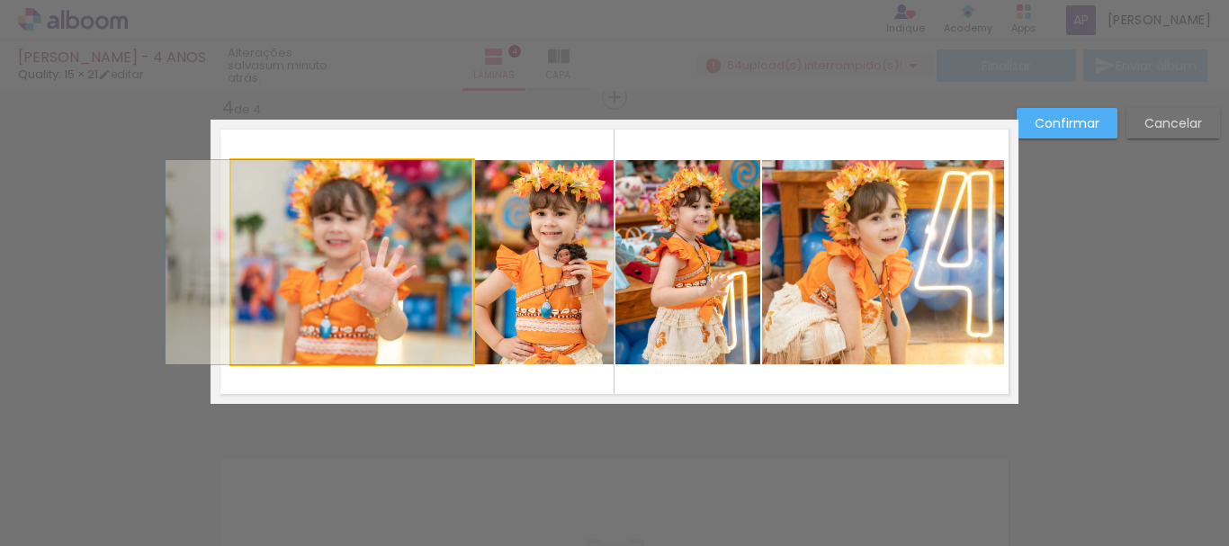
click at [399, 277] on quentale-photo at bounding box center [352, 262] width 242 height 204
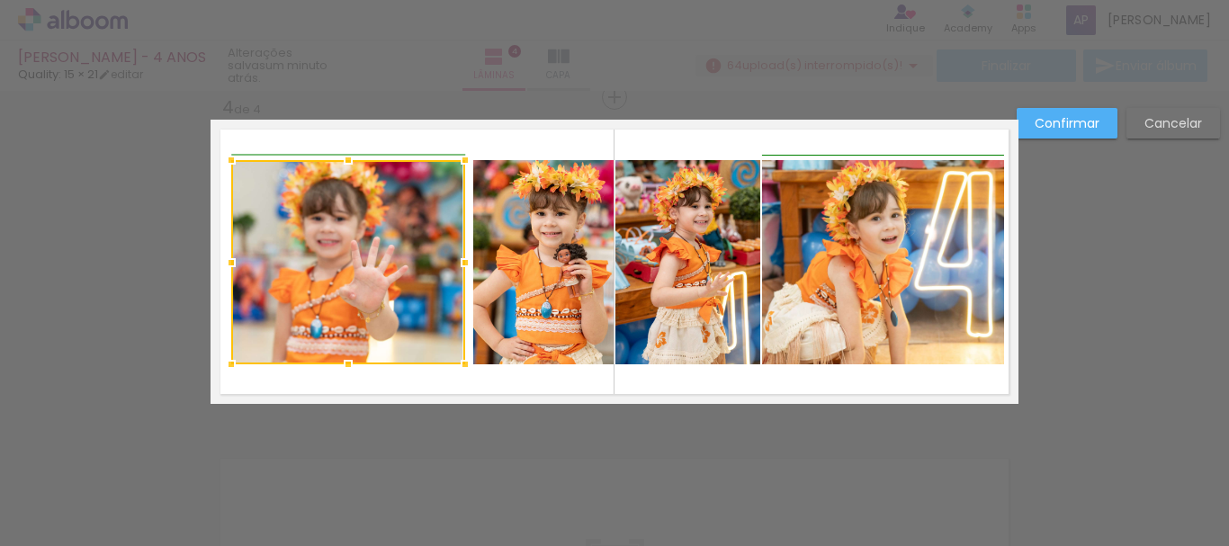
click at [461, 260] on div at bounding box center [465, 263] width 36 height 36
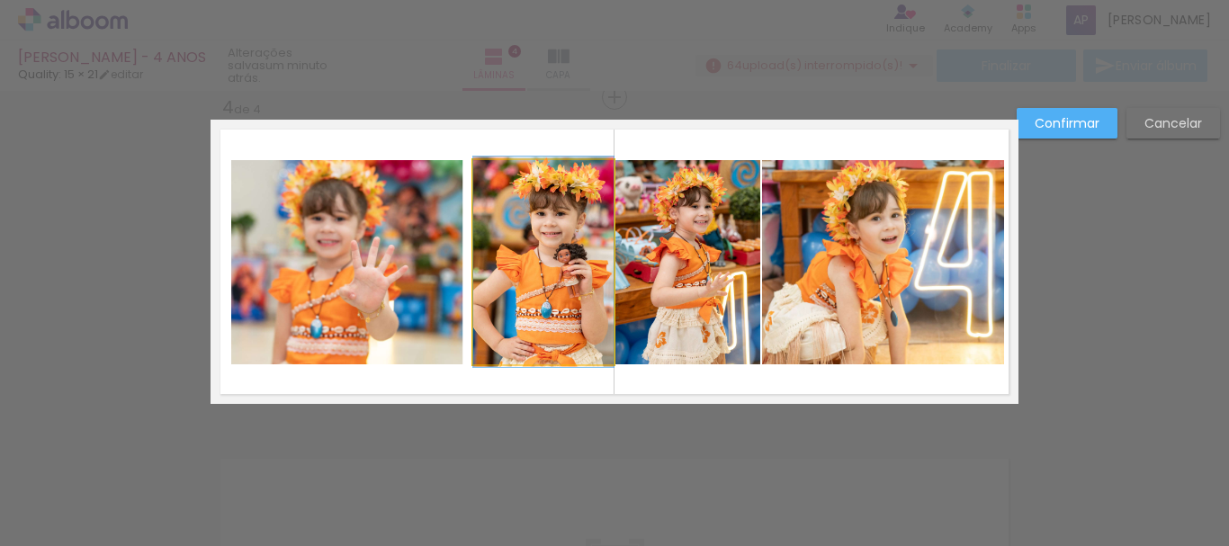
click at [507, 248] on quentale-photo at bounding box center [543, 262] width 140 height 204
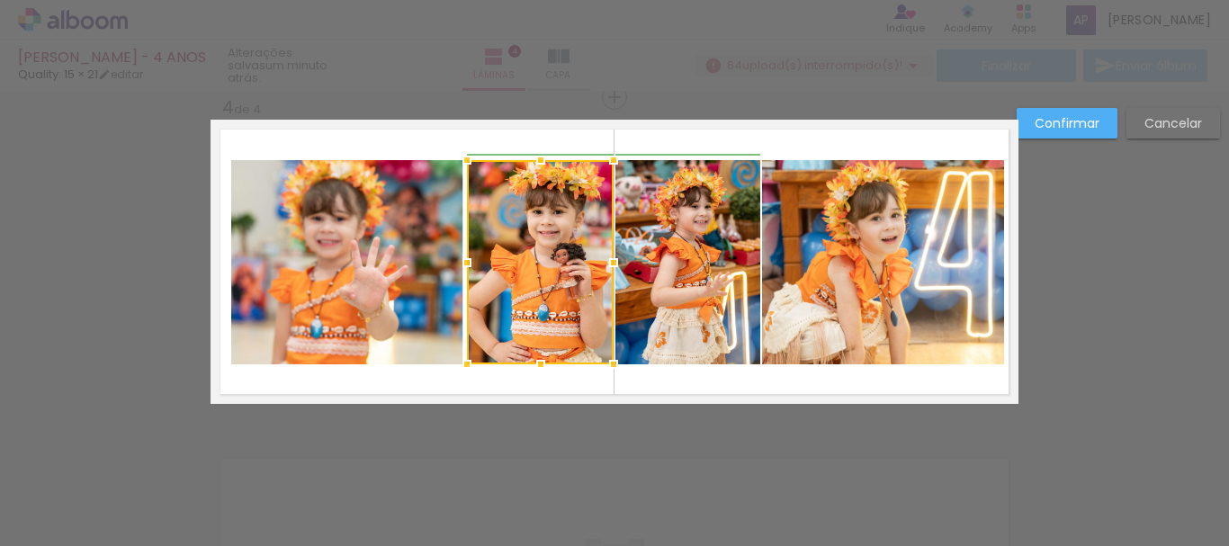
drag, startPoint x: 474, startPoint y: 257, endPoint x: 464, endPoint y: 258, distance: 9.9
click at [464, 258] on div at bounding box center [467, 263] width 36 height 36
click at [1080, 113] on paper-button "Confirmar" at bounding box center [1067, 123] width 101 height 31
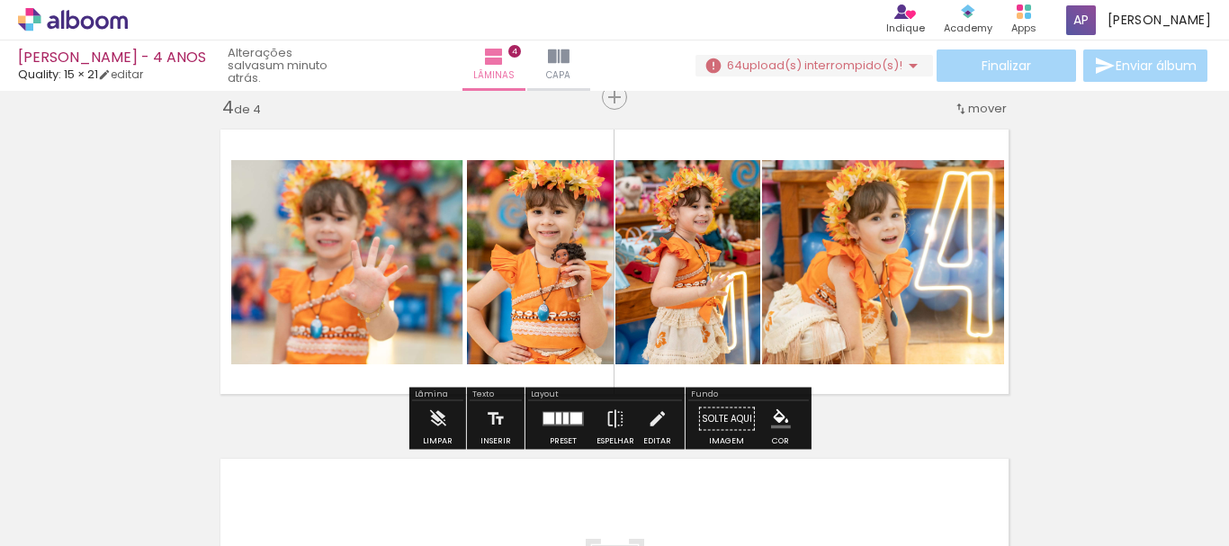
click at [801, 284] on quentale-photo at bounding box center [883, 262] width 242 height 204
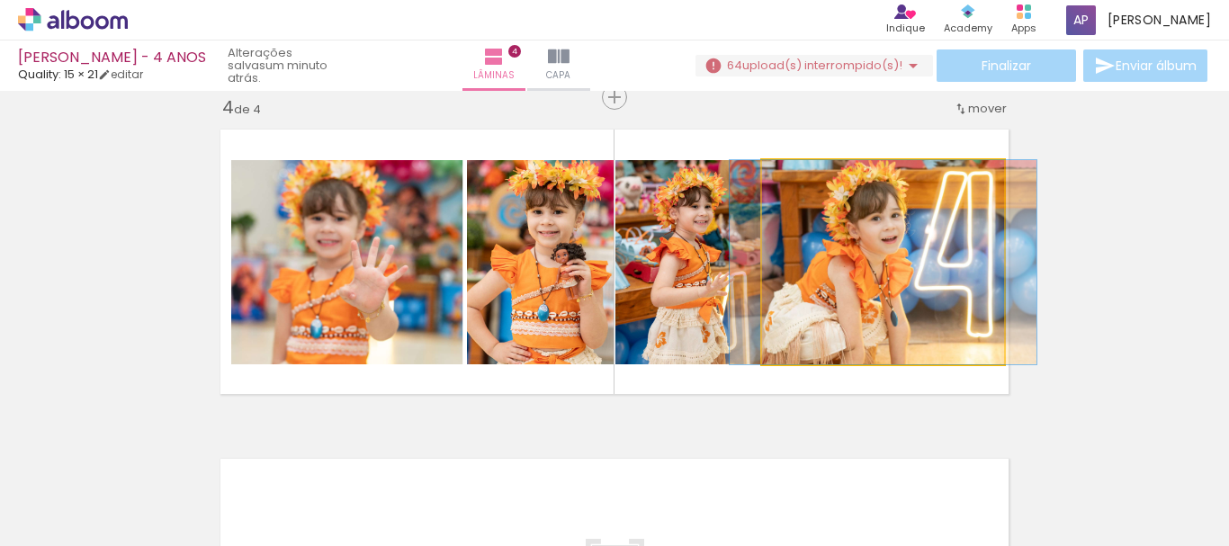
click at [801, 284] on quentale-photo at bounding box center [883, 262] width 242 height 204
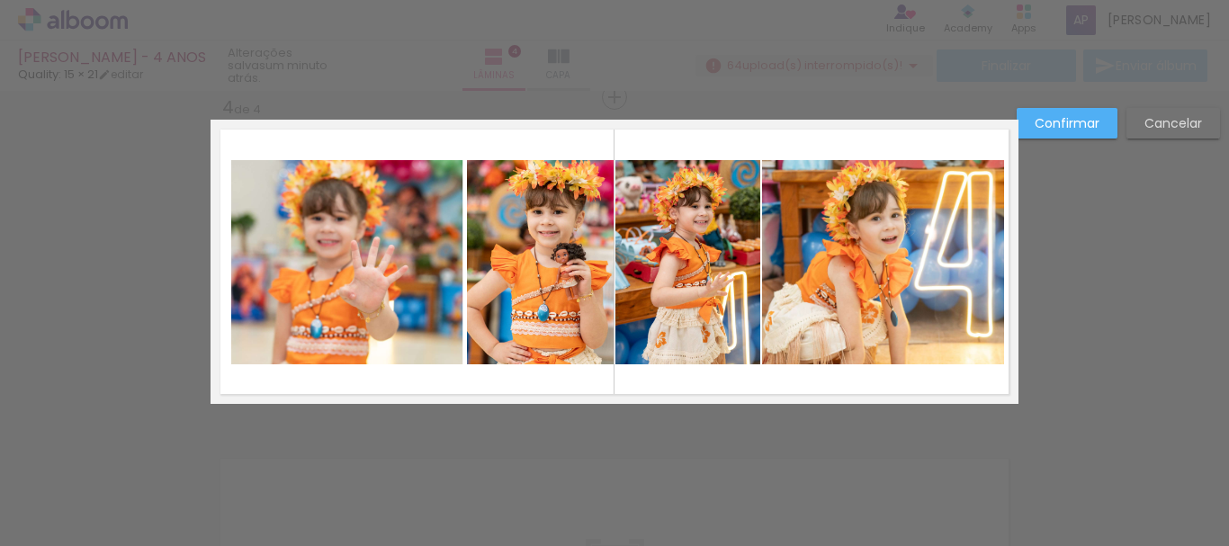
click at [799, 273] on quentale-photo at bounding box center [883, 262] width 242 height 204
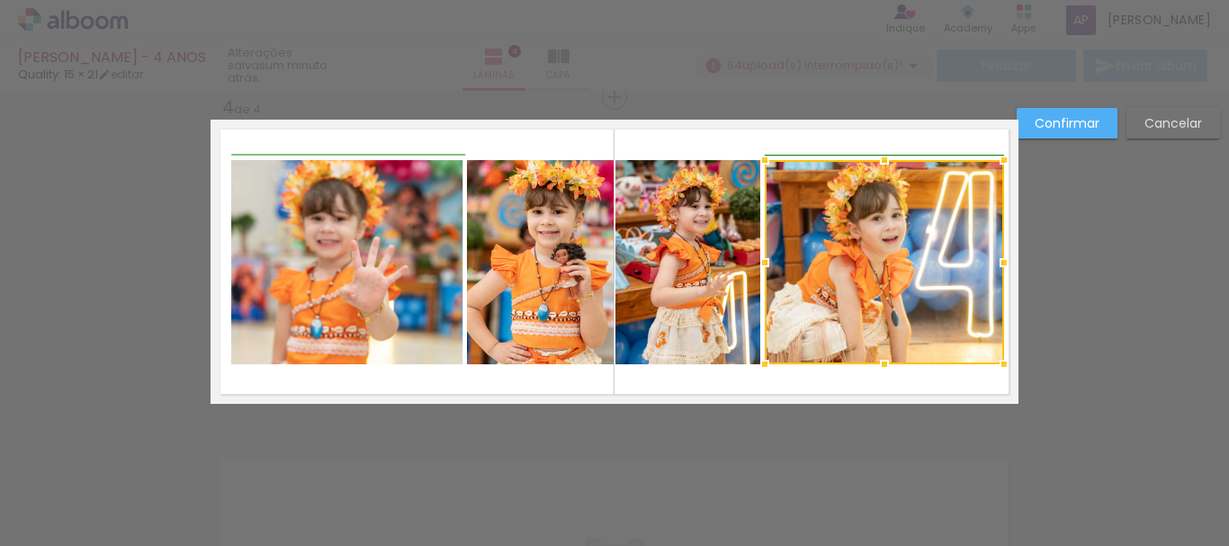
click at [760, 263] on div at bounding box center [765, 263] width 36 height 36
click at [0, 0] on slot "Confirmar" at bounding box center [0, 0] width 0 height 0
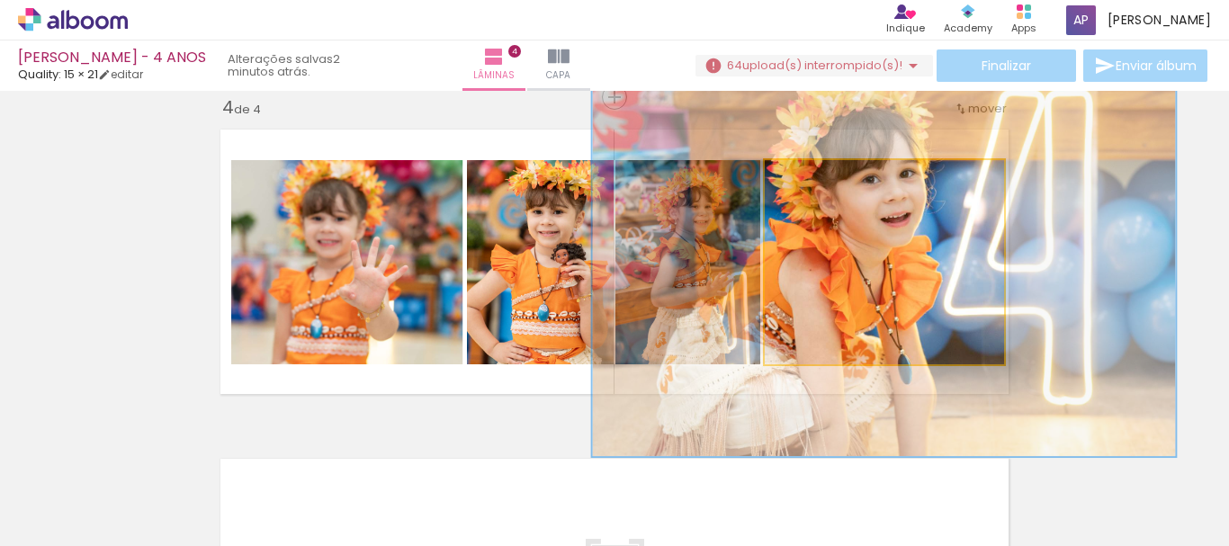
drag, startPoint x: 817, startPoint y: 185, endPoint x: 870, endPoint y: 185, distance: 53.1
click at [870, 185] on div at bounding box center [865, 179] width 29 height 29
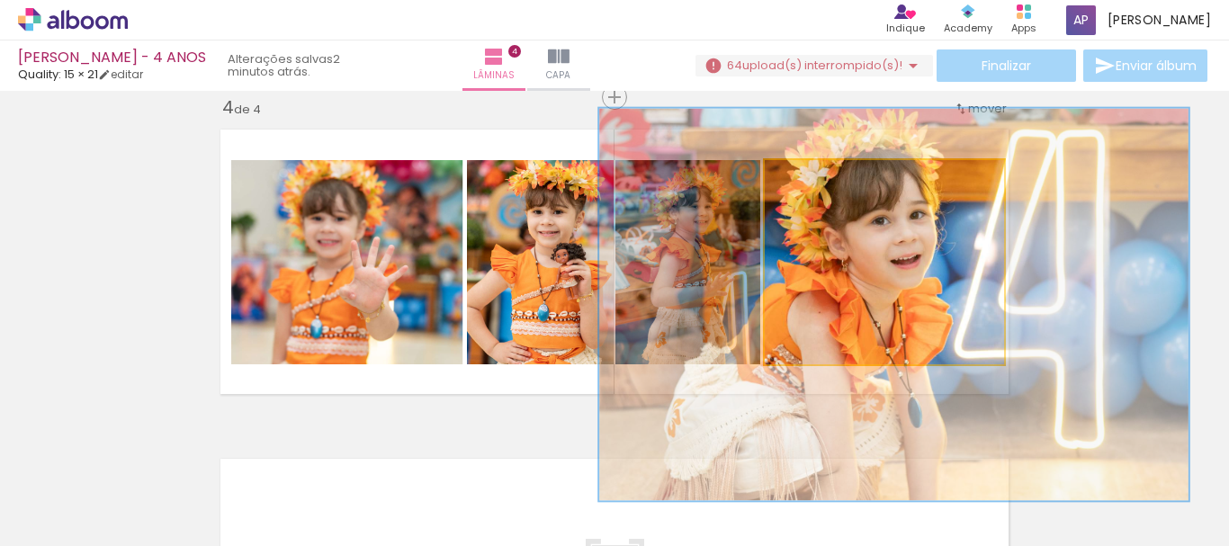
drag, startPoint x: 950, startPoint y: 258, endPoint x: 966, endPoint y: 320, distance: 63.1
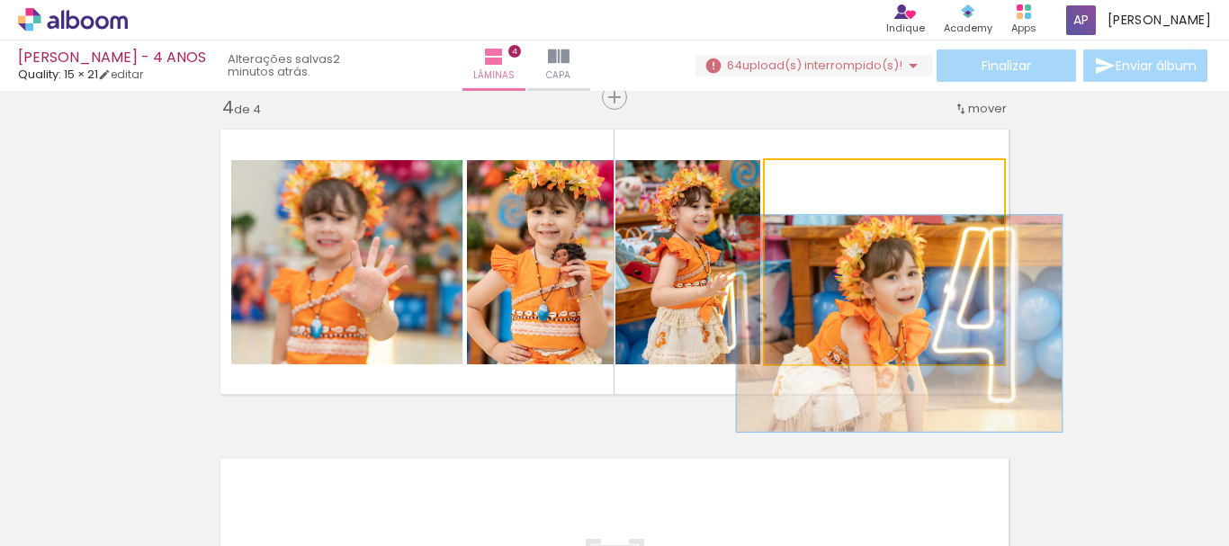
drag, startPoint x: 803, startPoint y: 185, endPoint x: 788, endPoint y: 212, distance: 29.8
type paper-slider "100"
click at [0, 0] on slot at bounding box center [0, 0] width 0 height 0
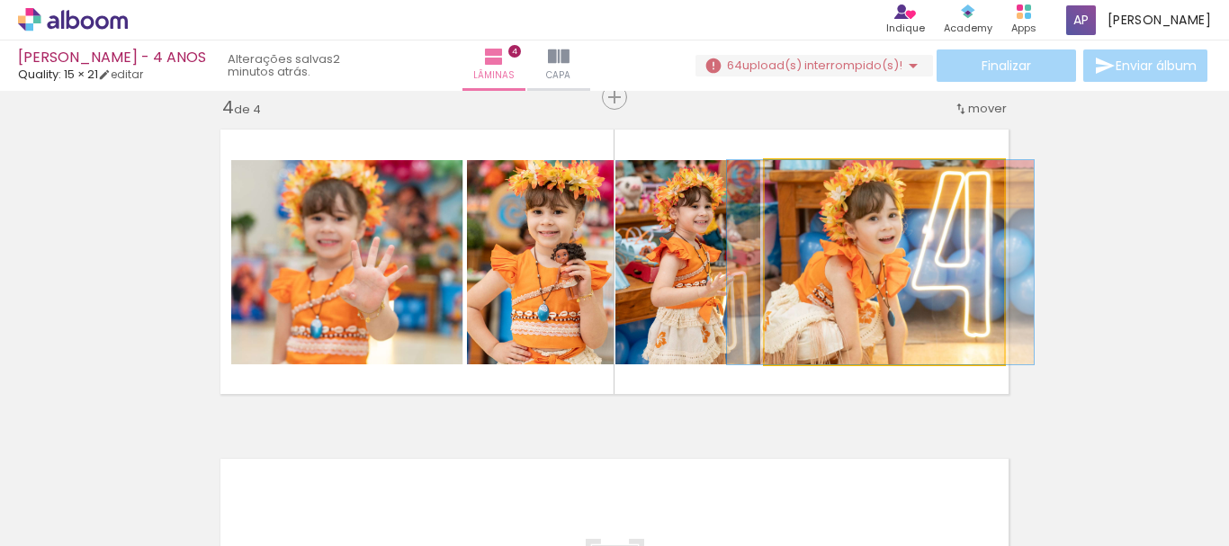
drag, startPoint x: 927, startPoint y: 260, endPoint x: 921, endPoint y: 248, distance: 13.3
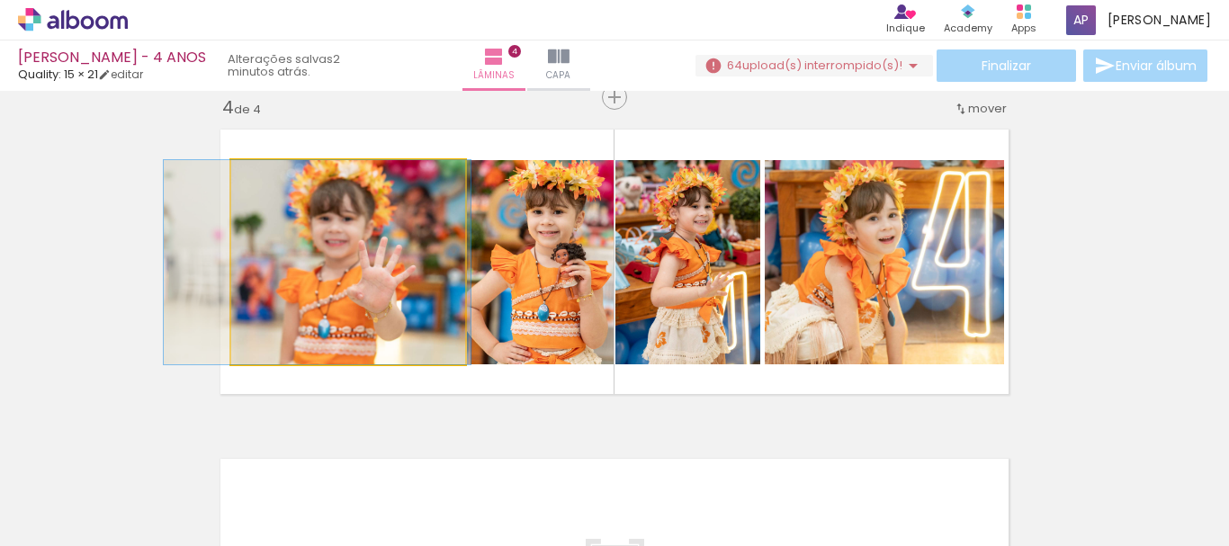
click at [418, 283] on quentale-photo at bounding box center [348, 262] width 234 height 204
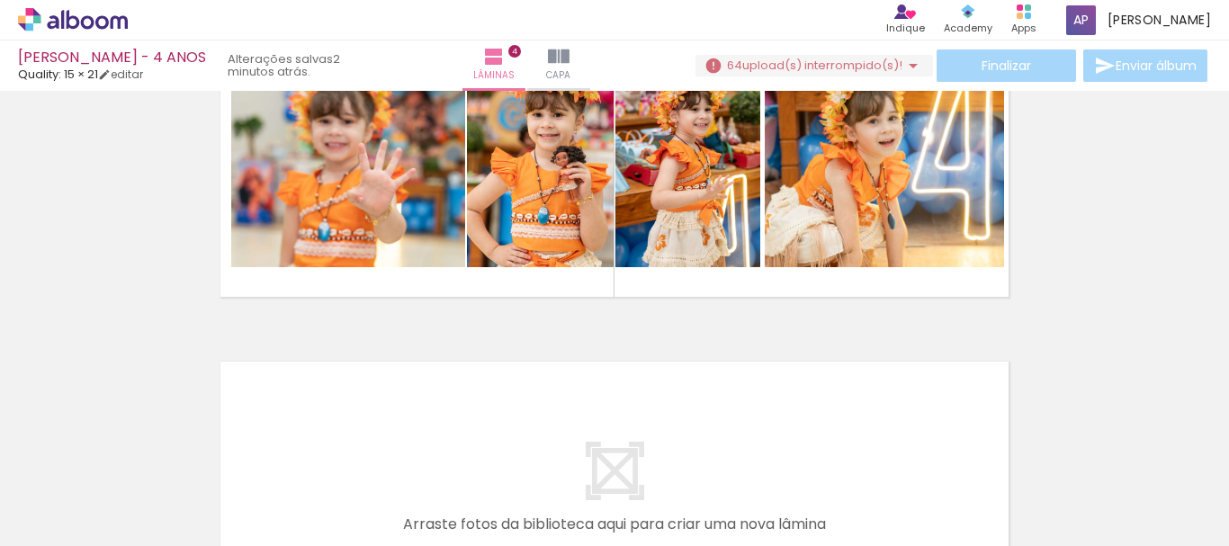
scroll to position [1117, 0]
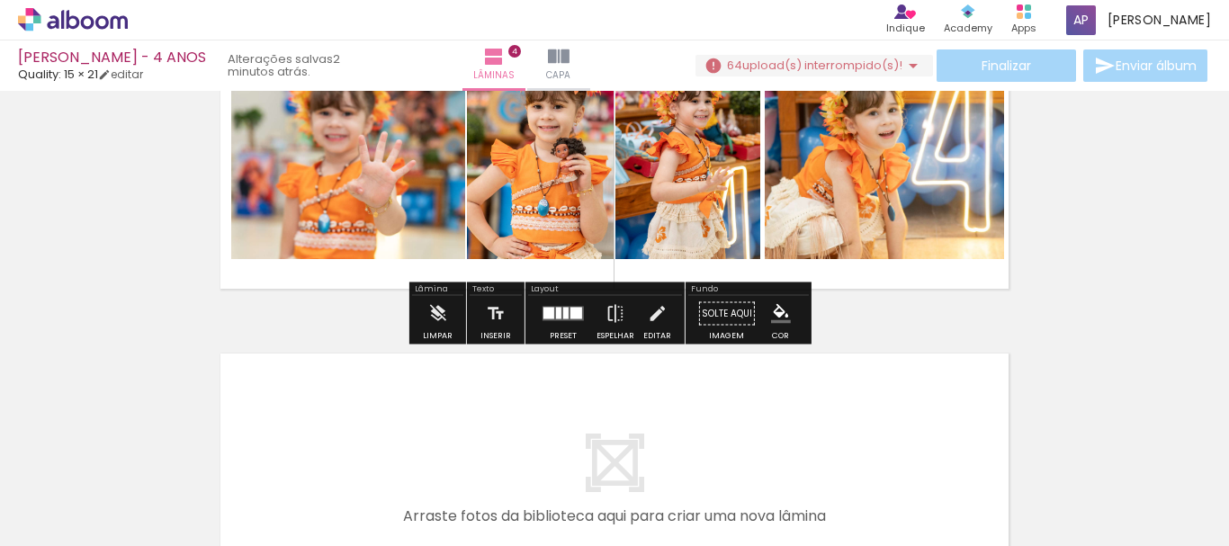
click at [872, 80] on div "Finalizar Enviar álbum" at bounding box center [954, 66] width 516 height 32
click at [869, 68] on span "upload(s) interrompido(s)!" at bounding box center [823, 65] width 160 height 17
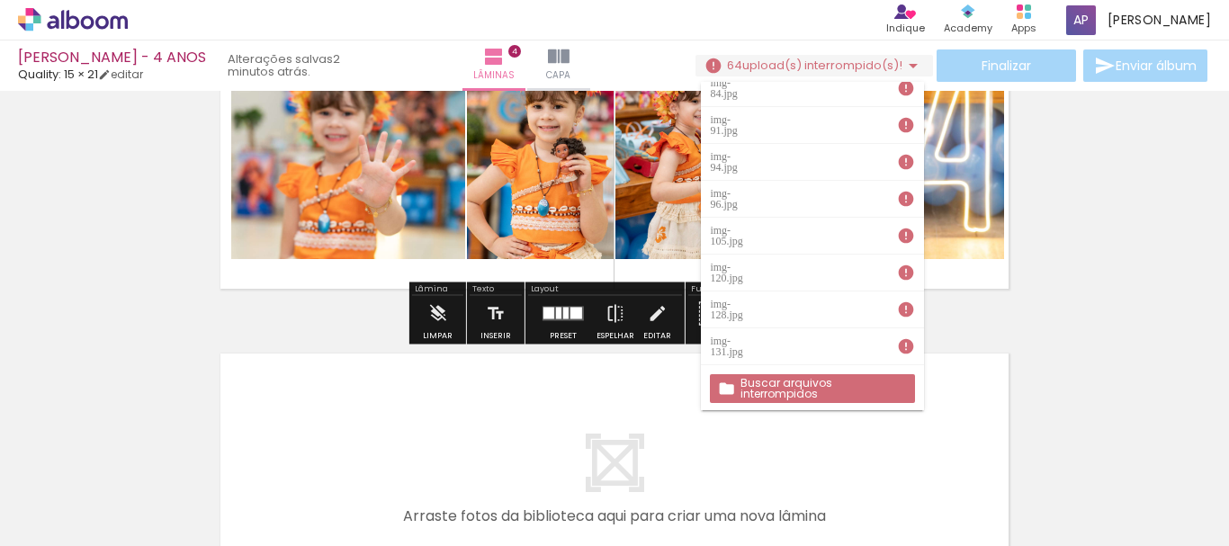
scroll to position [720, 0]
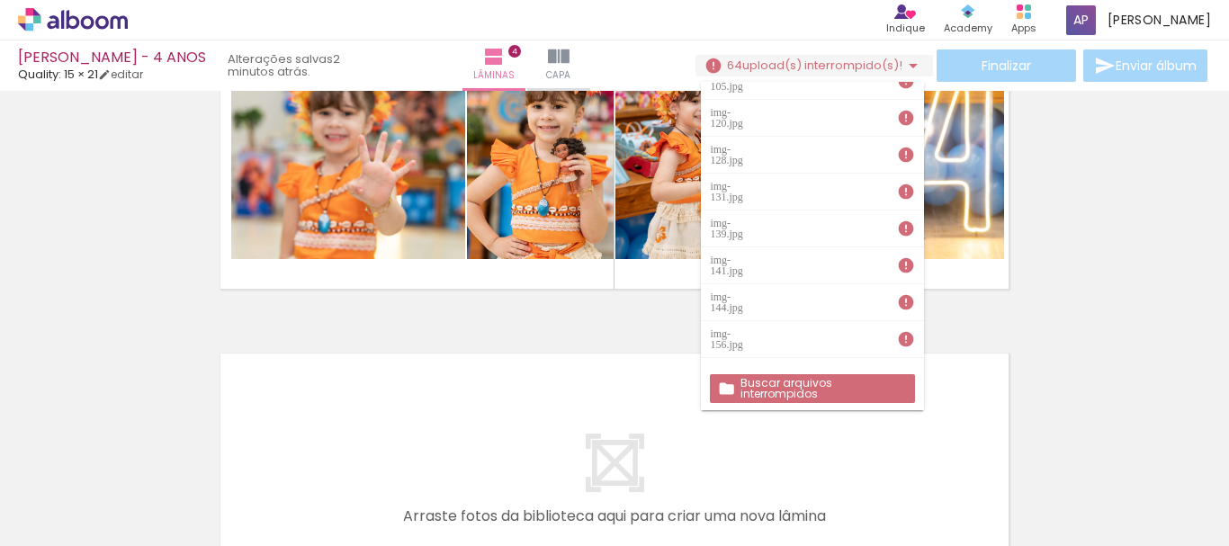
click at [0, 0] on slot "Buscar arquivos interrompidos" at bounding box center [0, 0] width 0 height 0
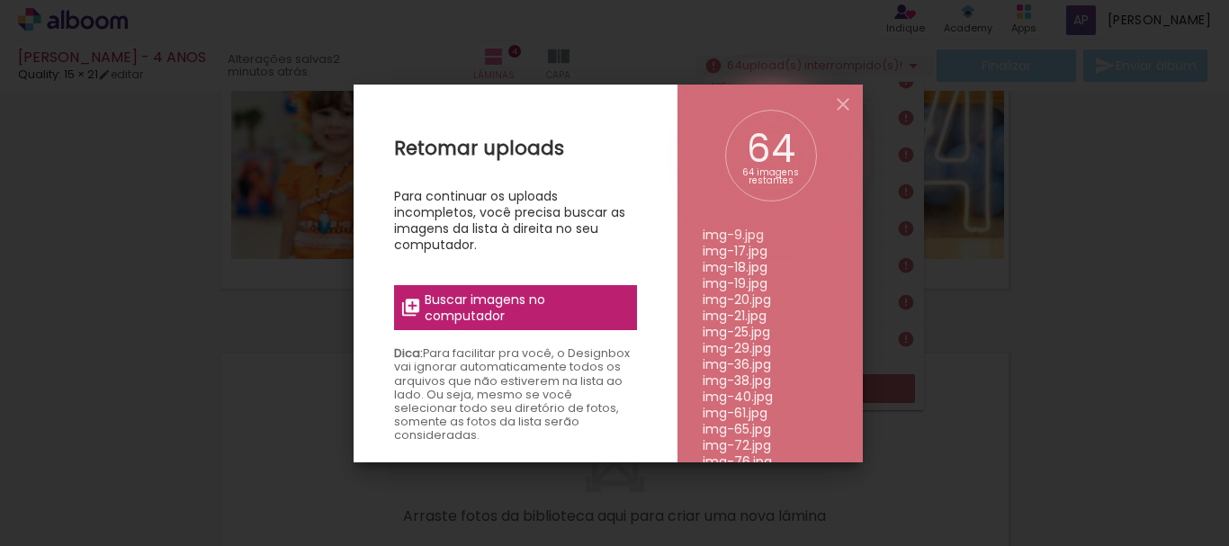
click at [527, 297] on span "Buscar imagens no computador" at bounding box center [525, 308] width 201 height 32
click at [0, 0] on input "file" at bounding box center [0, 0] width 0 height 0
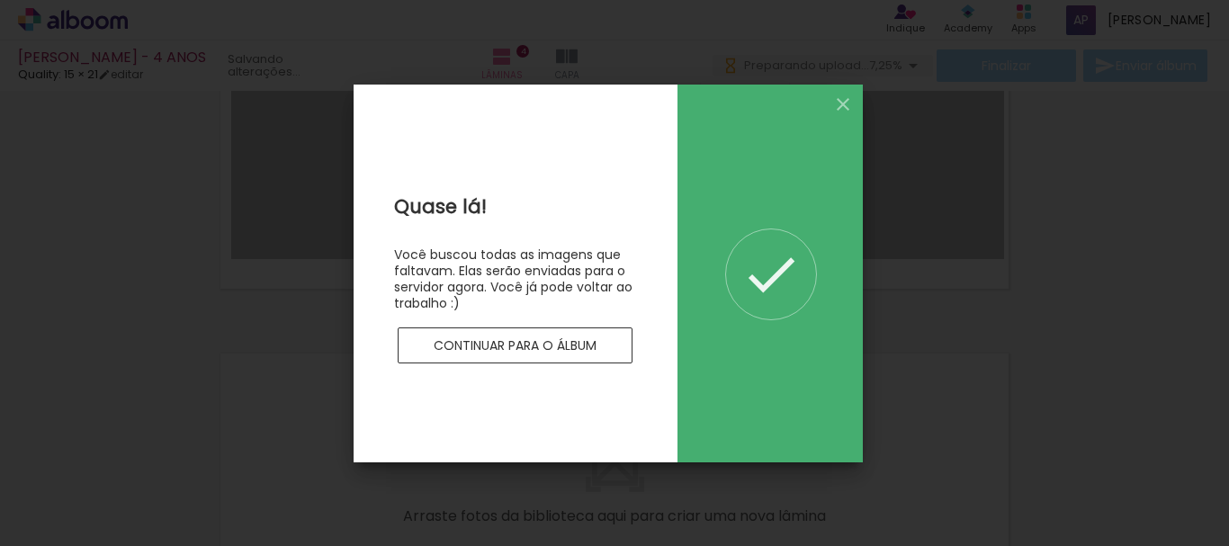
scroll to position [0, 0]
click at [841, 117] on div "0 imagens restantes" at bounding box center [770, 274] width 185 height 378
click at [839, 104] on iron-icon at bounding box center [844, 105] width 22 height 22
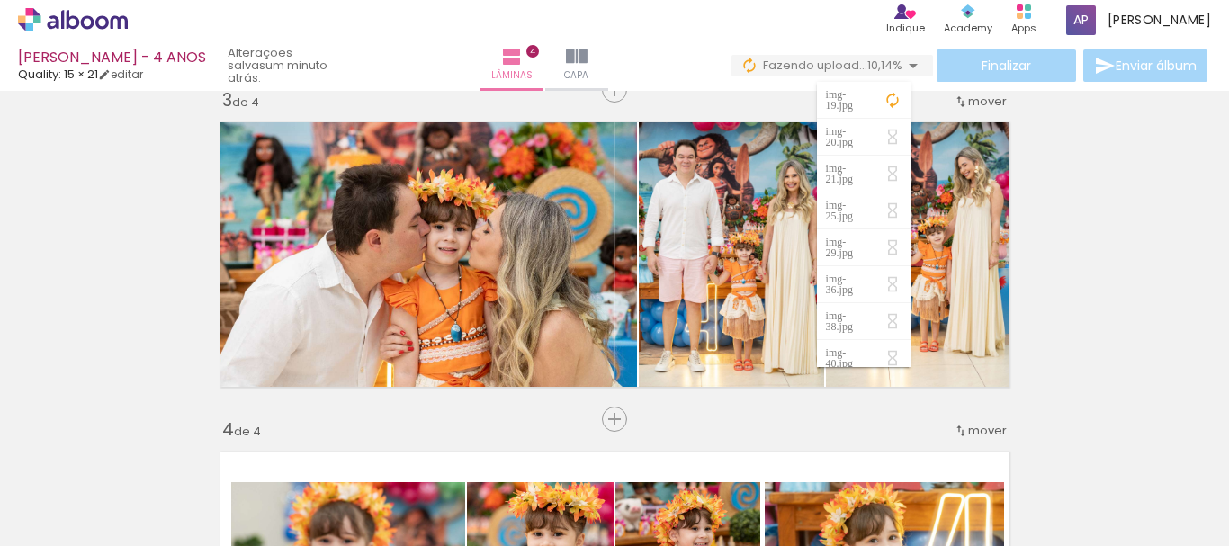
scroll to position [667, 0]
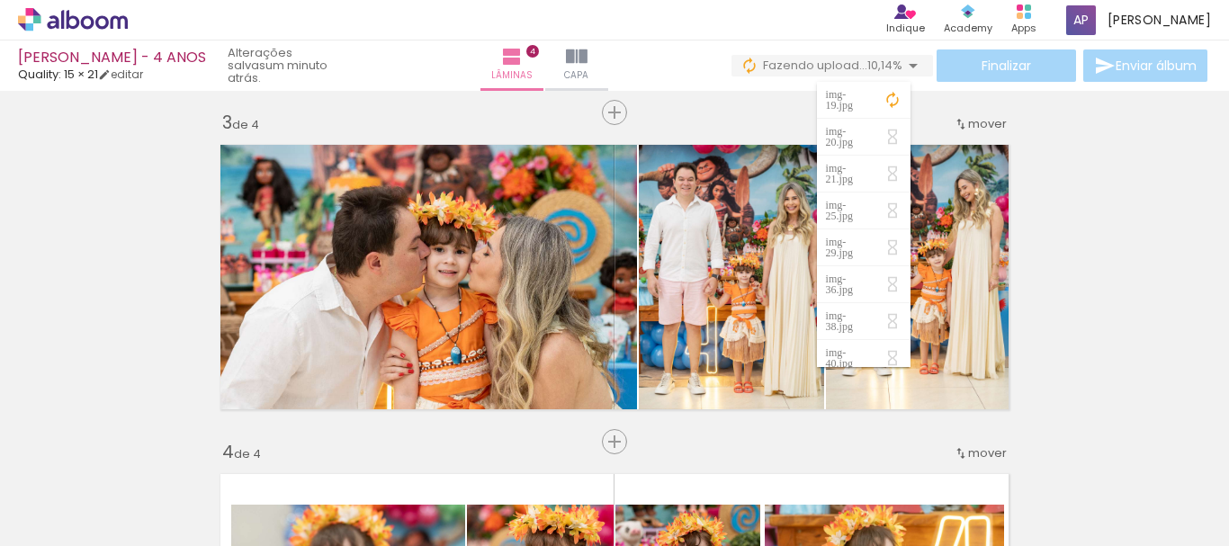
click at [1076, 217] on div "Inserir lâmina 1 de 4 Inserir lâmina 2 de 4 Inserir lâmina 3 de 4 Inserir lâmin…" at bounding box center [614, 254] width 1229 height 1648
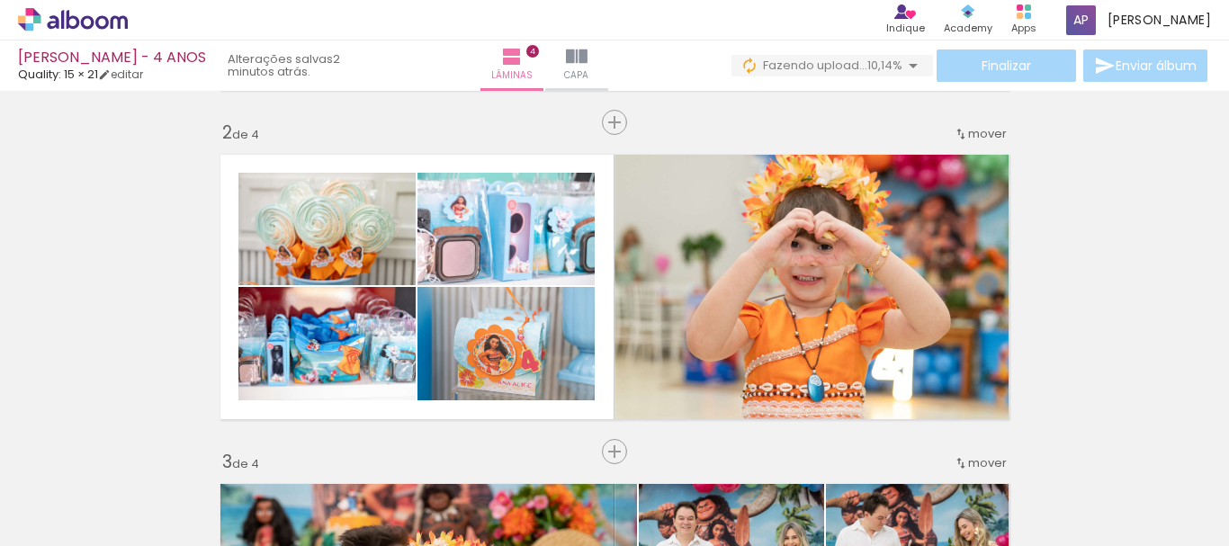
scroll to position [351, 0]
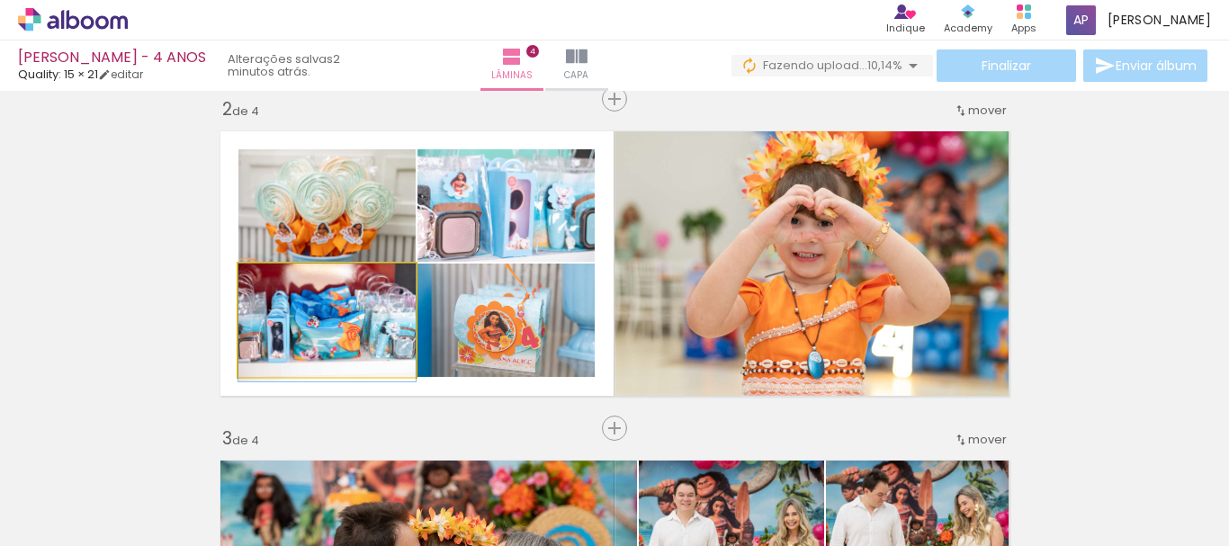
drag, startPoint x: 299, startPoint y: 327, endPoint x: 294, endPoint y: 338, distance: 11.7
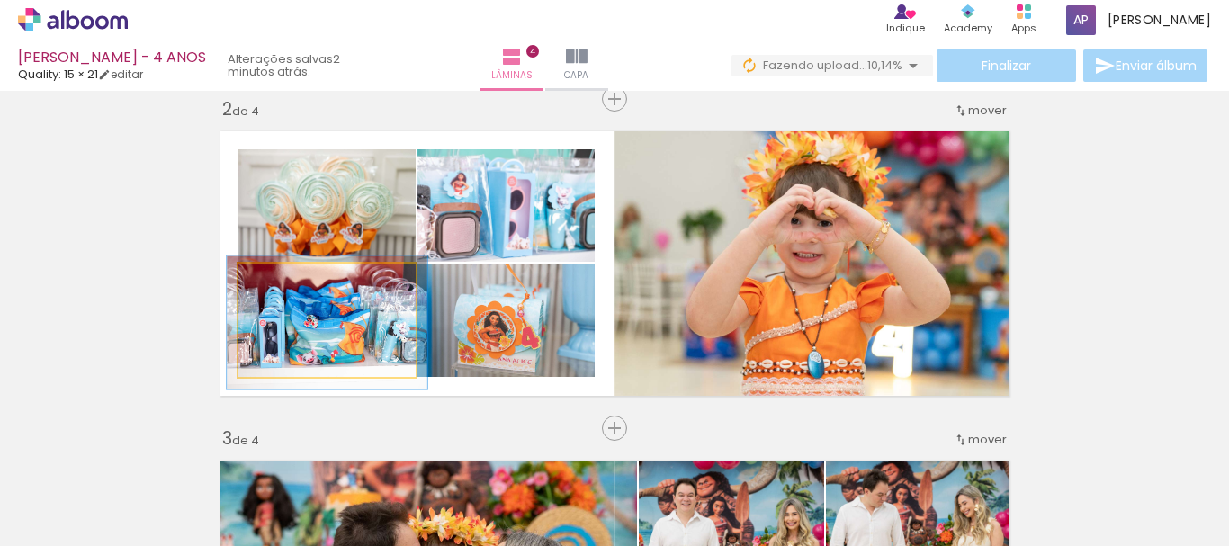
drag, startPoint x: 281, startPoint y: 284, endPoint x: 292, endPoint y: 284, distance: 10.8
type paper-slider "118"
click at [292, 284] on div at bounding box center [289, 282] width 29 height 29
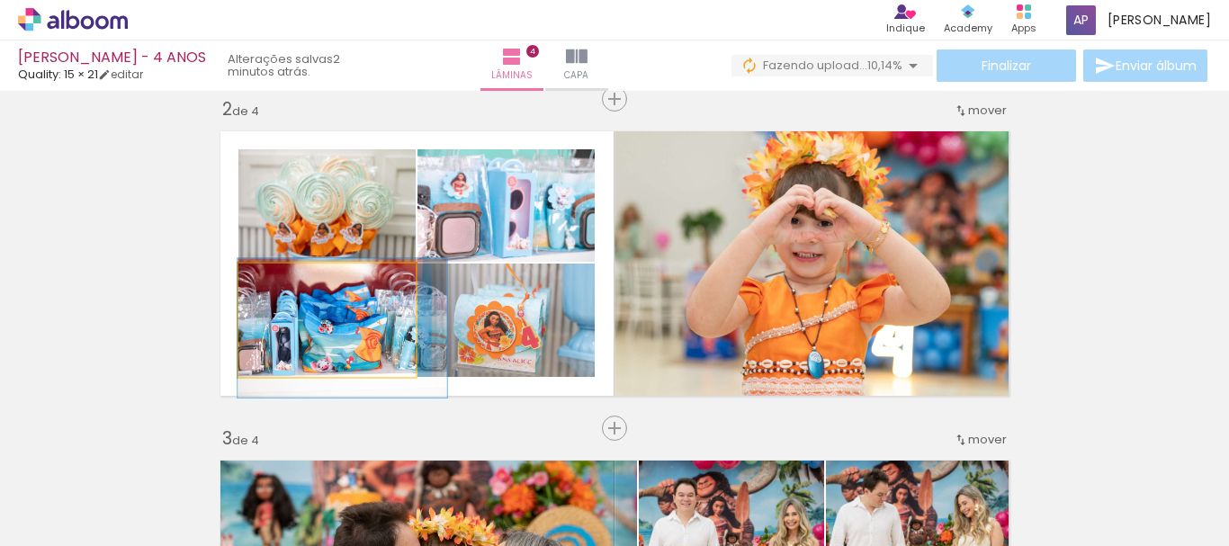
drag, startPoint x: 364, startPoint y: 336, endPoint x: 410, endPoint y: 341, distance: 46.2
click at [410, 341] on quentale-layouter at bounding box center [615, 264] width 808 height 284
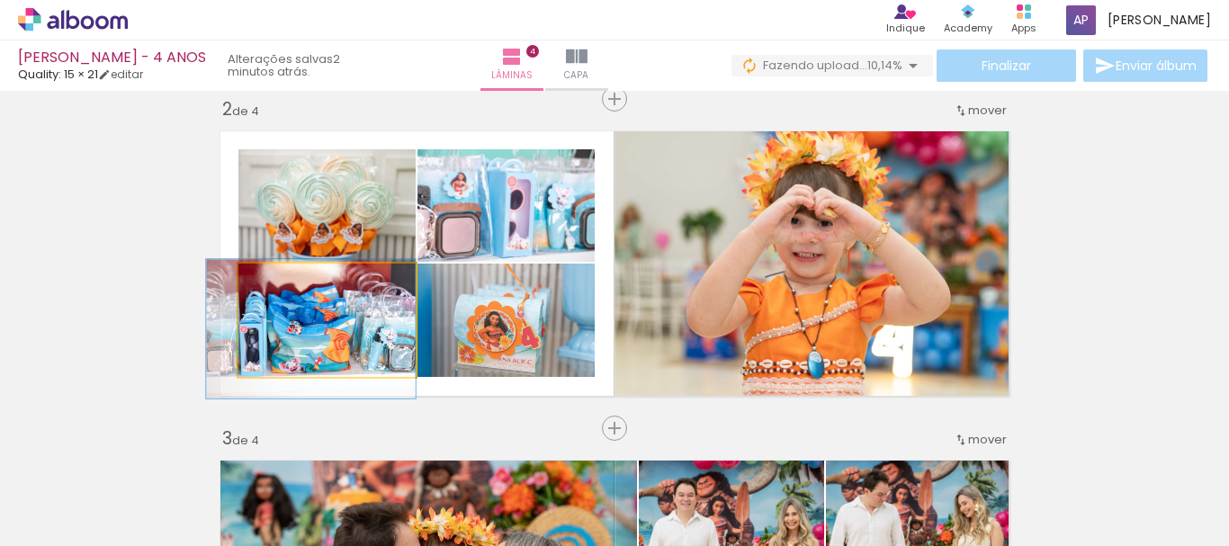
drag, startPoint x: 365, startPoint y: 326, endPoint x: 329, endPoint y: 327, distance: 35.1
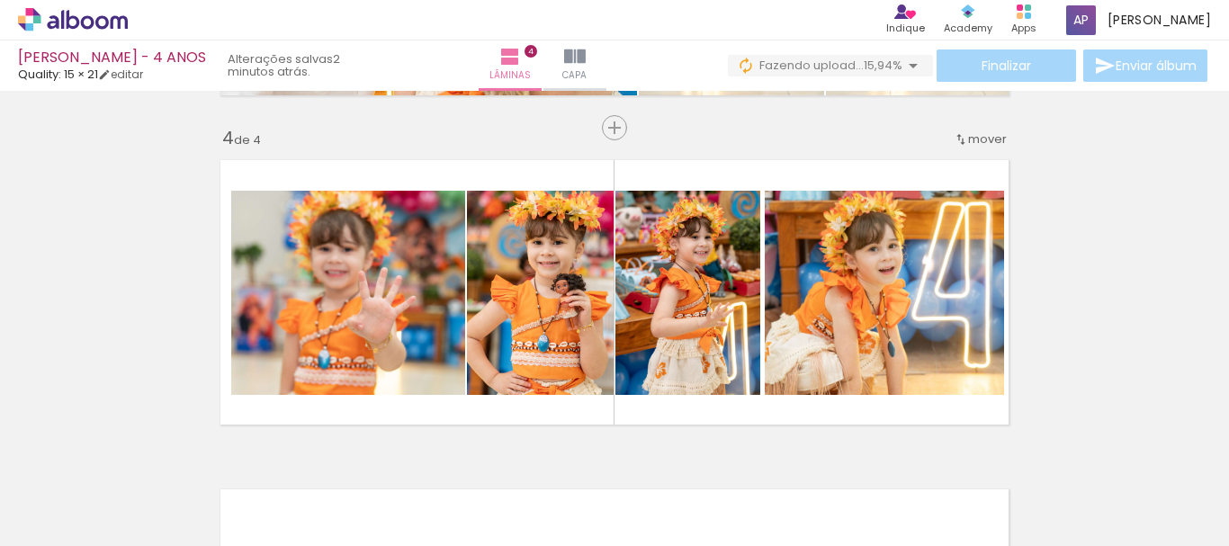
scroll to position [985, 0]
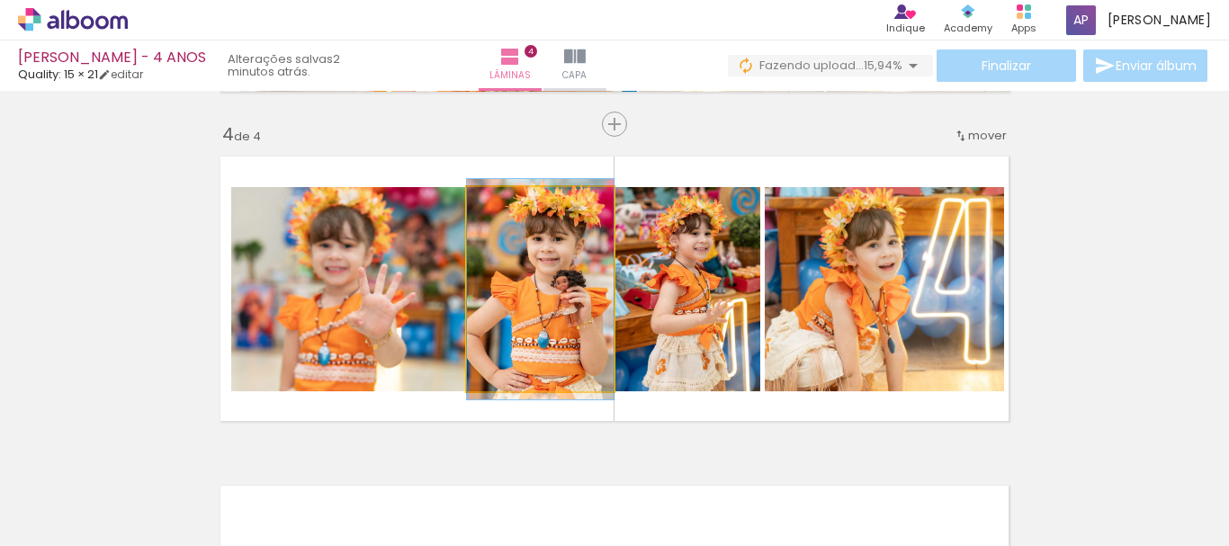
click at [574, 287] on quentale-photo at bounding box center [540, 289] width 147 height 204
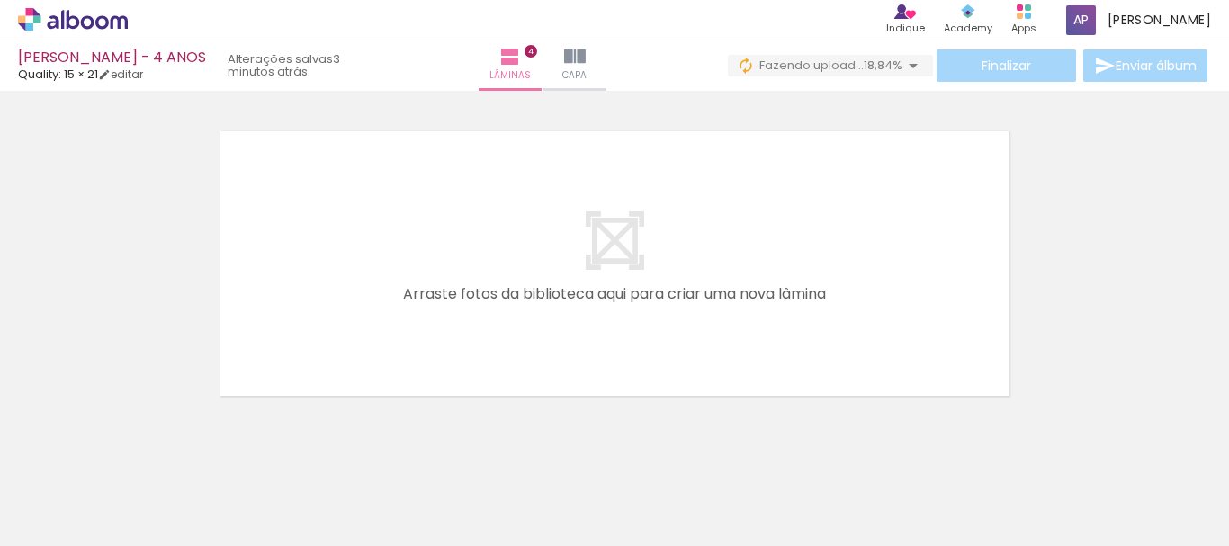
scroll to position [1343, 0]
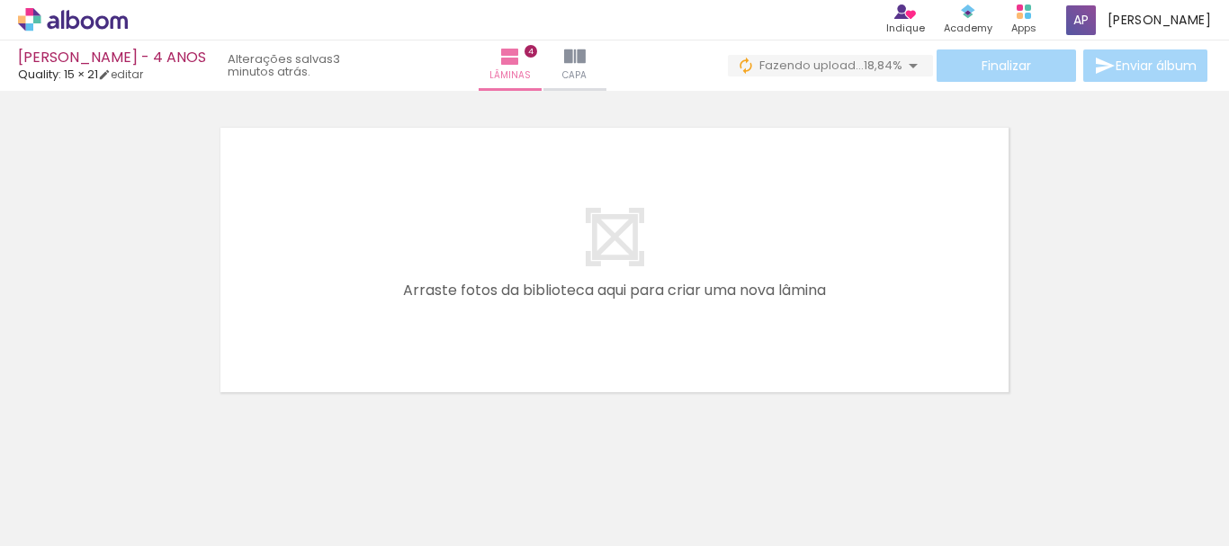
click at [1193, 459] on div at bounding box center [1170, 485] width 89 height 59
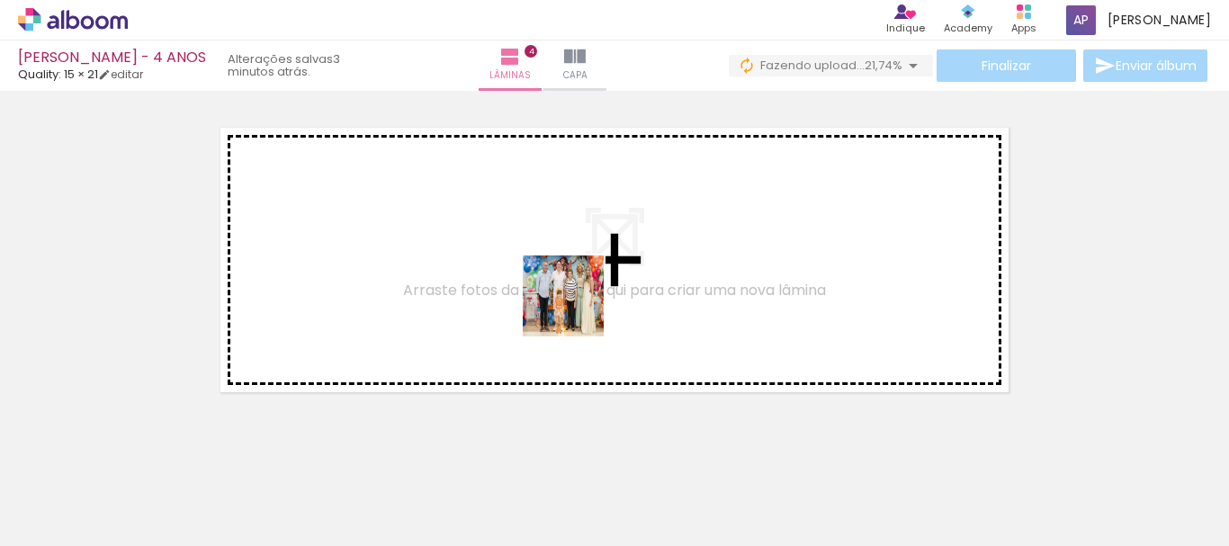
drag, startPoint x: 591, startPoint y: 340, endPoint x: 748, endPoint y: 473, distance: 205.0
click at [574, 309] on quentale-workspace at bounding box center [614, 273] width 1229 height 546
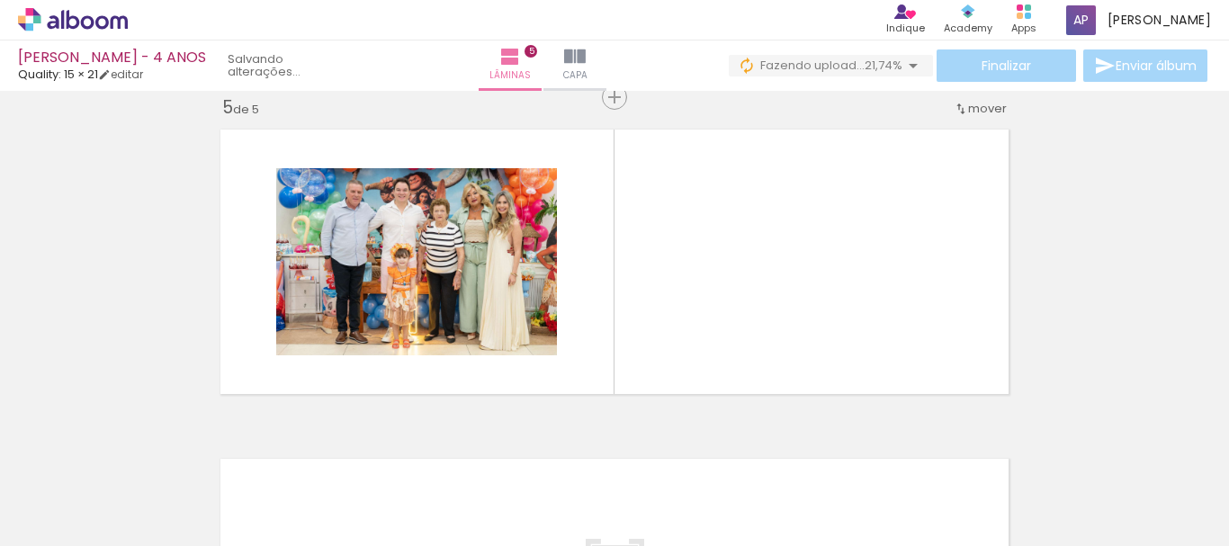
scroll to position [1341, 0]
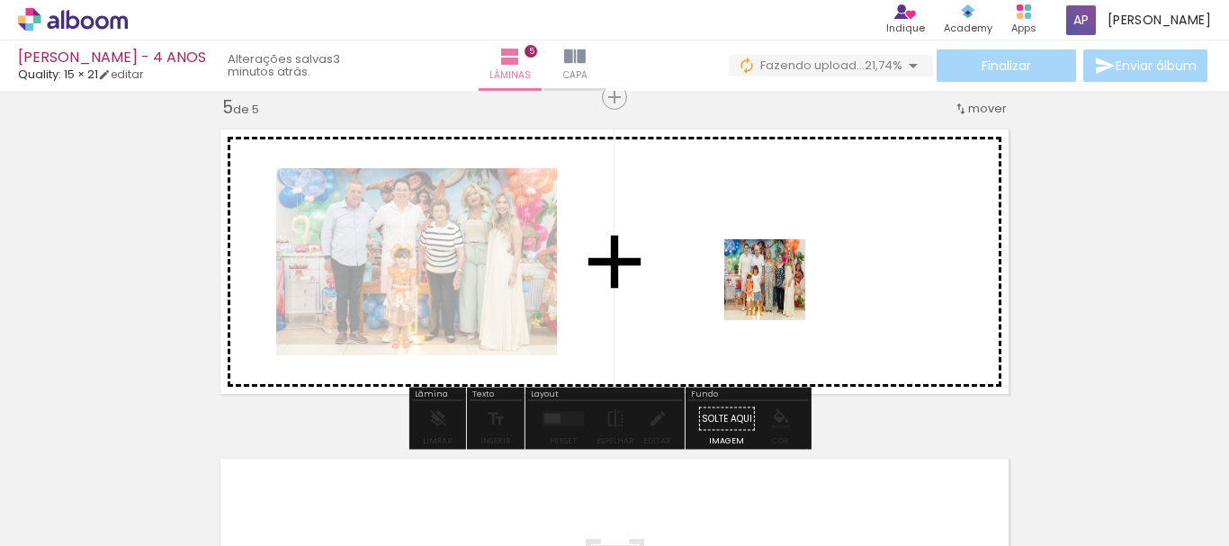
drag, startPoint x: 770, startPoint y: 502, endPoint x: 779, endPoint y: 293, distance: 209.0
click at [779, 293] on quentale-workspace at bounding box center [614, 273] width 1229 height 546
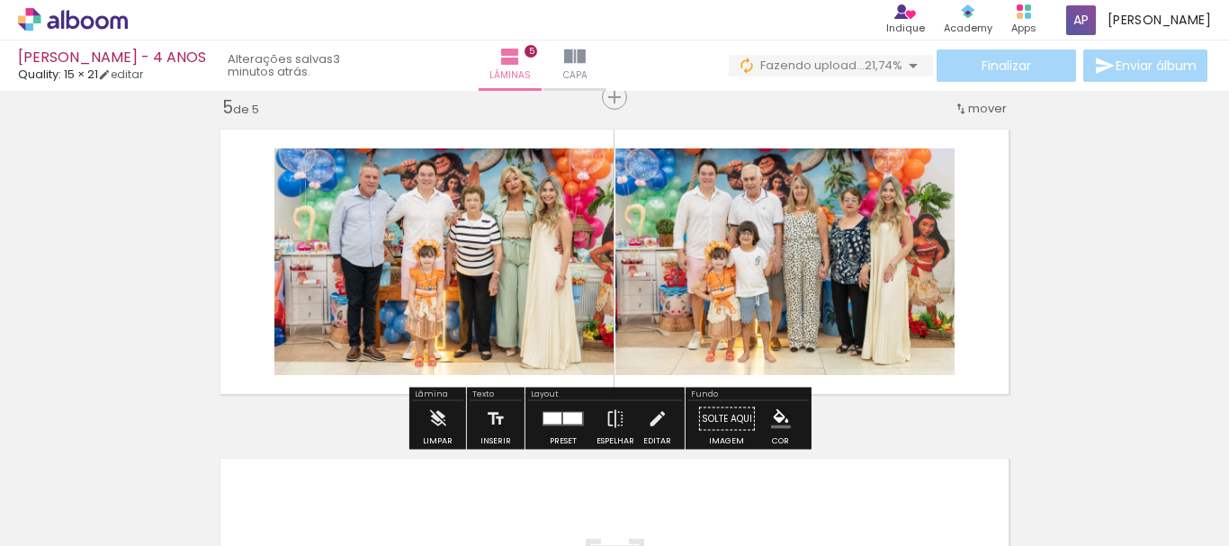
click at [548, 418] on div at bounding box center [553, 419] width 18 height 12
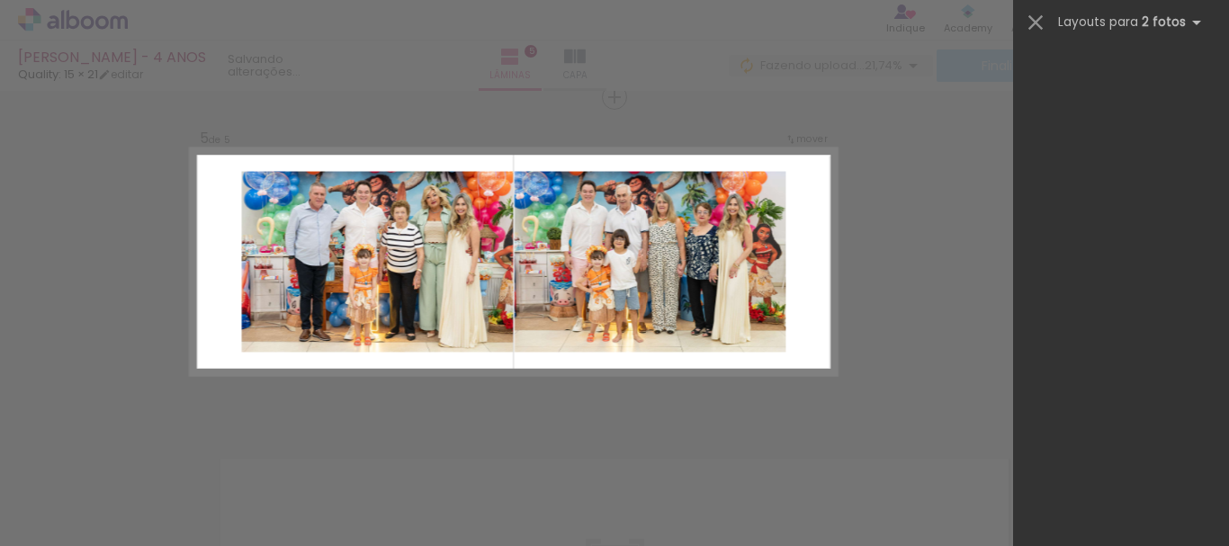
scroll to position [0, 0]
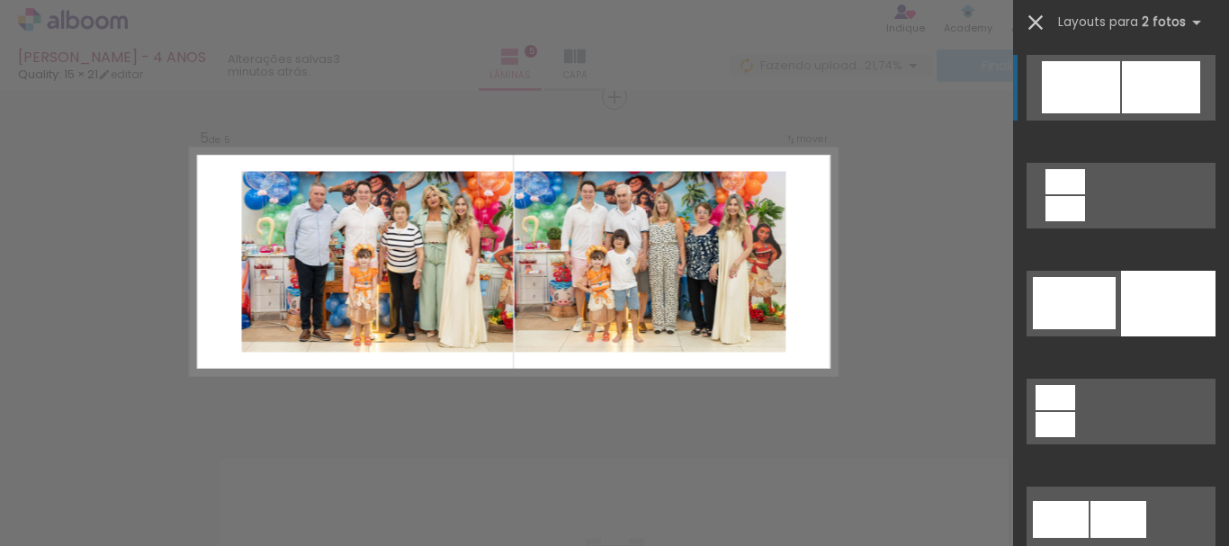
click at [1040, 22] on iron-icon at bounding box center [1035, 22] width 25 height 25
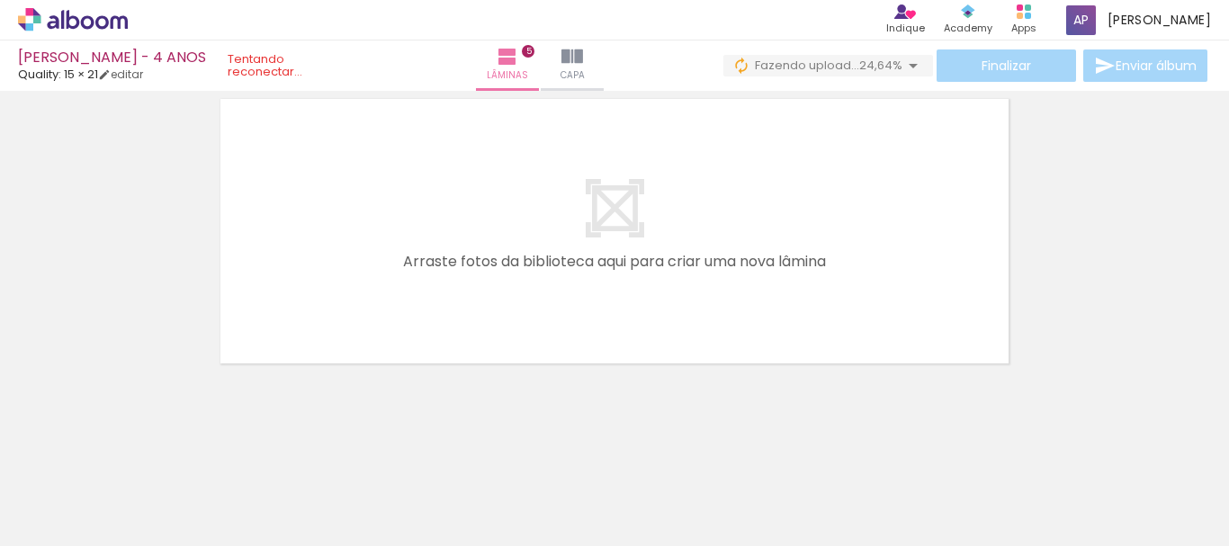
scroll to position [0, 3041]
